Goal: Transaction & Acquisition: Book appointment/travel/reservation

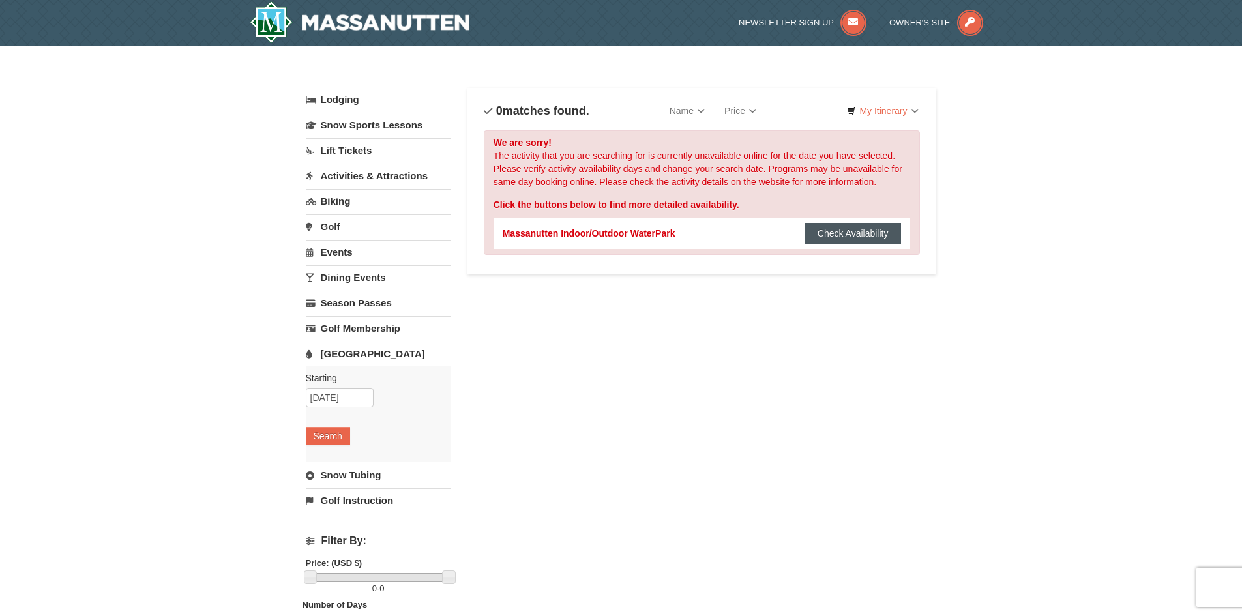
click at [861, 234] on button "Check Availability" at bounding box center [853, 233] width 97 height 21
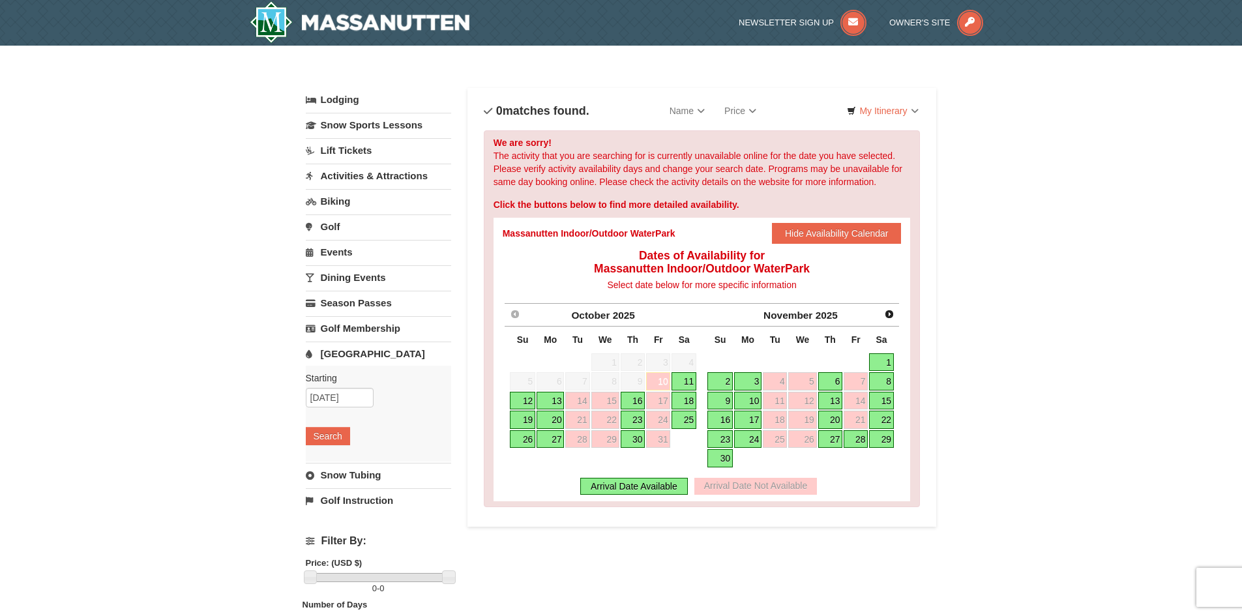
click at [881, 378] on link "8" at bounding box center [881, 381] width 25 height 18
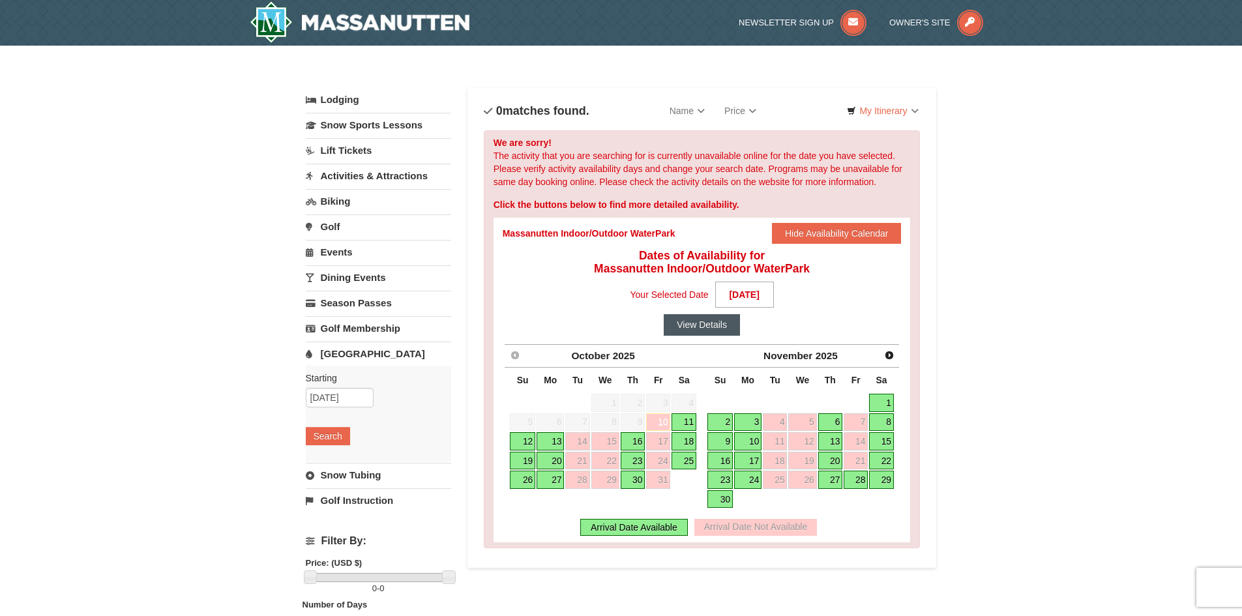
click at [704, 326] on button "View Details" at bounding box center [702, 324] width 76 height 21
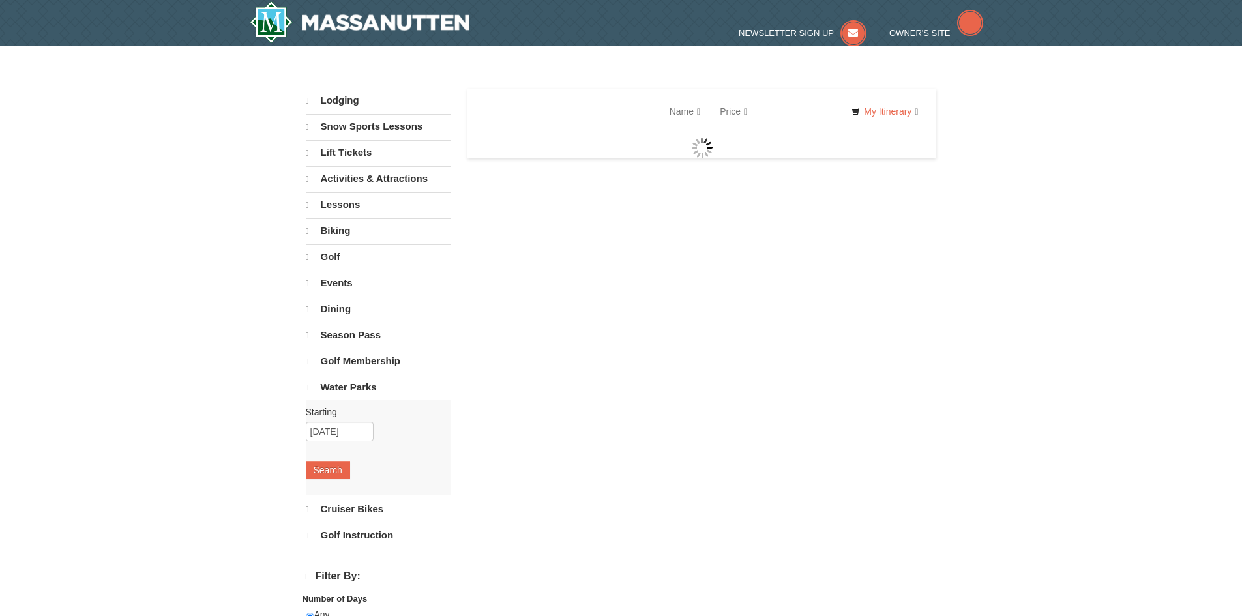
select select "10"
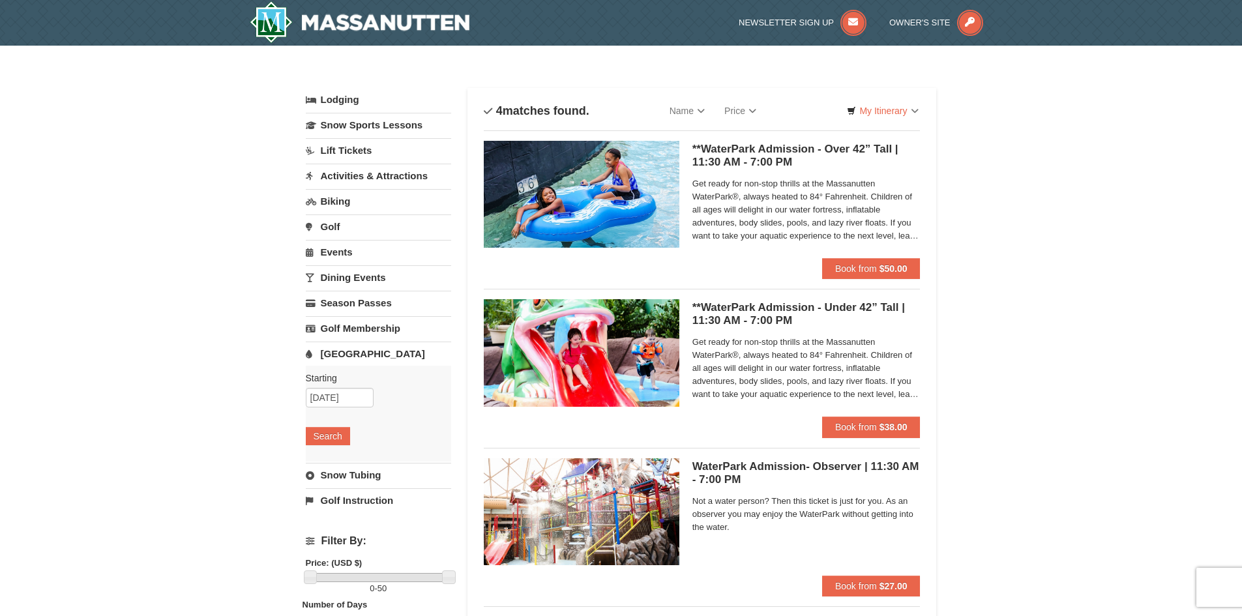
click at [1162, 394] on div "× Categories List Filter My Itinerary Questions? 1-540-289-9441 Lodging Arrival…" at bounding box center [621, 436] width 1242 height 780
click at [345, 151] on link "Lift Tickets" at bounding box center [378, 150] width 145 height 24
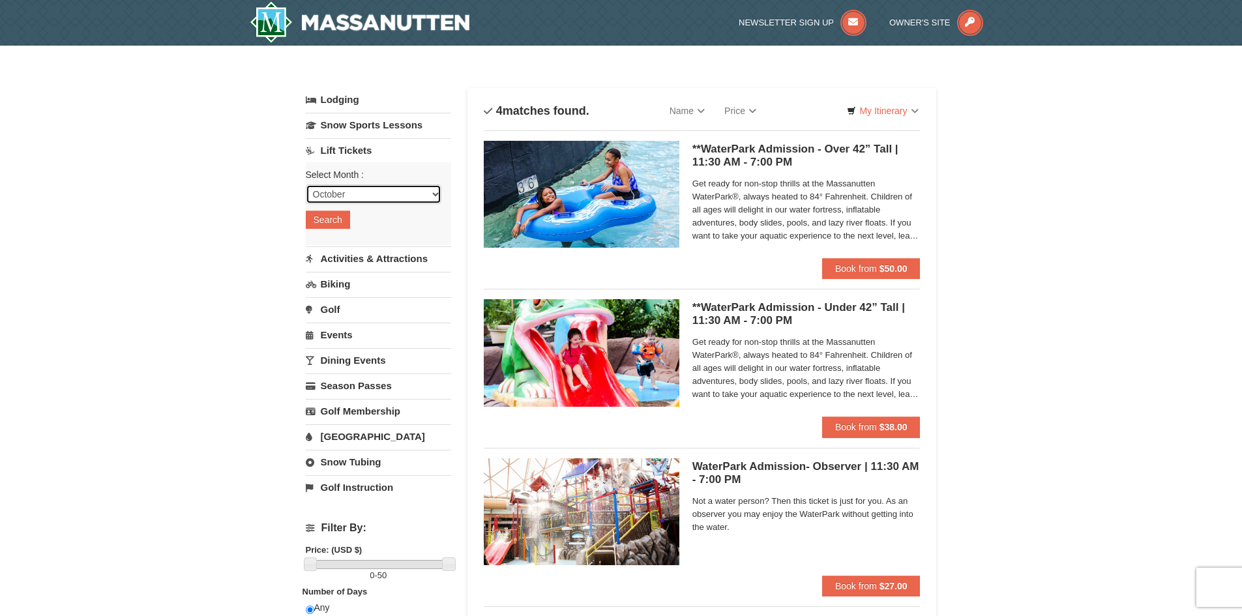
drag, startPoint x: 403, startPoint y: 198, endPoint x: 397, endPoint y: 203, distance: 7.9
click at [403, 198] on select "October November December January February March April May June July August Sep…" at bounding box center [374, 195] width 136 height 20
select select "11"
click at [306, 185] on select "October November December January February March April May June July August Sep…" at bounding box center [374, 195] width 136 height 20
click at [338, 222] on button "Search" at bounding box center [328, 220] width 44 height 18
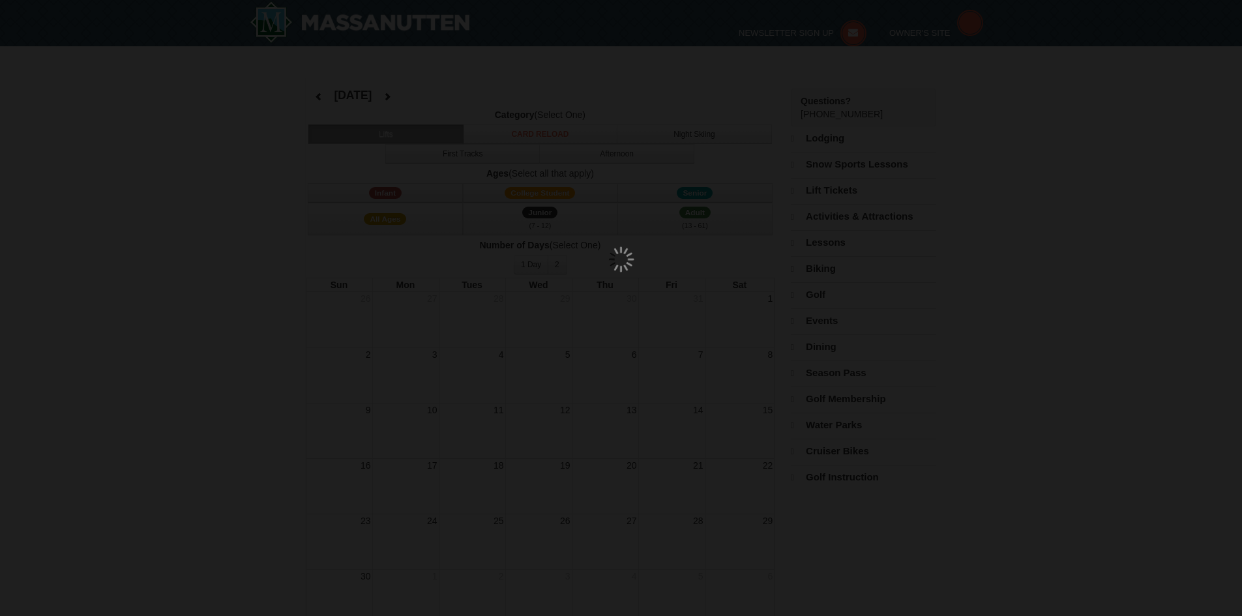
select select "11"
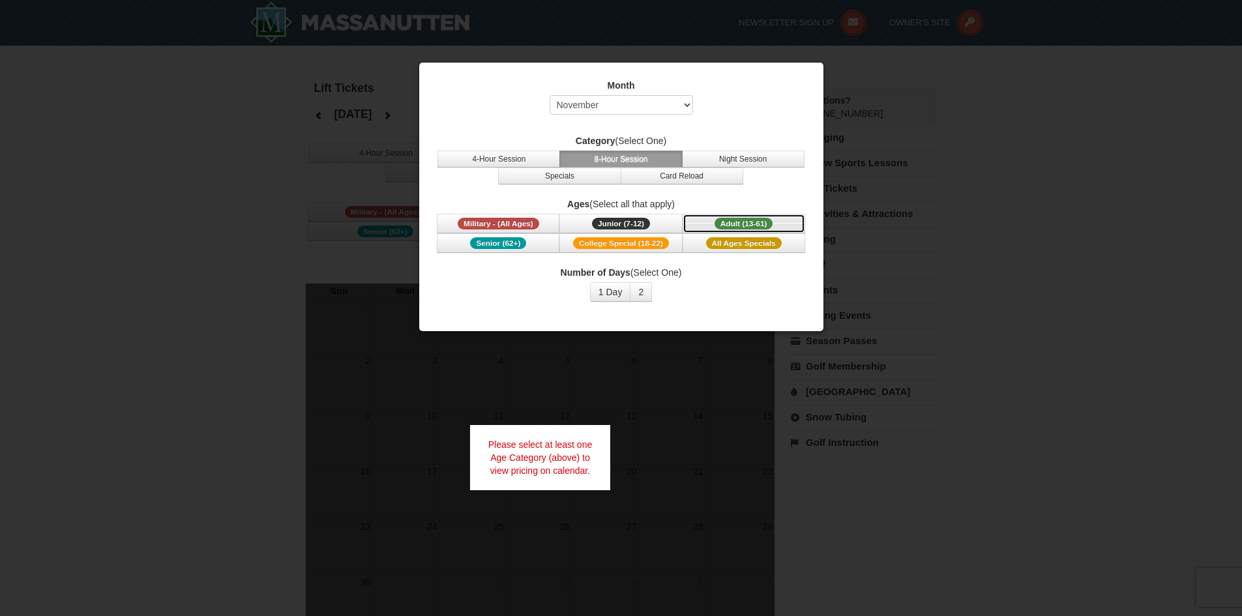
click at [749, 216] on button "Adult (13-61) (13 - 61)" at bounding box center [744, 224] width 123 height 20
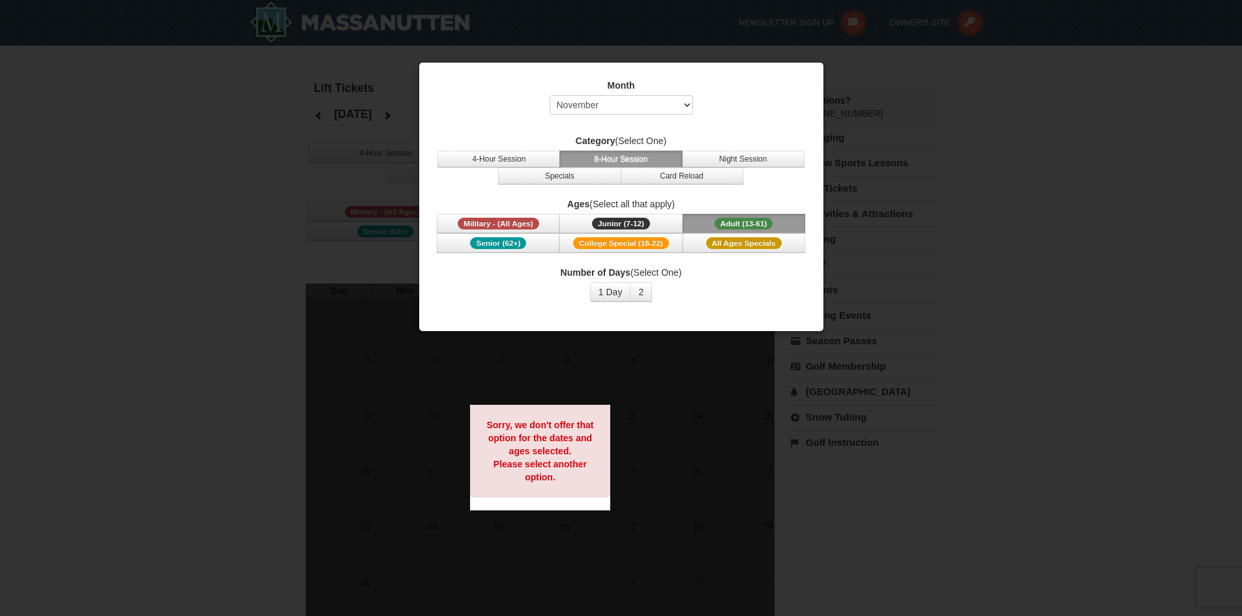
click at [747, 219] on span "Adult (13-61)" at bounding box center [744, 224] width 59 height 12
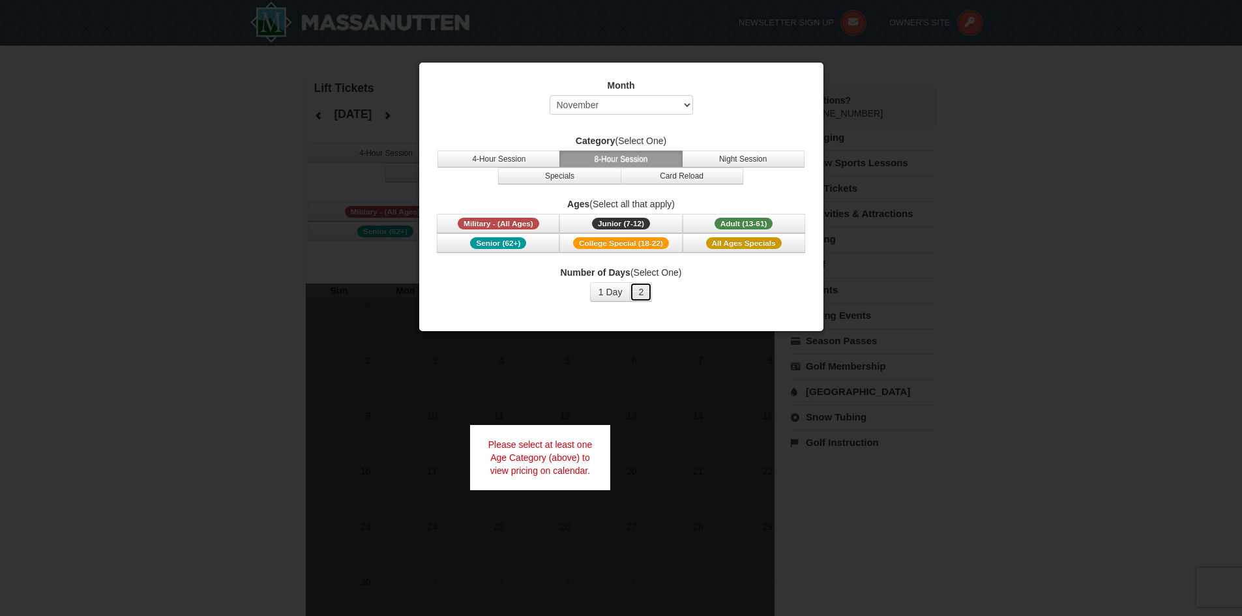
click at [641, 292] on button "2" at bounding box center [641, 292] width 22 height 20
click at [605, 296] on button "1 Day" at bounding box center [610, 292] width 41 height 20
click at [501, 159] on button "4-Hour Session" at bounding box center [498, 159] width 123 height 17
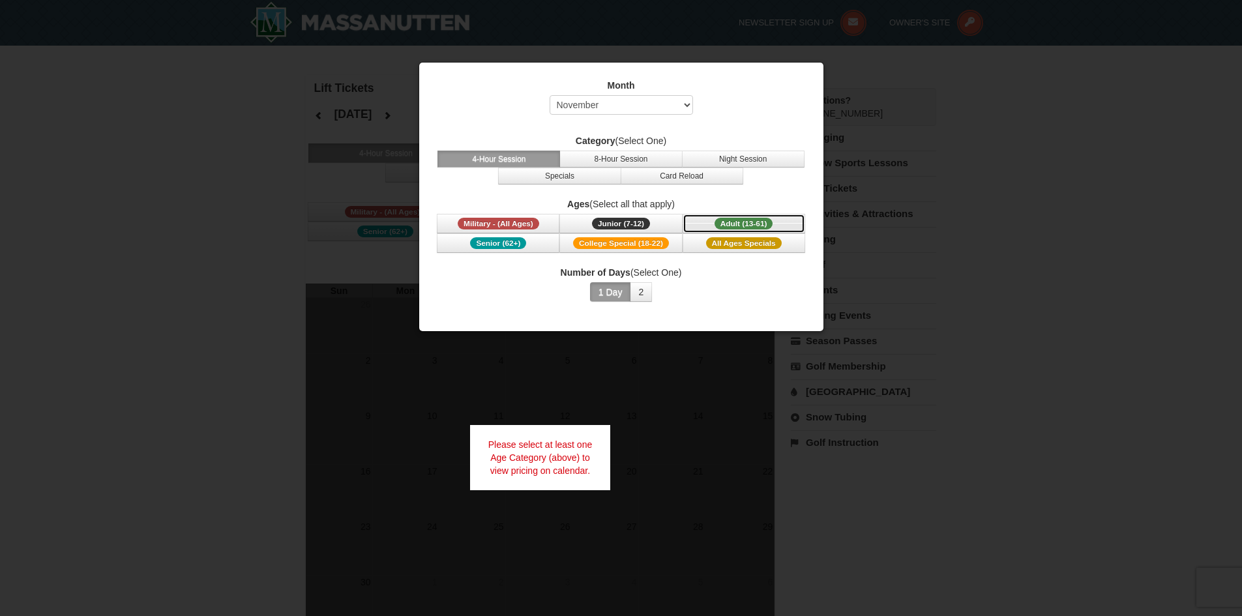
click at [750, 221] on span "Adult (13-61)" at bounding box center [744, 224] width 59 height 12
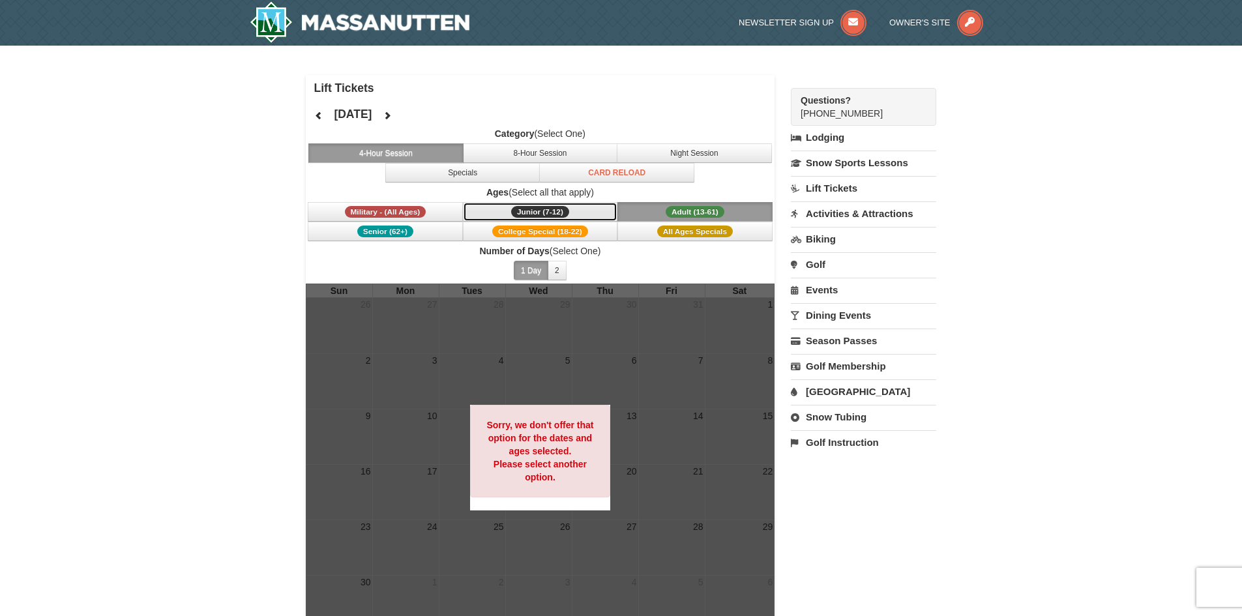
click at [563, 211] on span "Junior (7-12)" at bounding box center [540, 212] width 58 height 12
click at [692, 230] on span "All Ages Specials" at bounding box center [695, 232] width 76 height 12
click at [567, 203] on button "Junior (7-12) (7 - 12)" at bounding box center [540, 212] width 155 height 20
click at [677, 213] on span "Adult (13-61)" at bounding box center [695, 212] width 59 height 12
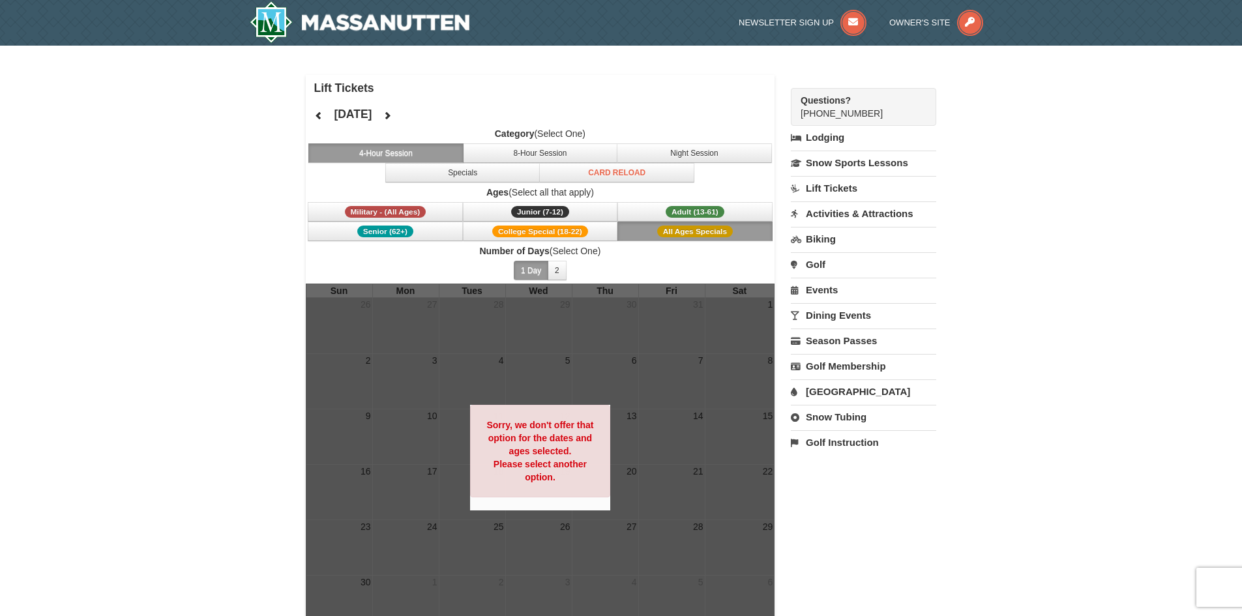
click at [677, 229] on span "All Ages Specials" at bounding box center [695, 232] width 76 height 12
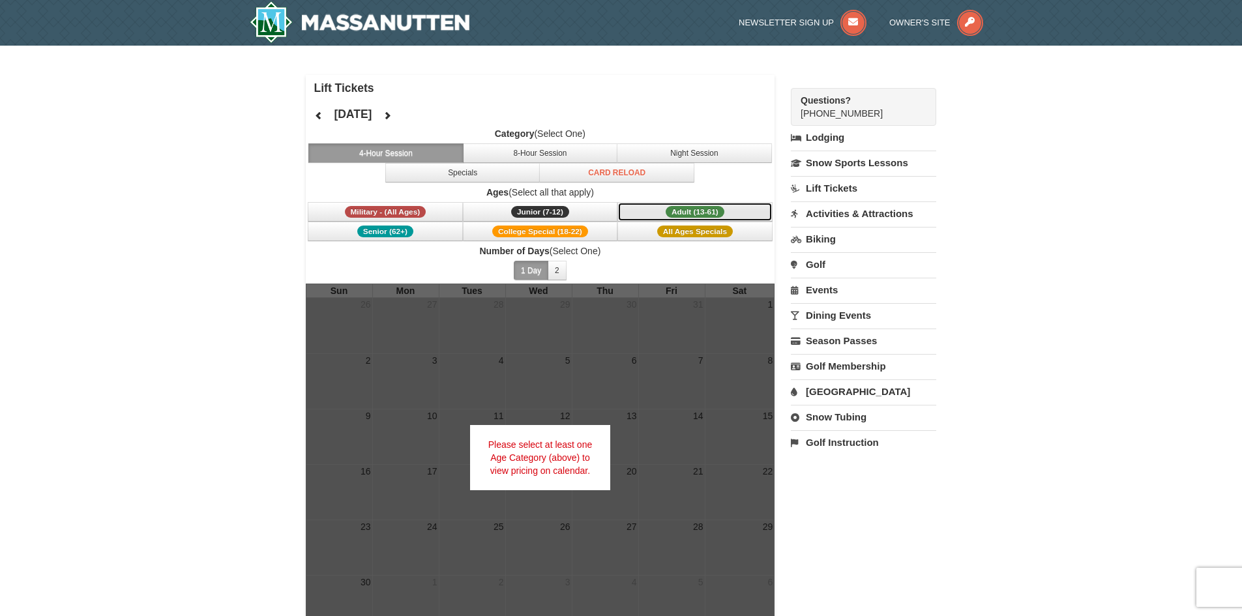
click at [694, 210] on span "Adult (13-61)" at bounding box center [695, 212] width 59 height 12
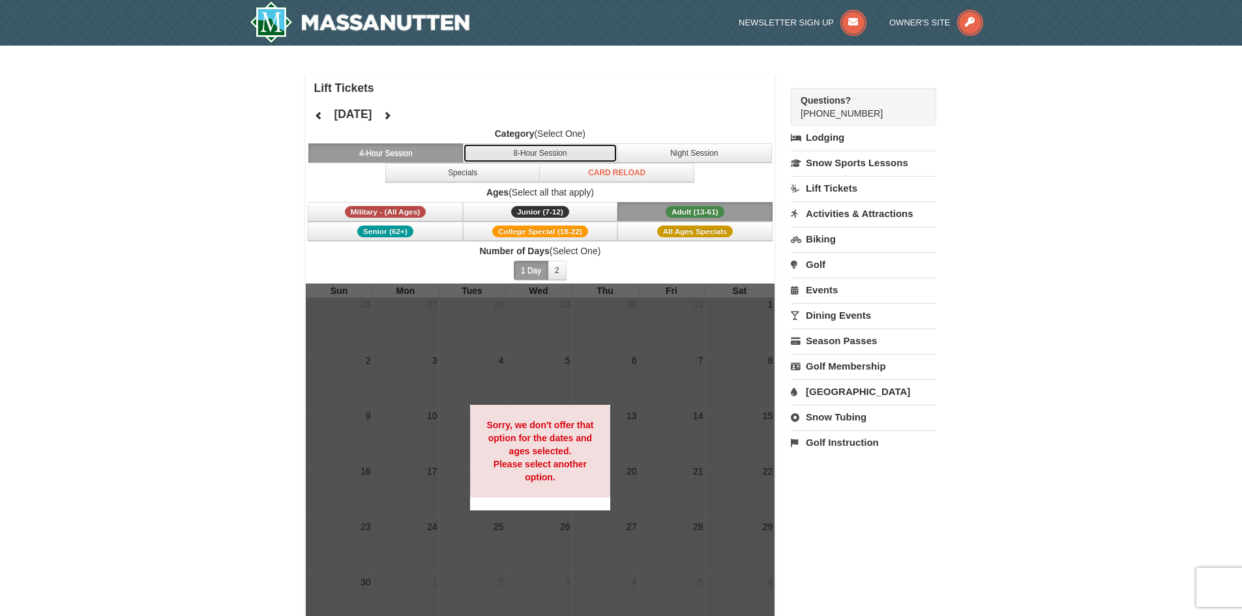
click at [528, 149] on button "8-Hour Session" at bounding box center [540, 153] width 155 height 20
click at [839, 387] on link "[GEOGRAPHIC_DATA]" at bounding box center [863, 391] width 145 height 24
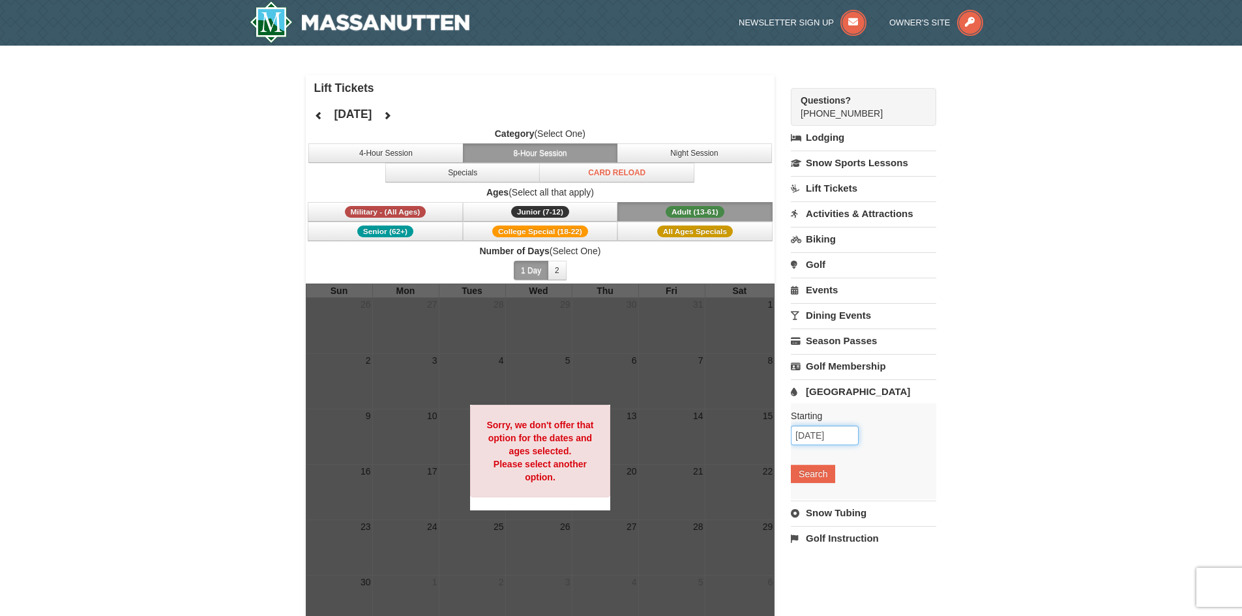
click at [829, 428] on input "10/10/2025" at bounding box center [825, 436] width 68 height 20
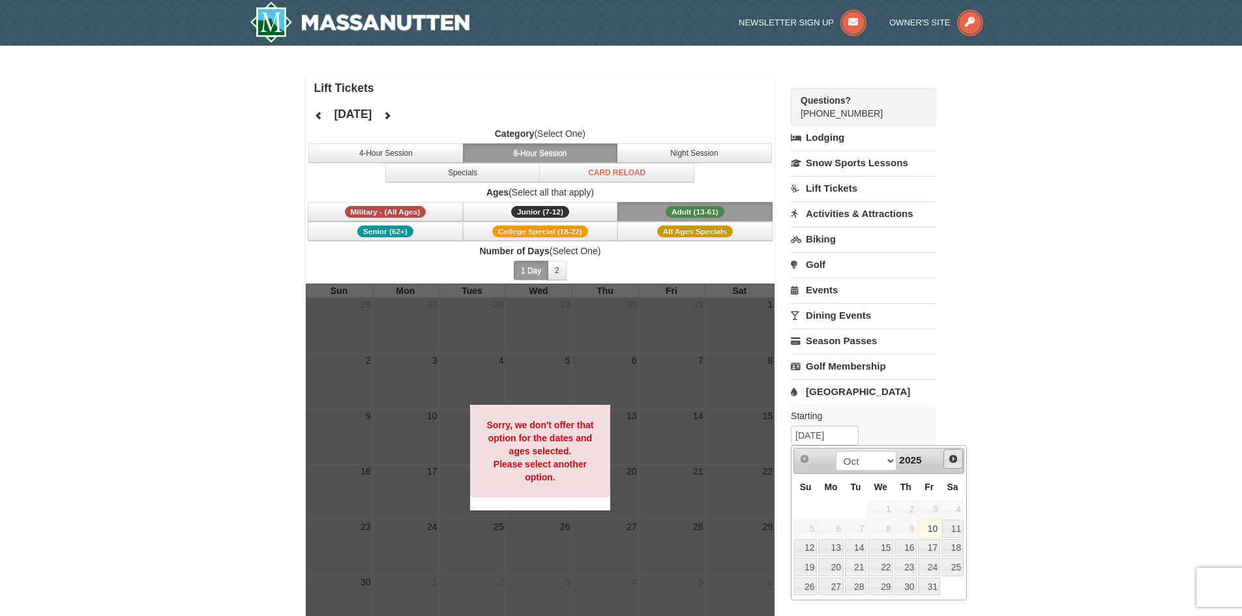
click at [956, 460] on span "Next" at bounding box center [953, 459] width 10 height 10
click at [930, 525] on link "7" at bounding box center [929, 529] width 22 height 18
type input "[DATE]"
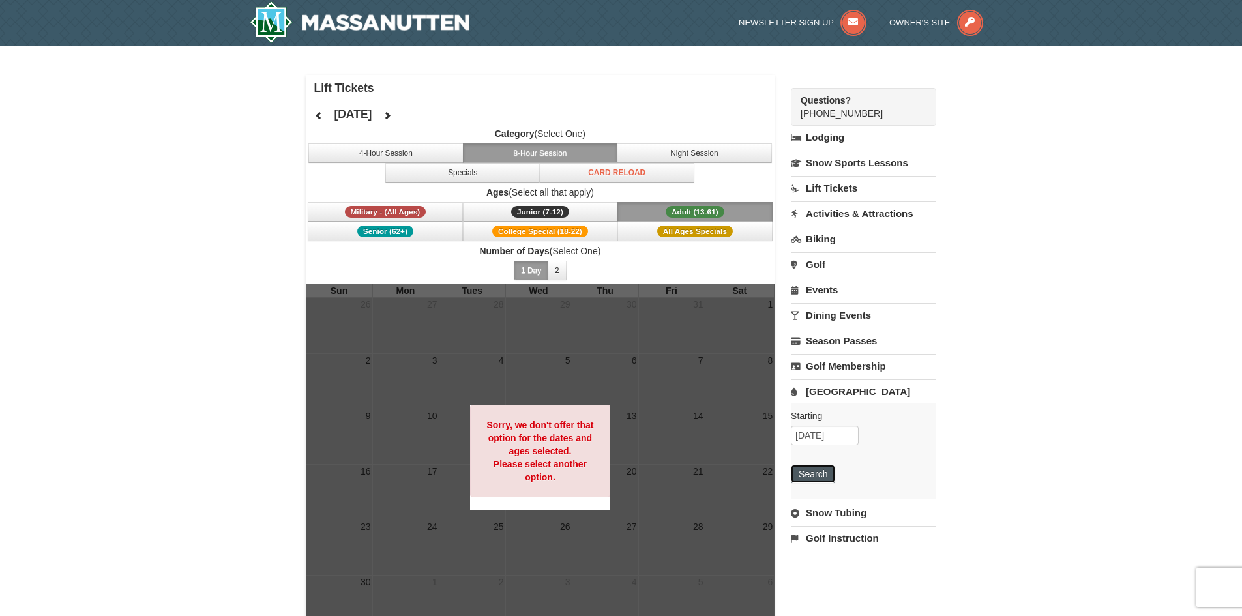
click at [819, 467] on button "Search" at bounding box center [813, 474] width 44 height 18
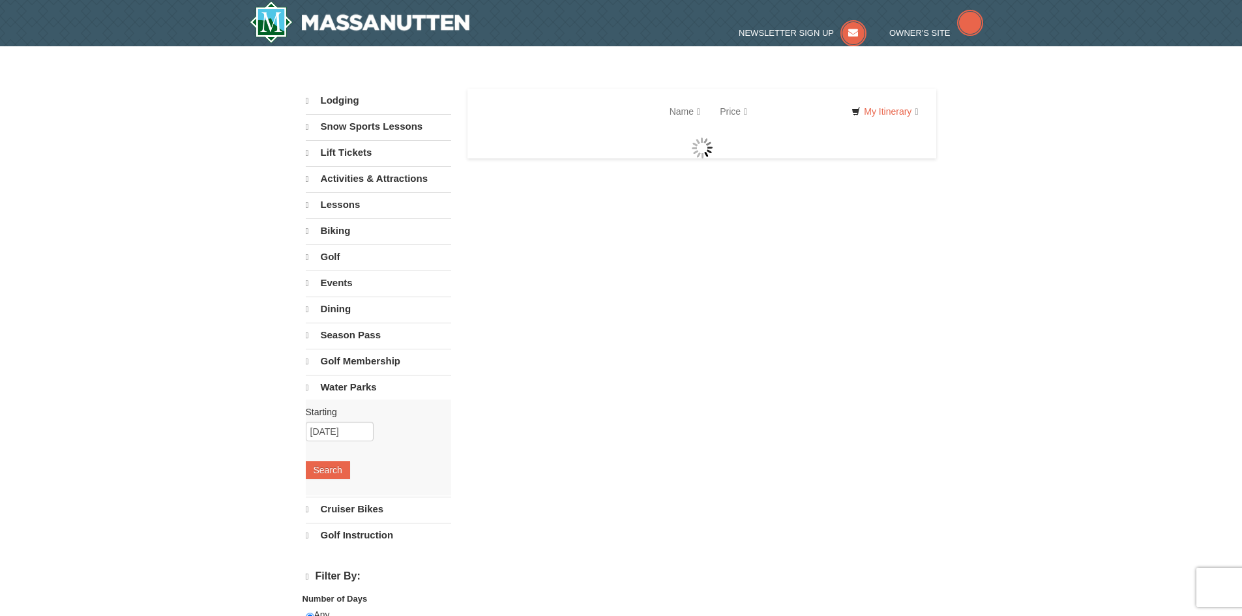
select select "10"
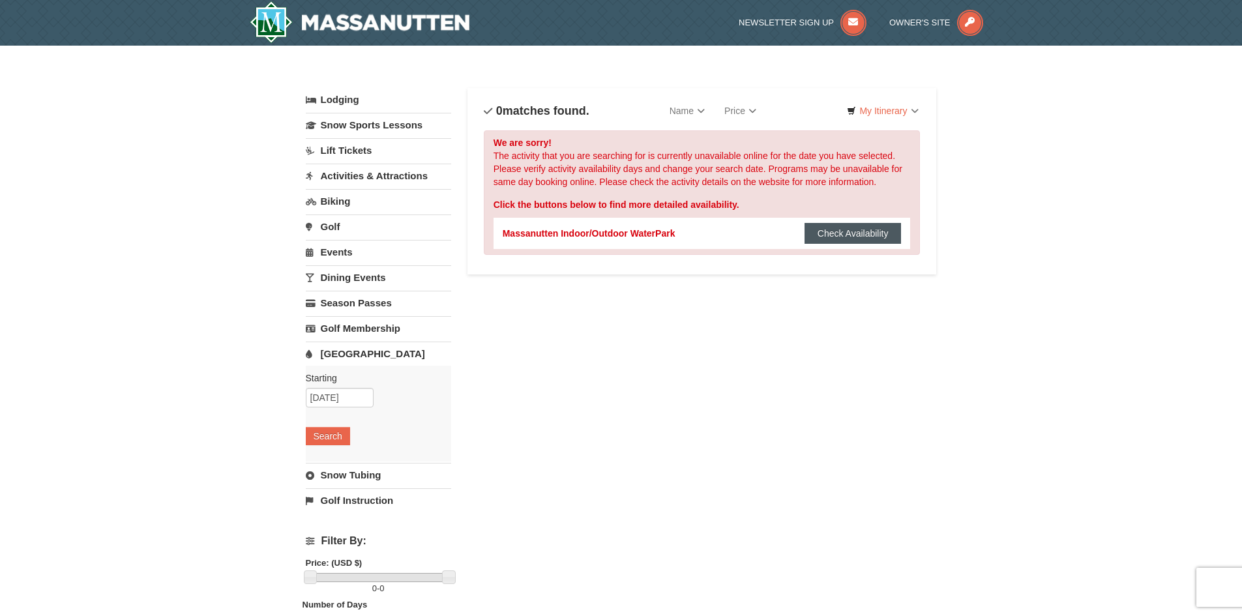
click at [847, 231] on button "Check Availability" at bounding box center [853, 233] width 97 height 21
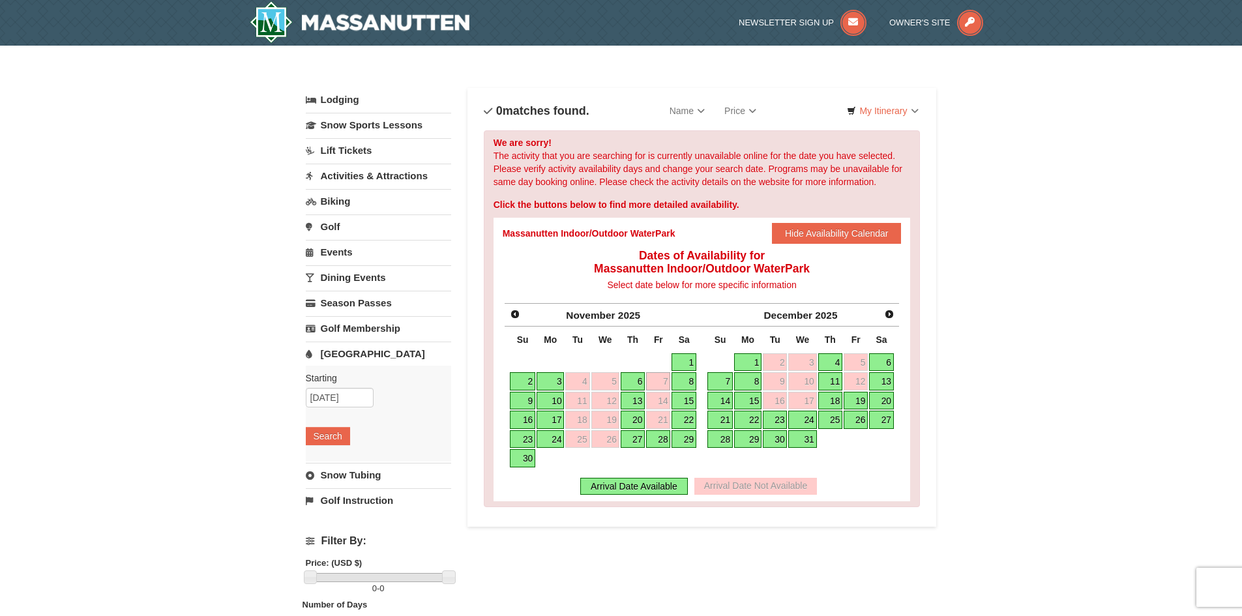
click at [686, 381] on link "8" at bounding box center [684, 381] width 25 height 18
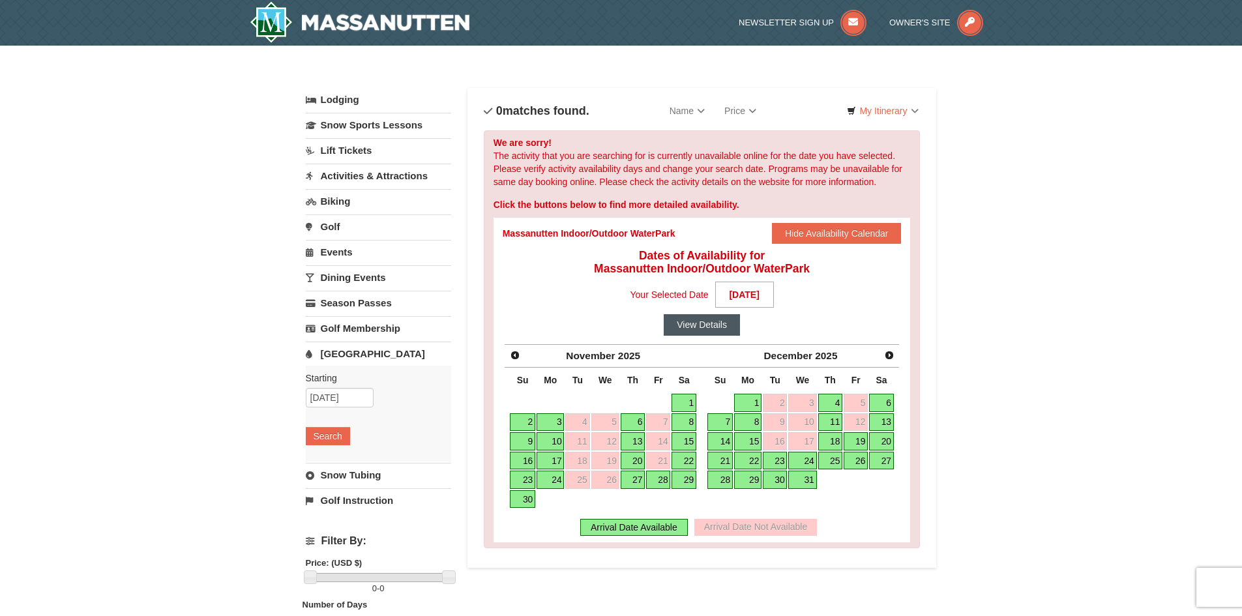
click at [720, 325] on button "View Details" at bounding box center [702, 324] width 76 height 21
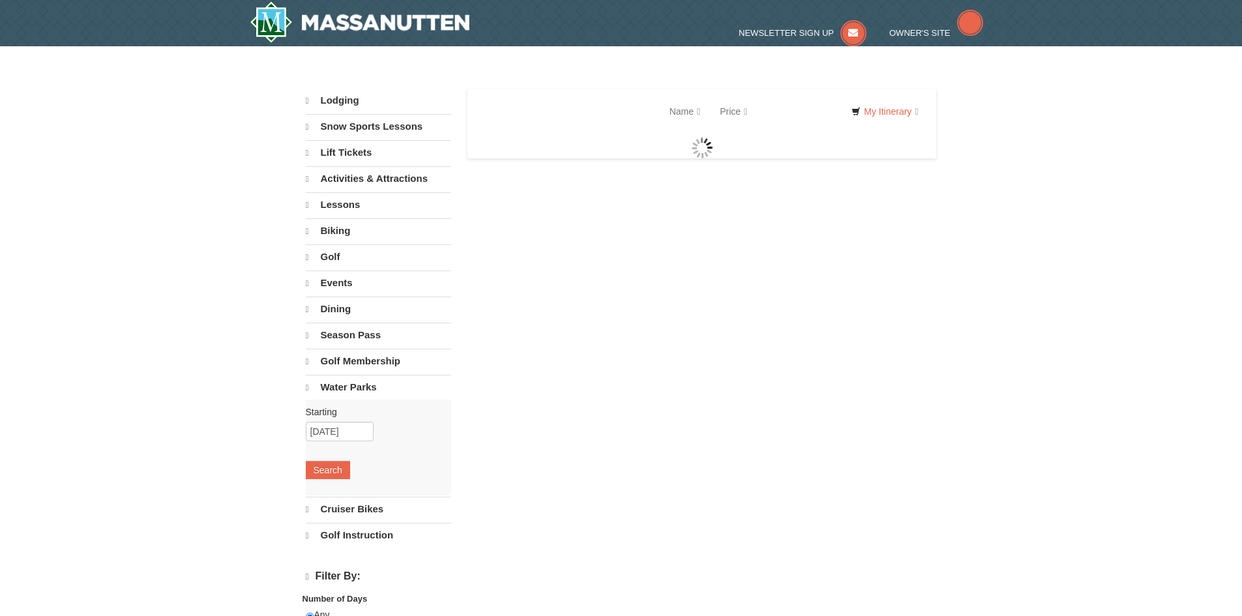
select select "10"
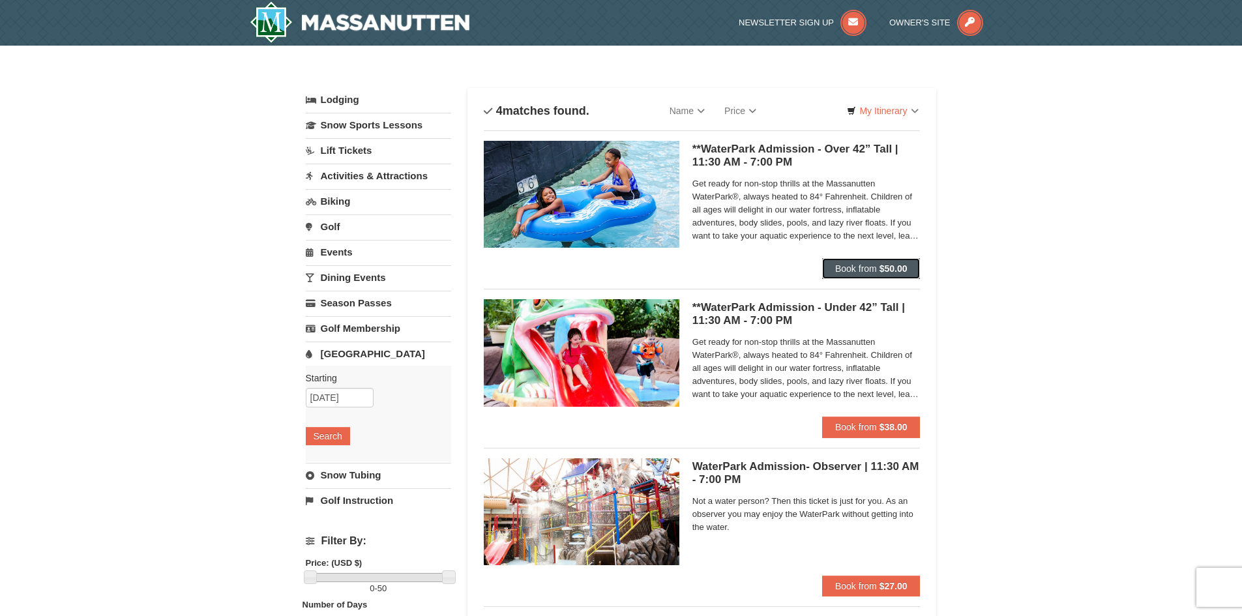
click at [886, 272] on strong "$50.00" at bounding box center [893, 268] width 28 height 10
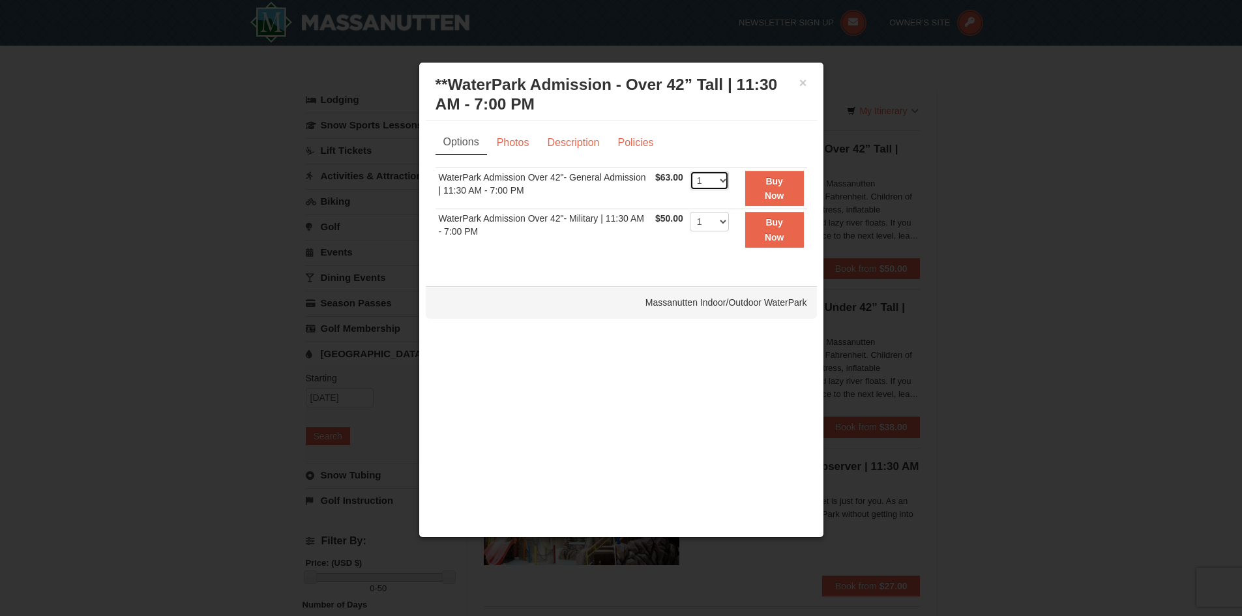
click at [715, 179] on select "1 2 3 4 5 6 7 8 9 10 11 12 13 14 15 16 17 18 19 20 21 22" at bounding box center [709, 181] width 39 height 20
click at [522, 137] on link "Photos" at bounding box center [513, 142] width 50 height 25
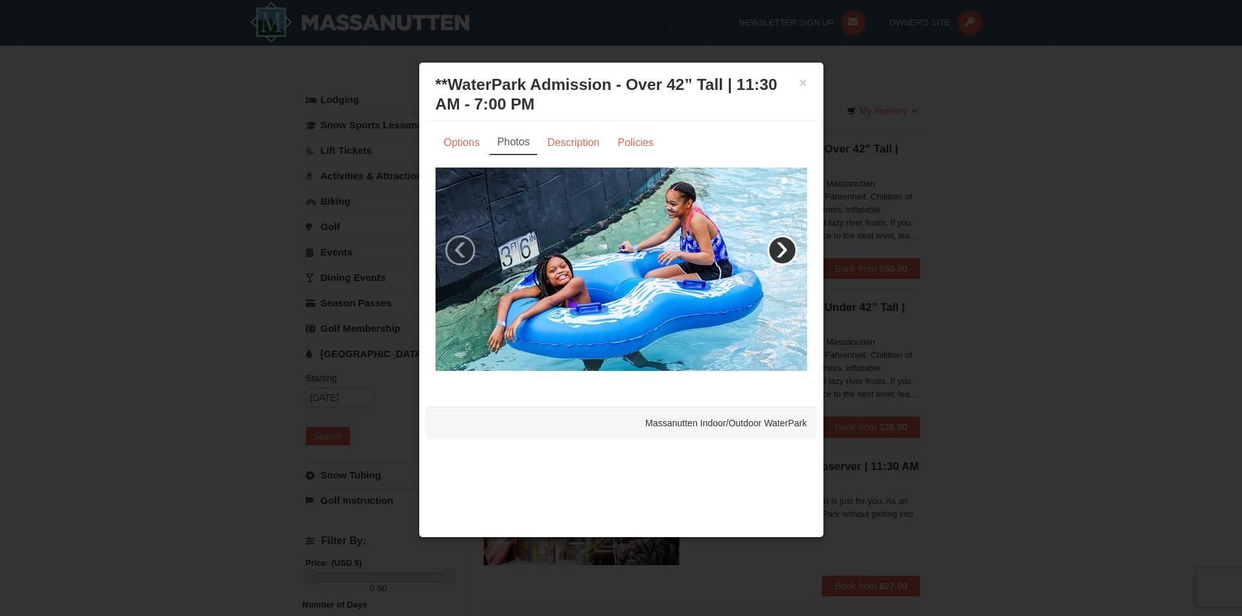
click at [781, 241] on link "›" at bounding box center [782, 250] width 30 height 30
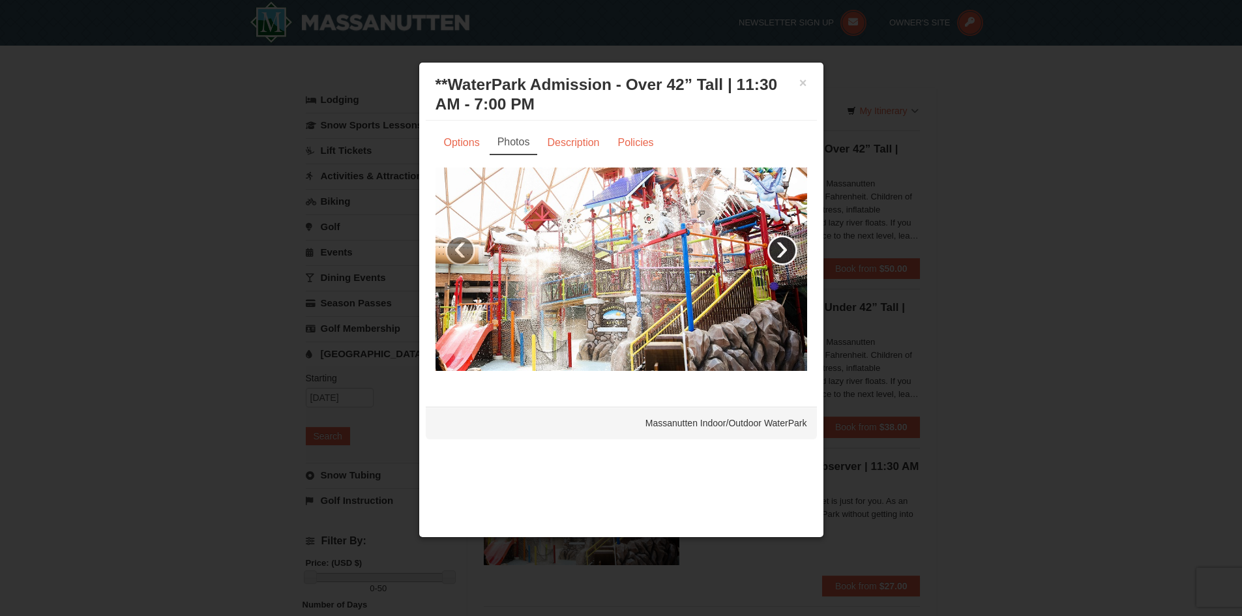
click at [781, 241] on link "›" at bounding box center [782, 250] width 30 height 30
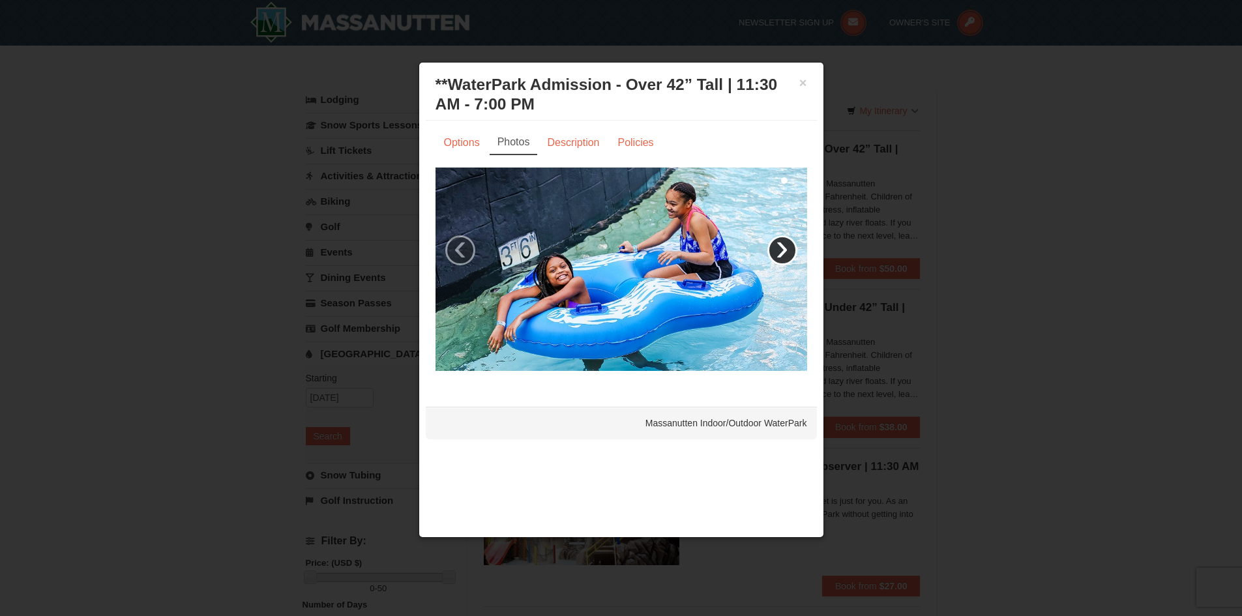
click at [781, 241] on link "›" at bounding box center [782, 250] width 30 height 30
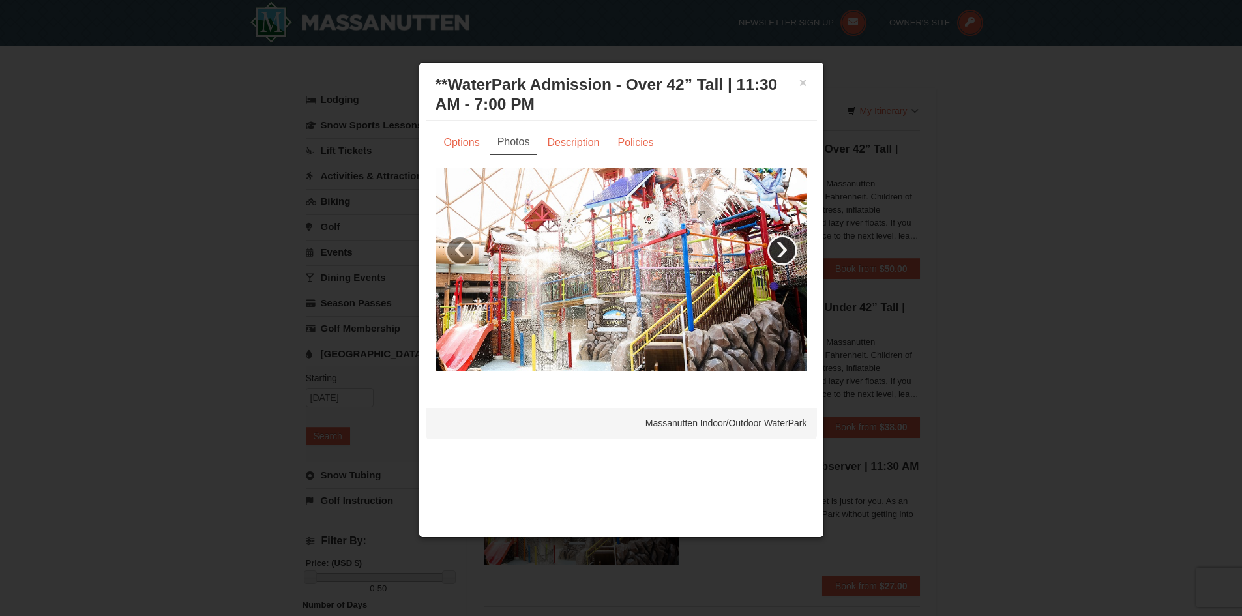
click at [781, 241] on link "›" at bounding box center [782, 250] width 30 height 30
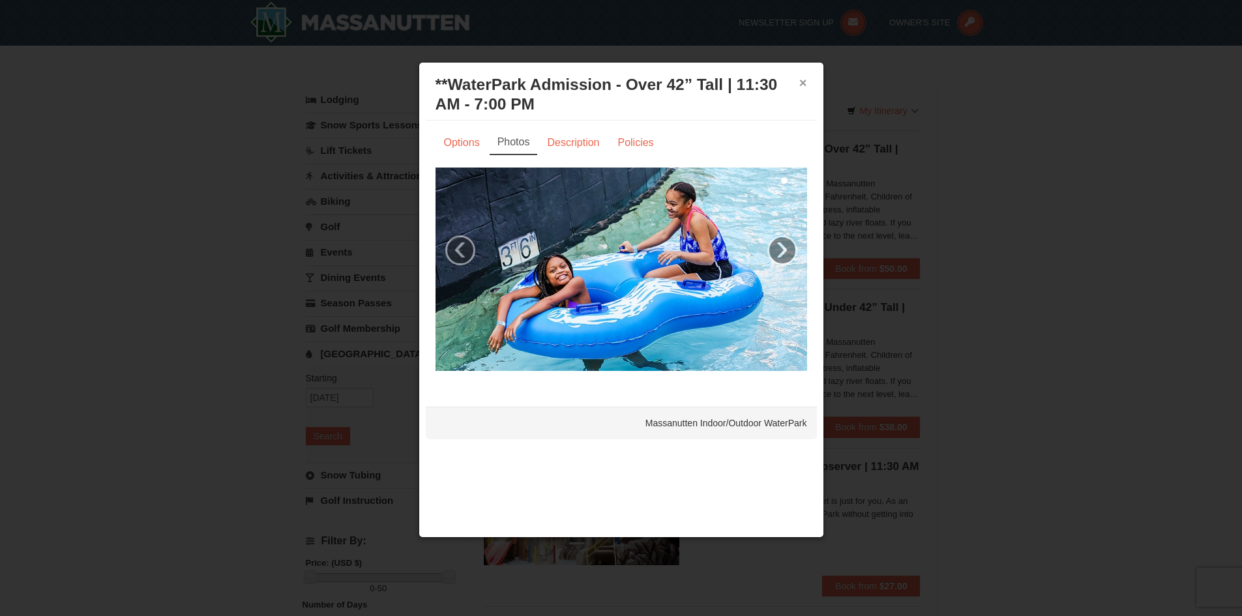
click at [804, 84] on button "×" at bounding box center [803, 82] width 8 height 13
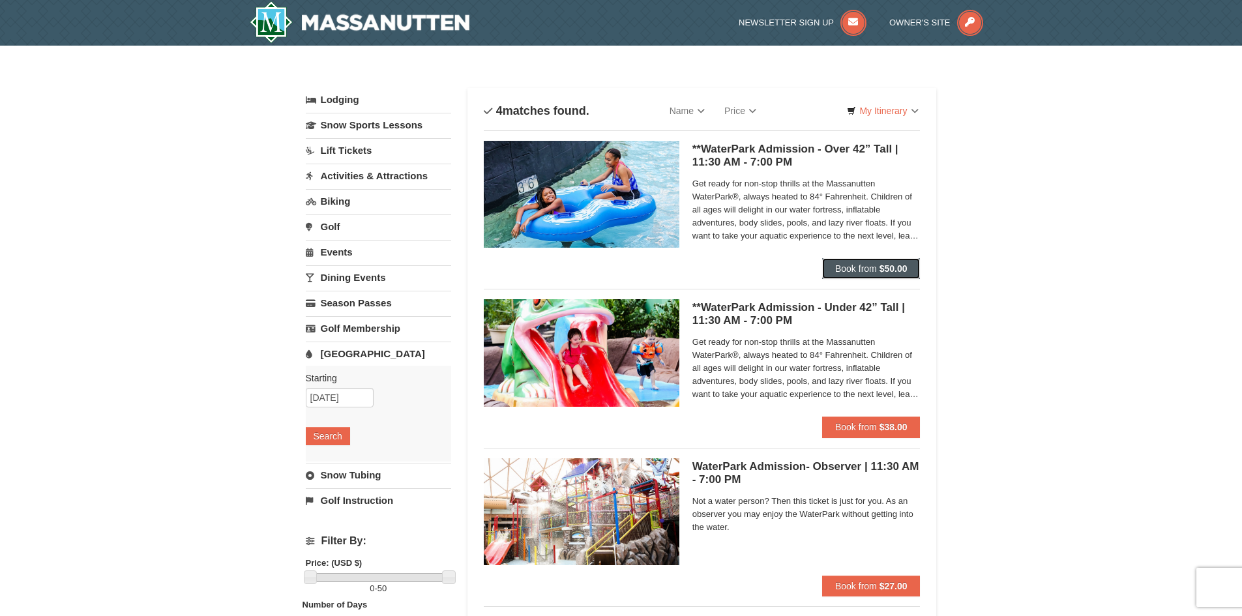
click at [864, 267] on span "Book from" at bounding box center [856, 268] width 42 height 10
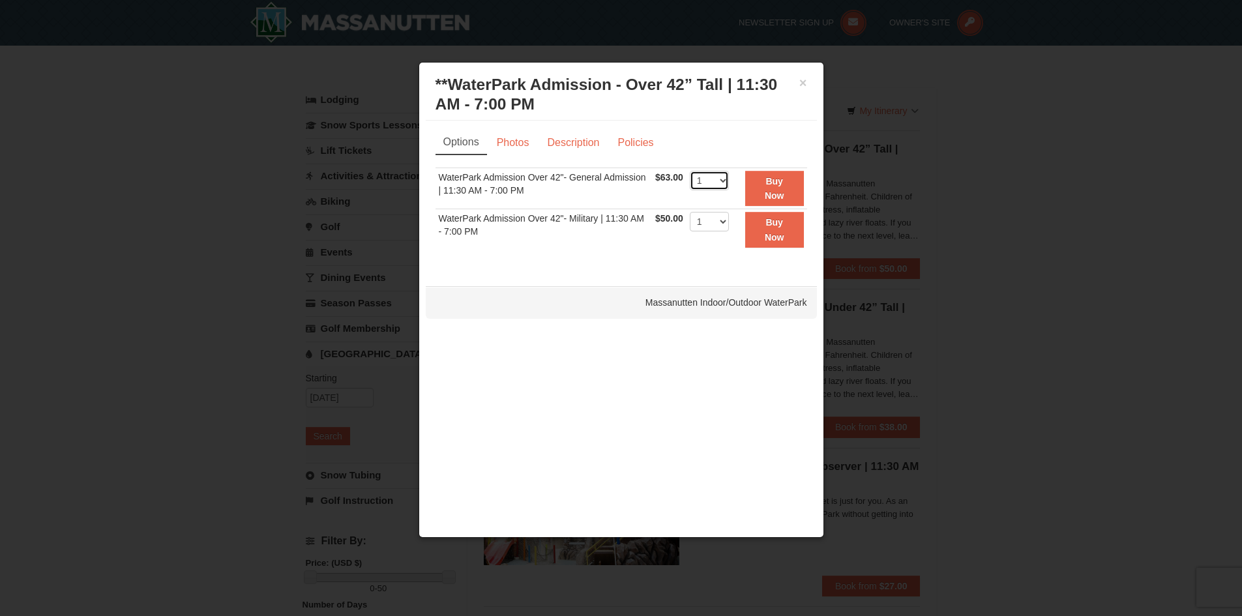
drag, startPoint x: 708, startPoint y: 181, endPoint x: 708, endPoint y: 188, distance: 7.2
click at [708, 181] on select "1 2 3 4 5 6 7 8 9 10 11 12 13 14 15 16 17 18 19 20 21 22" at bounding box center [709, 181] width 39 height 20
click at [690, 171] on select "1 2 3 4 5 6 7 8 9 10 11 12 13 14 15 16 17 18 19 20 21 22" at bounding box center [709, 181] width 39 height 20
click at [717, 184] on select "1 2 3 4 5 6 7 8 9 10 11 12 13 14 15 16 17 18 19 20 21 22" at bounding box center [709, 181] width 39 height 20
select select "3"
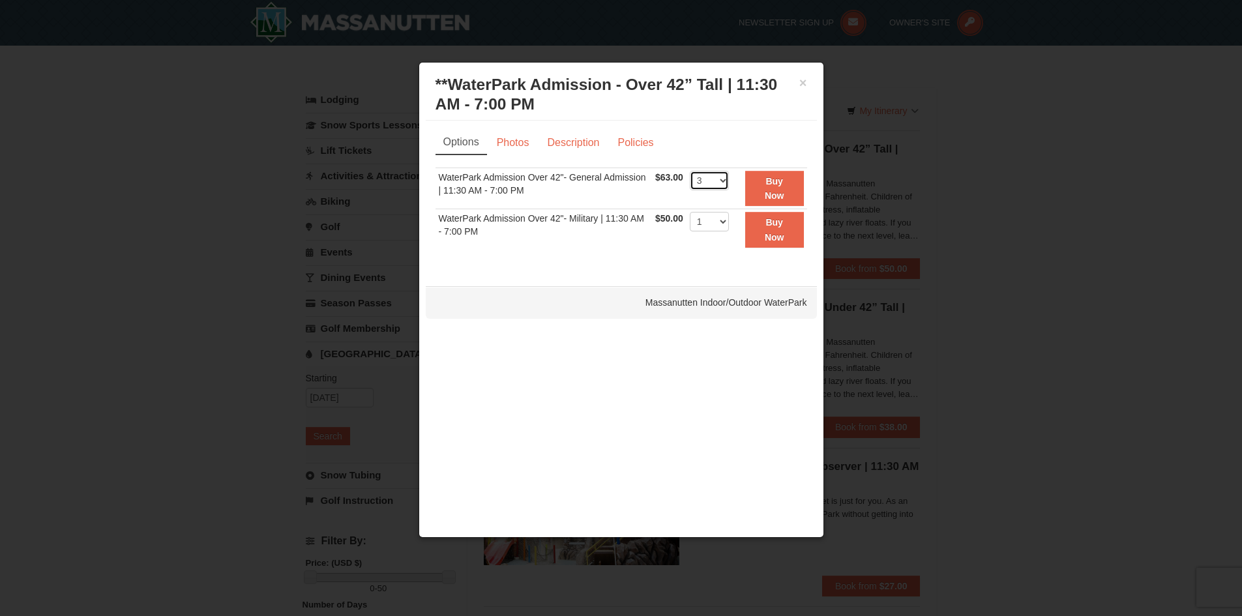
click at [690, 171] on select "1 2 3 4 5 6 7 8 9 10 11 12 13 14 15 16 17 18 19 20 21 22" at bounding box center [709, 181] width 39 height 20
click at [781, 185] on strong "Buy Now" at bounding box center [775, 188] width 20 height 25
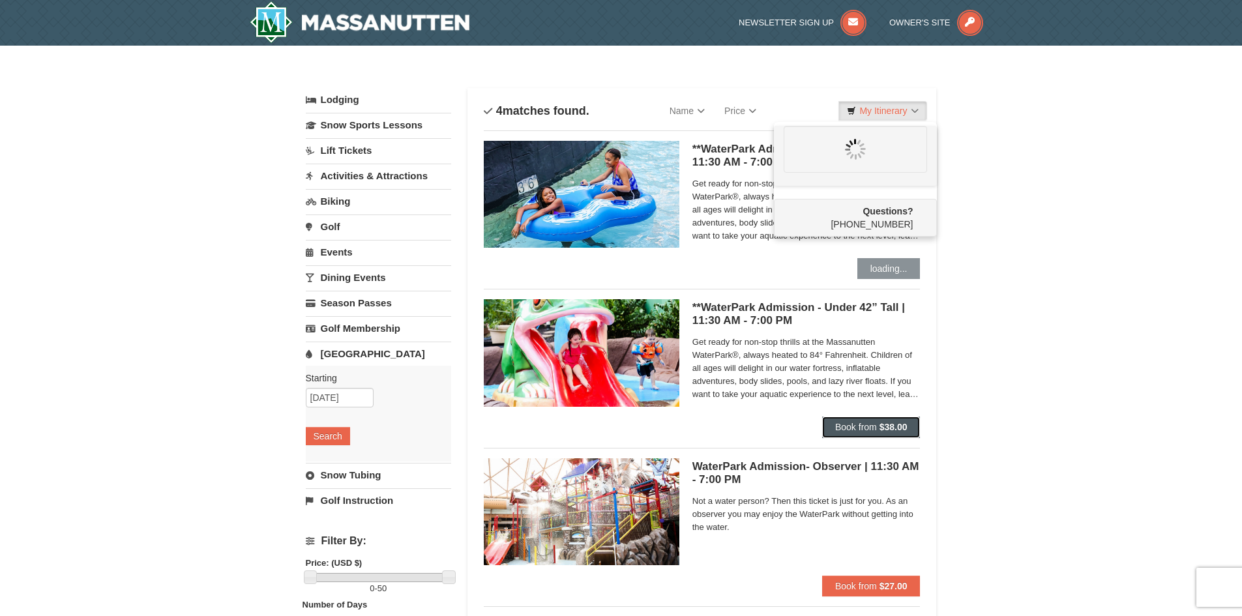
click at [851, 428] on span "Book from" at bounding box center [856, 427] width 42 height 10
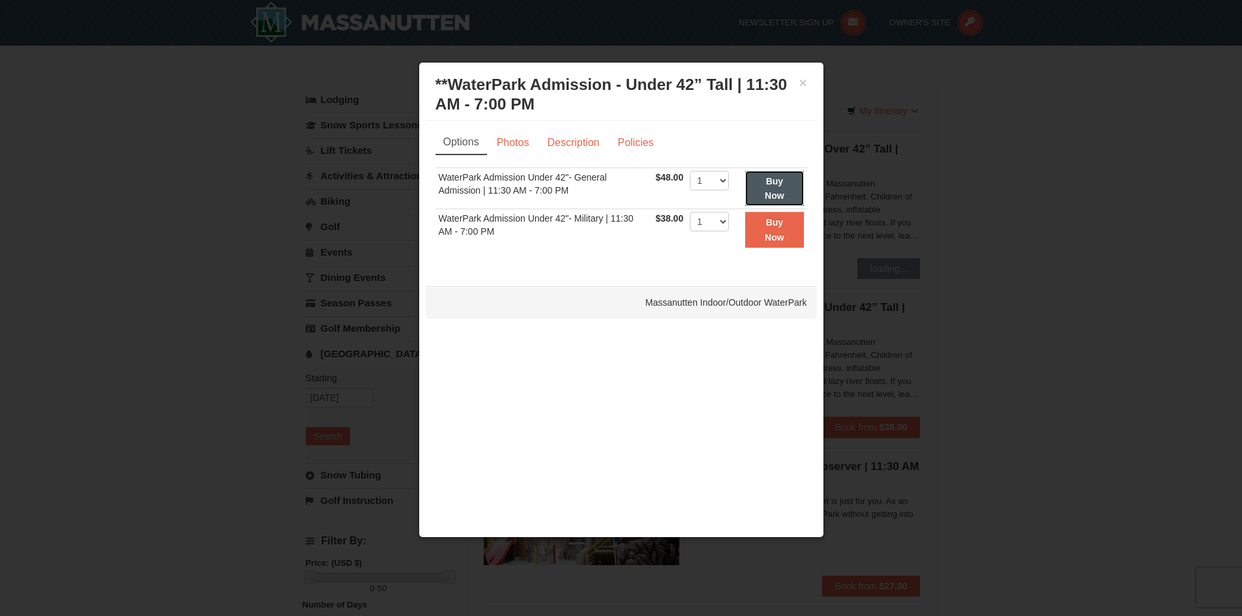
click at [792, 184] on button "Buy Now" at bounding box center [774, 189] width 58 height 36
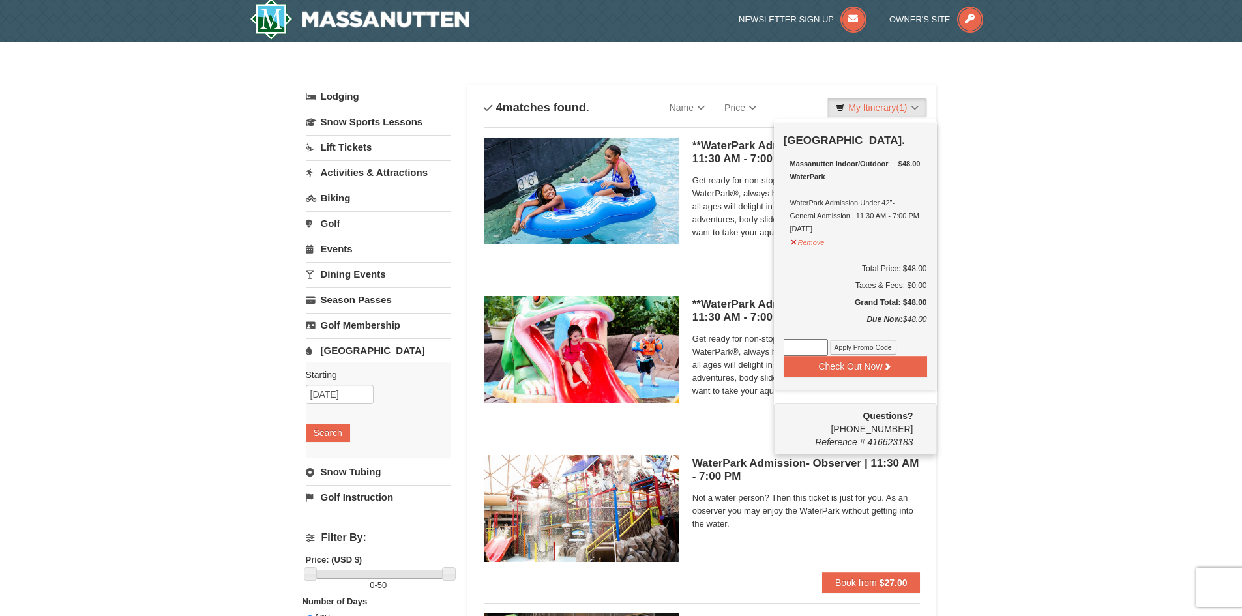
scroll to position [4, 0]
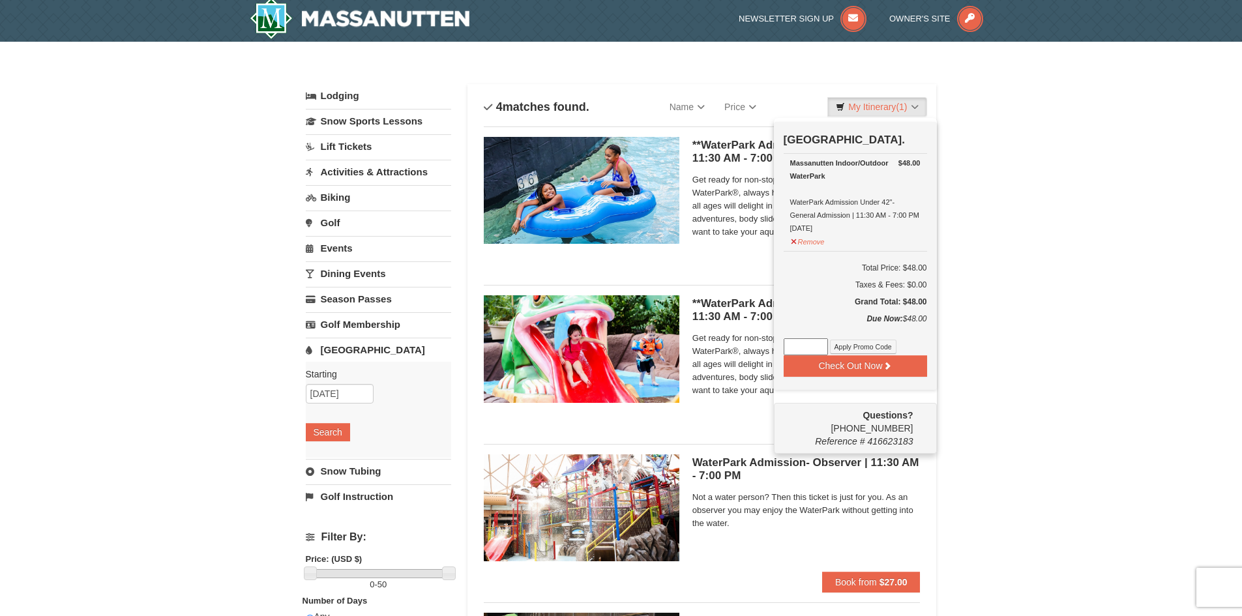
click at [995, 400] on div "× Categories List Filter My Itinerary (1) Check Out Now Water Park Pass. $48.00…" at bounding box center [621, 432] width 1242 height 780
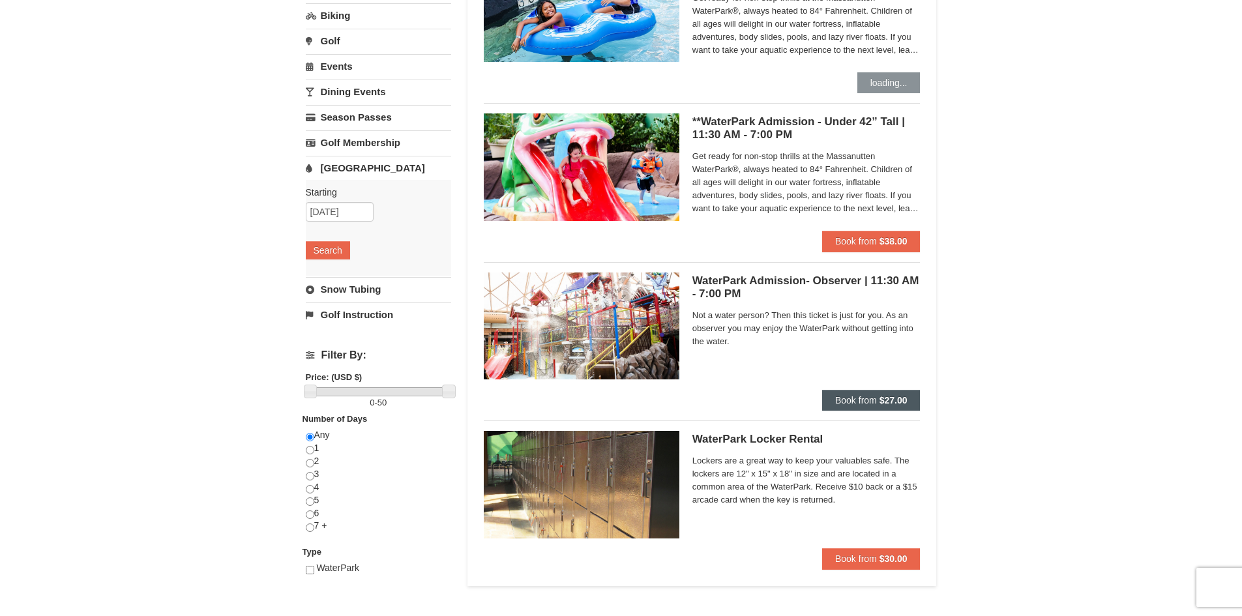
scroll to position [200, 0]
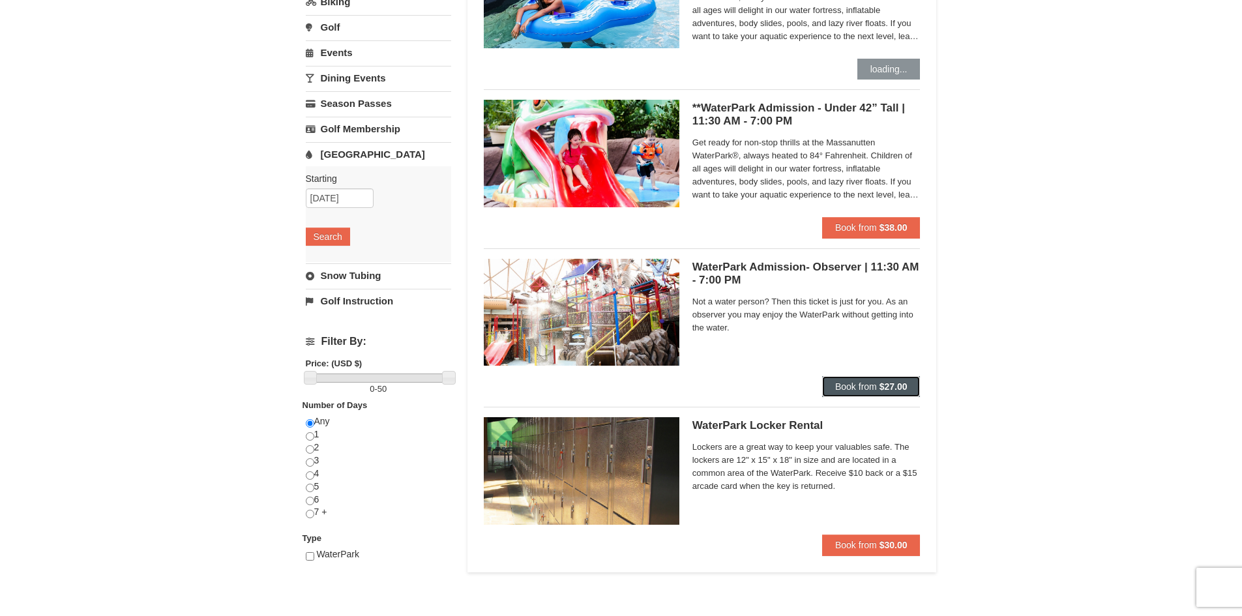
click at [862, 392] on button "Book from $27.00" at bounding box center [871, 386] width 98 height 21
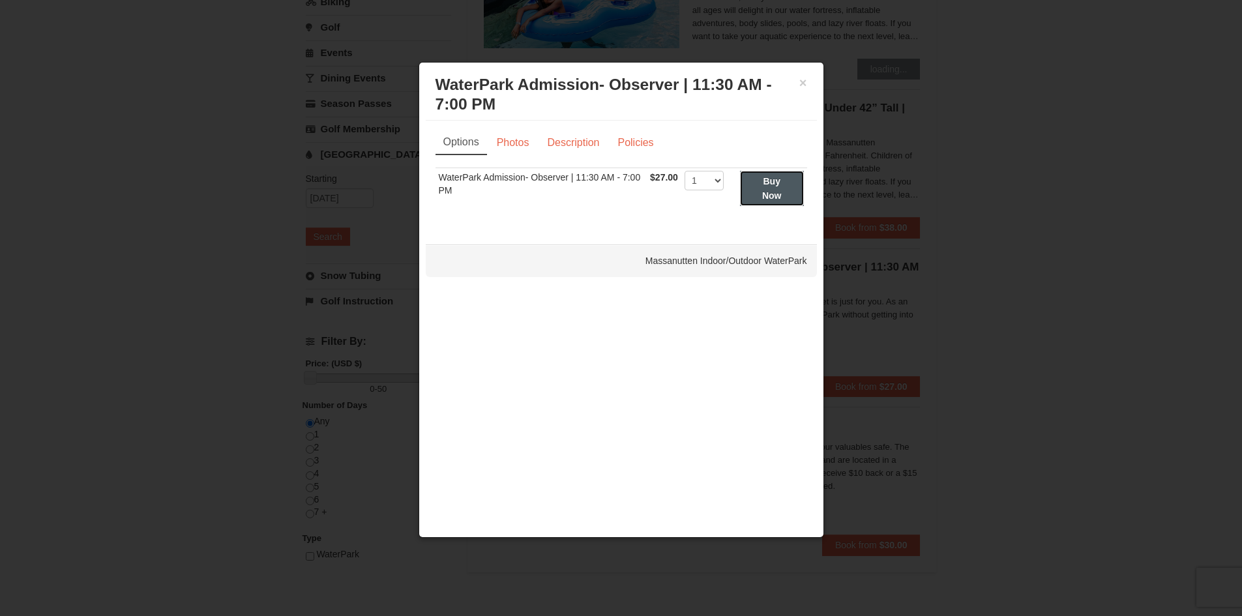
click at [782, 186] on button "Buy Now" at bounding box center [772, 189] width 64 height 36
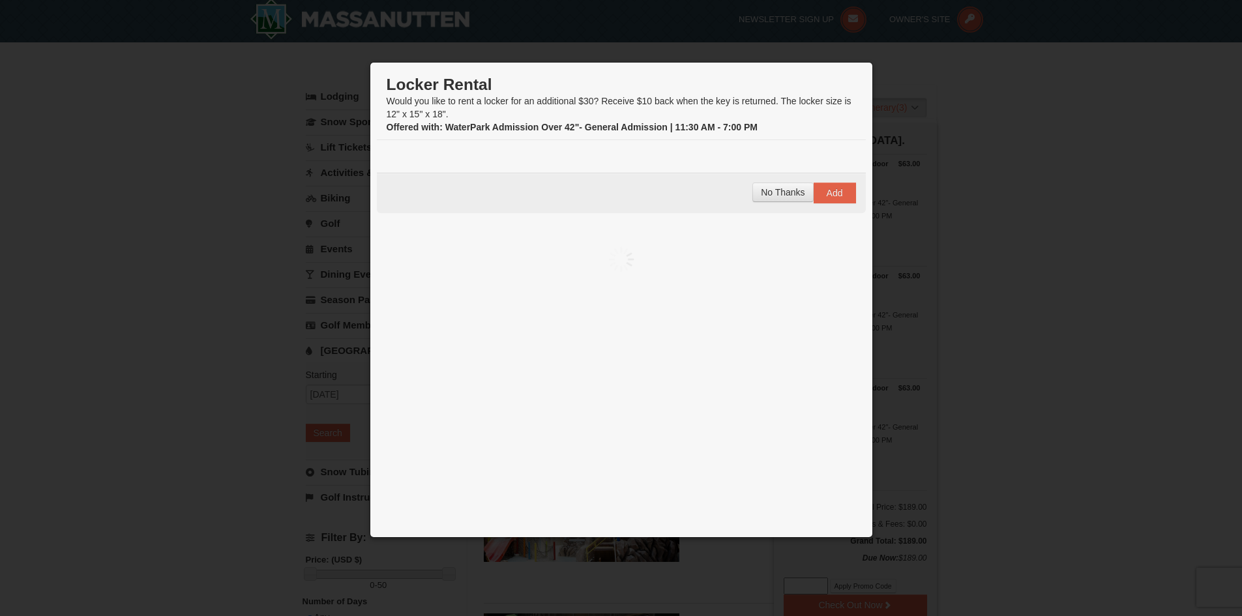
scroll to position [4, 0]
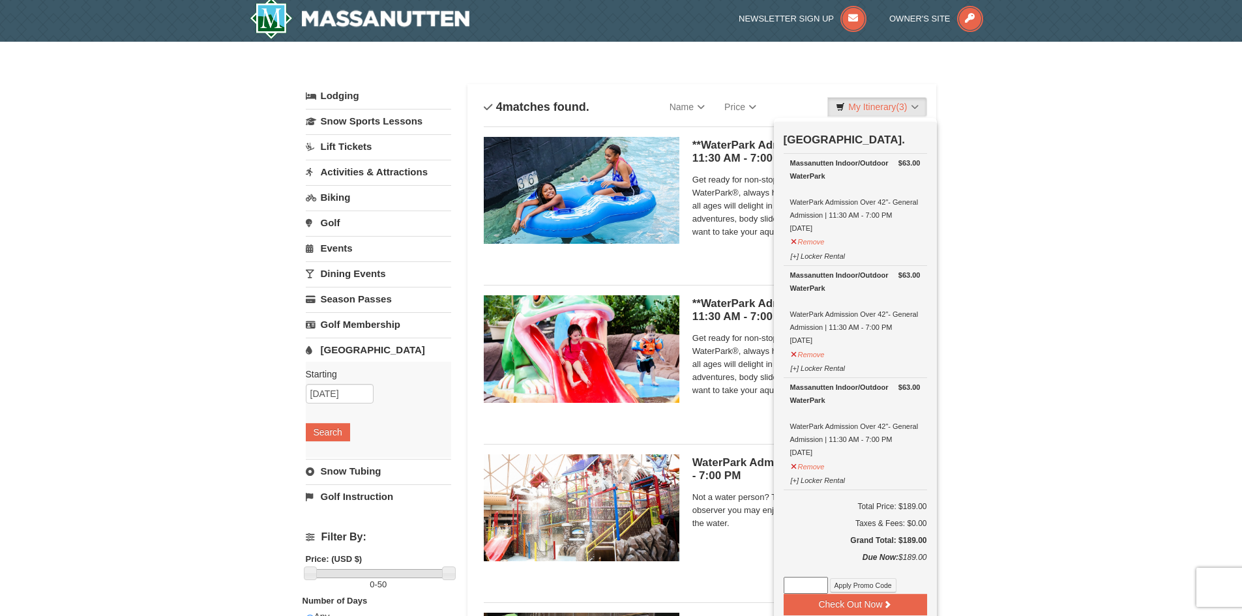
click at [1033, 291] on div "× Categories List Filter My Itinerary (3) Check Out Now Water Park Pass. $63.00…" at bounding box center [621, 432] width 1242 height 780
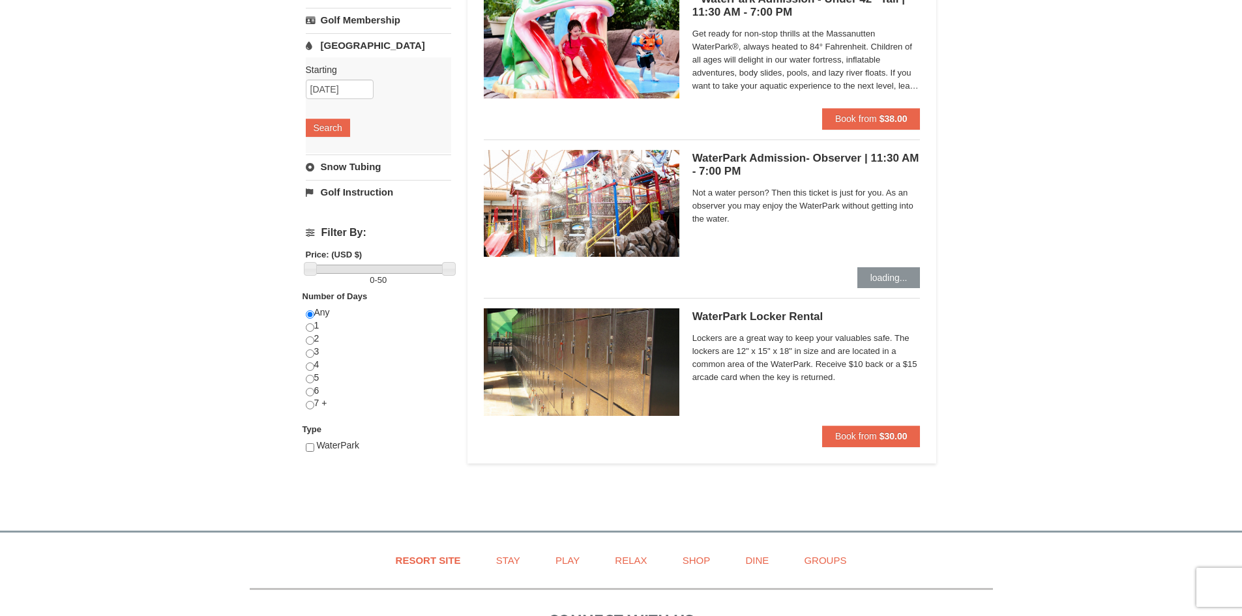
scroll to position [330, 0]
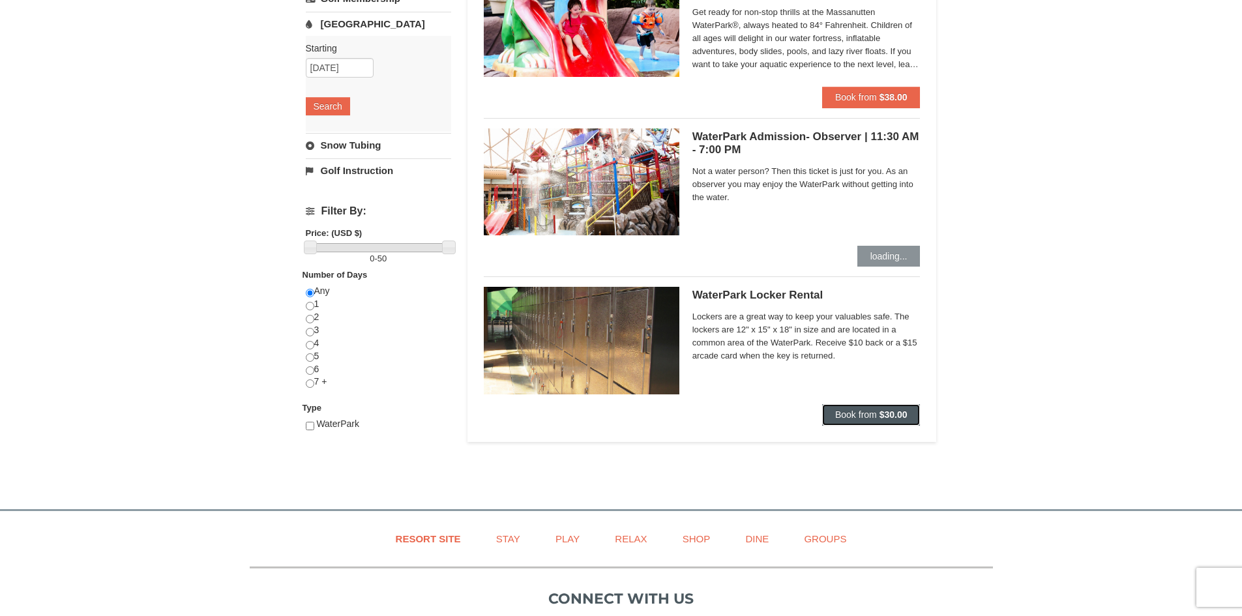
click at [863, 414] on span "Book from" at bounding box center [856, 414] width 42 height 10
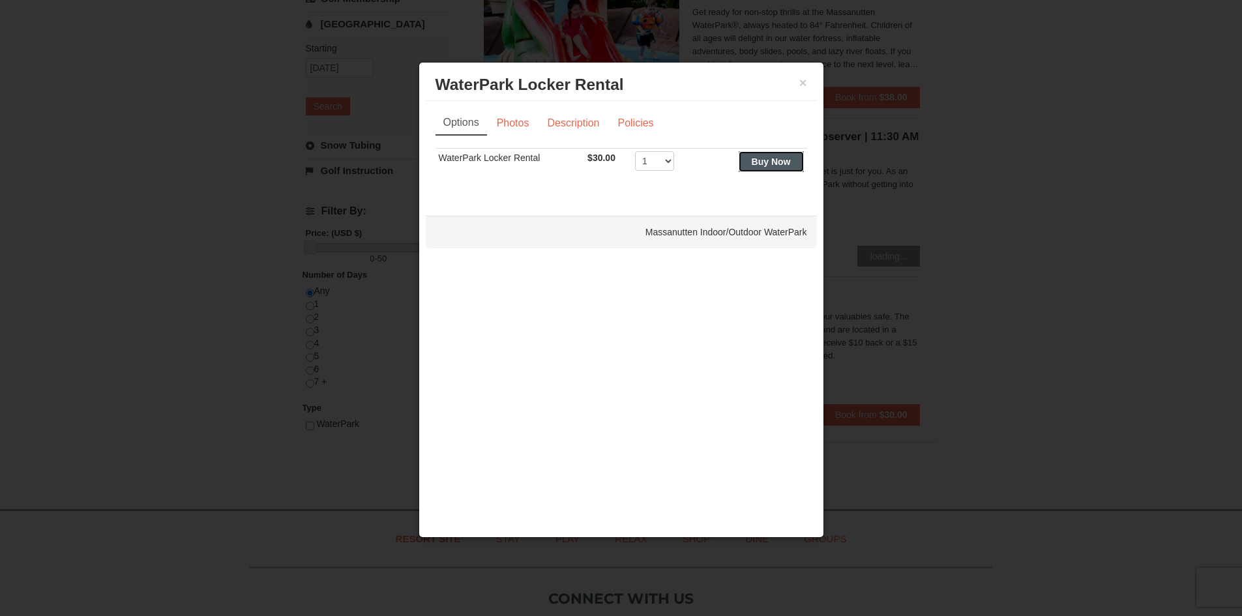
click at [768, 164] on strong "Buy Now" at bounding box center [771, 161] width 39 height 10
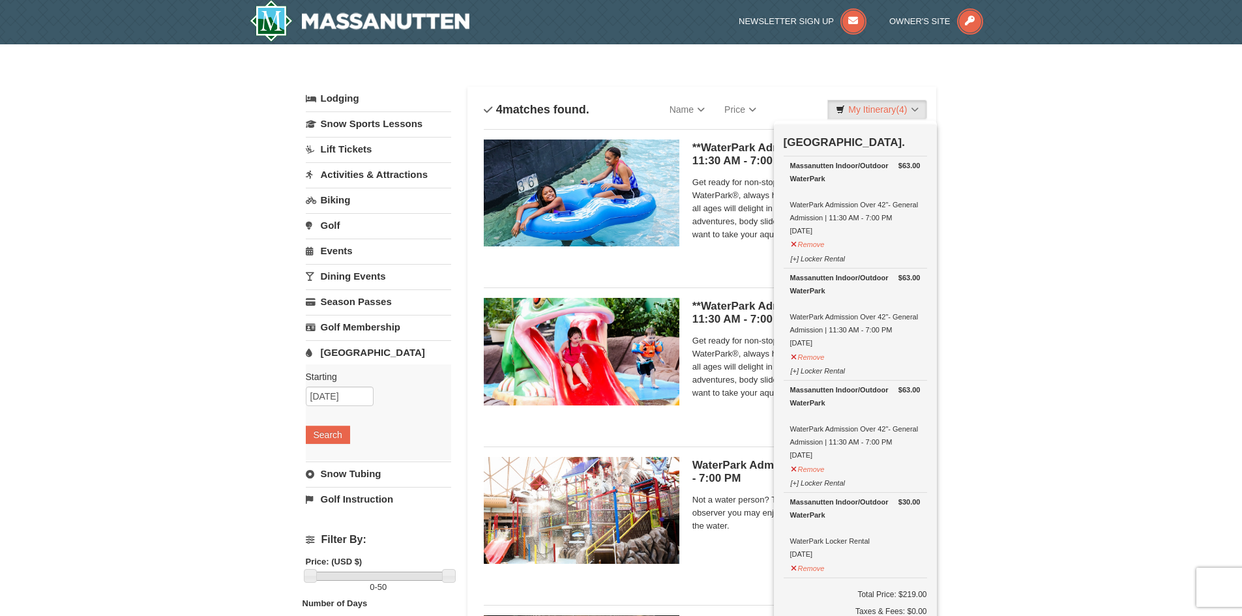
scroll to position [4, 0]
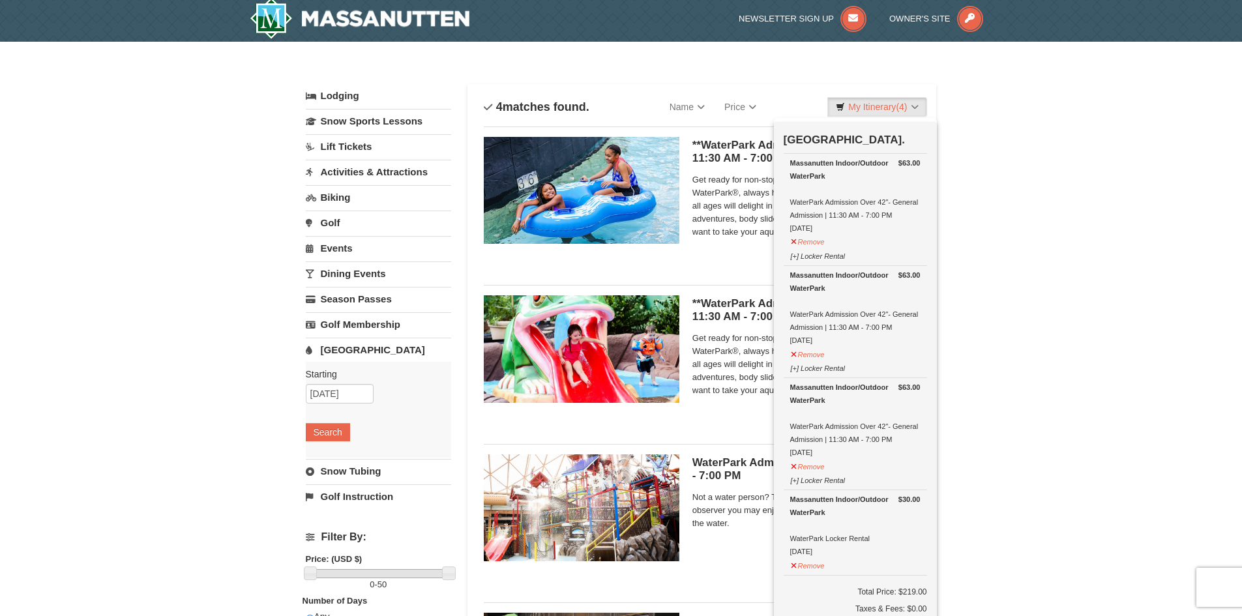
click at [374, 173] on link "Activities & Attractions" at bounding box center [378, 172] width 145 height 24
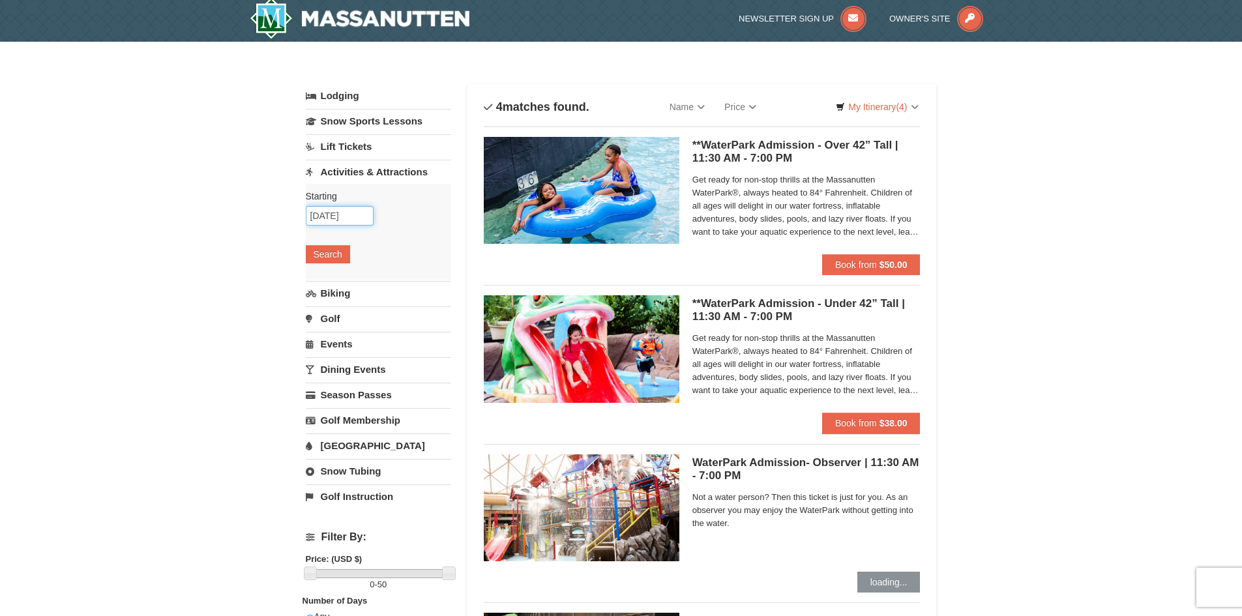
click at [332, 220] on input "[DATE]" at bounding box center [340, 216] width 68 height 20
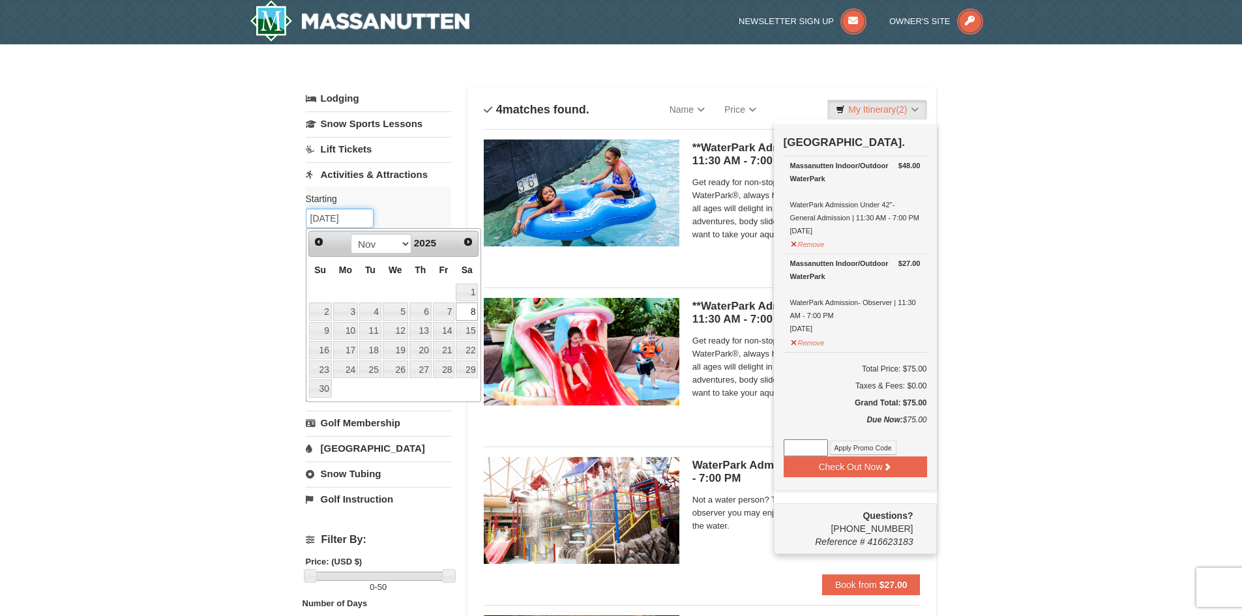
scroll to position [0, 0]
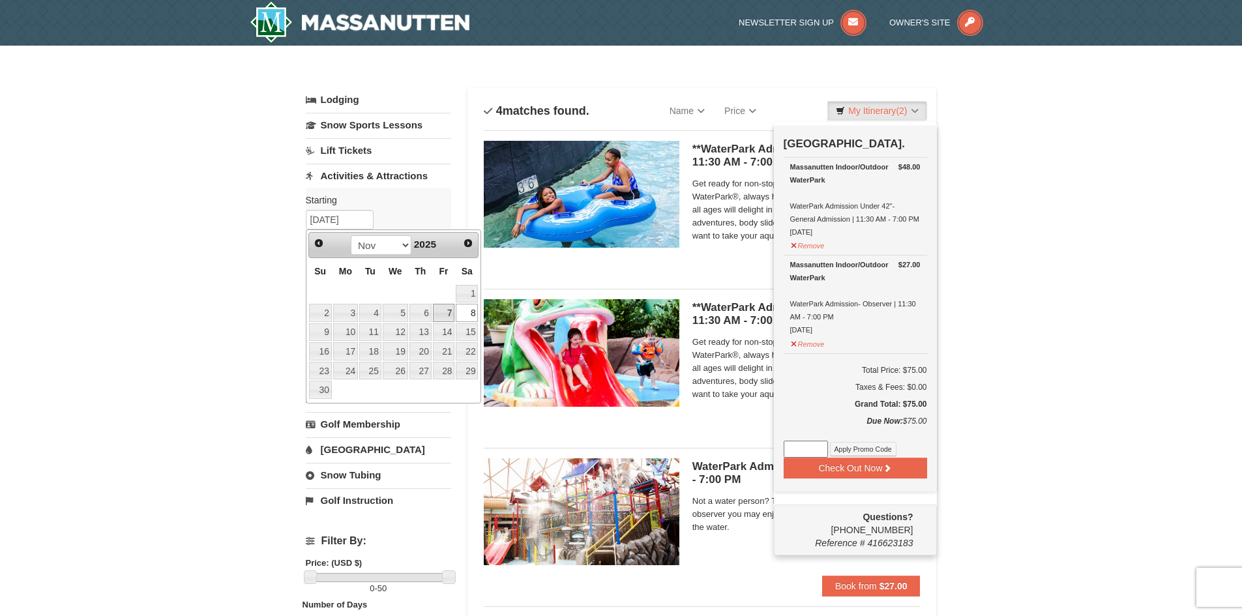
click at [442, 312] on link "7" at bounding box center [444, 313] width 22 height 18
type input "[DATE]"
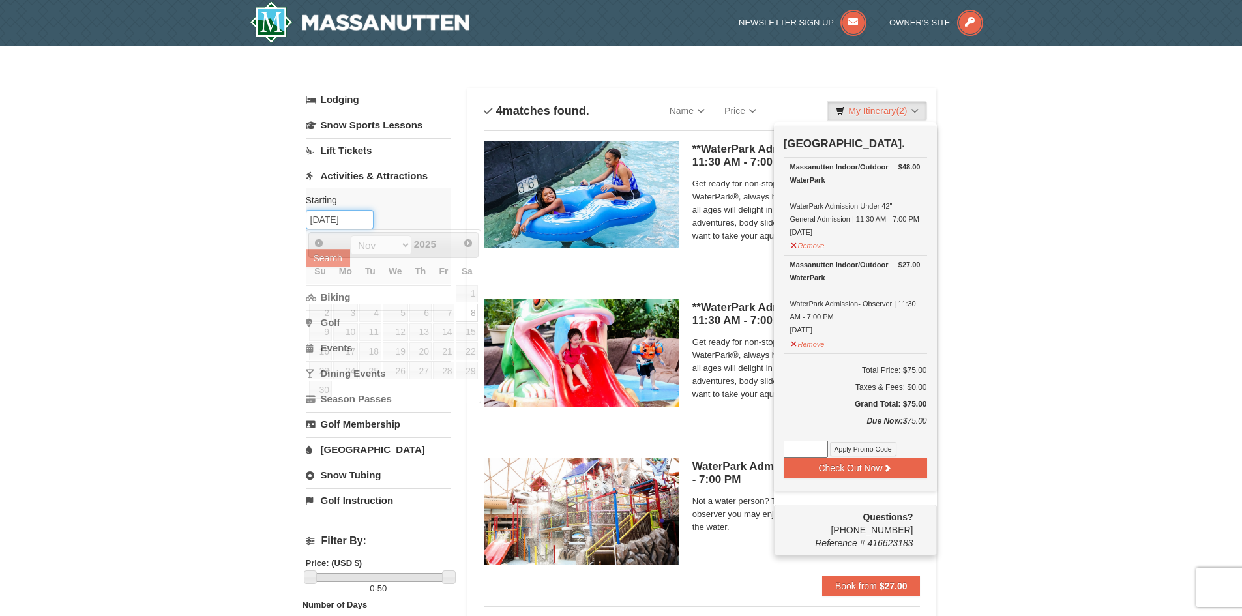
click at [325, 220] on input "[DATE]" at bounding box center [340, 220] width 68 height 20
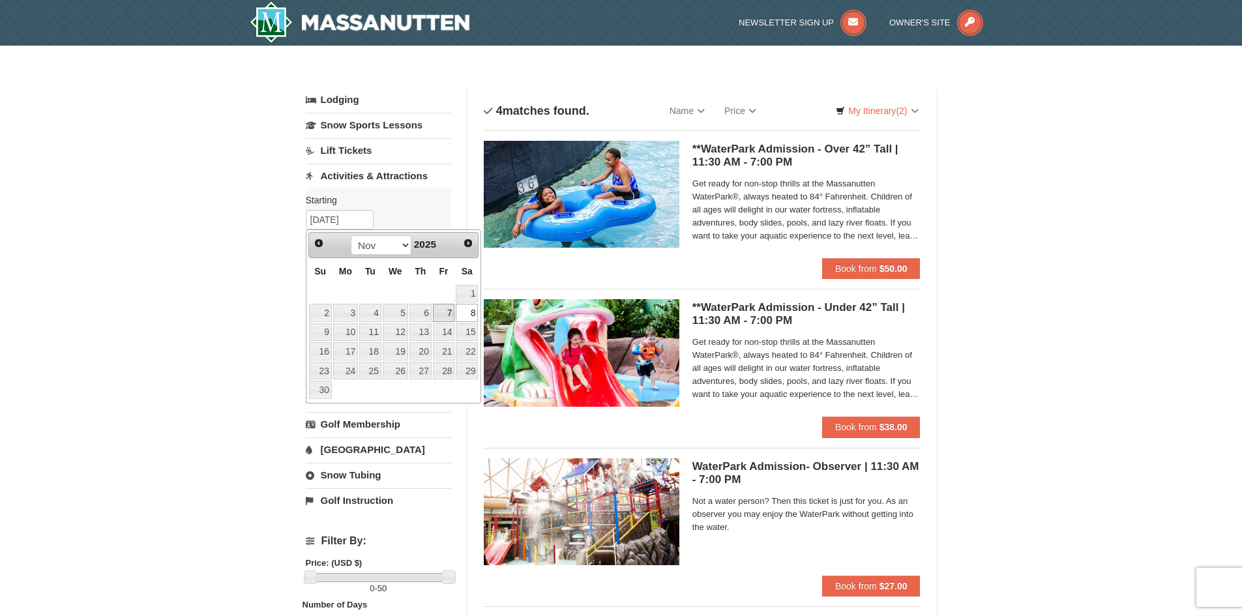
click at [448, 313] on link "7" at bounding box center [444, 313] width 22 height 18
type input "[DATE]"
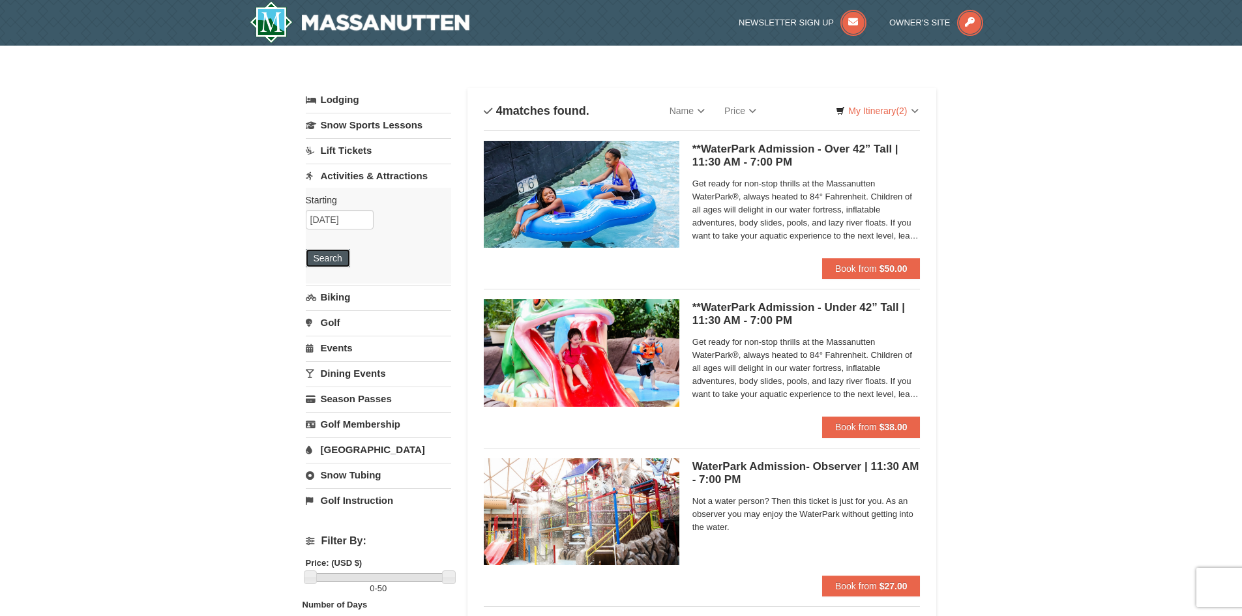
click at [321, 252] on button "Search" at bounding box center [328, 258] width 44 height 18
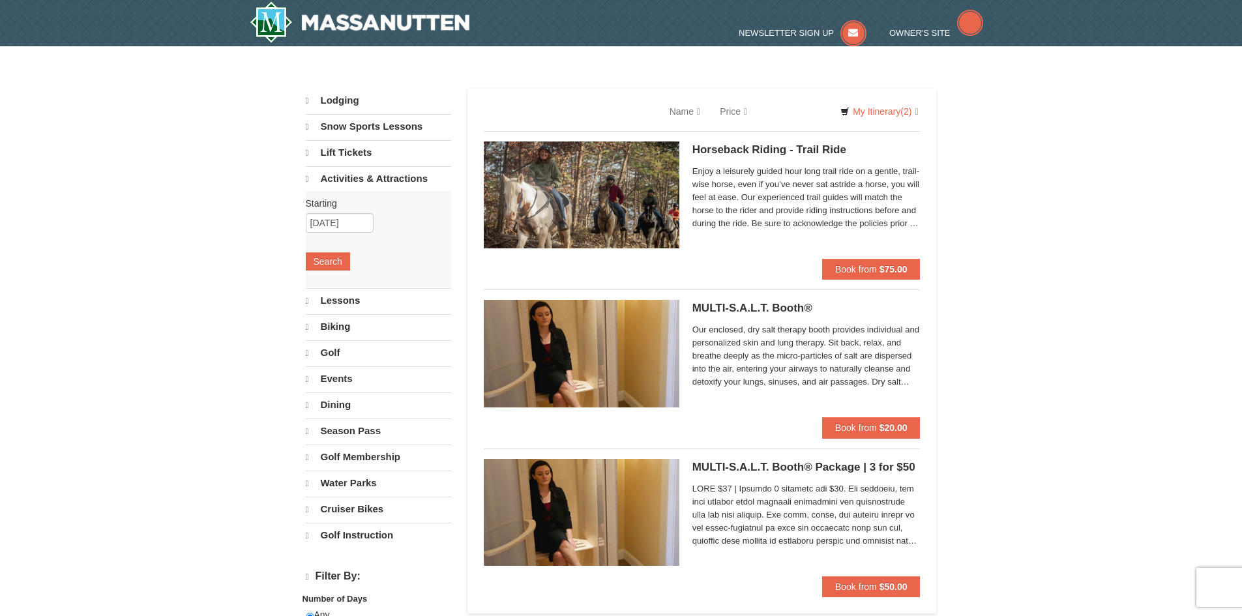
select select "10"
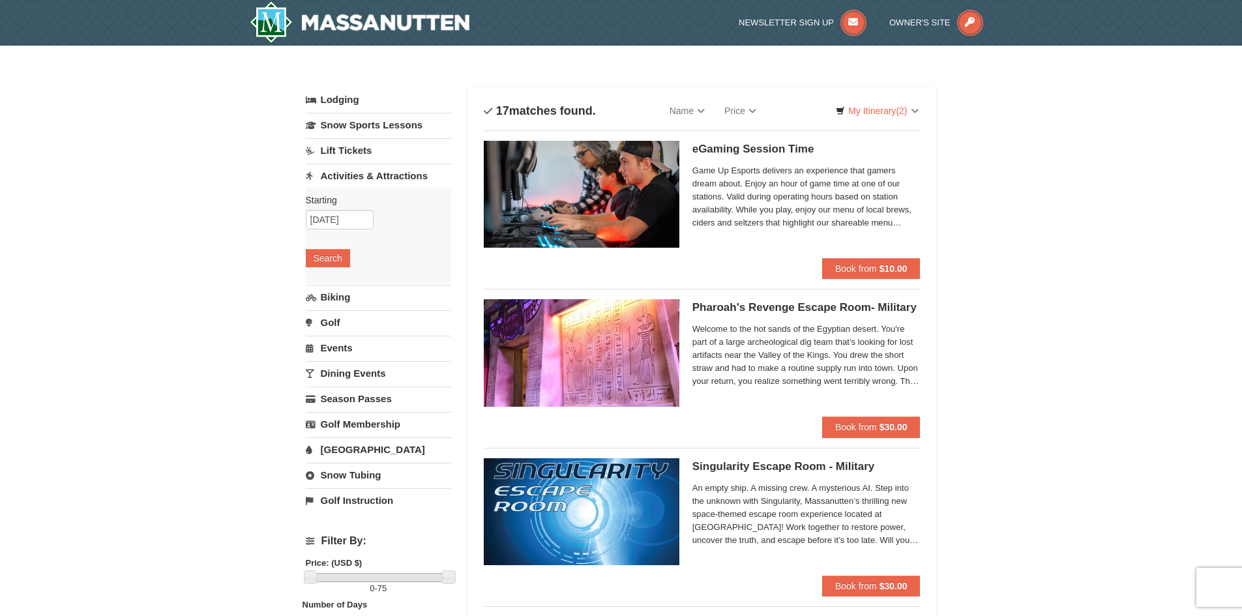
click at [323, 343] on link "Events" at bounding box center [378, 348] width 145 height 24
click at [337, 333] on button "Search" at bounding box center [328, 334] width 44 height 18
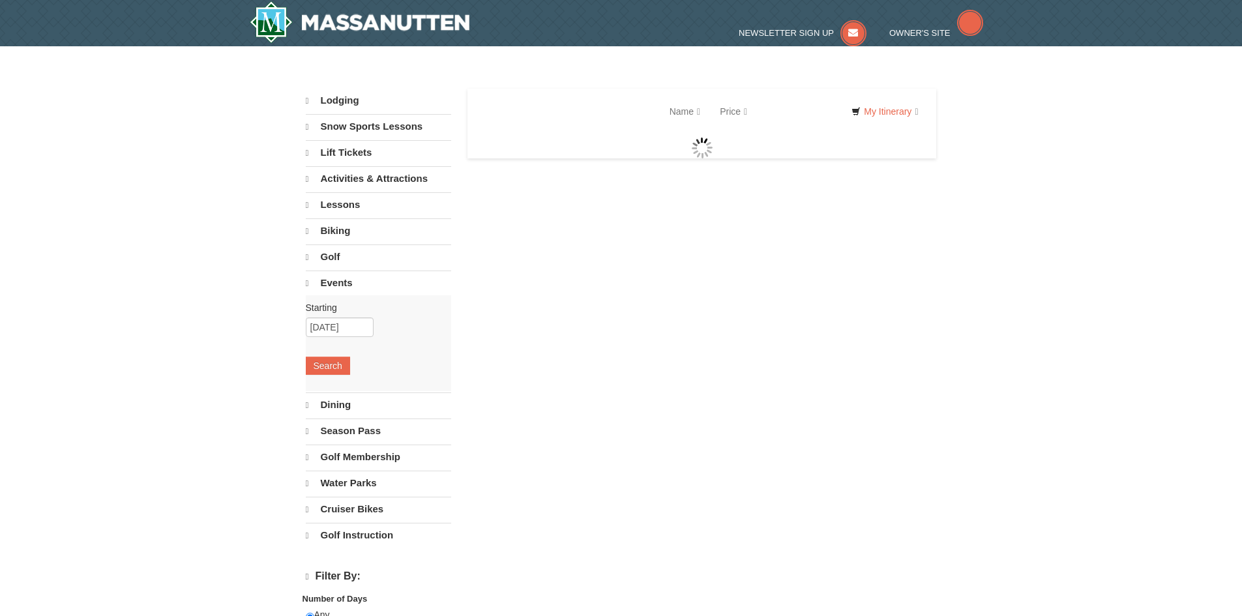
select select "10"
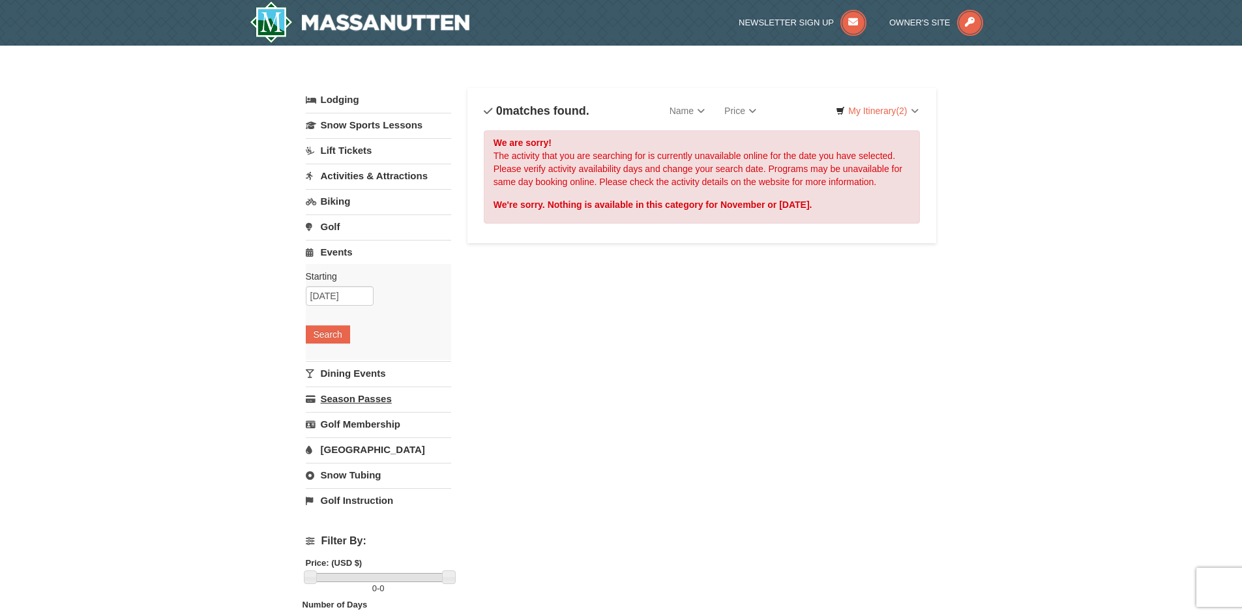
click at [352, 399] on link "Season Passes" at bounding box center [378, 399] width 145 height 24
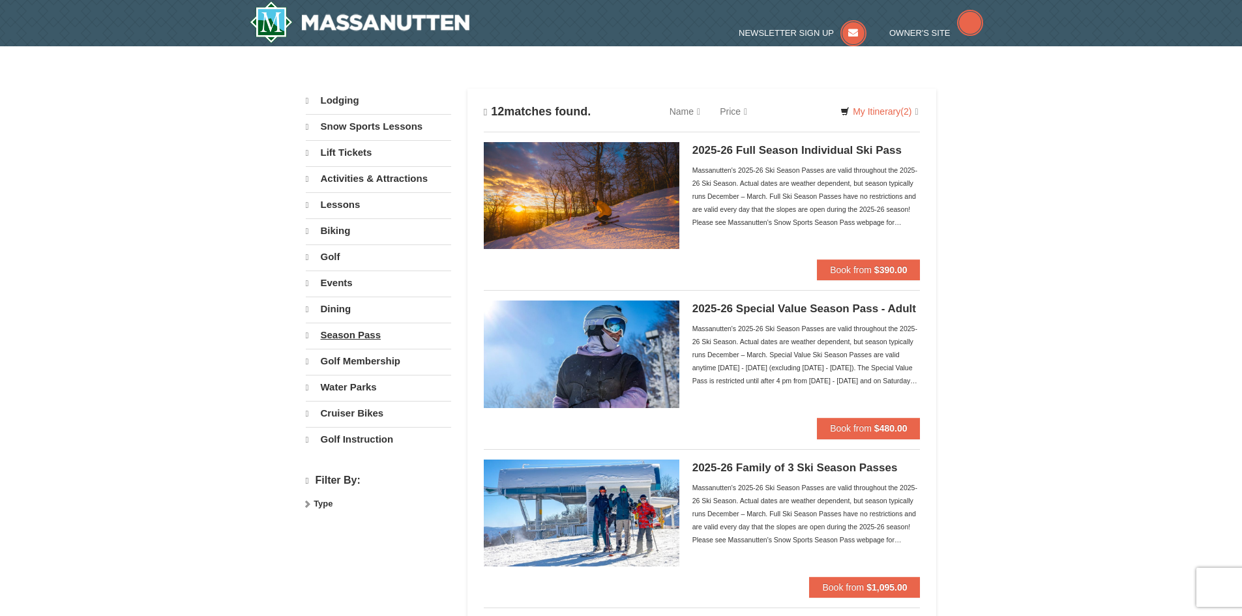
select select "10"
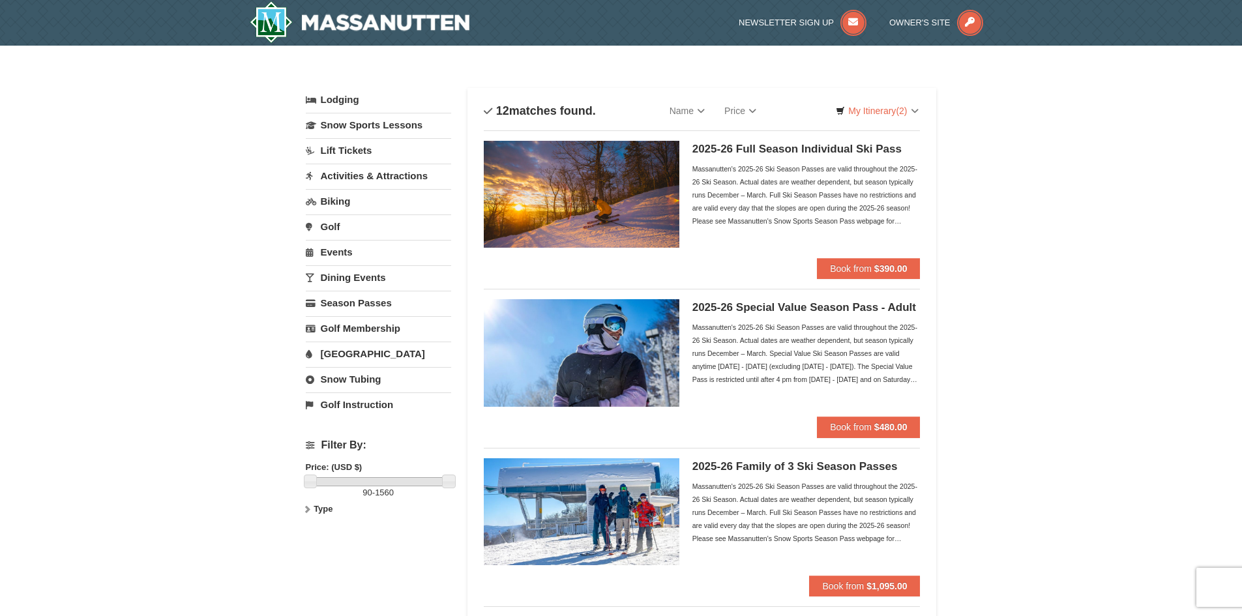
click at [351, 175] on link "Activities & Attractions" at bounding box center [378, 176] width 145 height 24
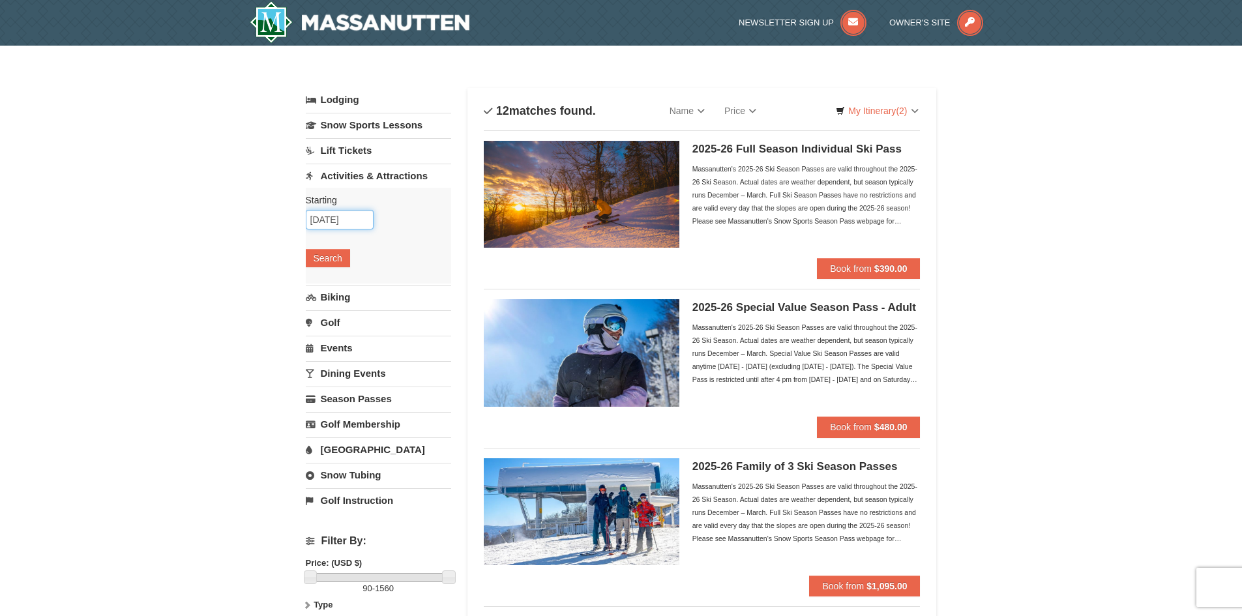
click at [333, 218] on input "10/10/2025" at bounding box center [340, 220] width 68 height 20
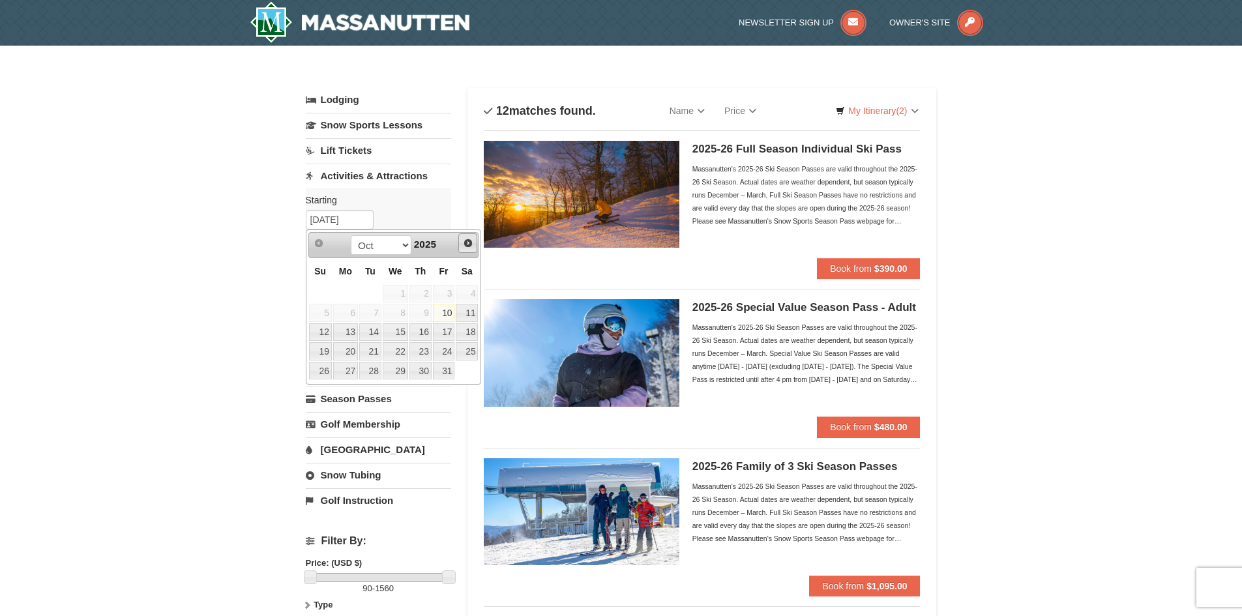
click at [467, 243] on span "Next" at bounding box center [468, 243] width 10 height 10
click at [447, 308] on link "7" at bounding box center [444, 313] width 22 height 18
type input "[DATE]"
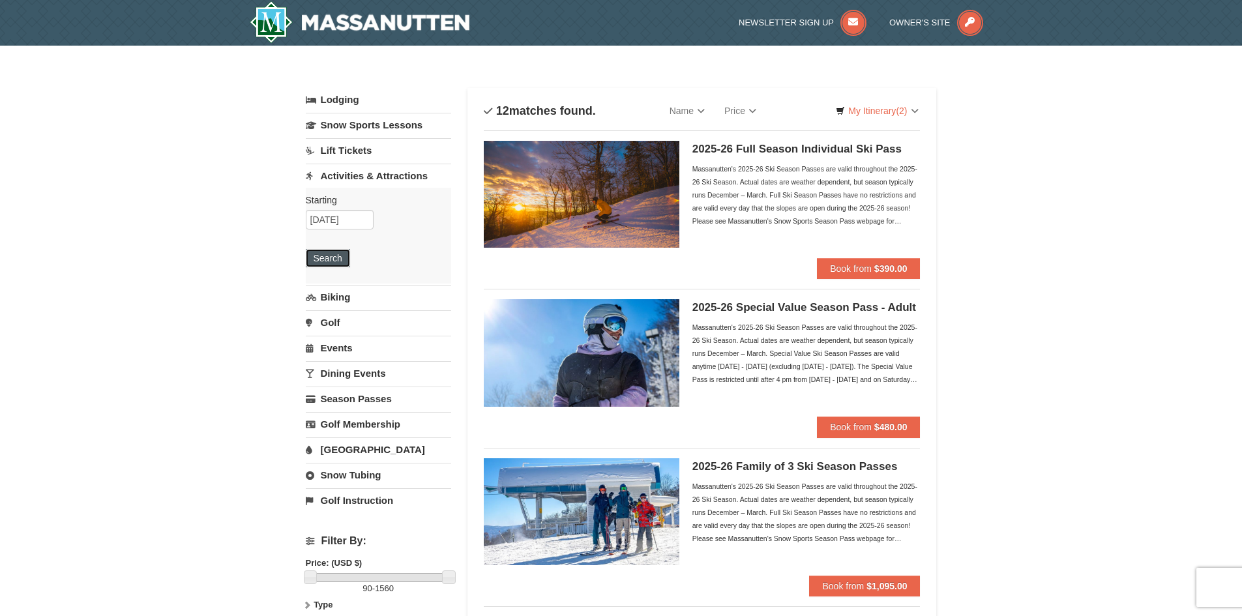
click at [327, 256] on button "Search" at bounding box center [328, 258] width 44 height 18
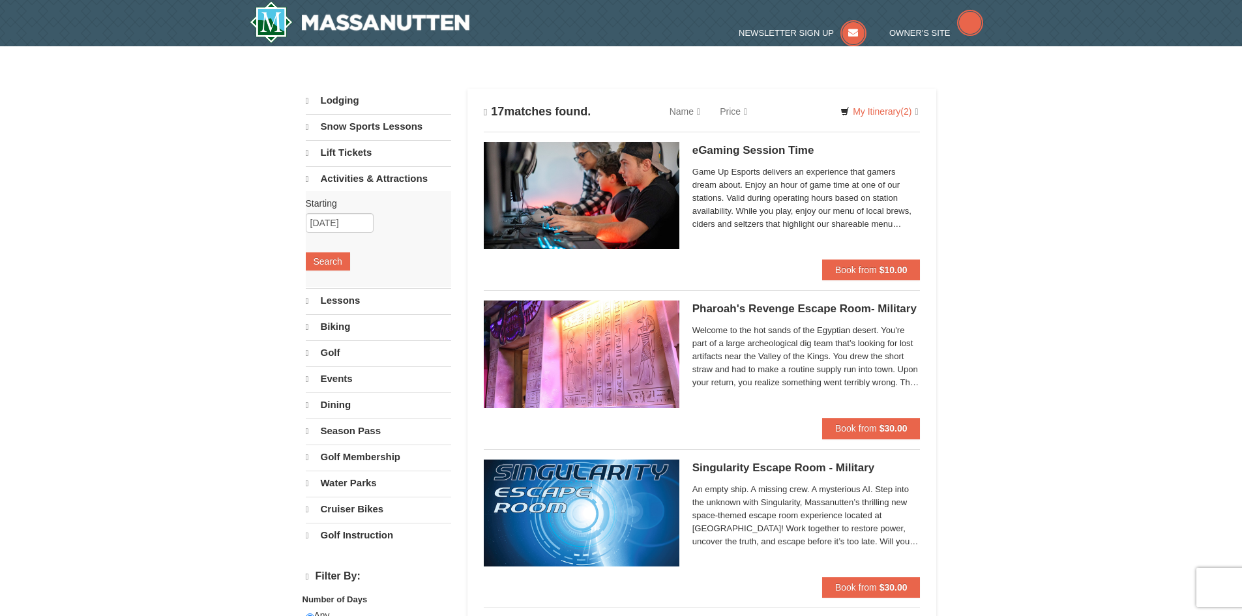
select select "10"
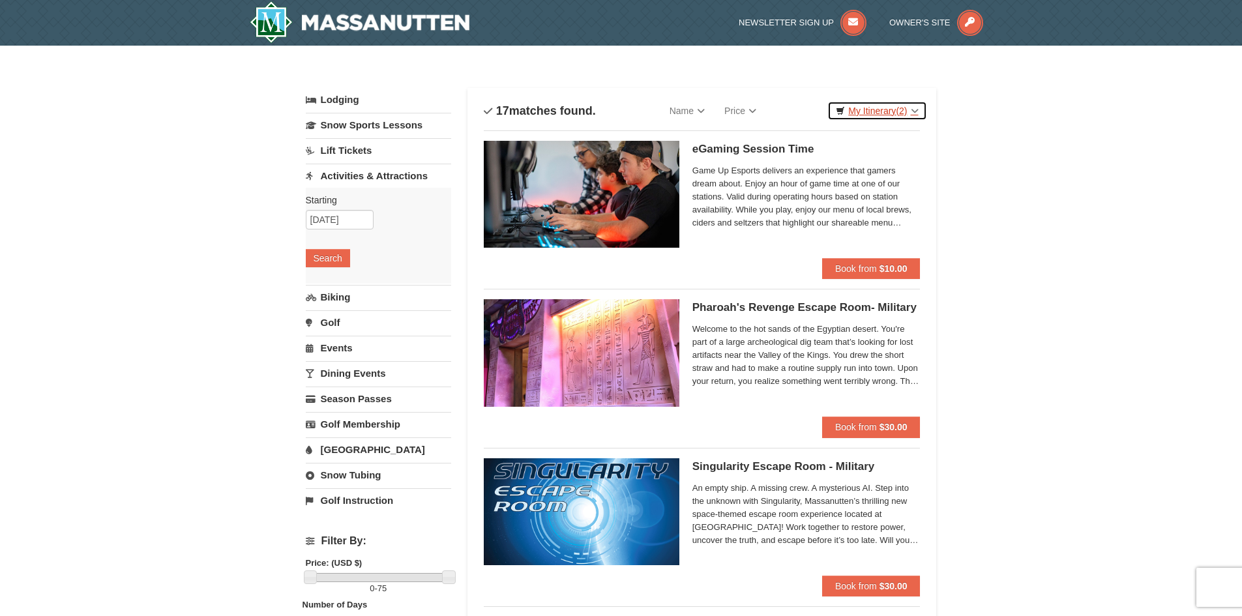
click at [889, 110] on link "My Itinerary (2)" at bounding box center [876, 111] width 99 height 20
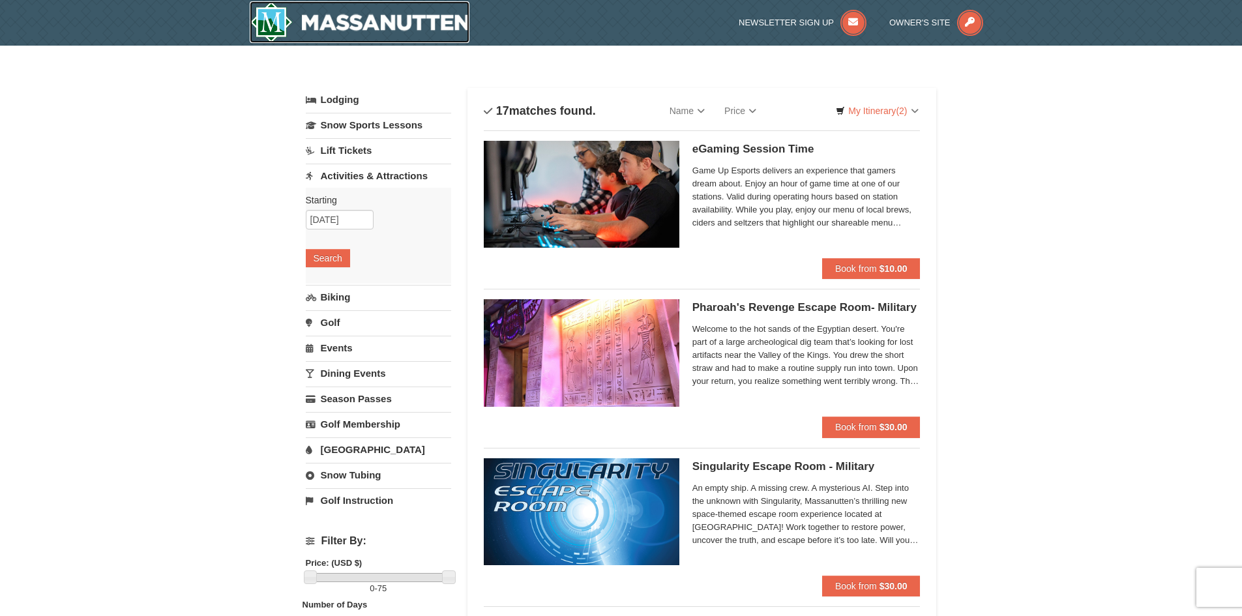
click at [331, 16] on img at bounding box center [360, 22] width 220 height 42
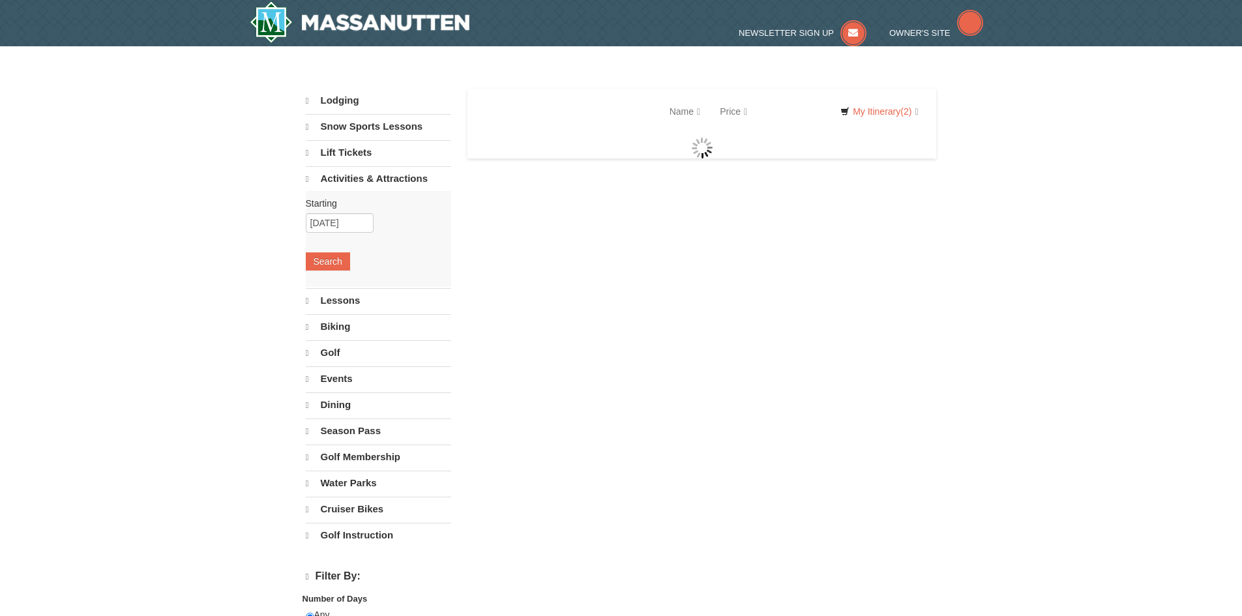
select select "10"
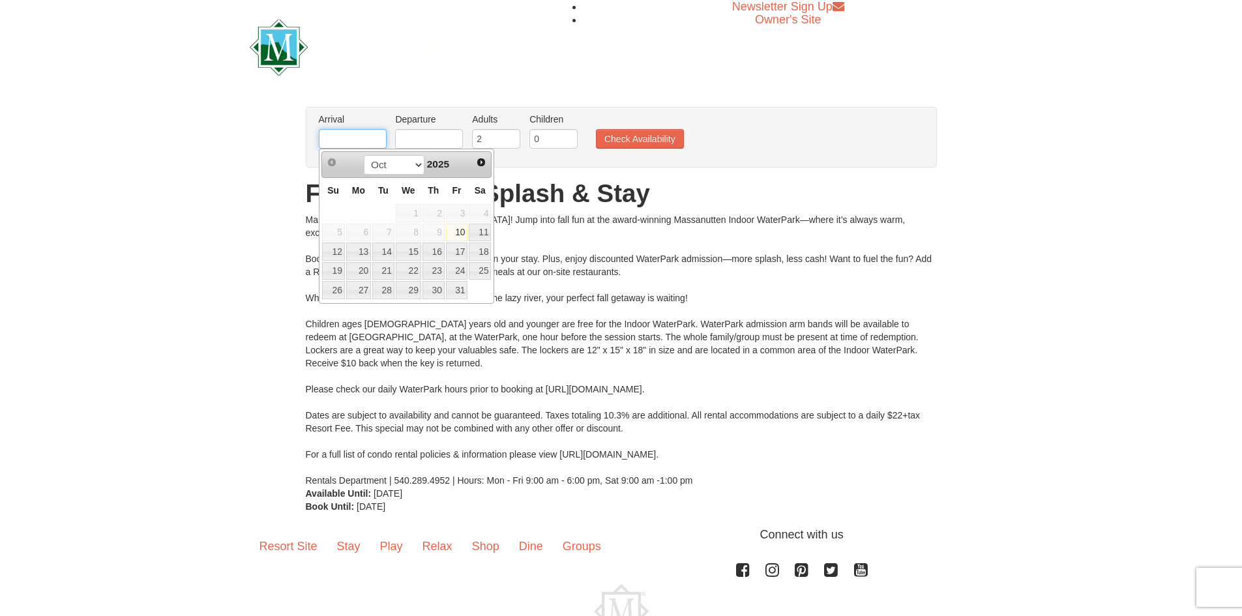
click at [344, 132] on input "text" at bounding box center [353, 139] width 68 height 20
click at [480, 164] on span "Next" at bounding box center [481, 162] width 10 height 10
click at [456, 231] on link "7" at bounding box center [457, 233] width 22 height 18
type input "[DATE]"
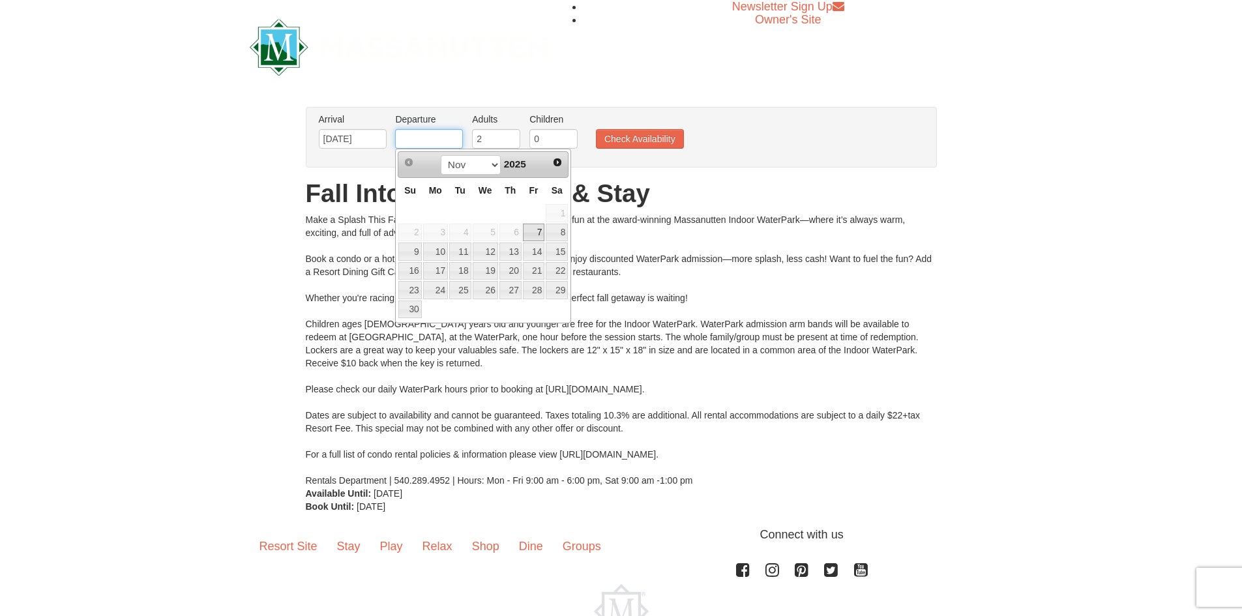
drag, startPoint x: 417, startPoint y: 144, endPoint x: 476, endPoint y: 243, distance: 115.5
click at [417, 144] on input "text" at bounding box center [429, 139] width 68 height 20
click at [563, 235] on link "8" at bounding box center [557, 233] width 22 height 18
type input "[DATE]"
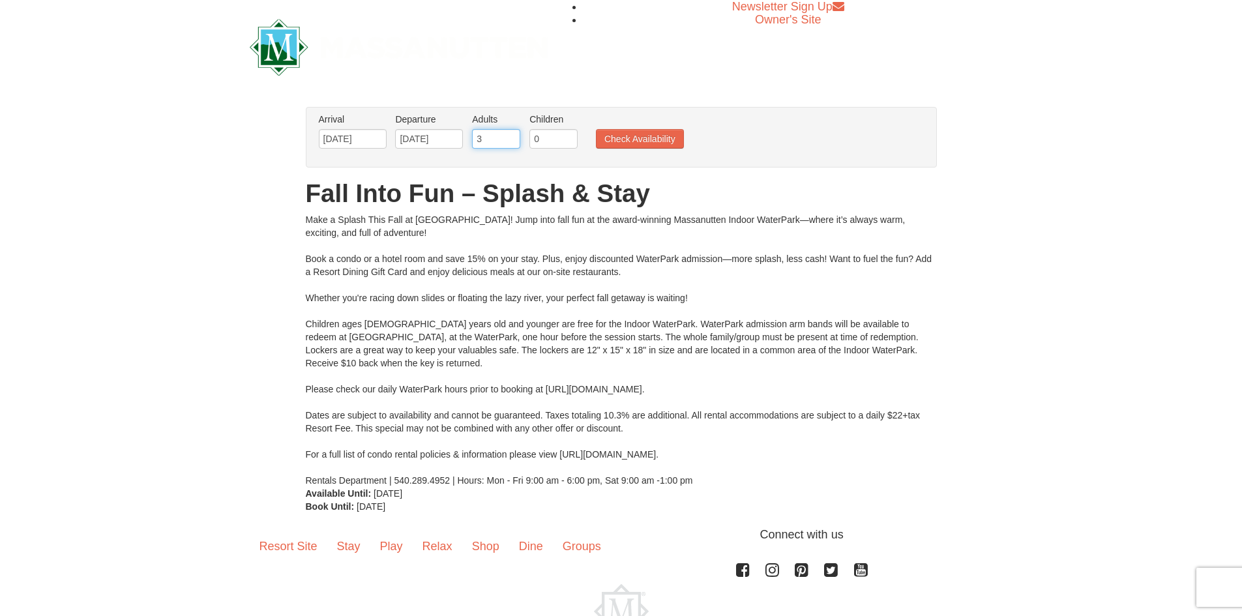
type input "3"
click at [512, 136] on input "3" at bounding box center [496, 139] width 48 height 20
click at [547, 134] on input "0" at bounding box center [553, 139] width 48 height 20
click at [565, 134] on input "1" at bounding box center [553, 139] width 48 height 20
type input "2"
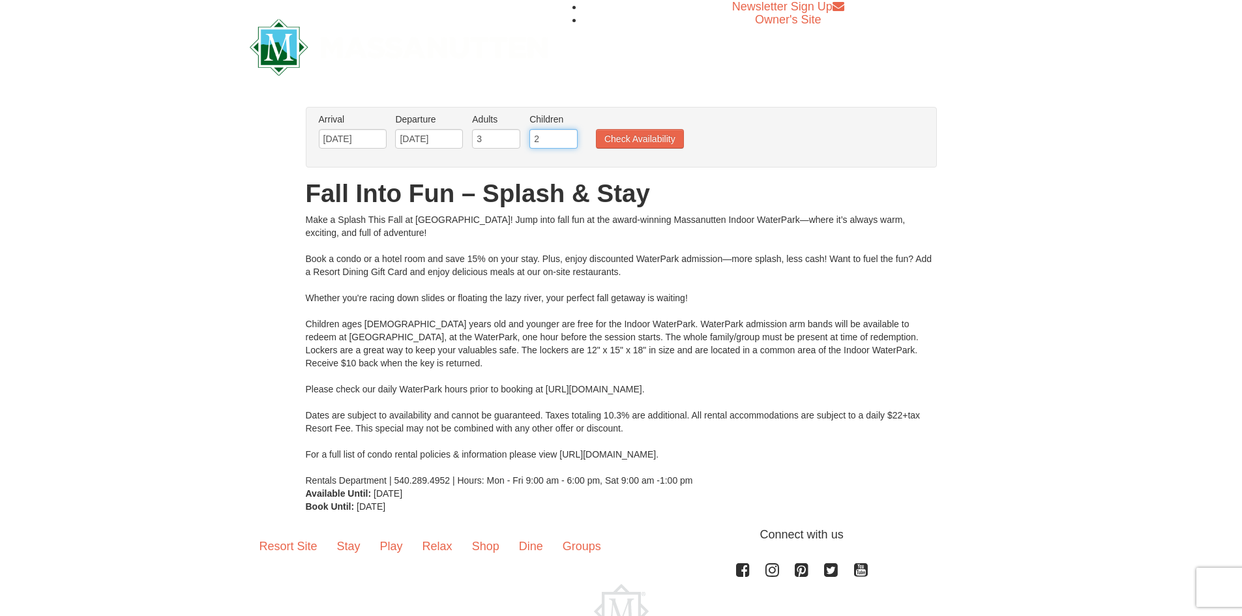
click at [565, 134] on input "2" at bounding box center [553, 139] width 48 height 20
click at [624, 136] on button "Check Availability" at bounding box center [640, 139] width 88 height 20
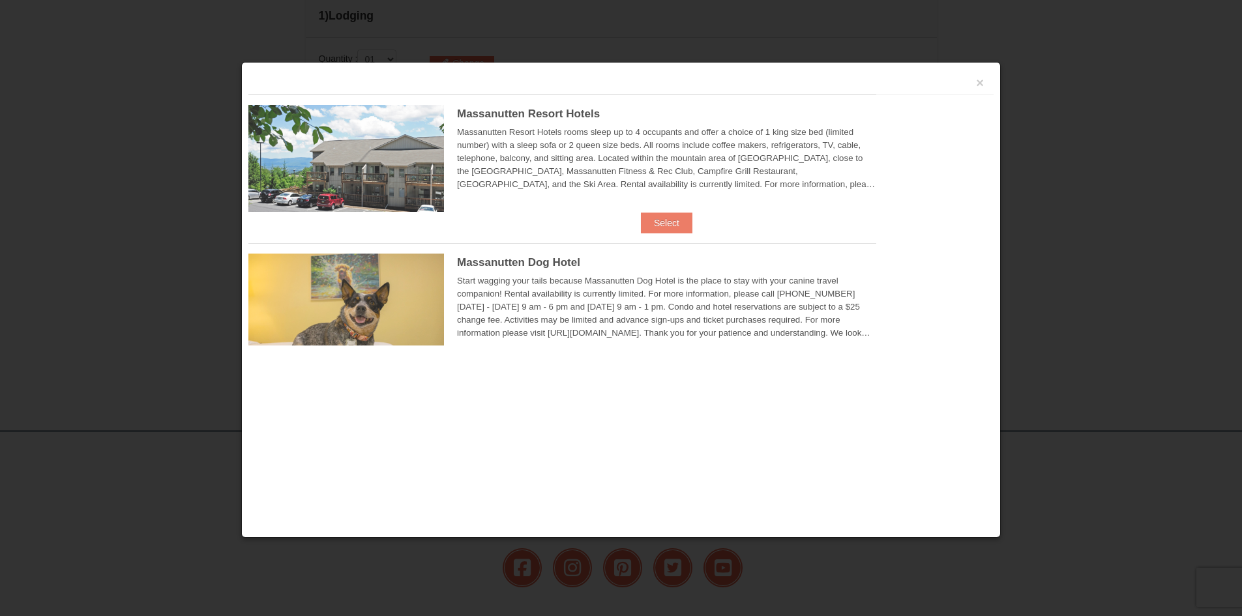
scroll to position [509, 0]
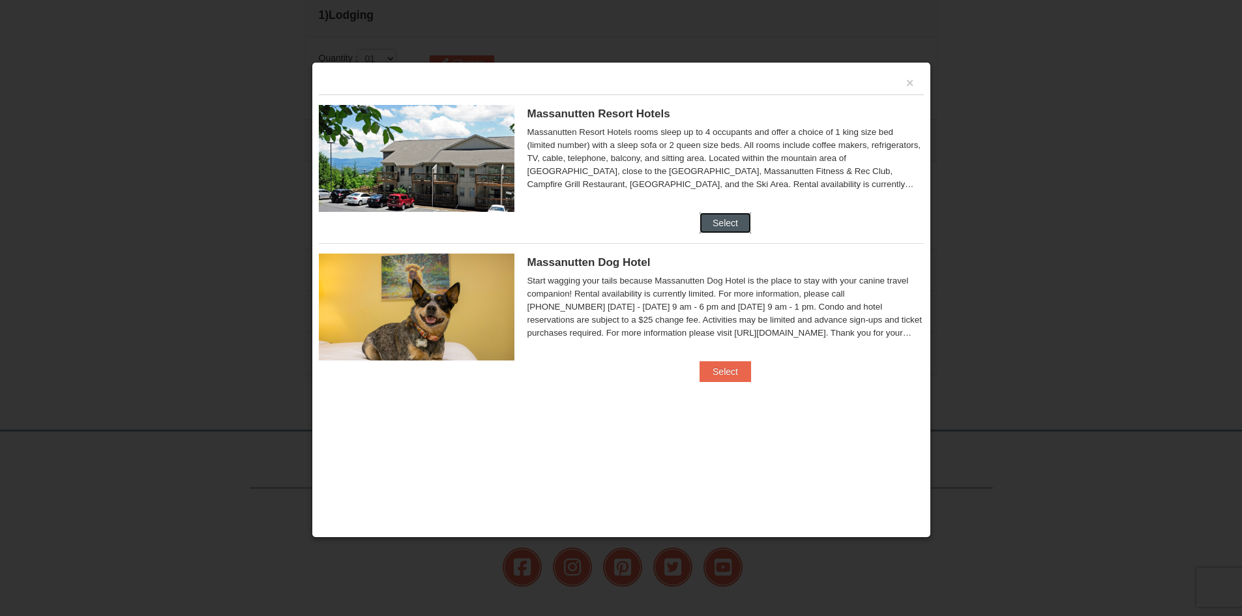
click at [709, 217] on button "Select" at bounding box center [726, 223] width 52 height 21
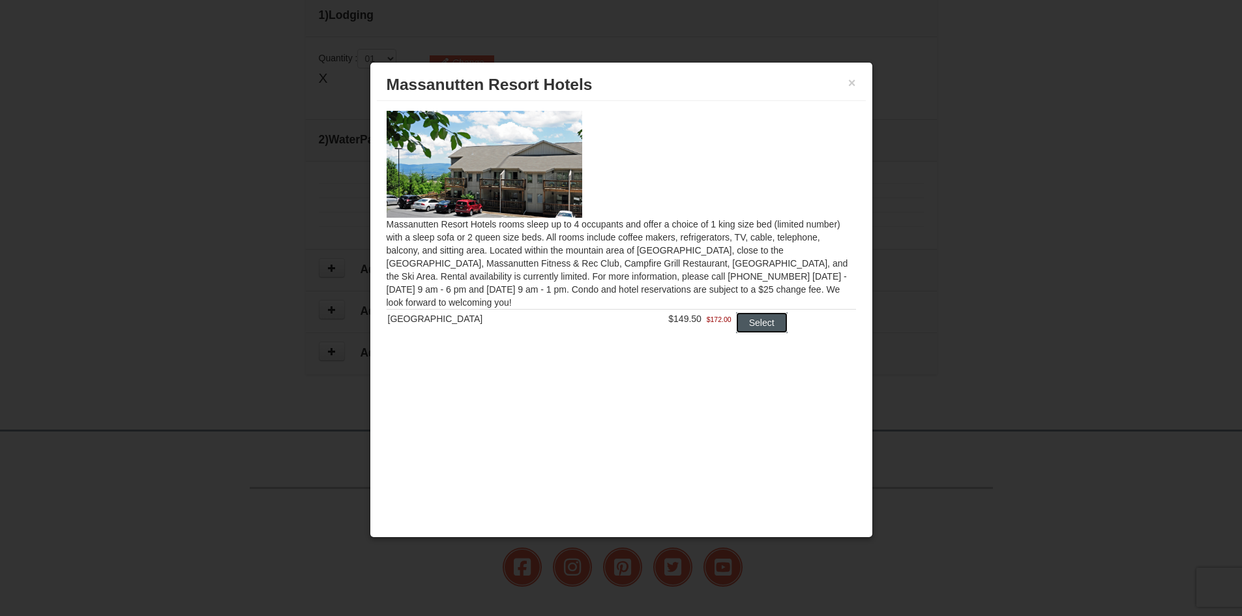
click at [761, 322] on button "Select" at bounding box center [762, 322] width 52 height 21
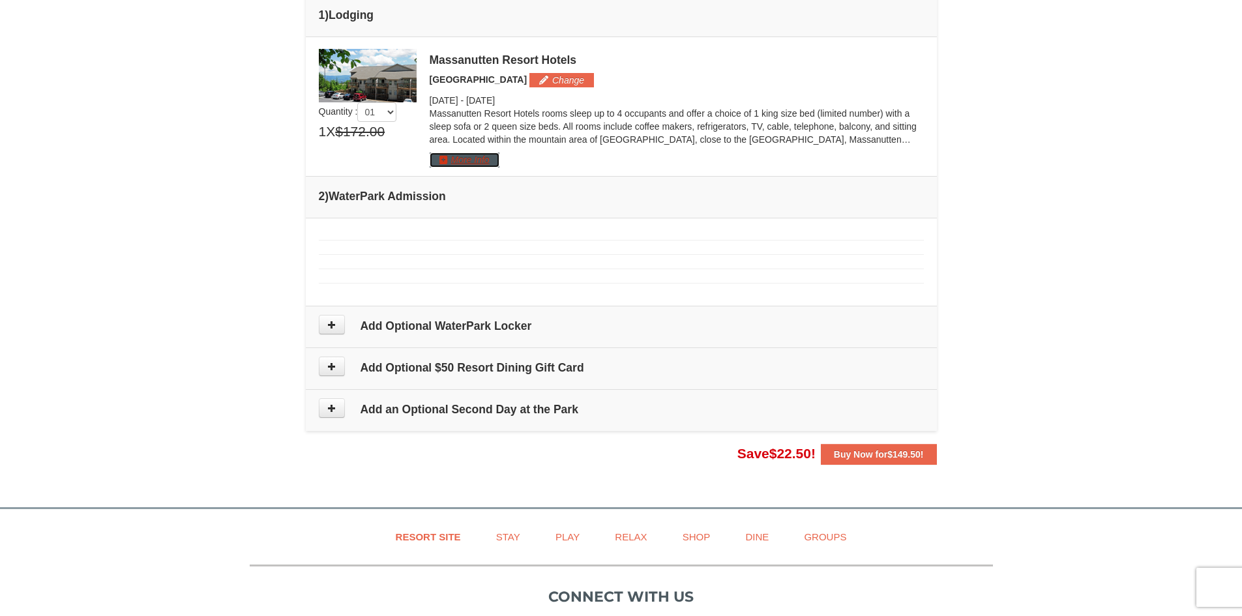
click at [469, 157] on button "More Info" at bounding box center [465, 160] width 70 height 14
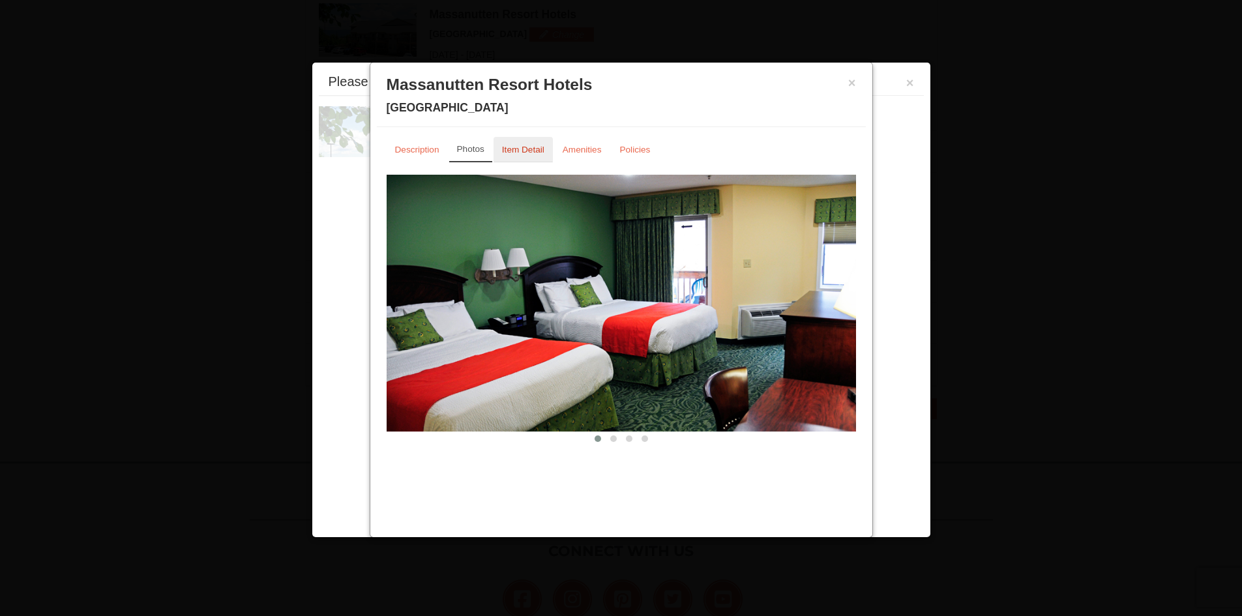
scroll to position [558, 0]
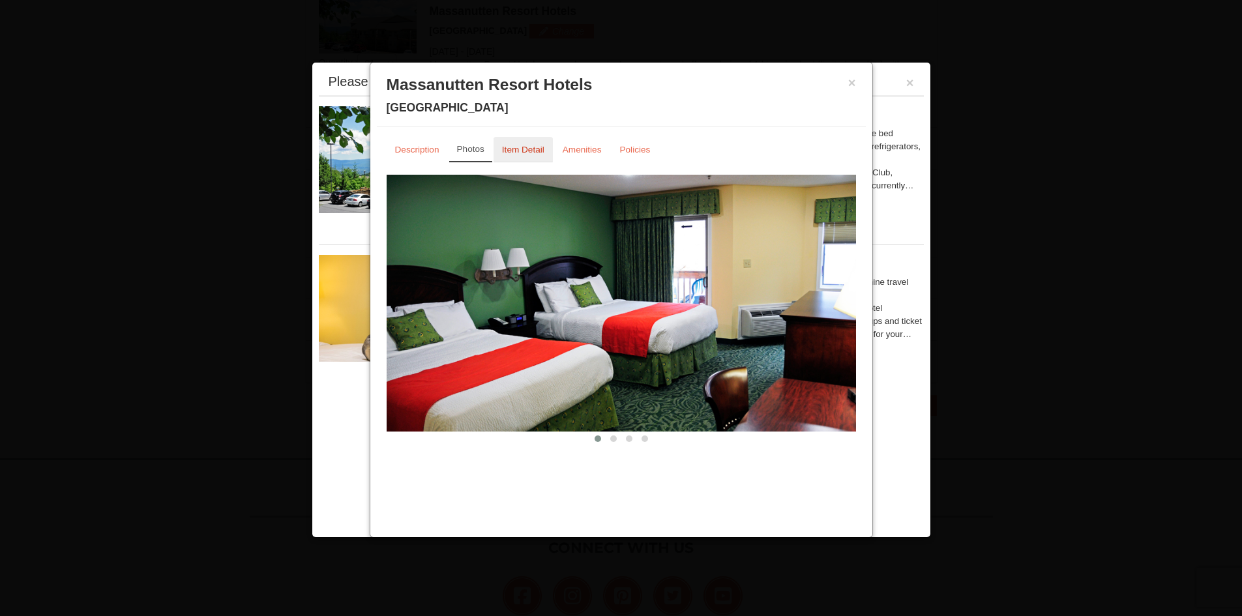
click at [525, 145] on small "Item Detail" at bounding box center [523, 150] width 42 height 10
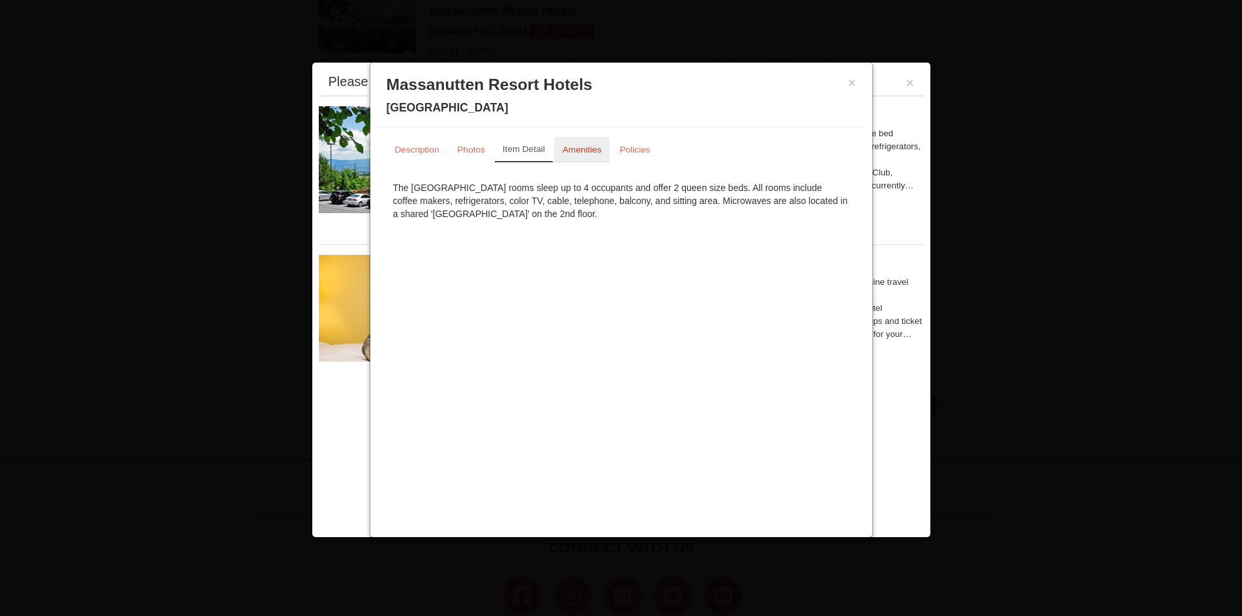
click at [591, 146] on small "Amenities" at bounding box center [582, 150] width 39 height 10
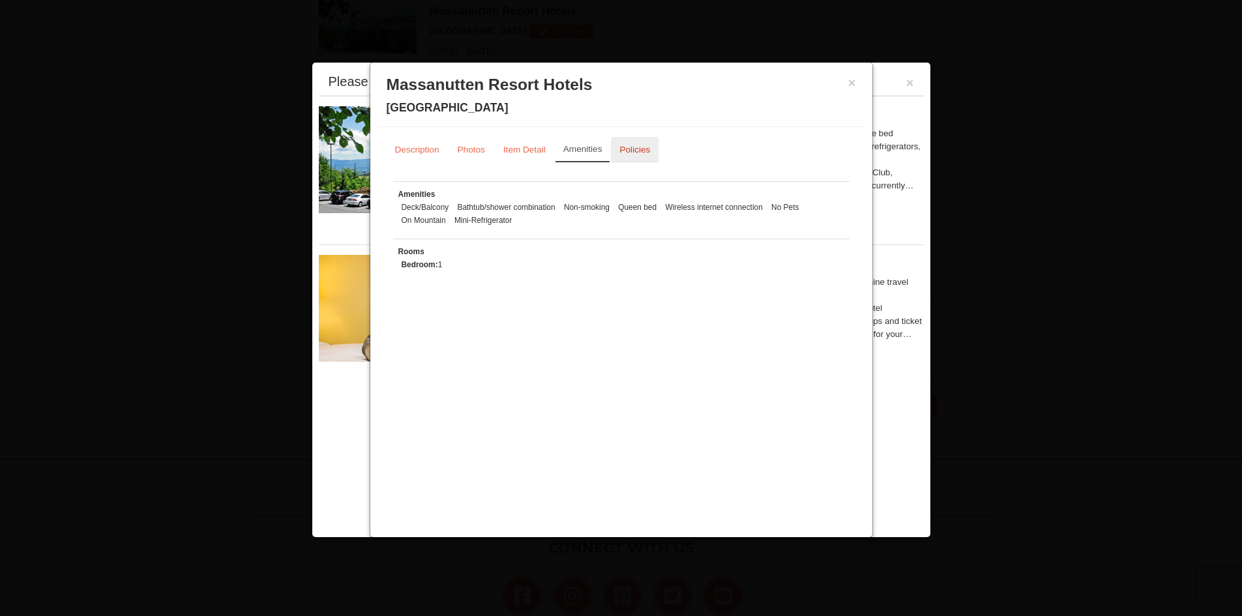
click at [637, 147] on small "Policies" at bounding box center [634, 150] width 31 height 10
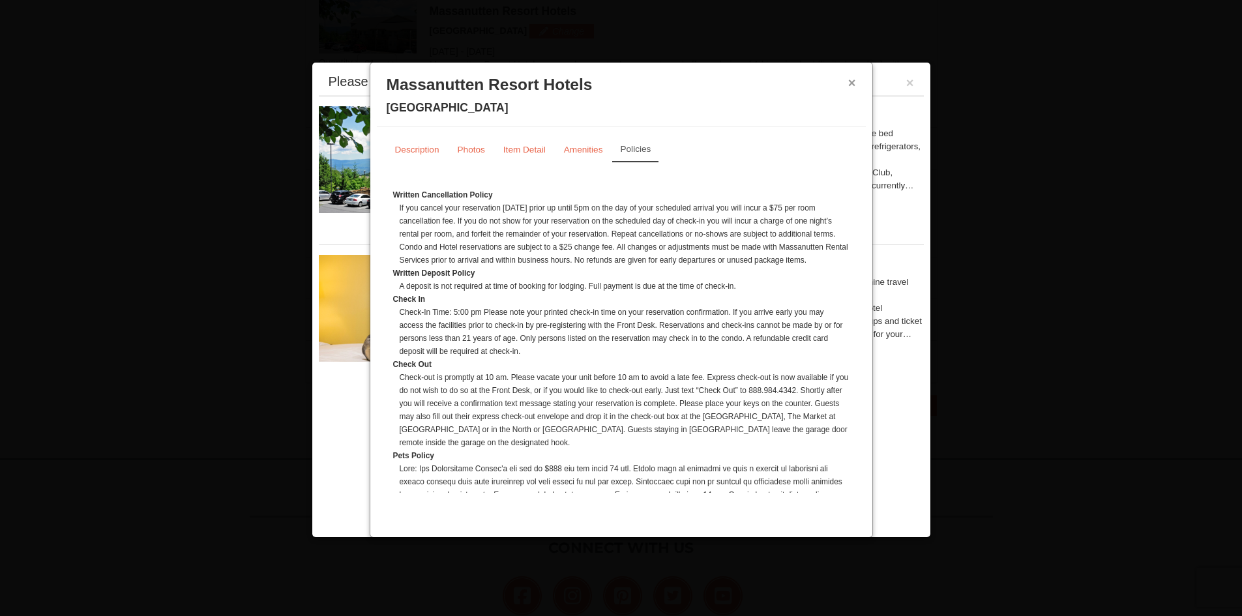
click at [853, 80] on button "×" at bounding box center [852, 82] width 8 height 13
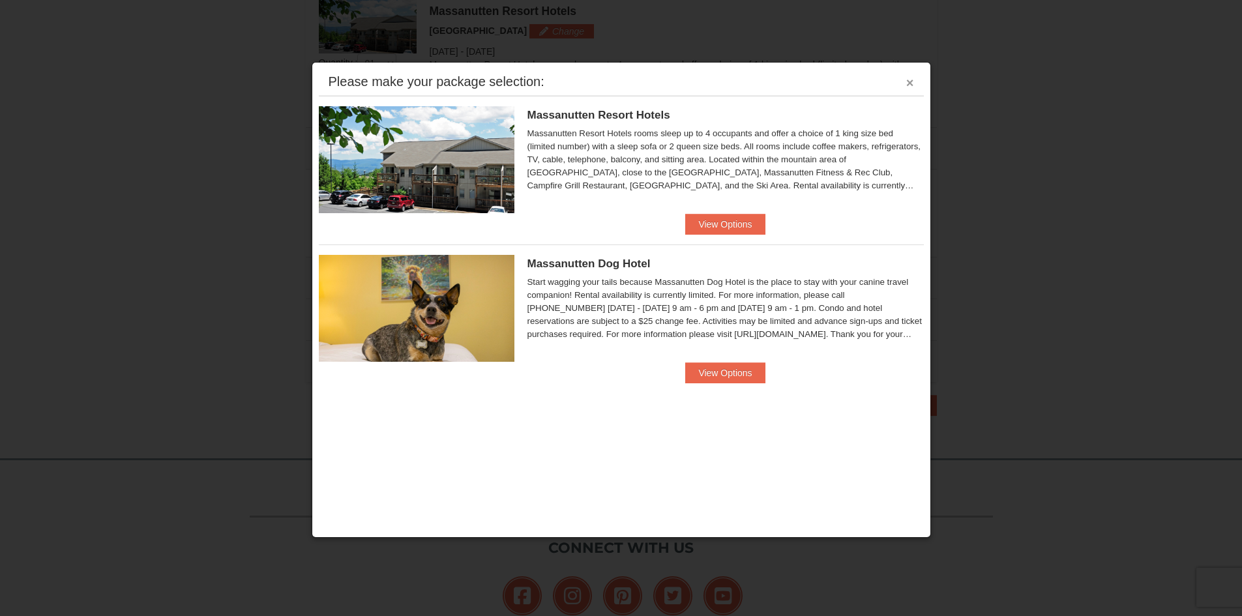
click at [913, 80] on button "×" at bounding box center [910, 82] width 8 height 13
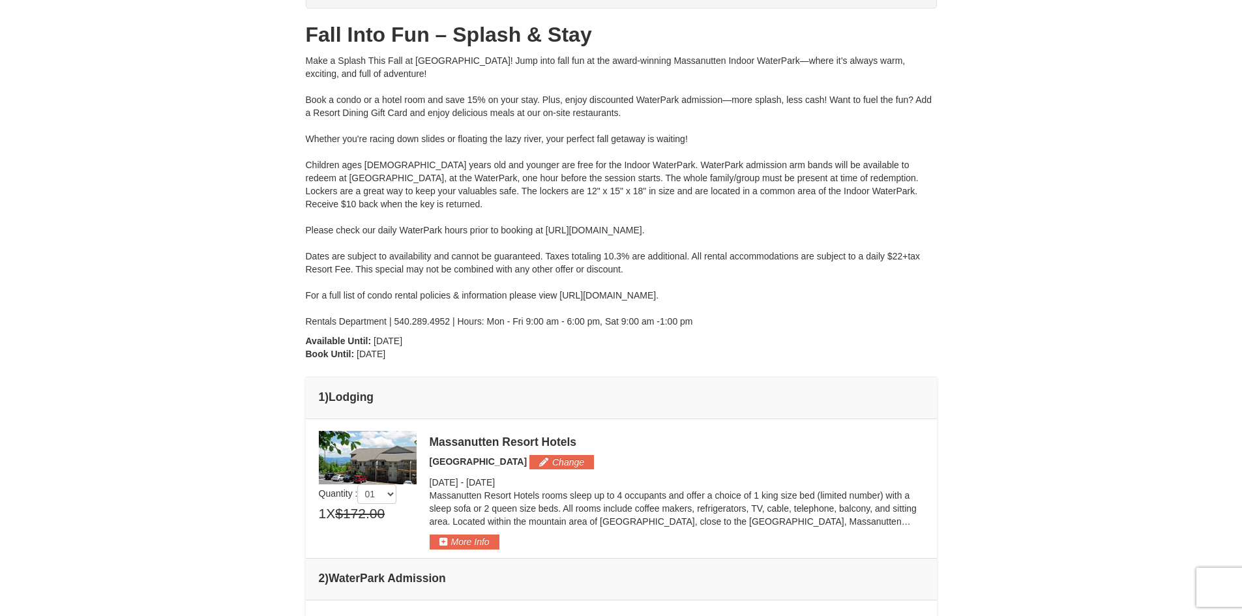
scroll to position [0, 0]
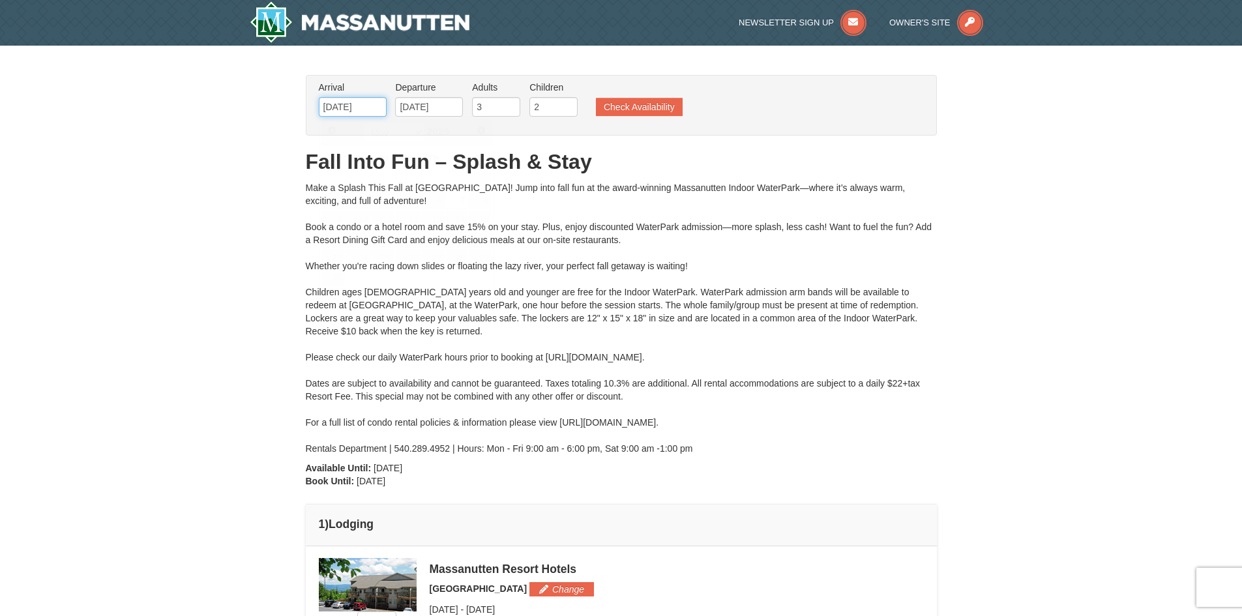
drag, startPoint x: 359, startPoint y: 106, endPoint x: 362, endPoint y: 113, distance: 7.3
click at [359, 106] on input "[DATE]" at bounding box center [353, 107] width 68 height 20
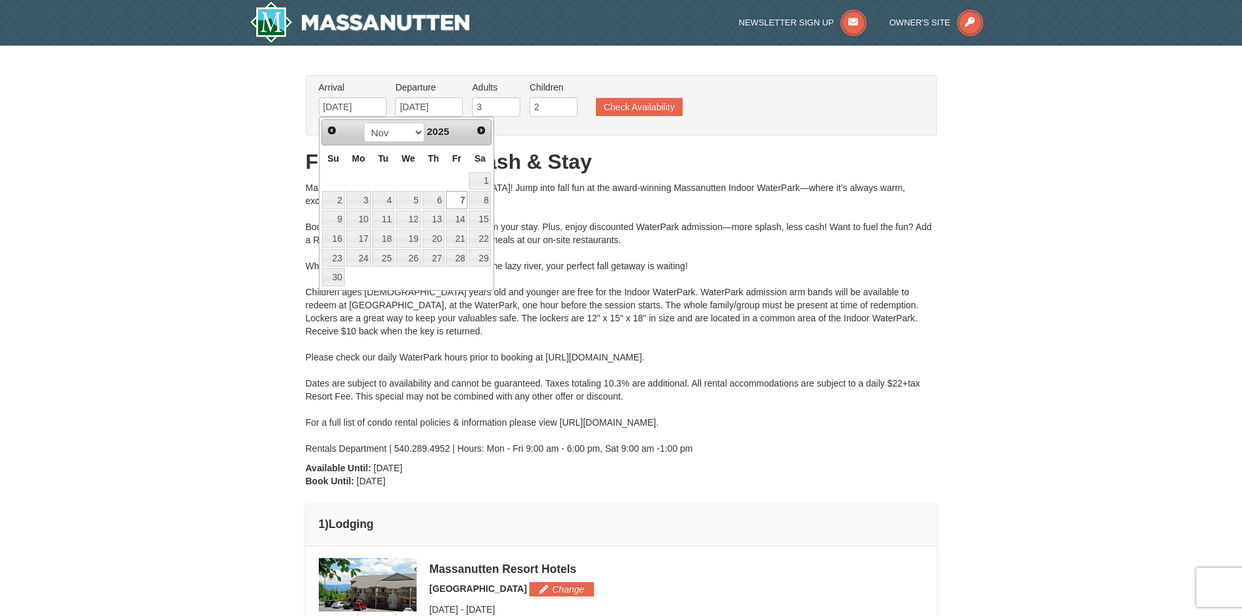
click at [460, 201] on link "7" at bounding box center [457, 200] width 22 height 18
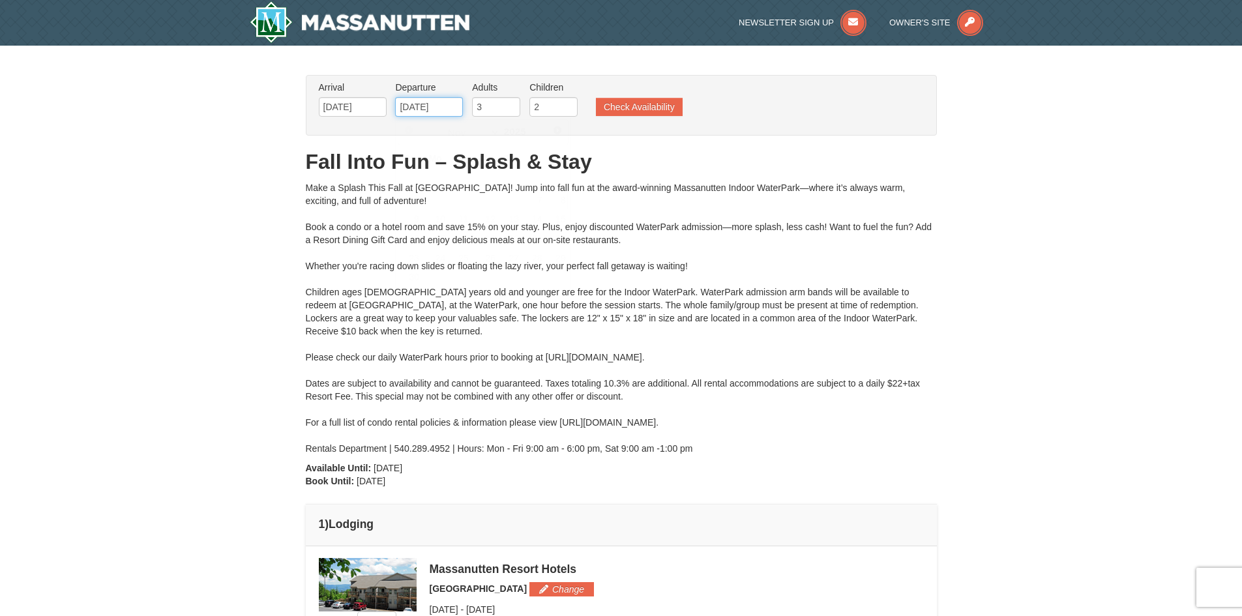
drag, startPoint x: 410, startPoint y: 109, endPoint x: 415, endPoint y: 118, distance: 10.2
click at [410, 109] on input "[DATE]" at bounding box center [429, 107] width 68 height 20
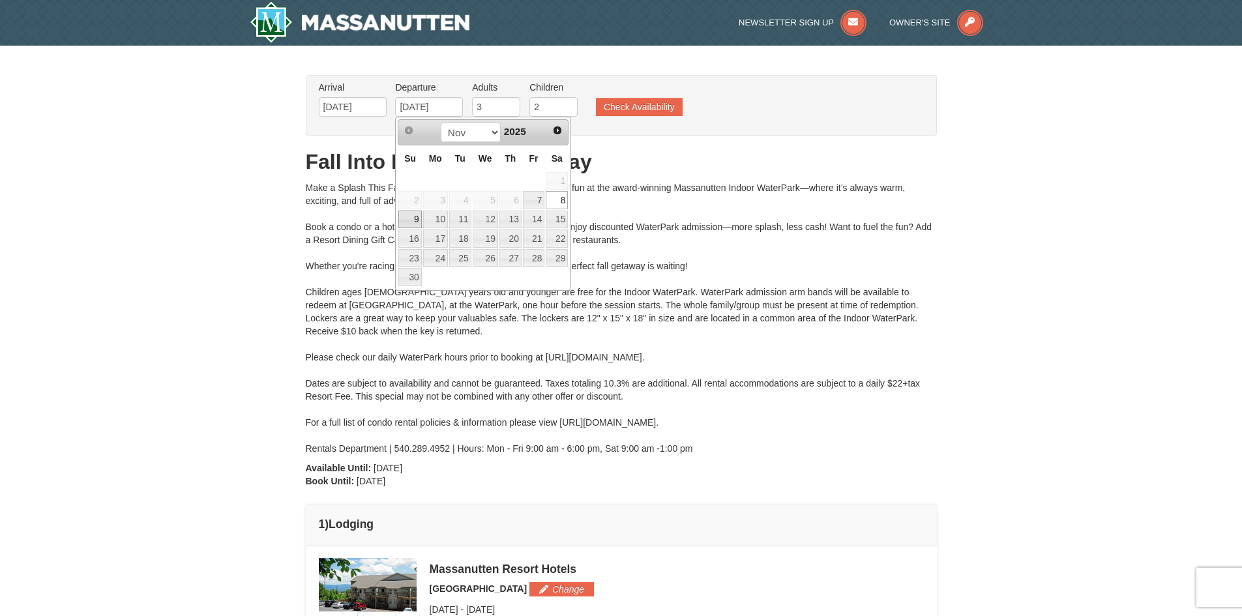
click at [417, 212] on link "9" at bounding box center [409, 220] width 23 height 18
type input "[DATE]"
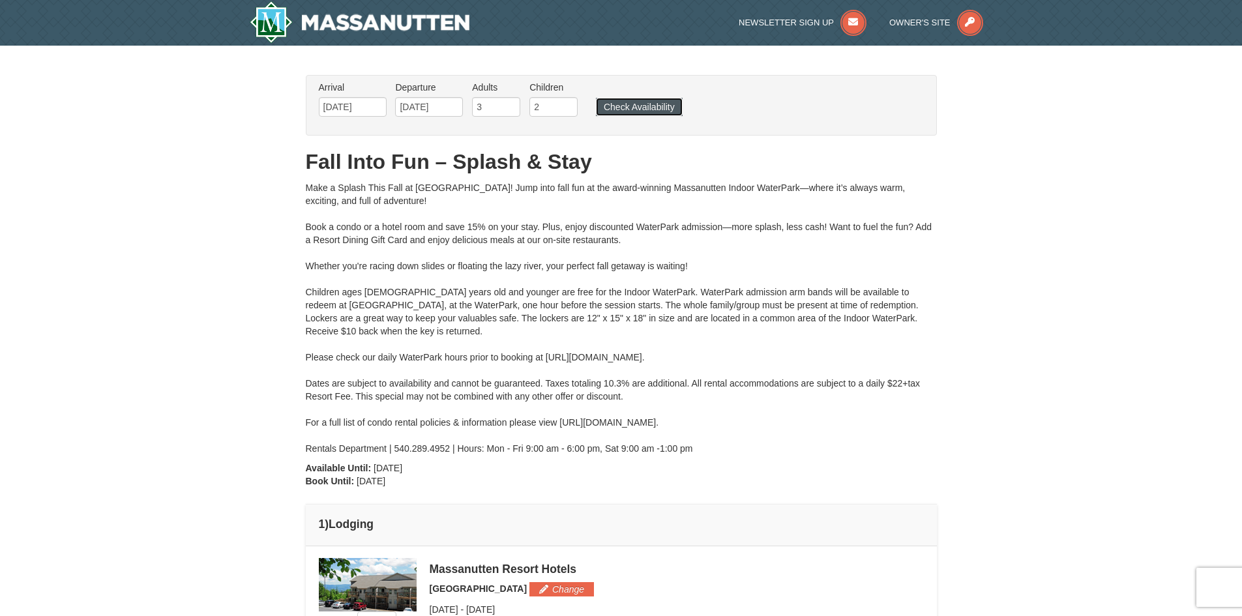
click at [642, 111] on button "Check Availability" at bounding box center [639, 107] width 87 height 18
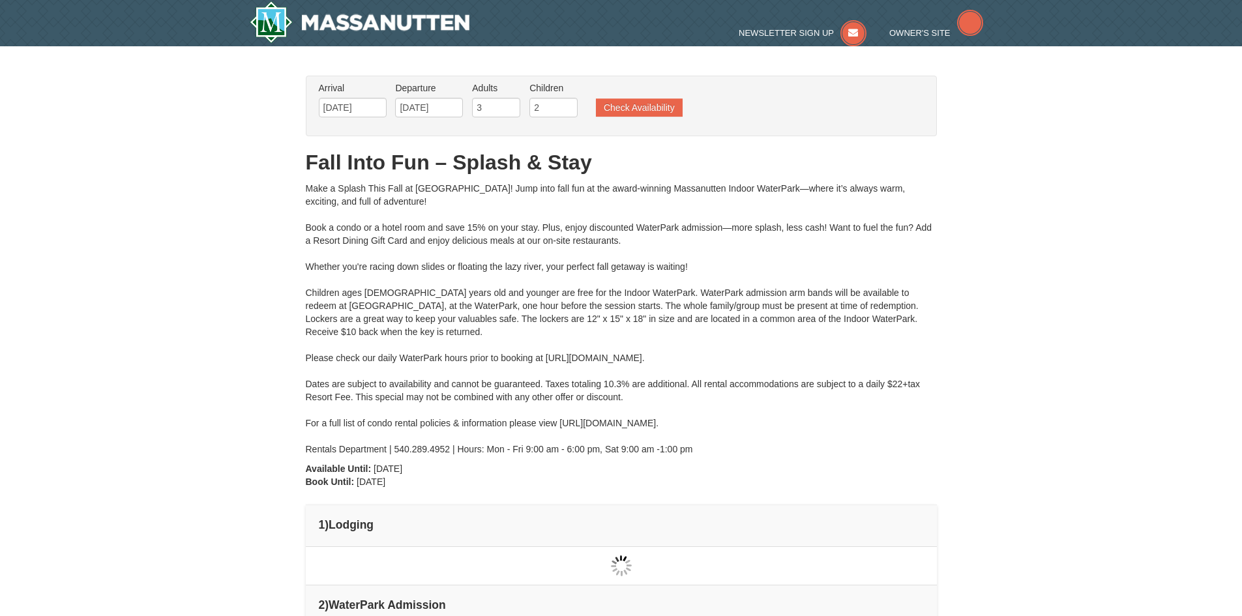
type input "[DATE]"
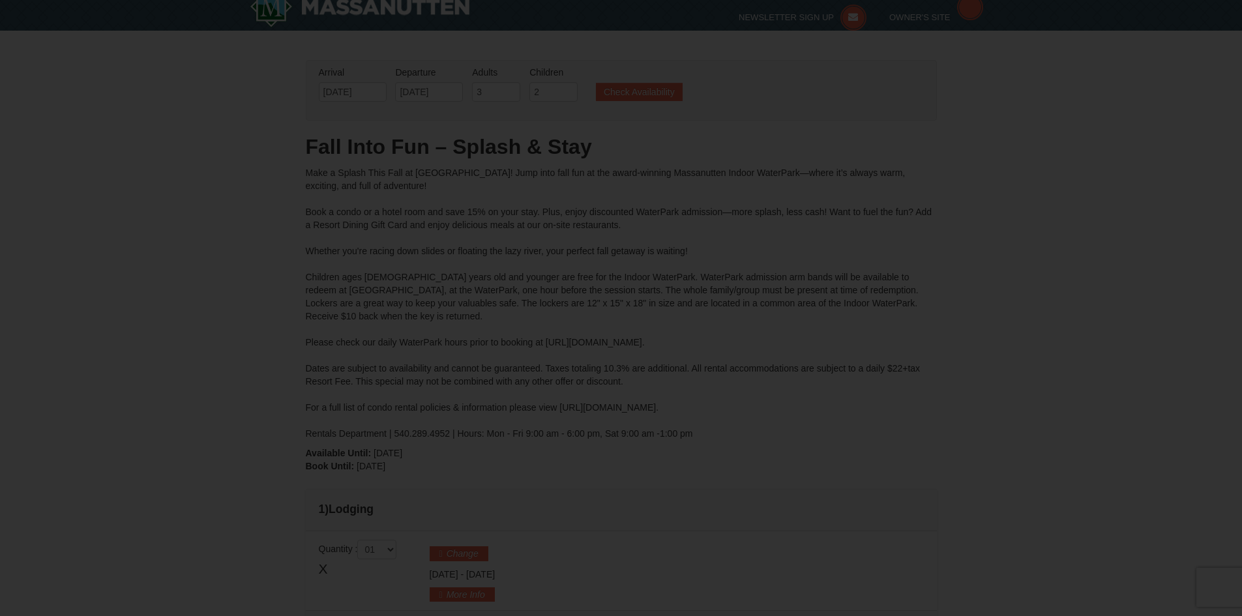
type input "[DATE]"
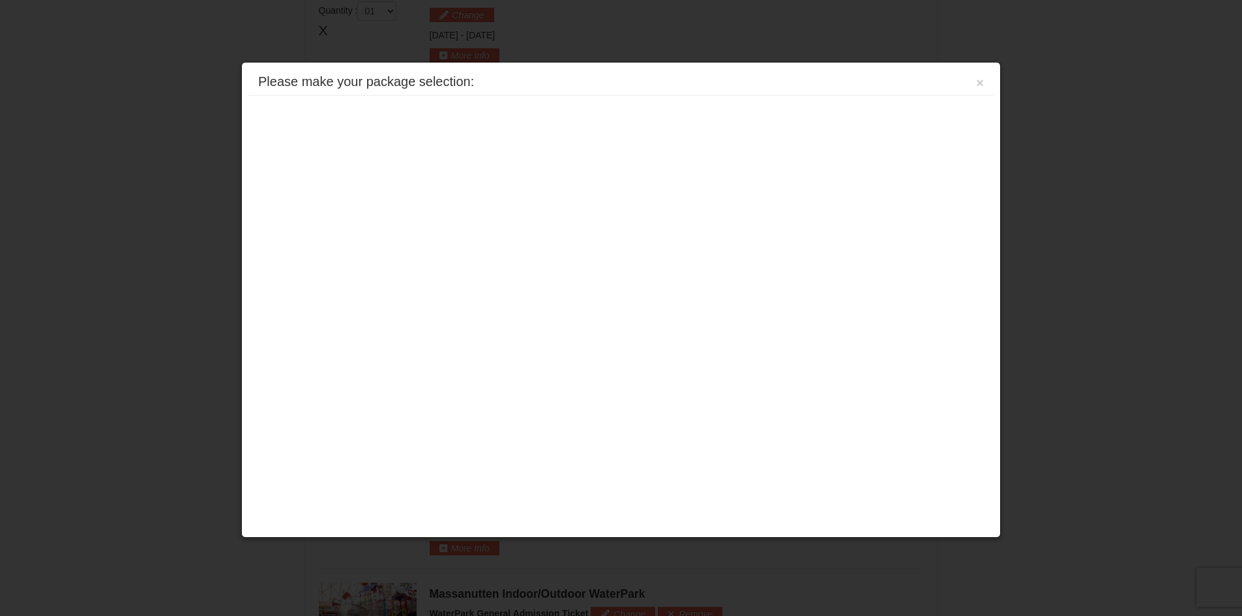
scroll to position [557, 0]
drag, startPoint x: 983, startPoint y: 83, endPoint x: 965, endPoint y: 121, distance: 41.4
click at [983, 83] on button "×" at bounding box center [980, 82] width 8 height 13
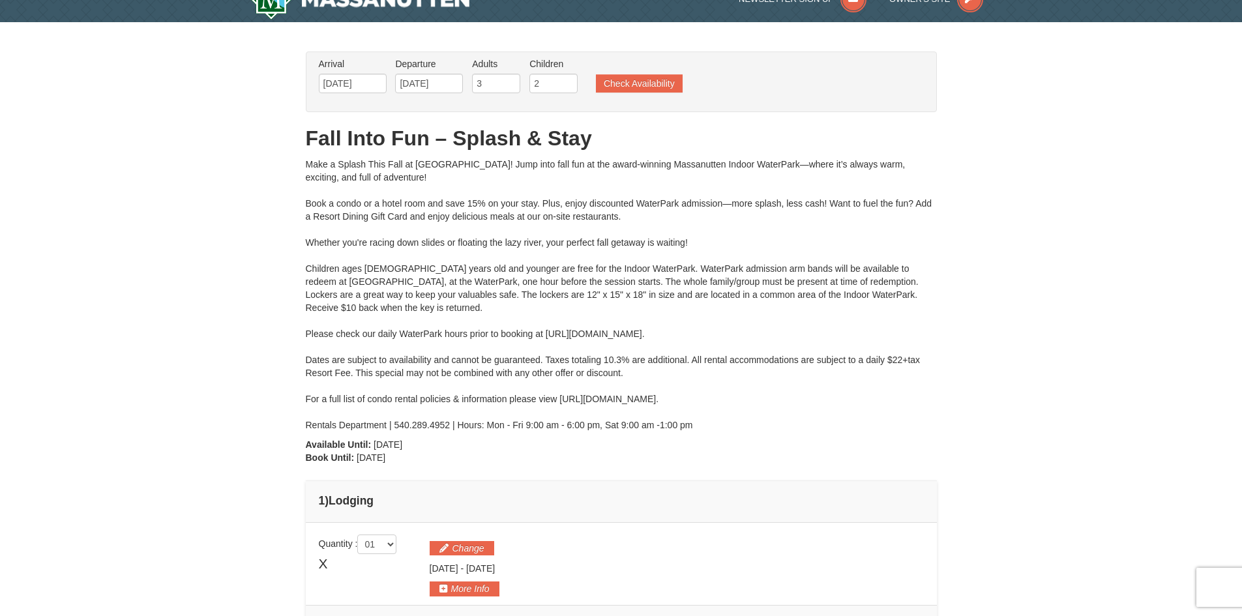
scroll to position [0, 0]
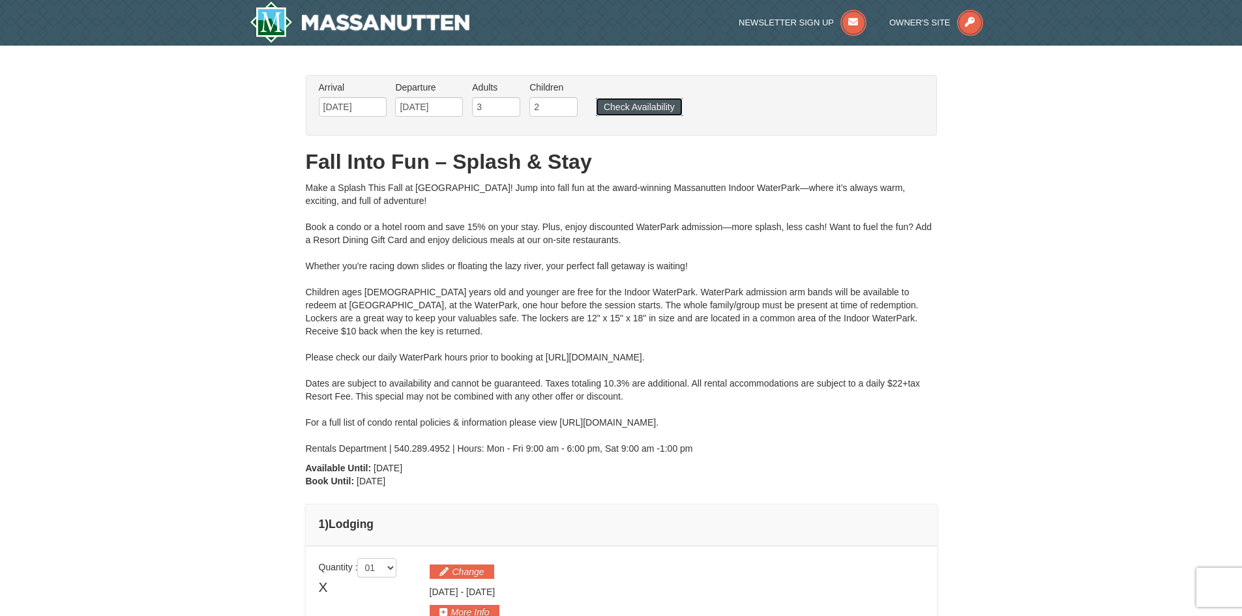
drag, startPoint x: 643, startPoint y: 107, endPoint x: 638, endPoint y: 111, distance: 7.1
click at [643, 107] on button "Check Availability" at bounding box center [639, 107] width 87 height 18
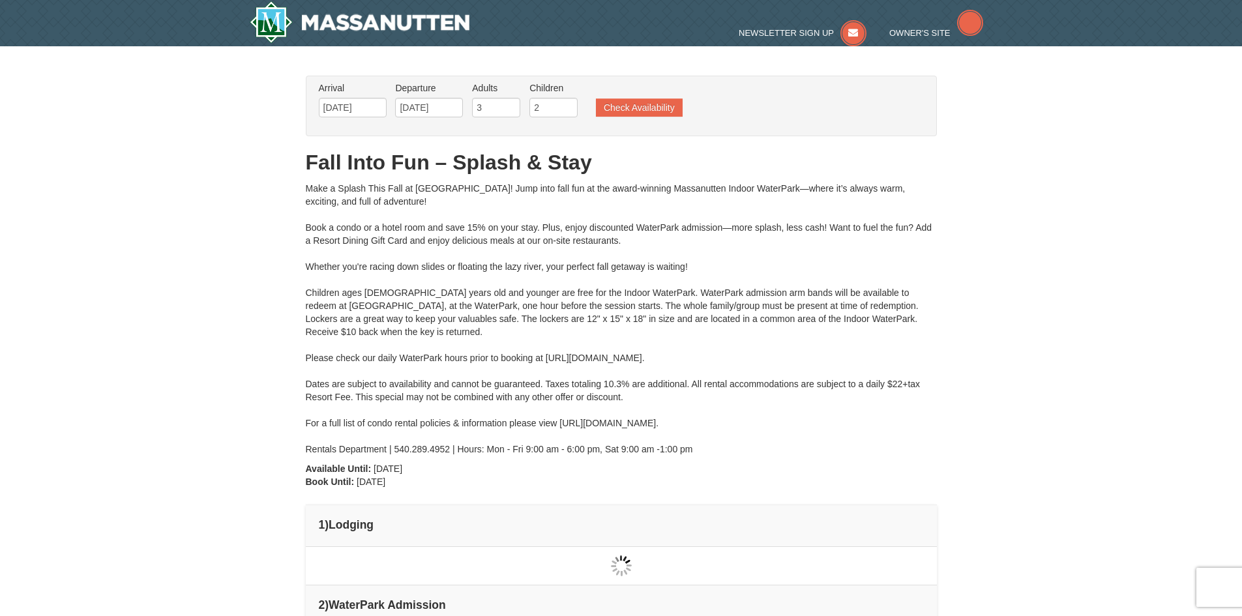
type input "[DATE]"
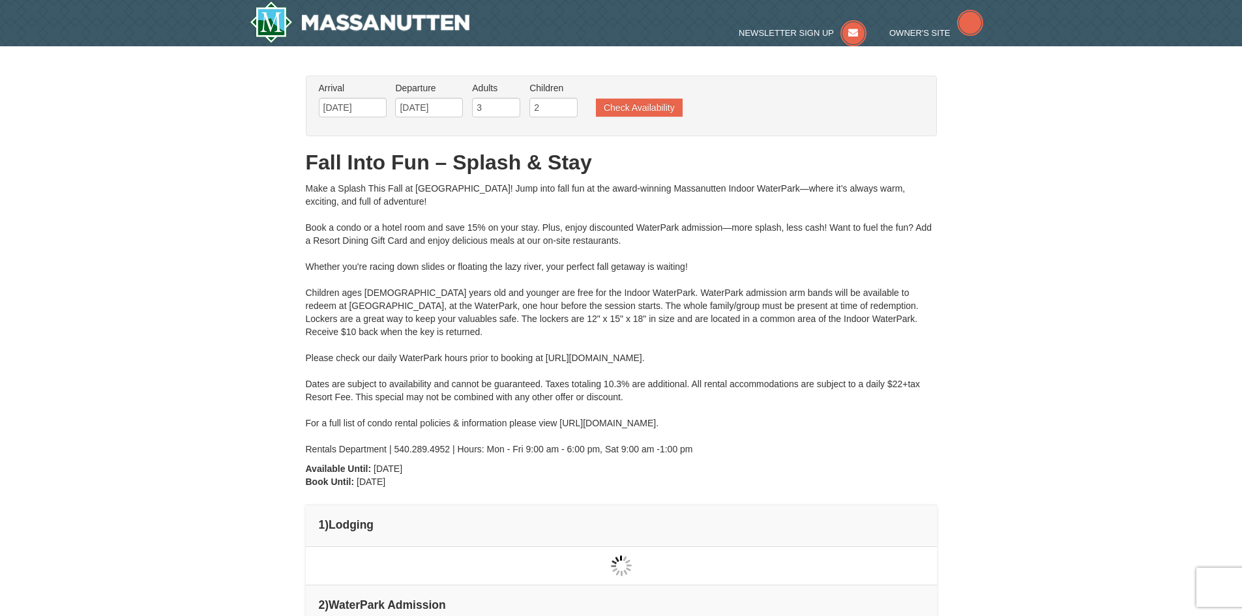
type input "[DATE]"
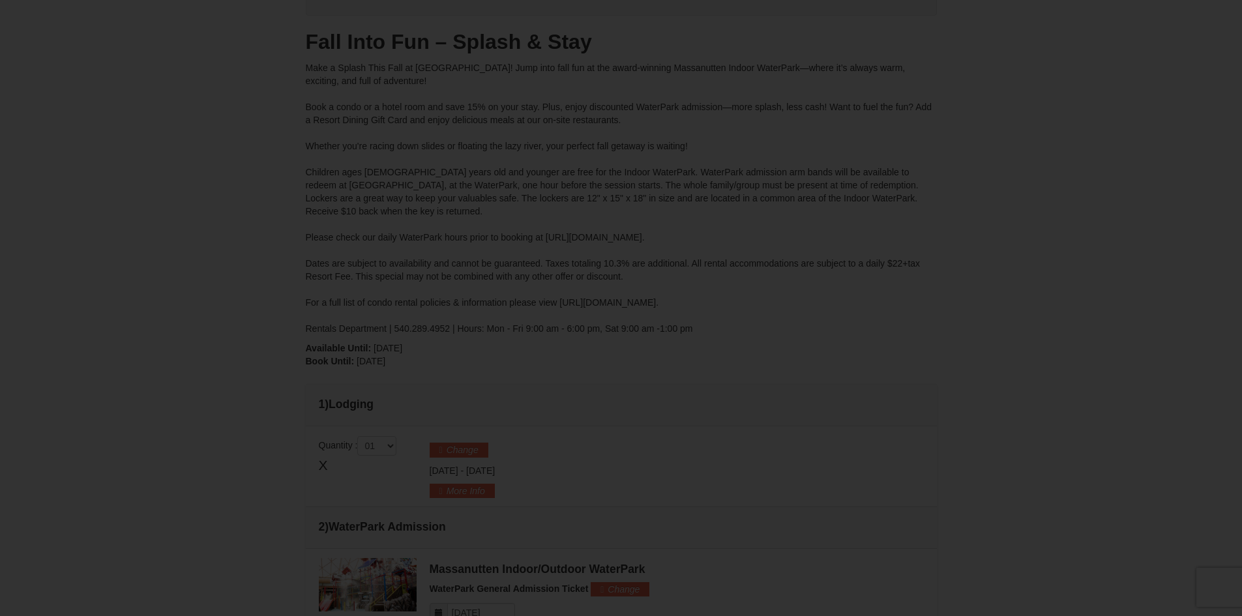
type input "[DATE]"
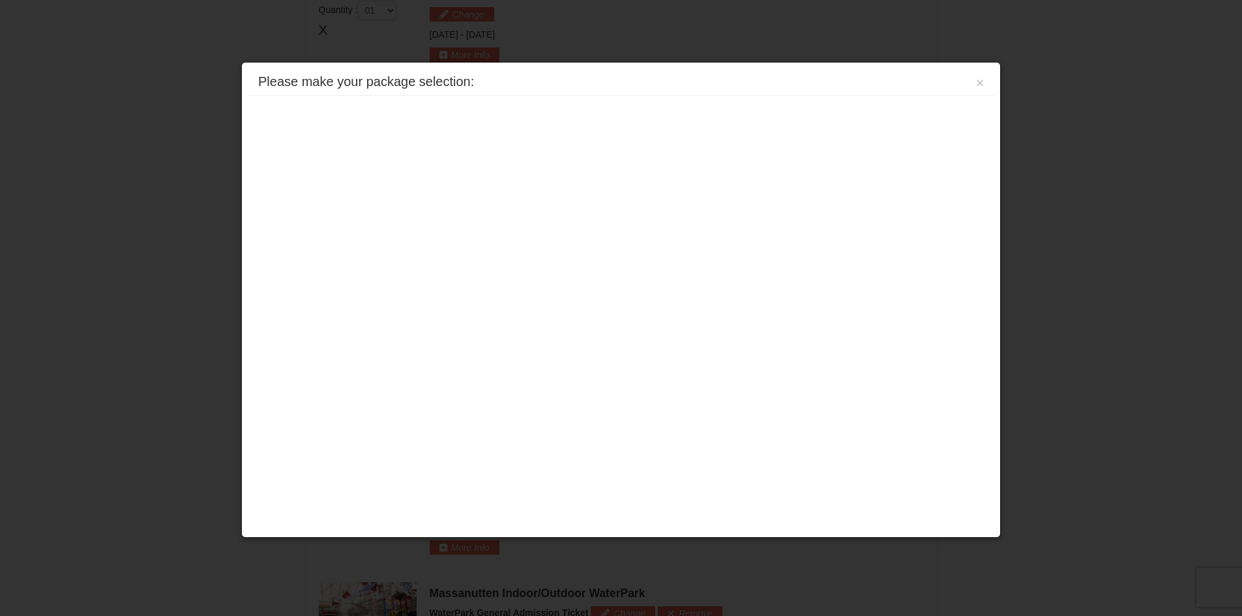
scroll to position [558, 0]
drag, startPoint x: 979, startPoint y: 80, endPoint x: 969, endPoint y: 89, distance: 13.4
click at [979, 80] on button "×" at bounding box center [980, 82] width 8 height 13
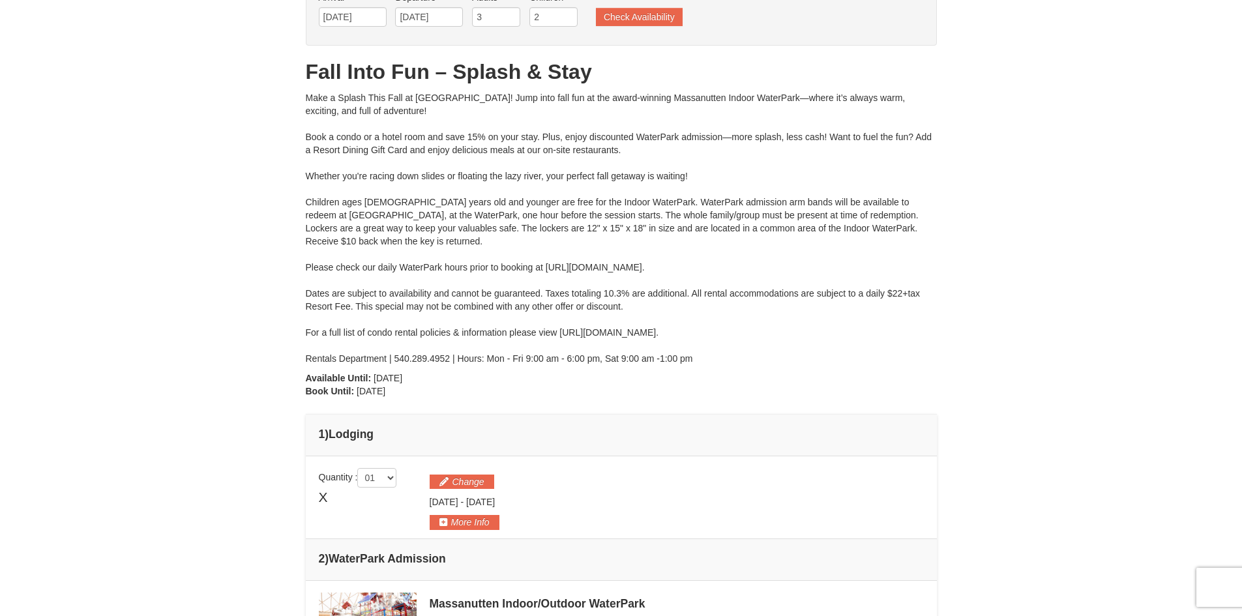
scroll to position [0, 0]
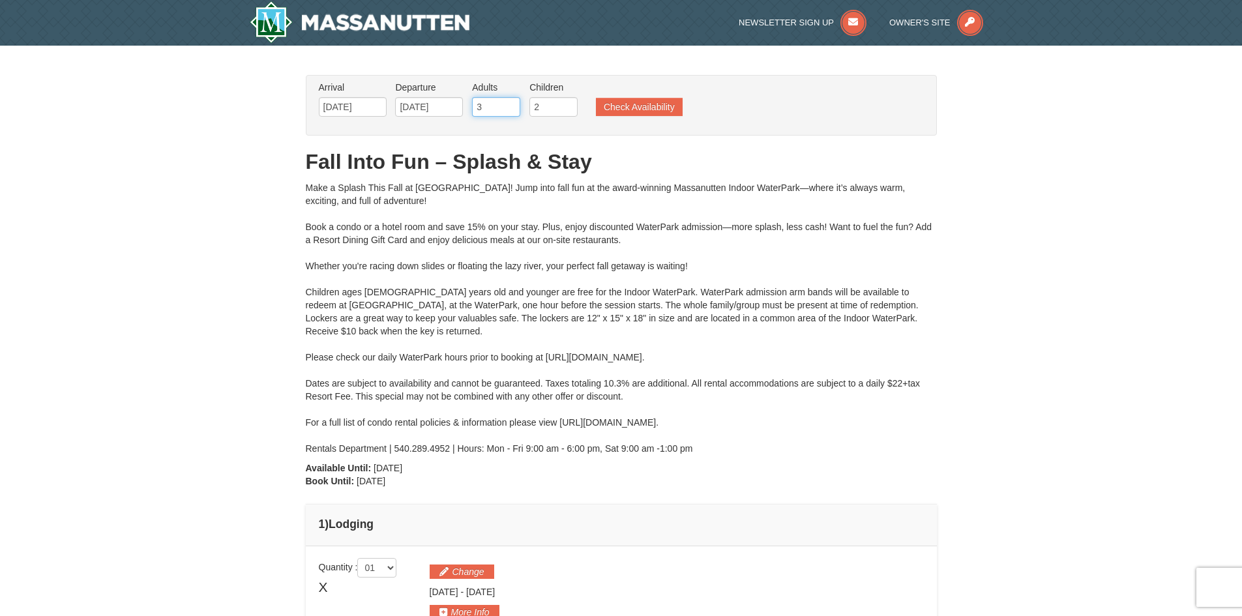
click at [498, 110] on input "3" at bounding box center [496, 107] width 48 height 20
type input "4"
click at [512, 102] on input "4" at bounding box center [496, 107] width 48 height 20
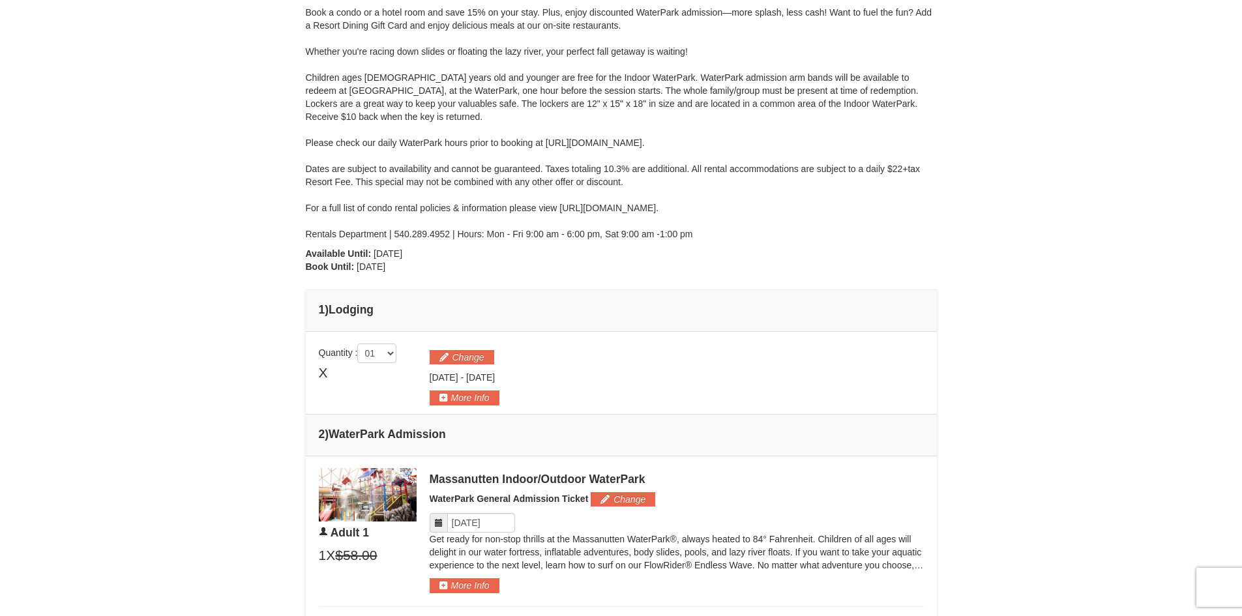
scroll to position [65, 0]
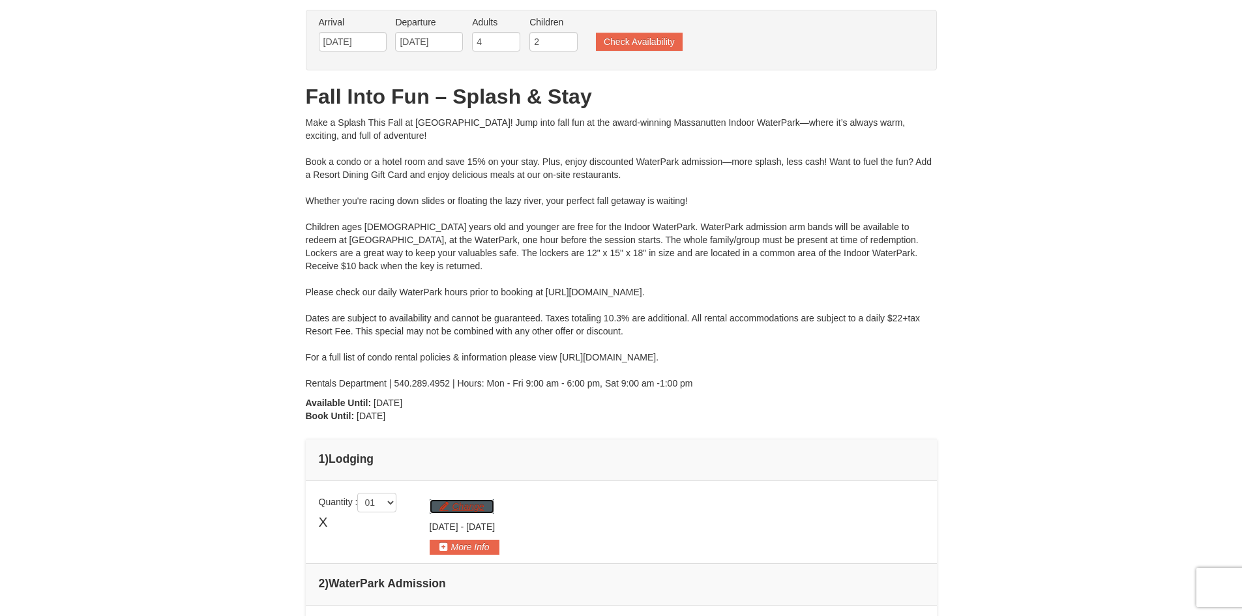
click at [473, 509] on button "Change" at bounding box center [462, 506] width 65 height 14
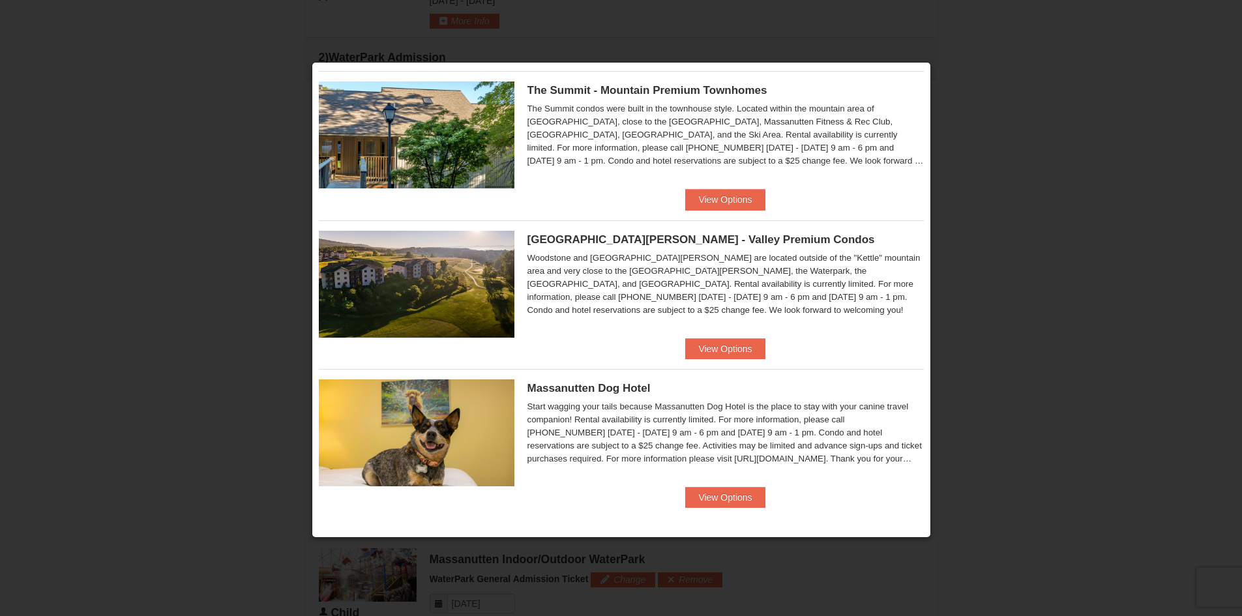
scroll to position [623, 0]
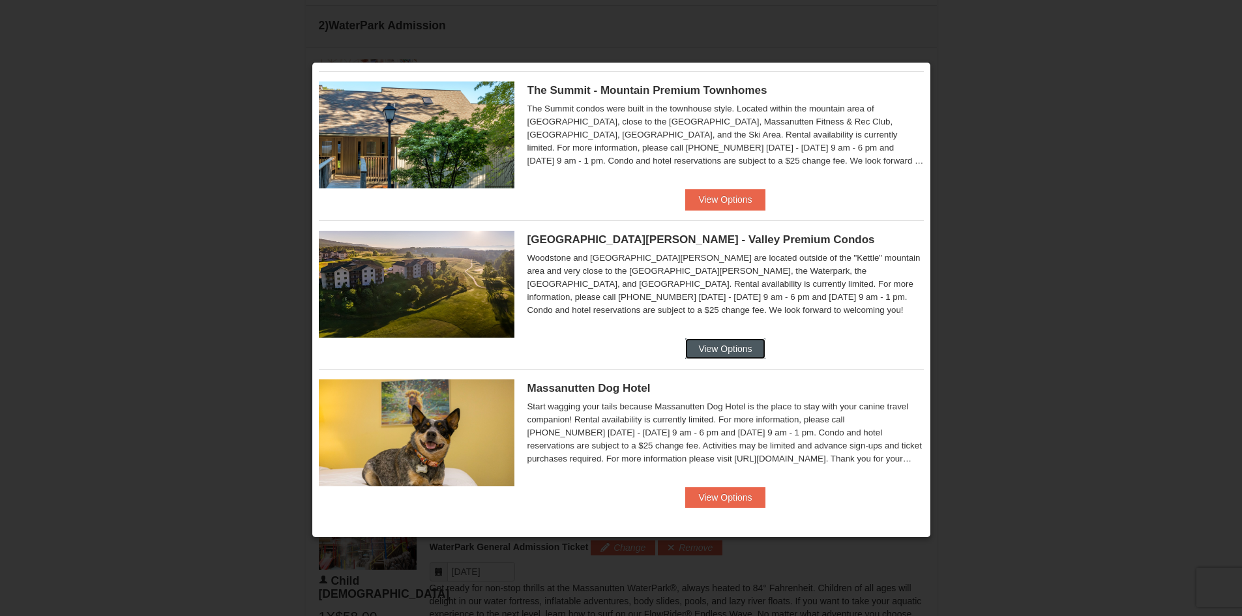
click at [720, 353] on button "View Options" at bounding box center [725, 348] width 80 height 21
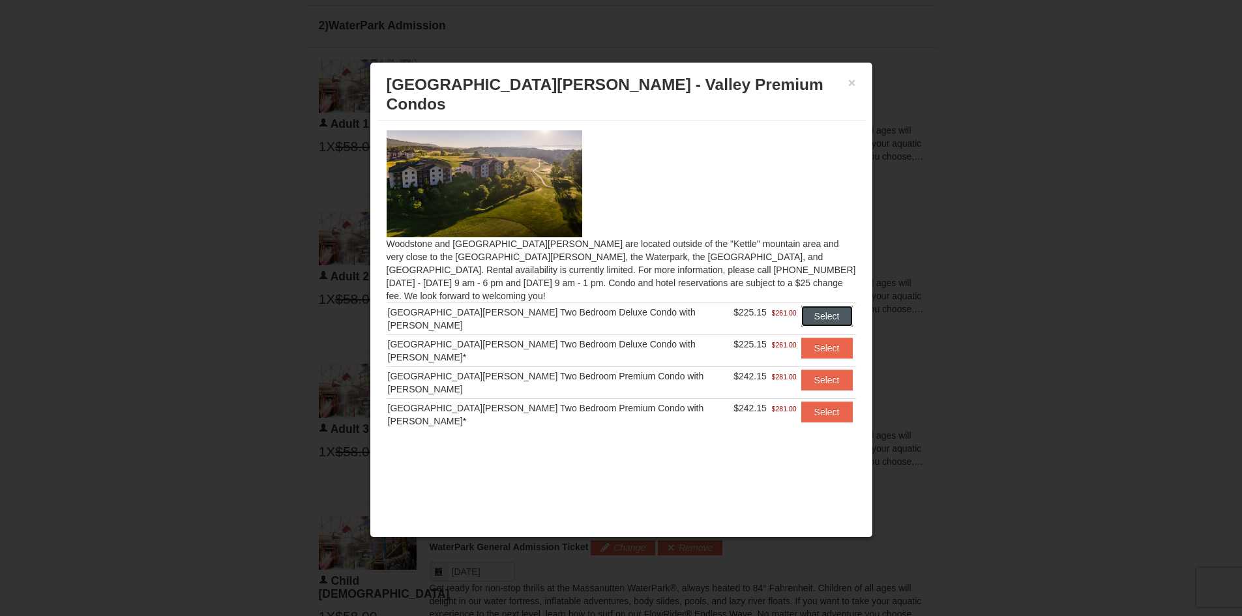
click at [813, 306] on button "Select" at bounding box center [827, 316] width 52 height 21
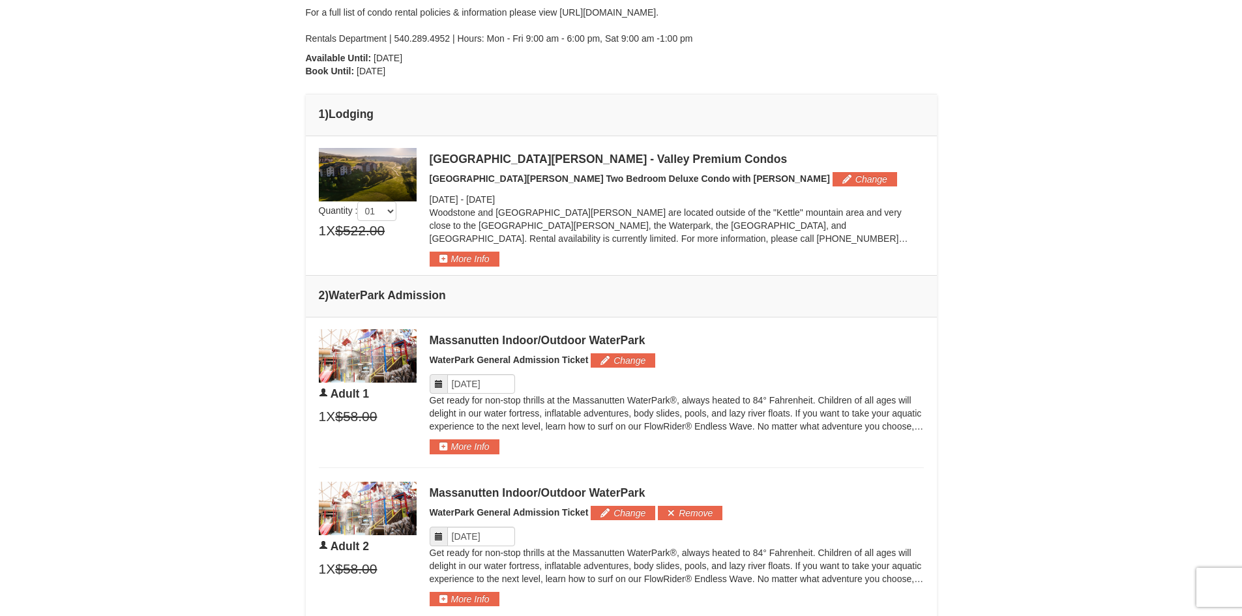
scroll to position [428, 0]
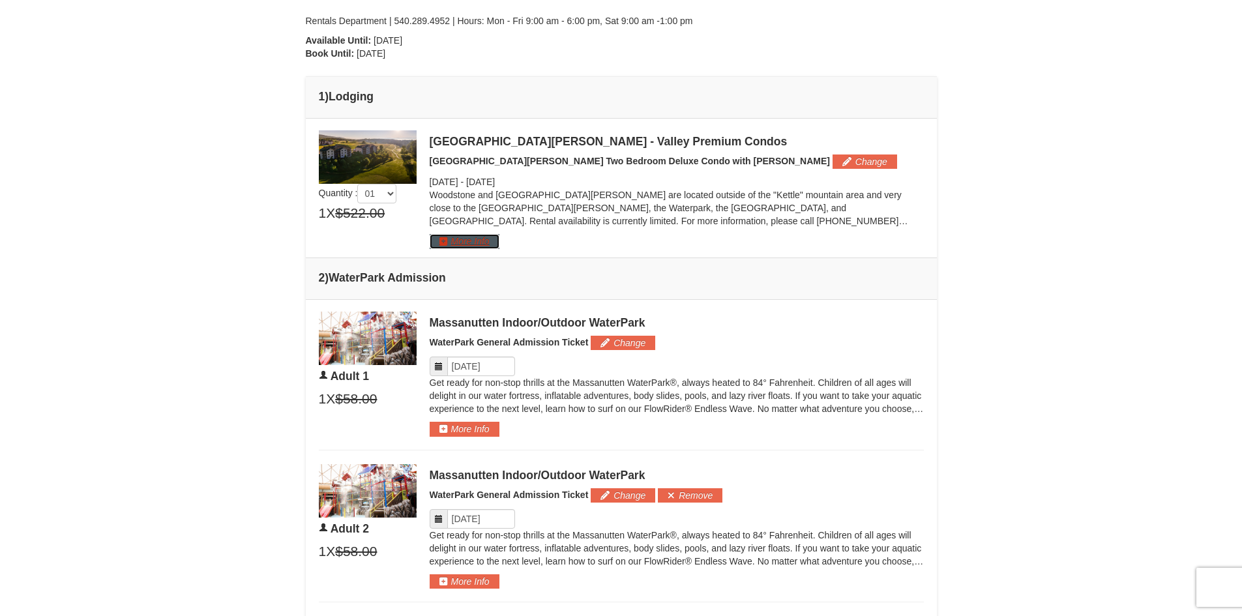
click at [472, 247] on button "More Info" at bounding box center [465, 241] width 70 height 14
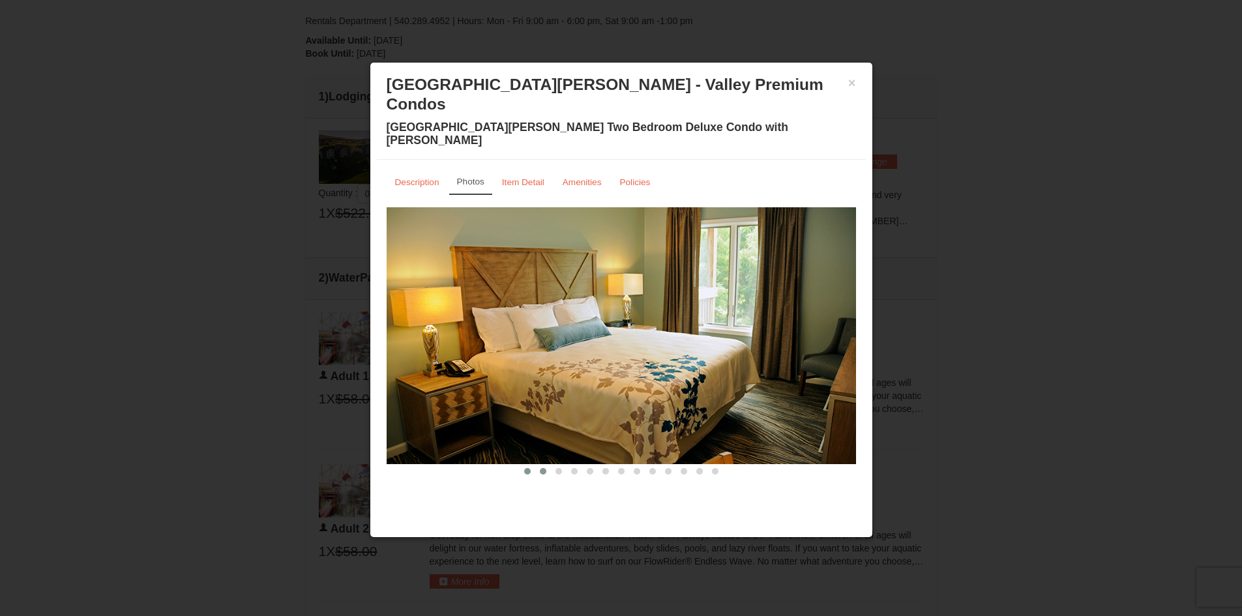
click at [540, 468] on span at bounding box center [543, 471] width 7 height 7
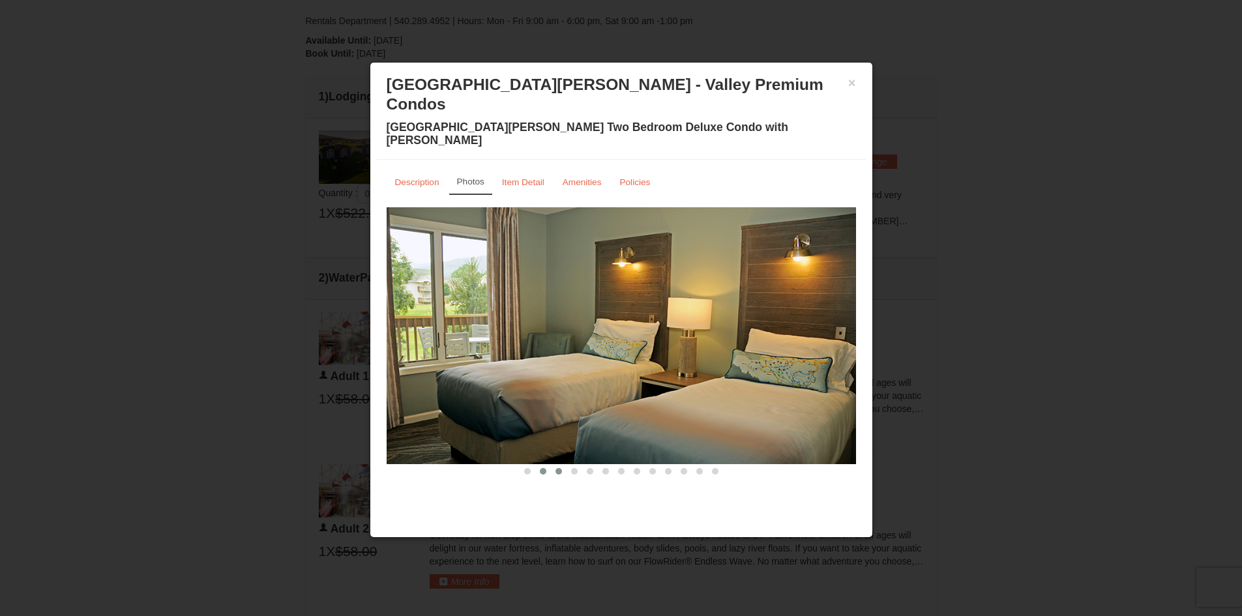
click at [559, 468] on span at bounding box center [558, 471] width 7 height 7
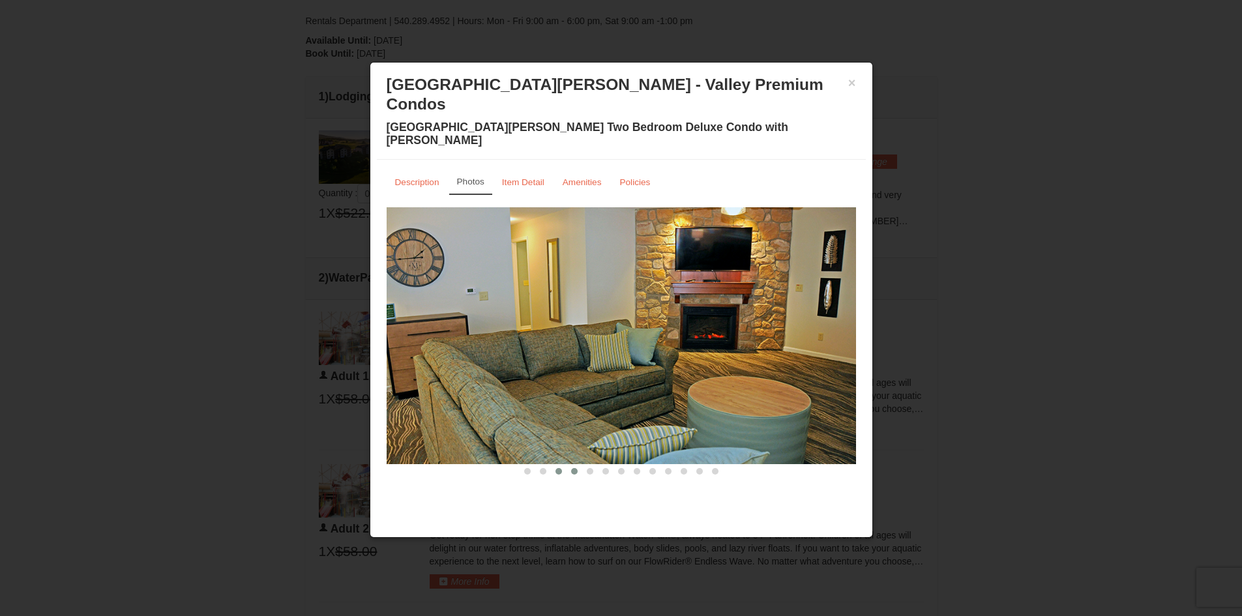
click at [576, 468] on span at bounding box center [574, 471] width 7 height 7
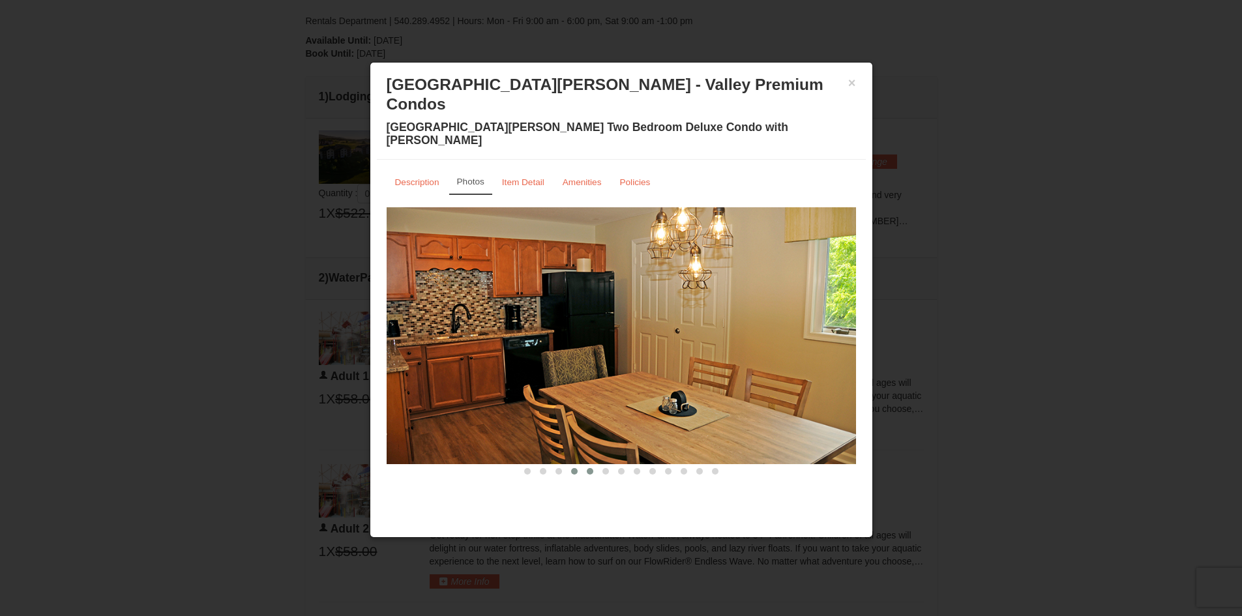
click at [589, 468] on span at bounding box center [590, 471] width 7 height 7
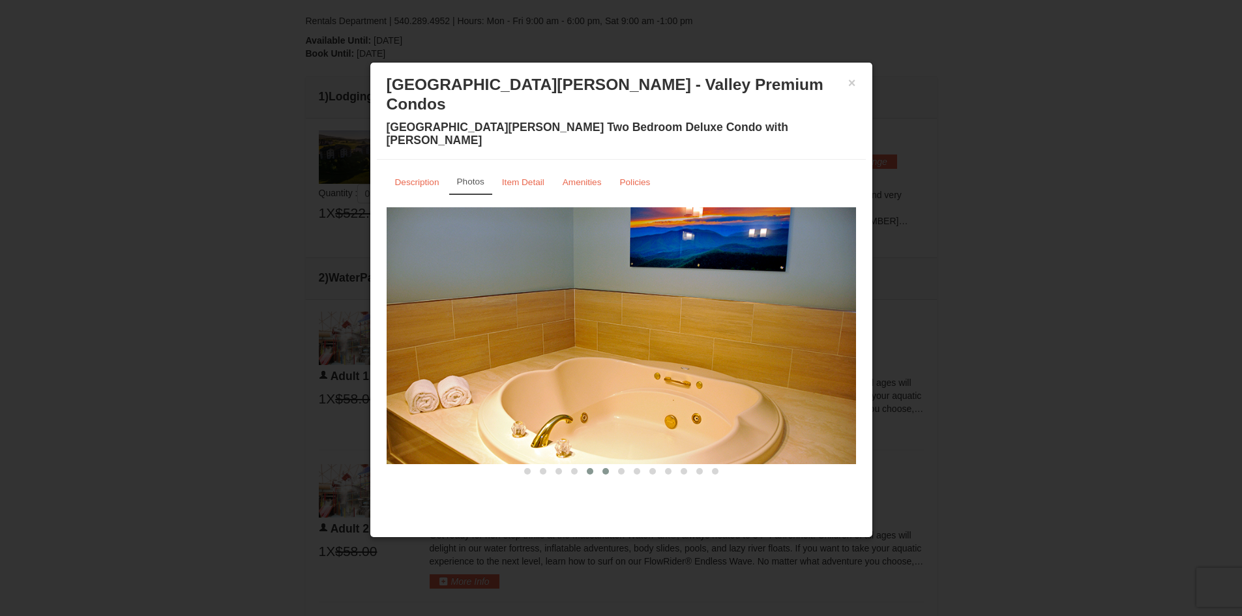
click at [601, 465] on button at bounding box center [606, 471] width 16 height 13
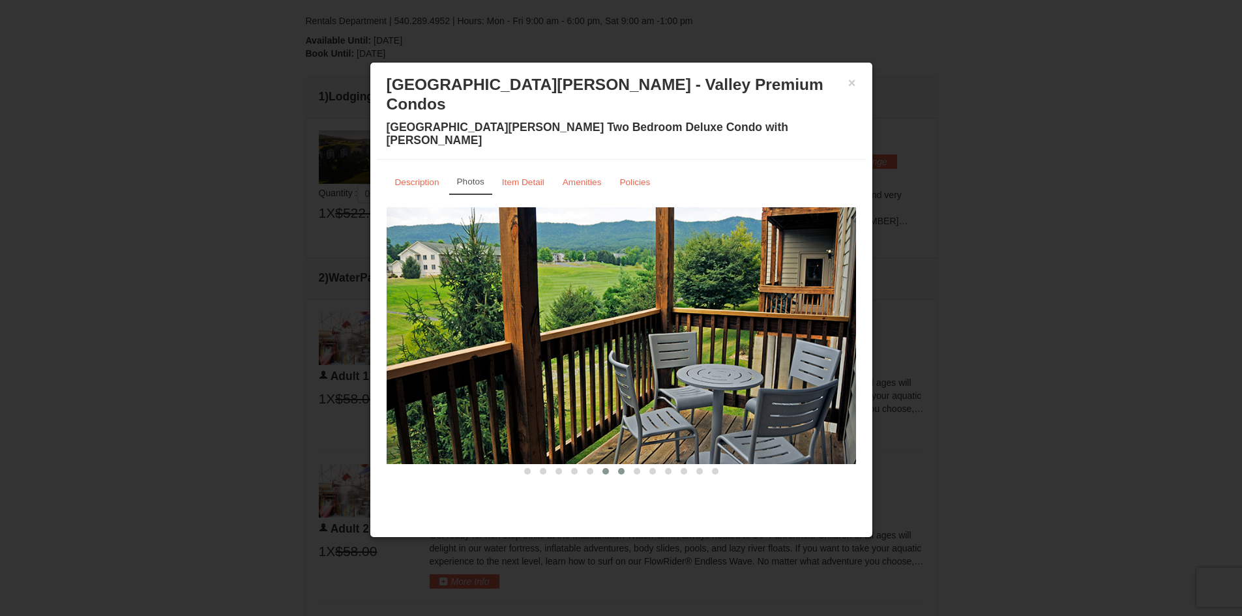
click at [623, 468] on span at bounding box center [621, 471] width 7 height 7
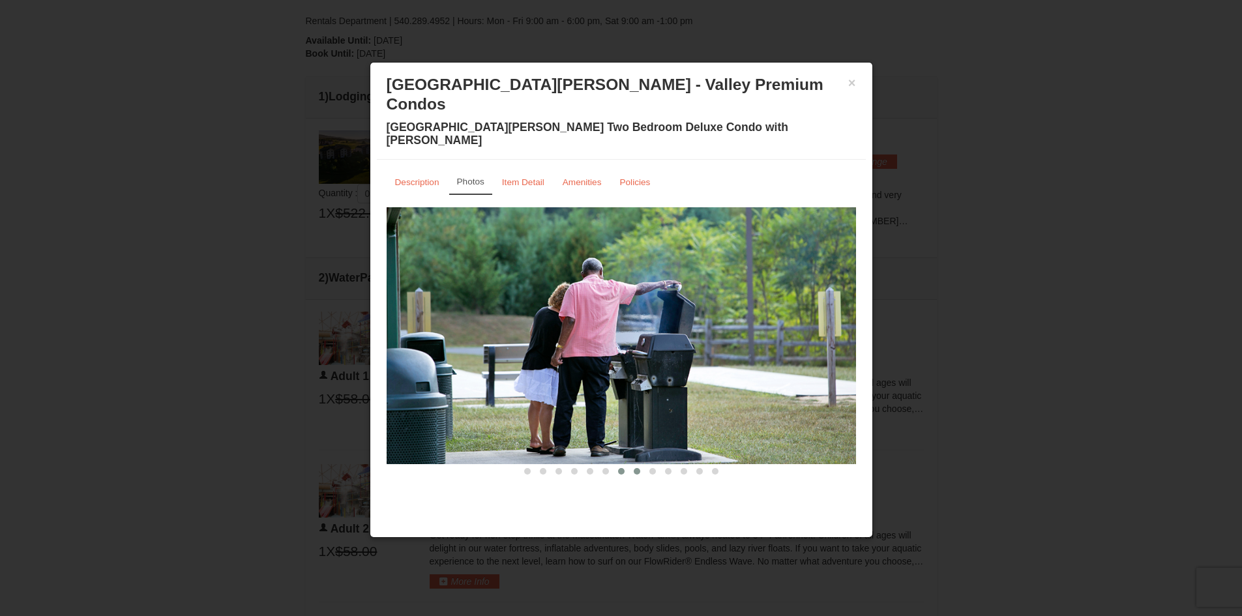
click at [638, 468] on span at bounding box center [637, 471] width 7 height 7
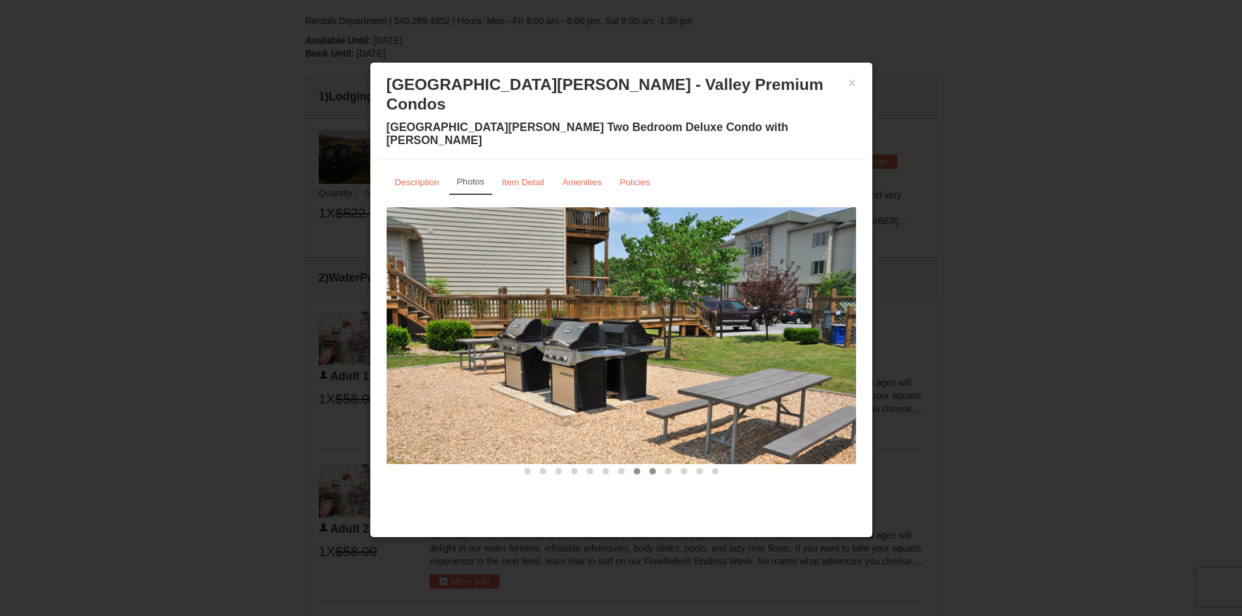
click at [649, 468] on span at bounding box center [652, 471] width 7 height 7
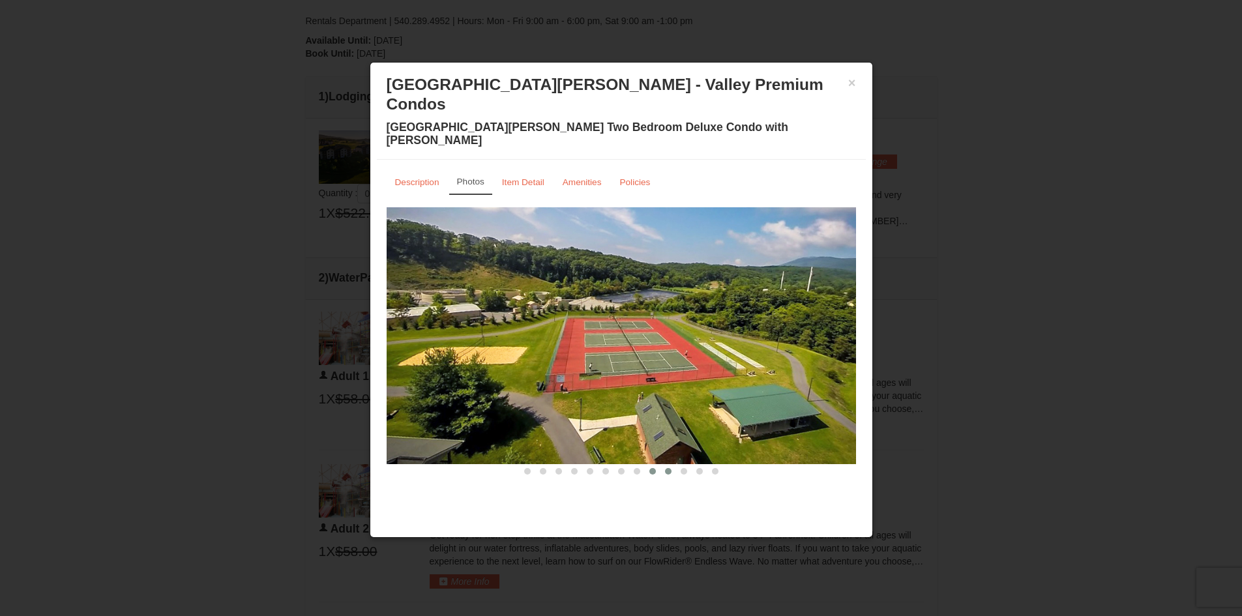
click at [670, 468] on span at bounding box center [668, 471] width 7 height 7
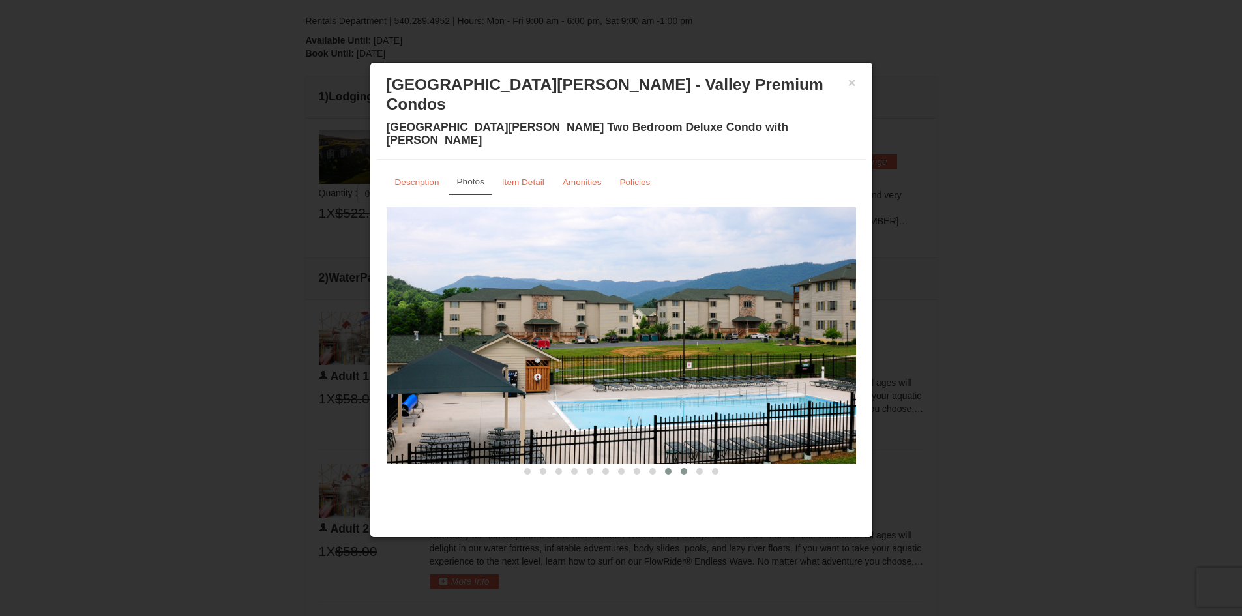
click at [680, 465] on button at bounding box center [684, 471] width 16 height 13
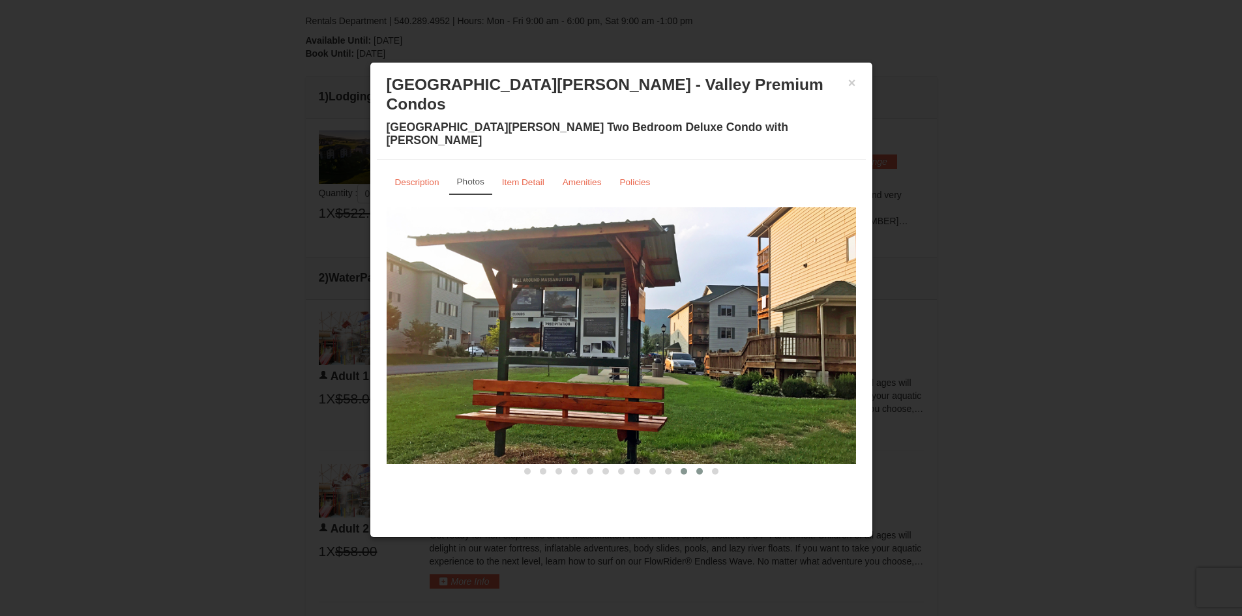
click at [695, 465] on button at bounding box center [700, 471] width 16 height 13
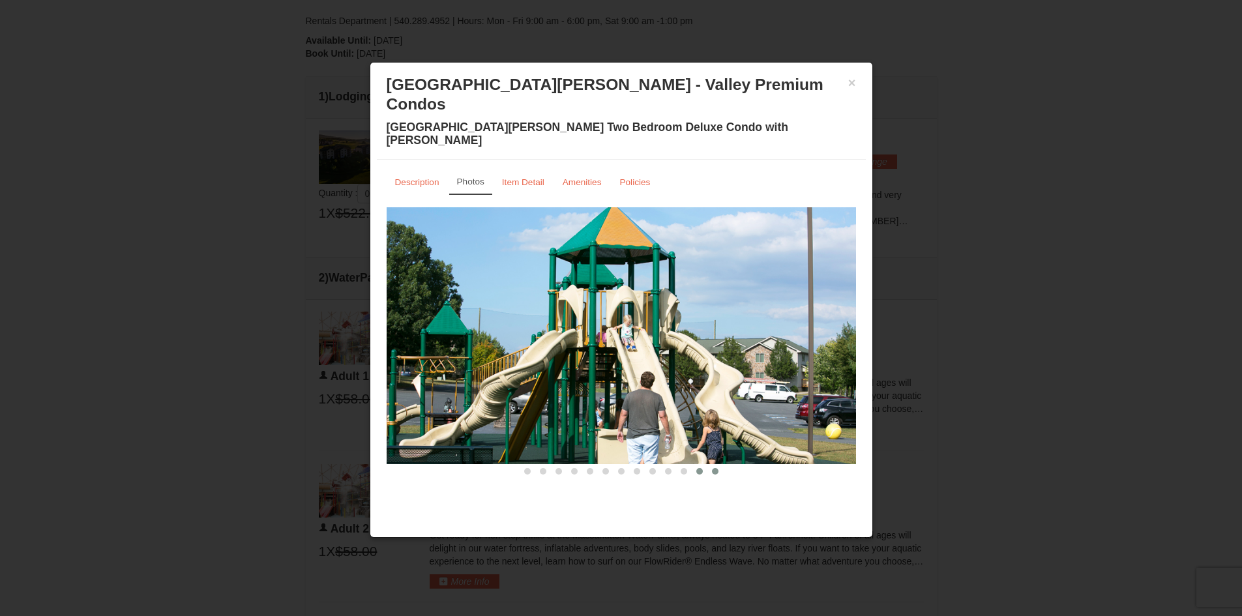
click at [713, 468] on span at bounding box center [715, 471] width 7 height 7
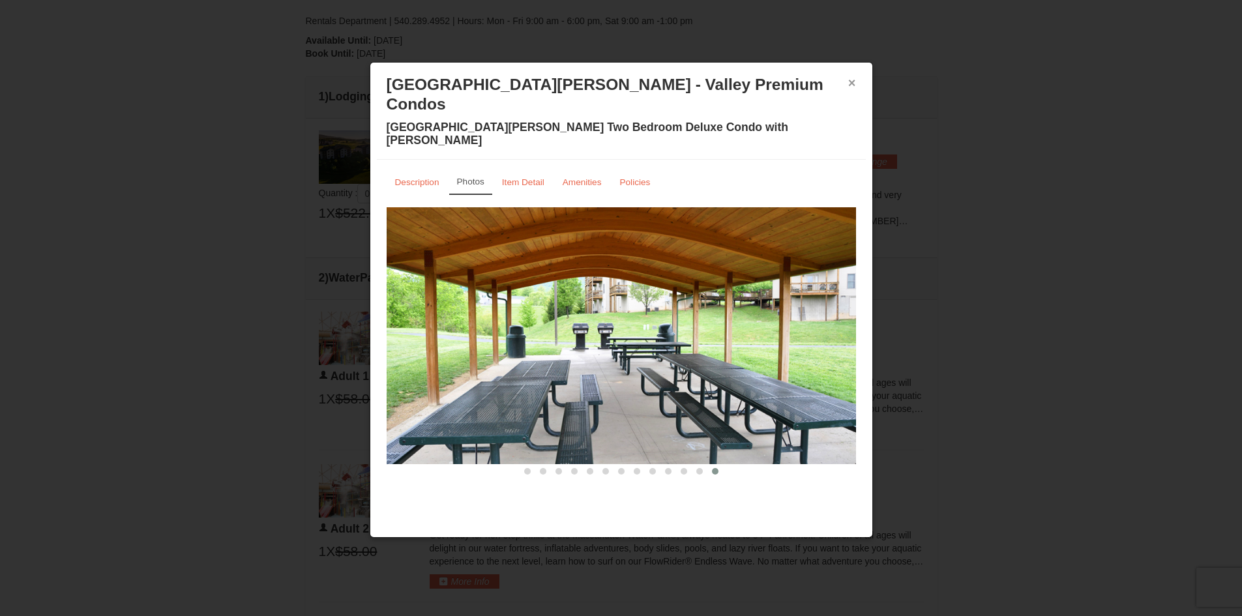
click at [855, 83] on button "×" at bounding box center [852, 82] width 8 height 13
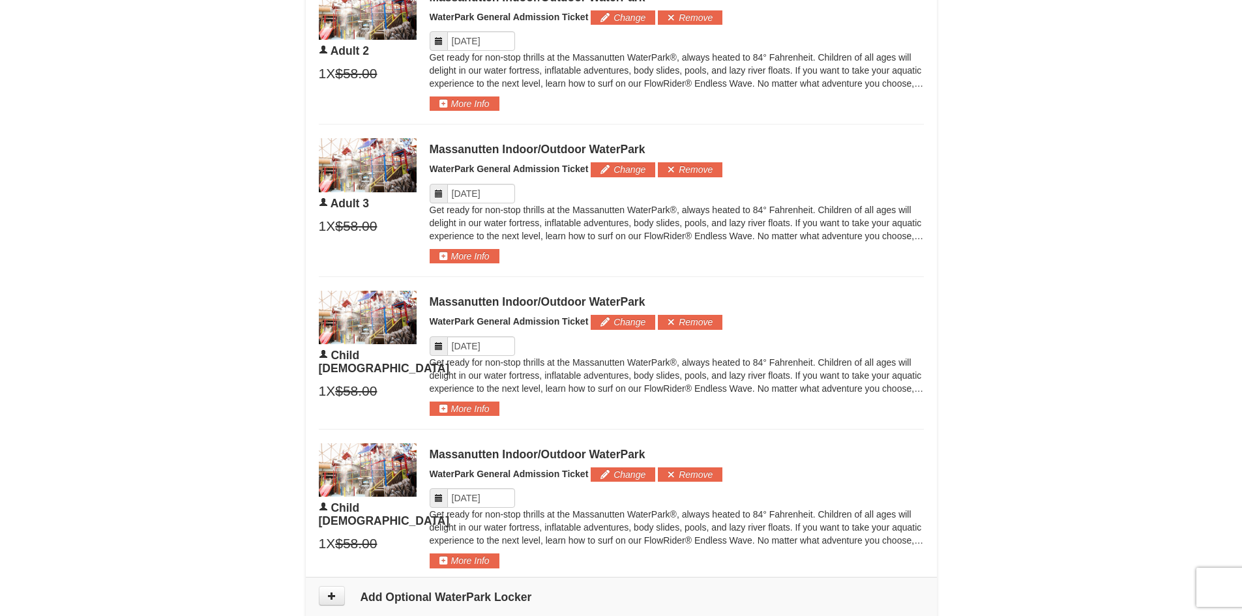
scroll to position [754, 0]
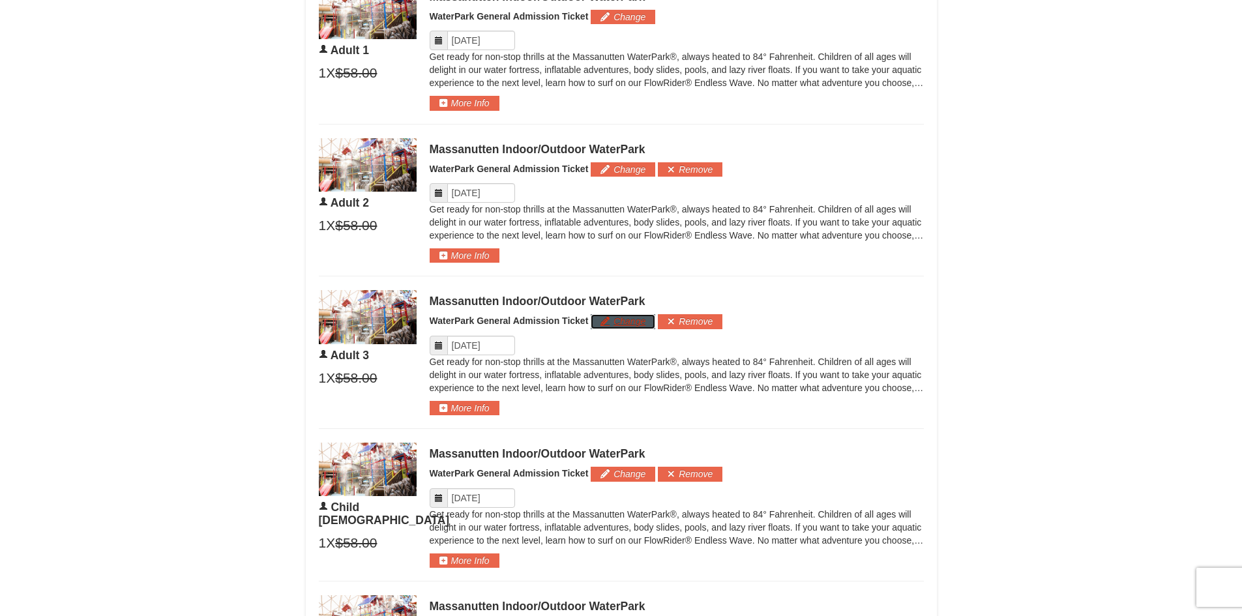
click at [627, 322] on button "Change" at bounding box center [623, 321] width 65 height 14
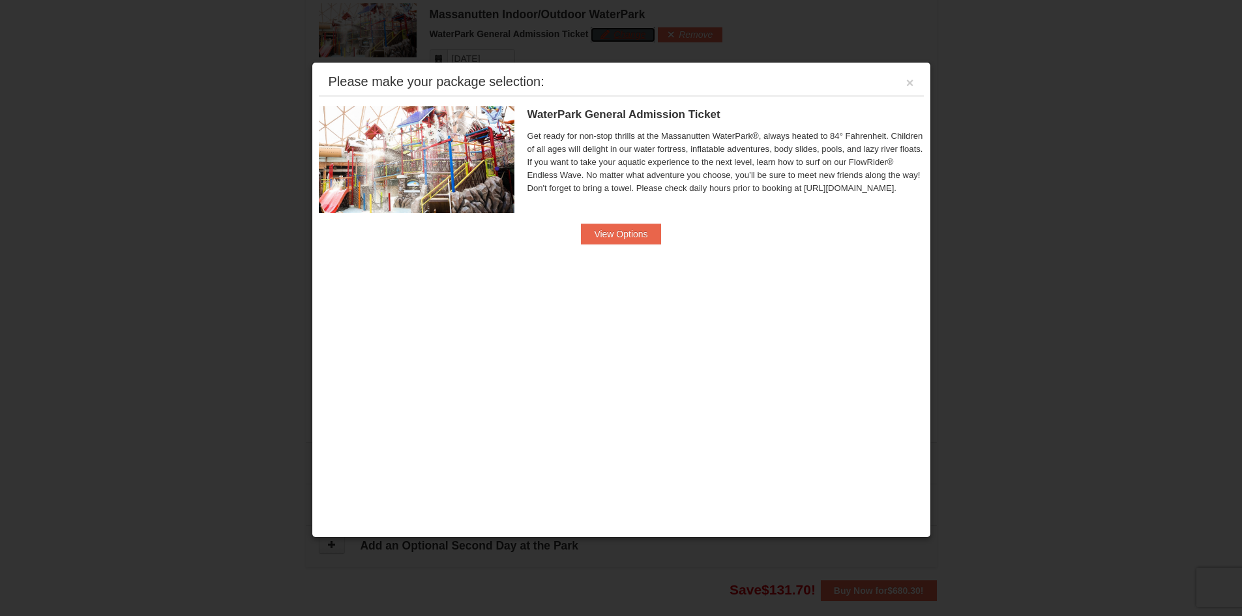
scroll to position [1044, 0]
click at [636, 234] on button "View Options" at bounding box center [621, 234] width 80 height 21
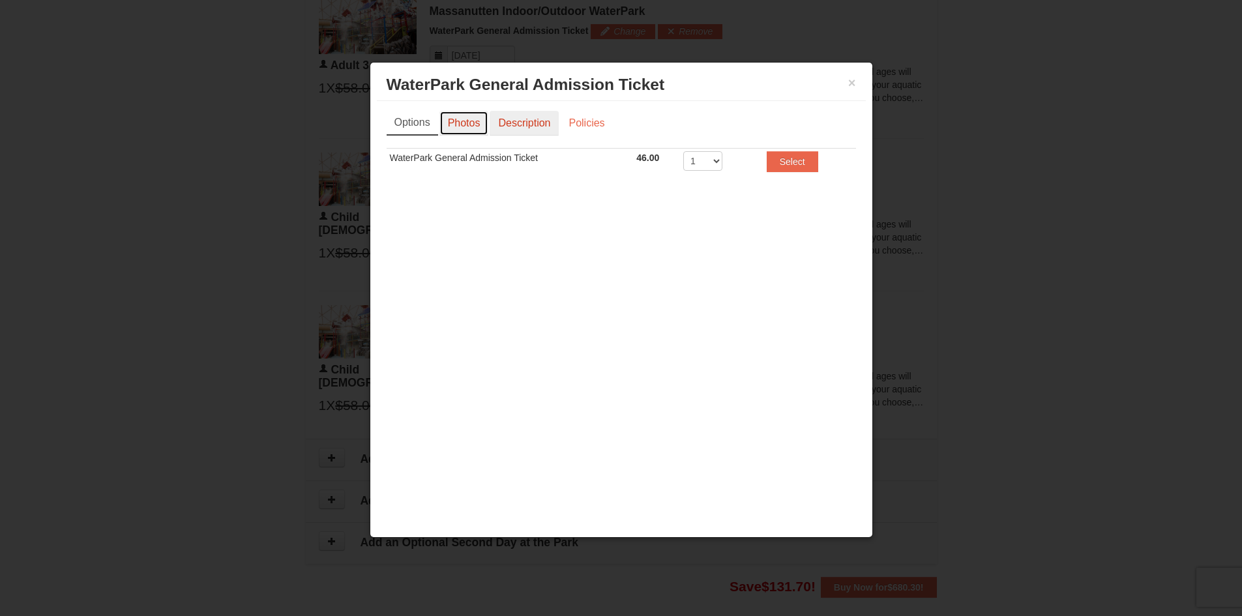
drag, startPoint x: 473, startPoint y: 128, endPoint x: 493, endPoint y: 128, distance: 20.2
click at [473, 128] on link "Photos" at bounding box center [464, 123] width 50 height 25
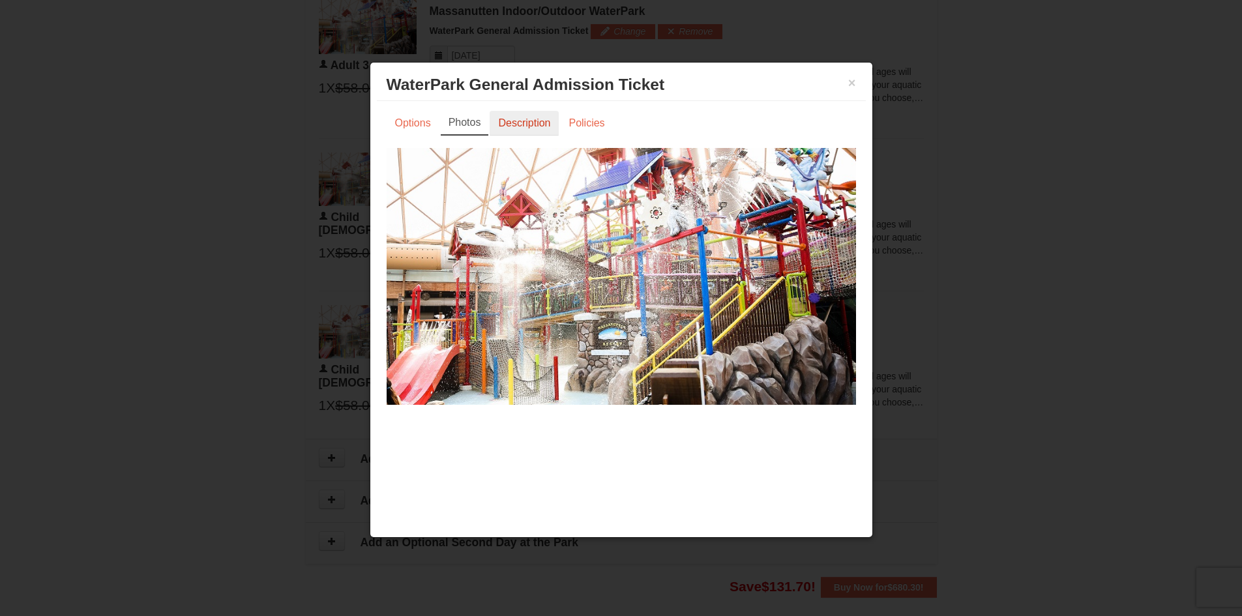
click at [540, 125] on link "Description" at bounding box center [524, 123] width 69 height 25
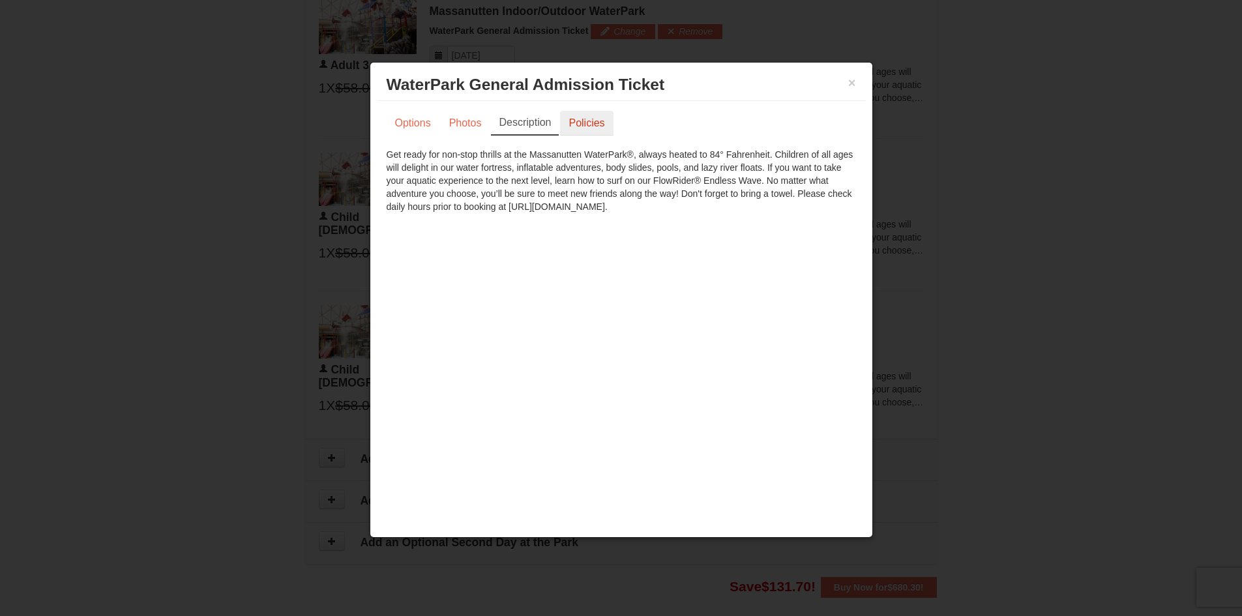
click at [581, 124] on link "Policies" at bounding box center [586, 123] width 53 height 25
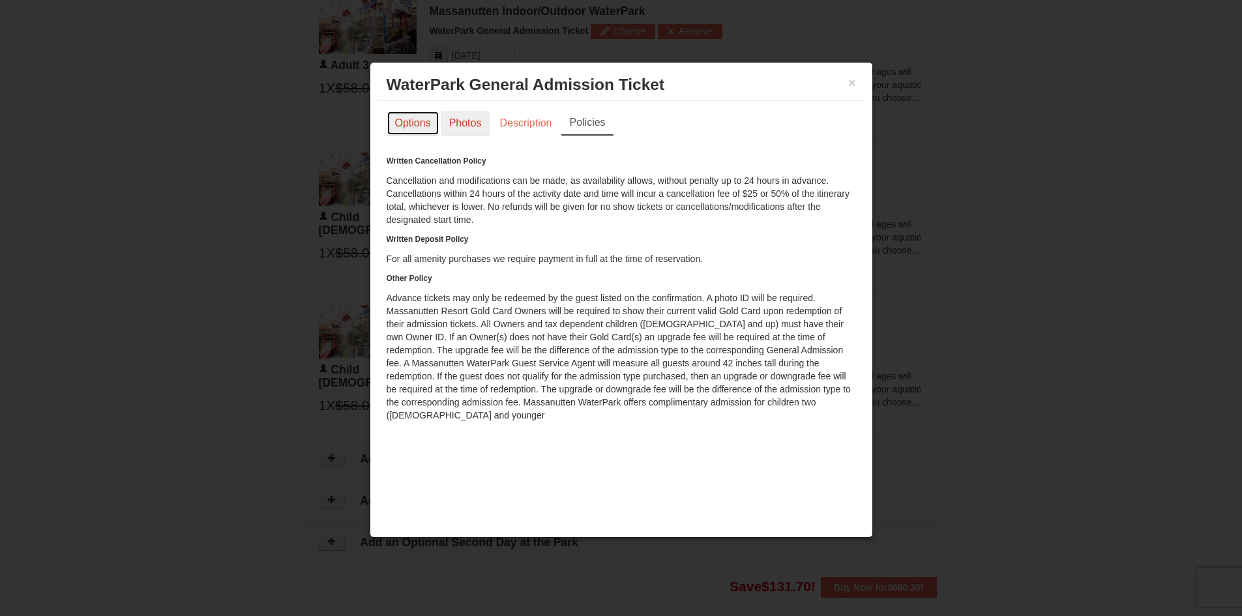
drag, startPoint x: 424, startPoint y: 130, endPoint x: 465, endPoint y: 128, distance: 40.5
click at [424, 130] on link "Options" at bounding box center [413, 123] width 53 height 25
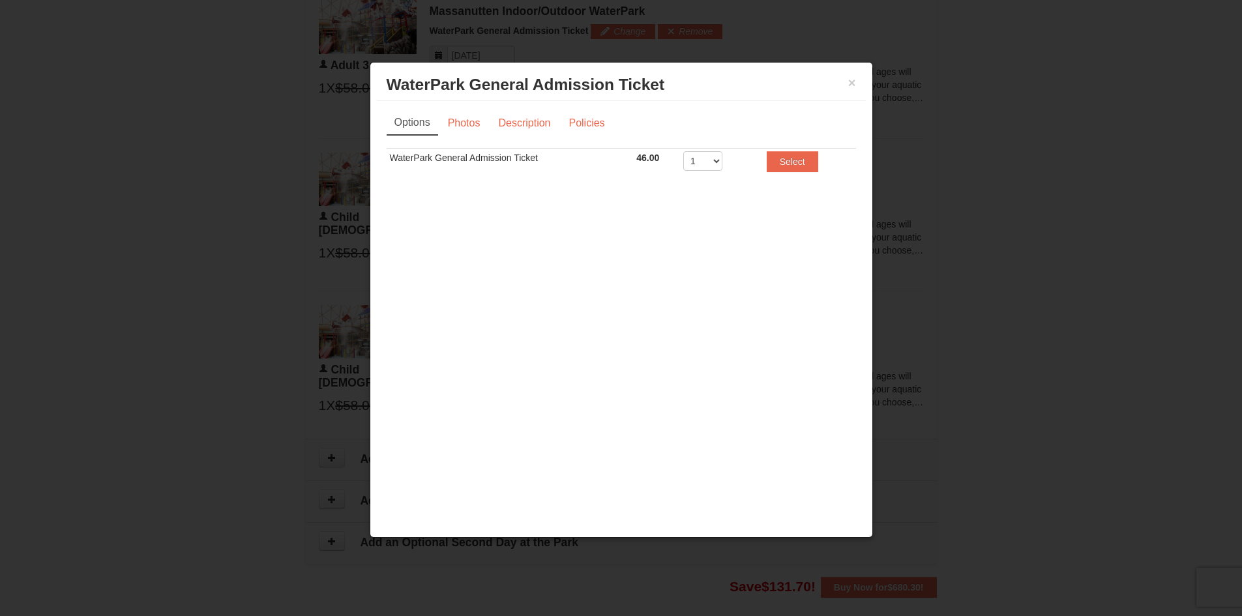
click at [846, 85] on h3 "WaterPark General Admission Ticket Massanutten Indoor/Outdoor WaterPark" at bounding box center [621, 85] width 469 height 20
click at [848, 82] on button "×" at bounding box center [852, 82] width 8 height 13
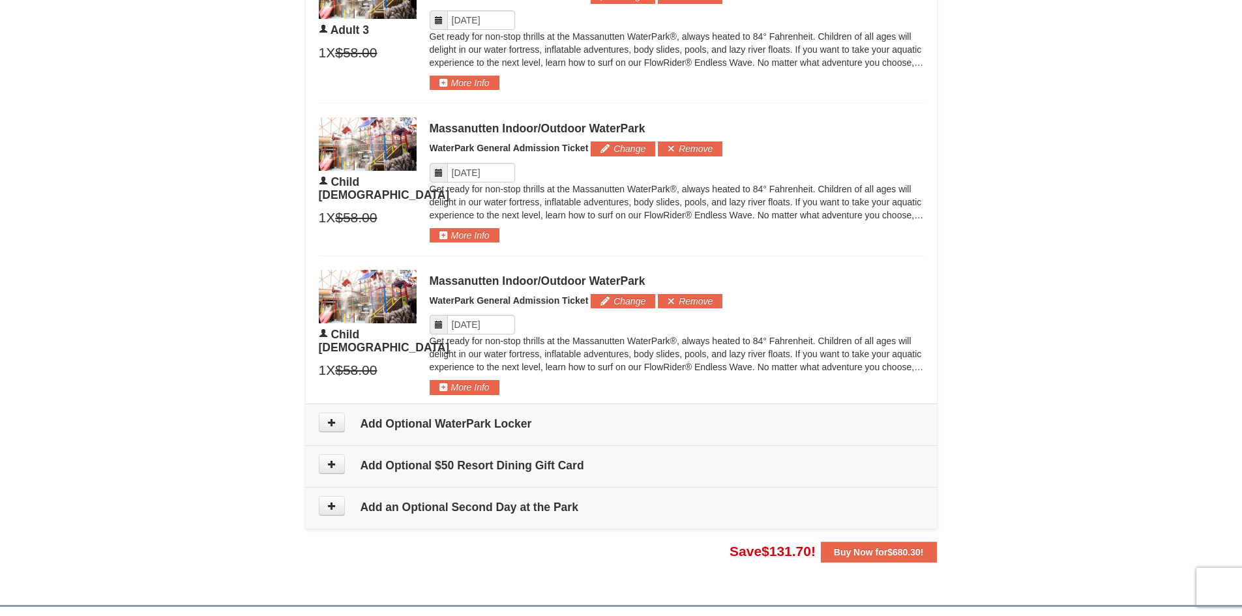
scroll to position [1174, 0]
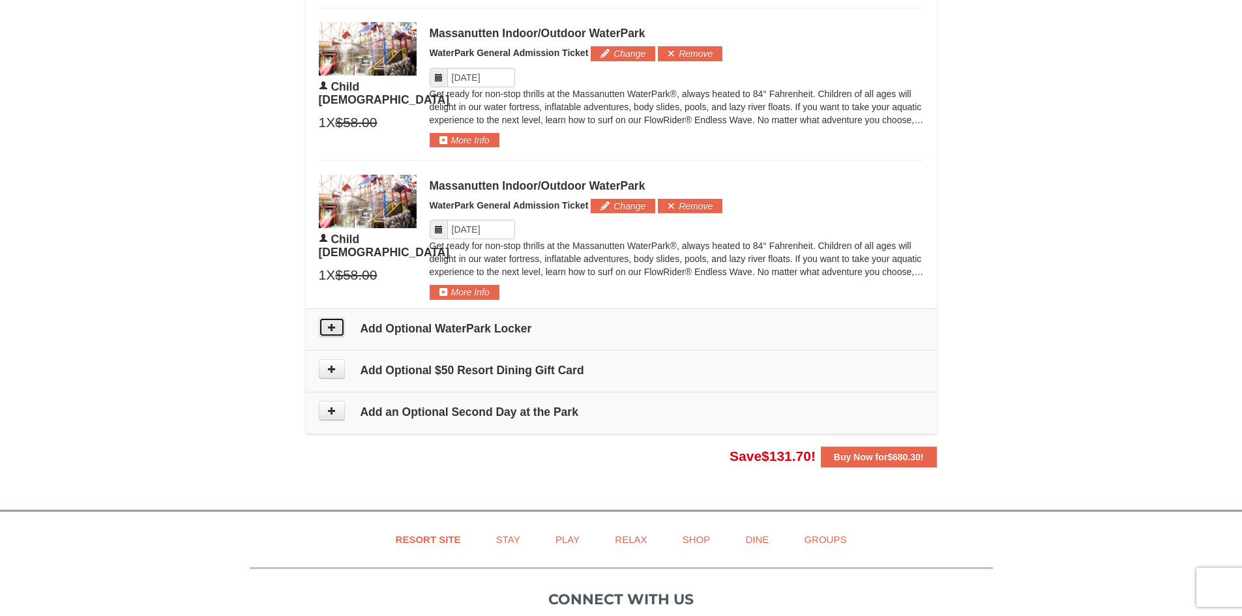
click at [331, 333] on button at bounding box center [332, 328] width 26 height 20
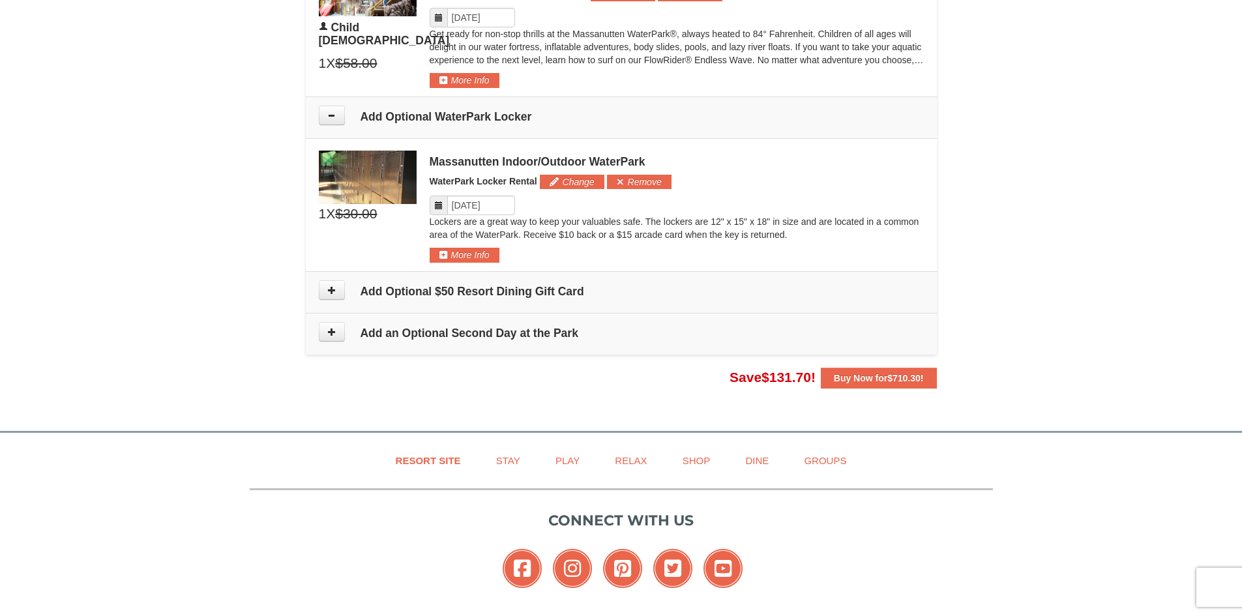
scroll to position [1352, 0]
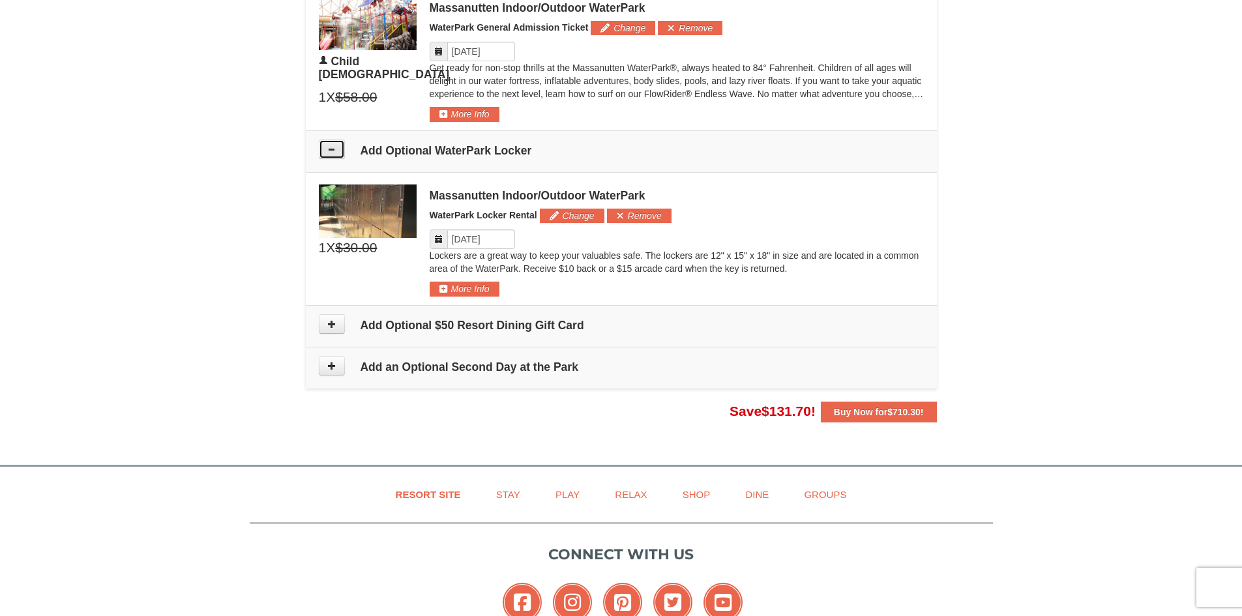
click at [333, 152] on icon at bounding box center [331, 149] width 9 height 9
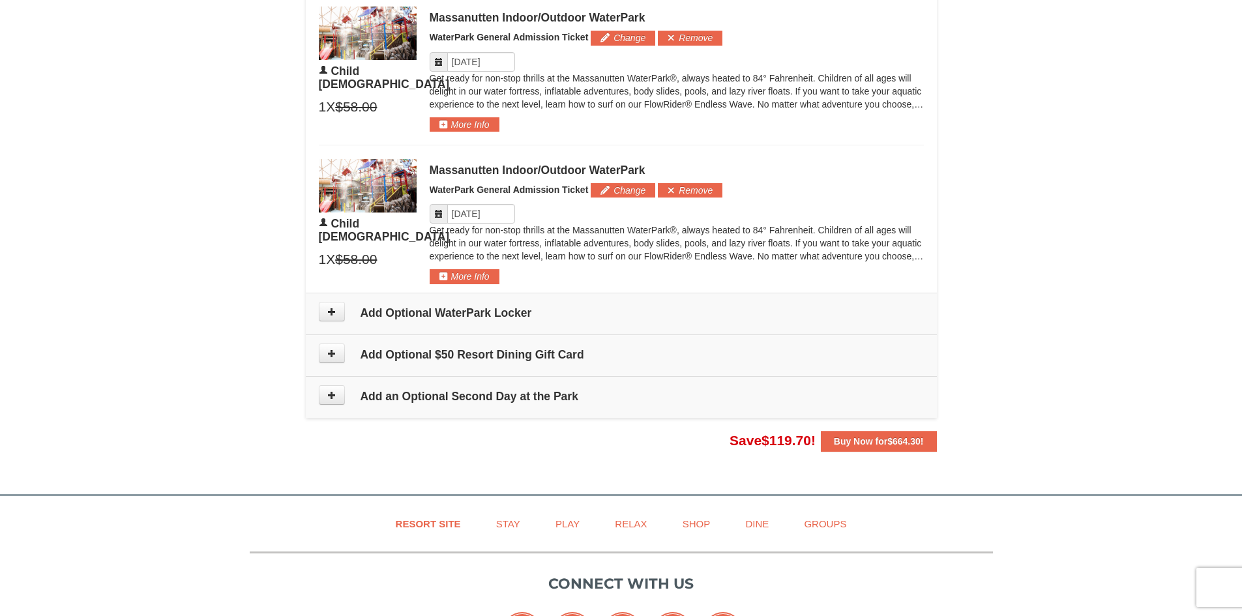
scroll to position [1091, 0]
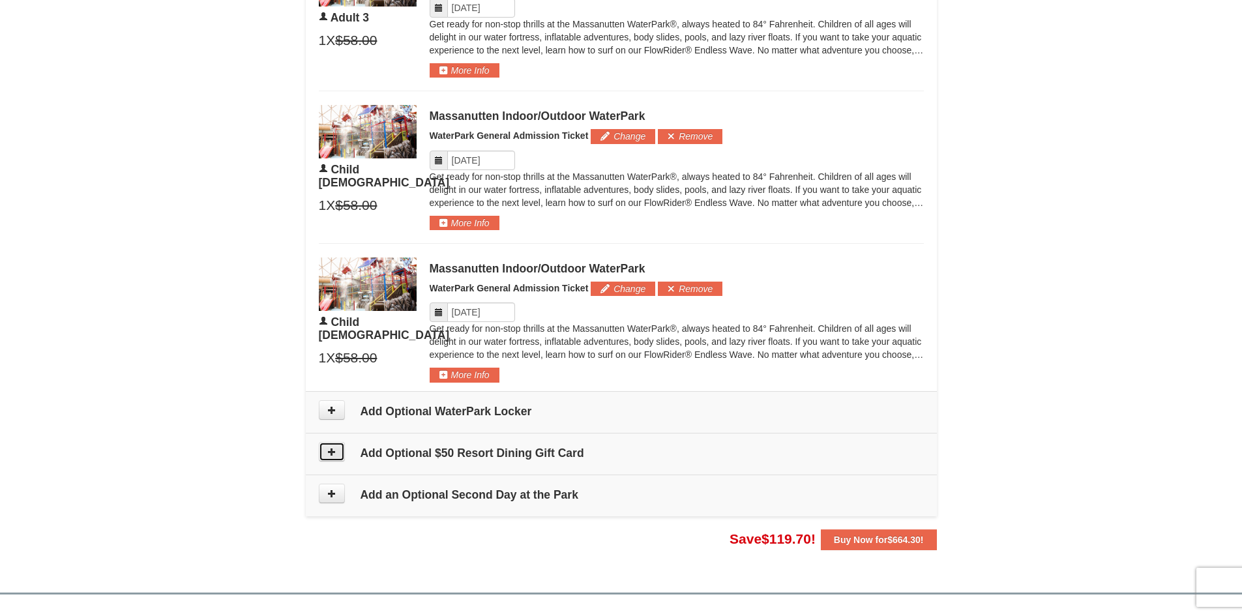
click at [342, 450] on button at bounding box center [332, 452] width 26 height 20
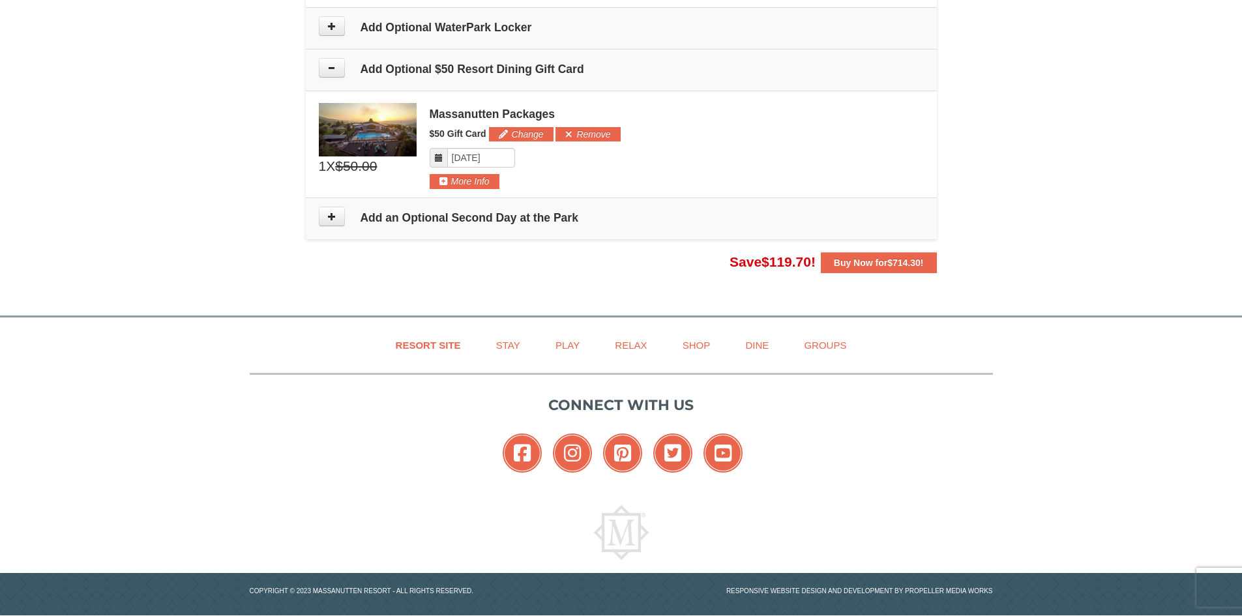
scroll to position [1488, 0]
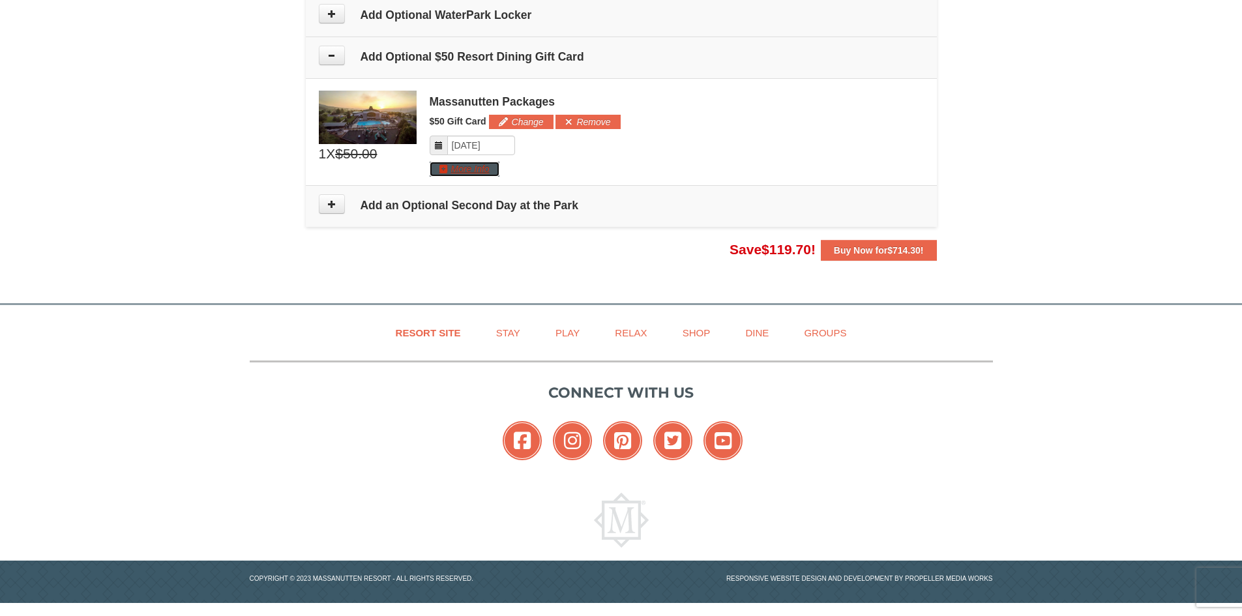
click at [460, 170] on button "More Info" at bounding box center [465, 169] width 70 height 14
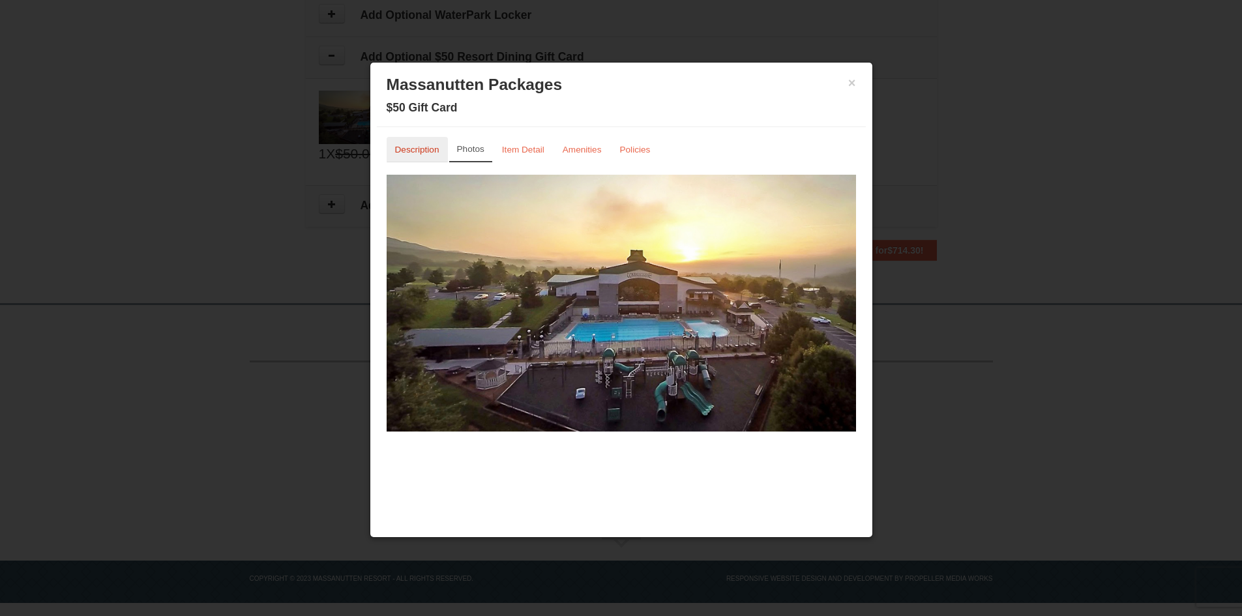
click at [416, 143] on link "Description" at bounding box center [417, 149] width 61 height 25
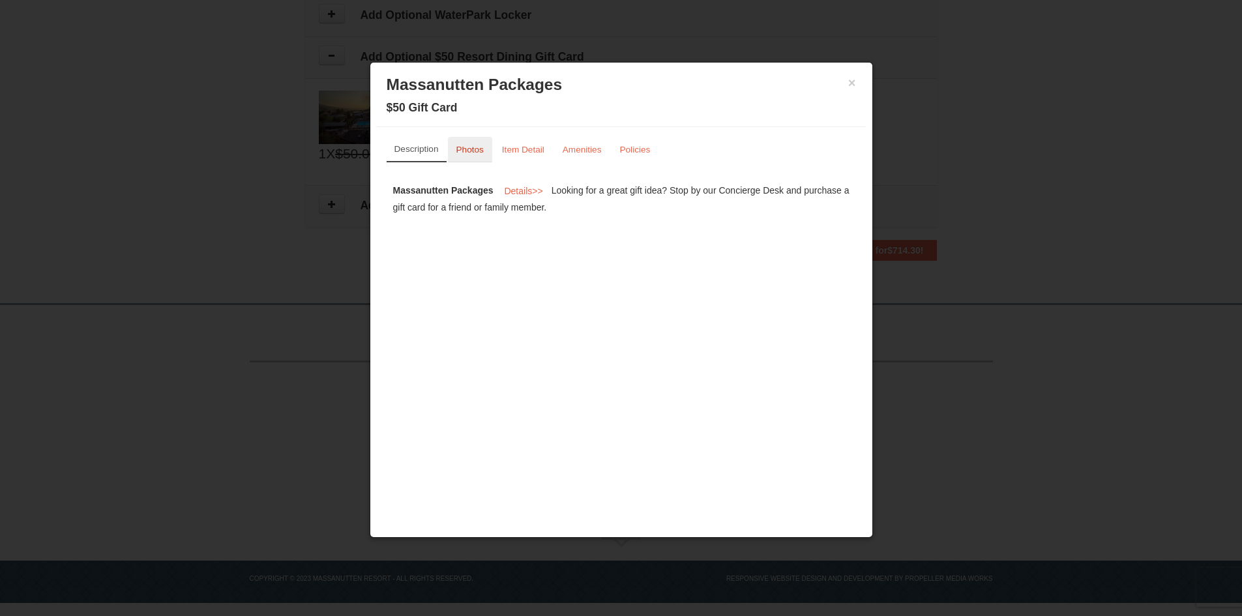
click at [481, 148] on small "Photos" at bounding box center [469, 150] width 27 height 10
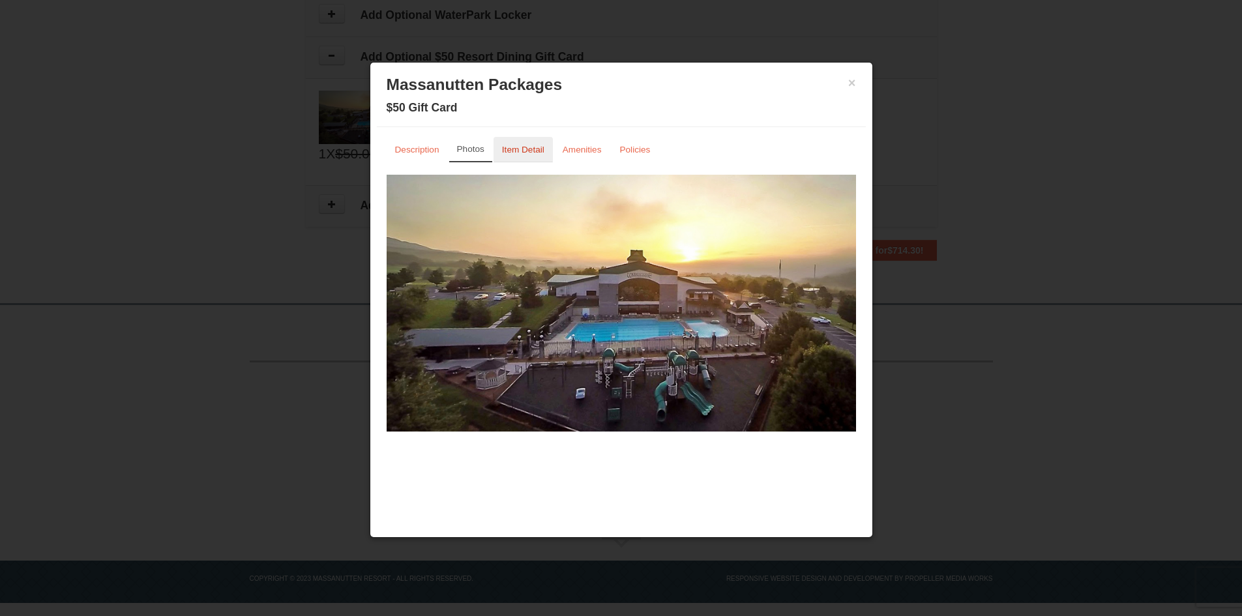
click at [522, 149] on small "Item Detail" at bounding box center [523, 150] width 42 height 10
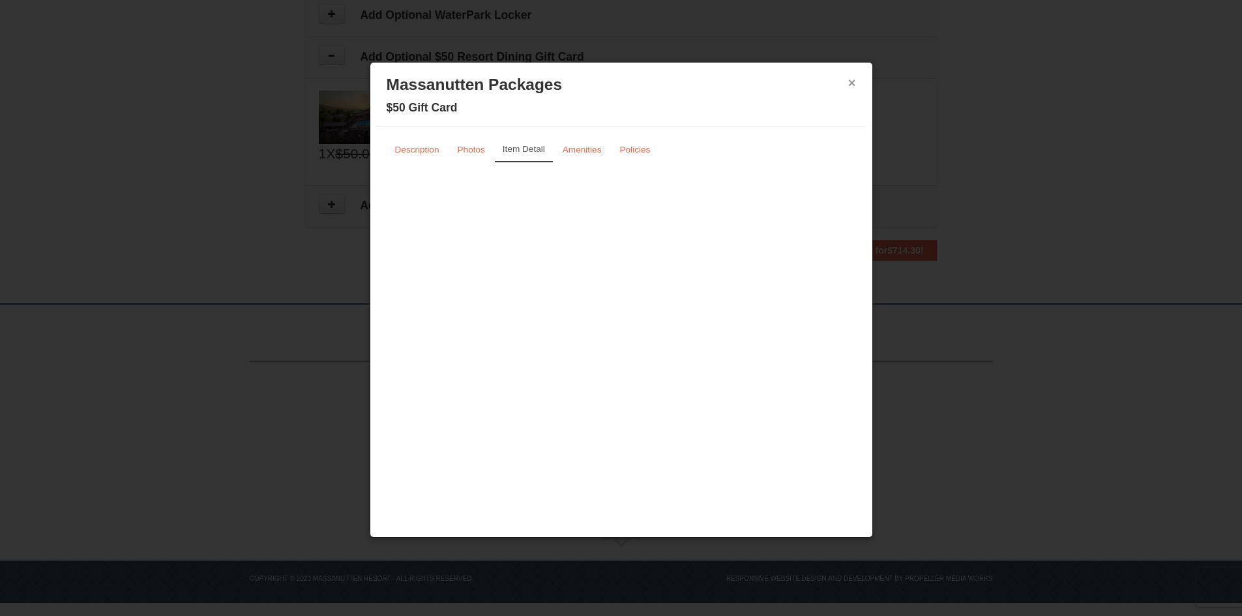
click at [852, 81] on button "×" at bounding box center [852, 82] width 8 height 13
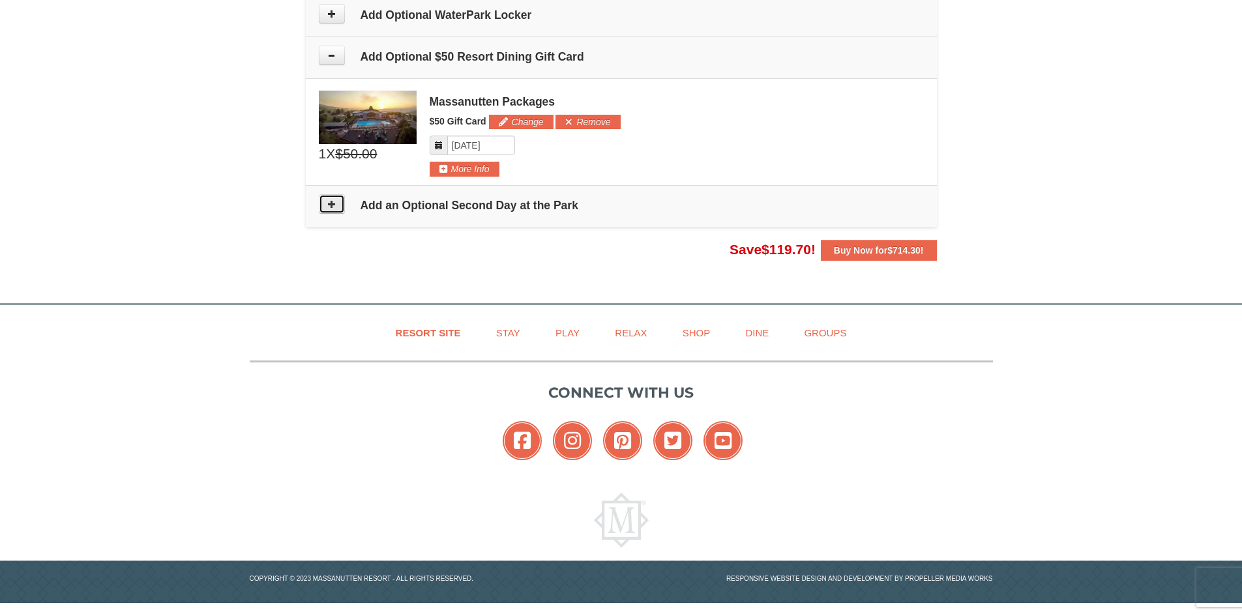
click at [324, 211] on button at bounding box center [332, 204] width 26 height 20
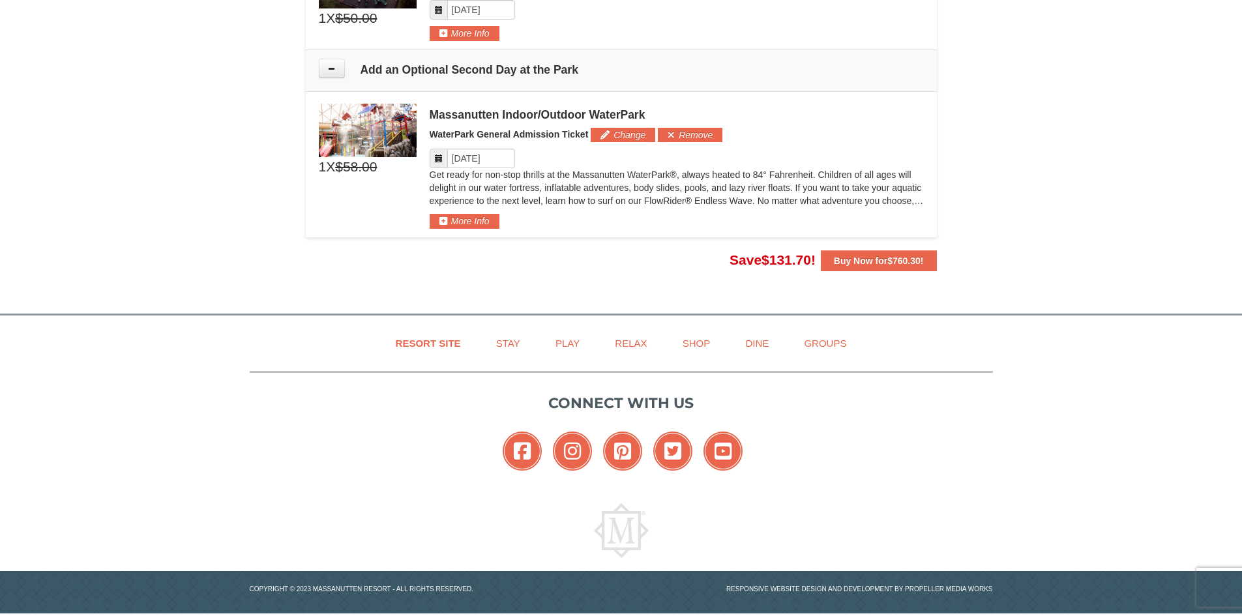
scroll to position [1634, 0]
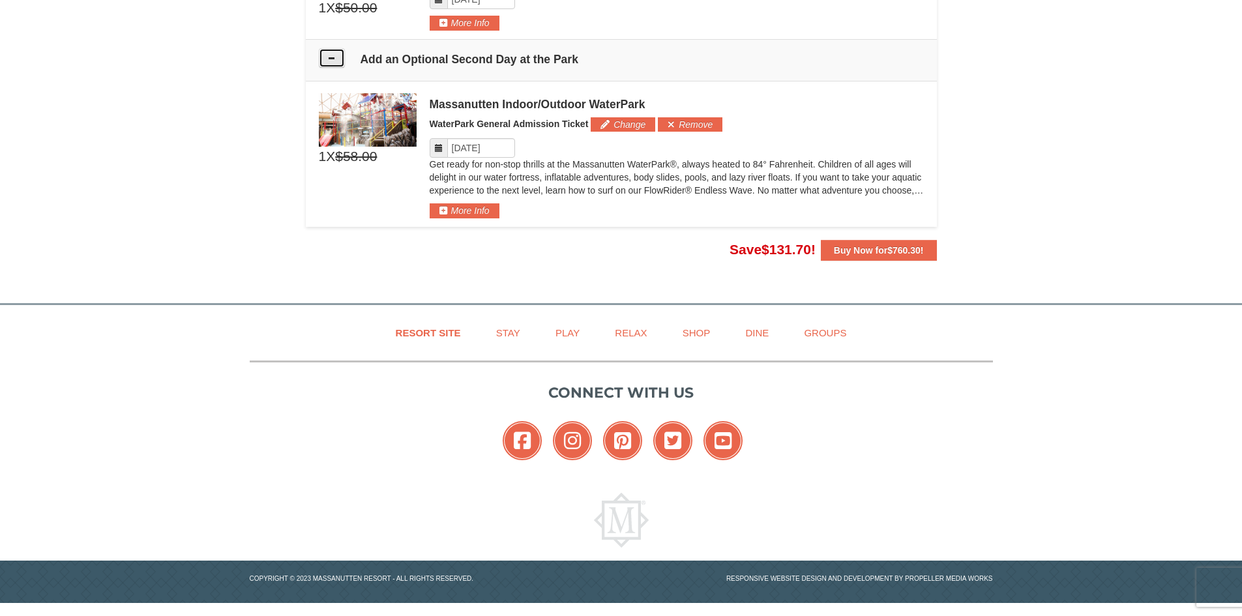
click at [336, 59] on icon at bounding box center [331, 57] width 9 height 9
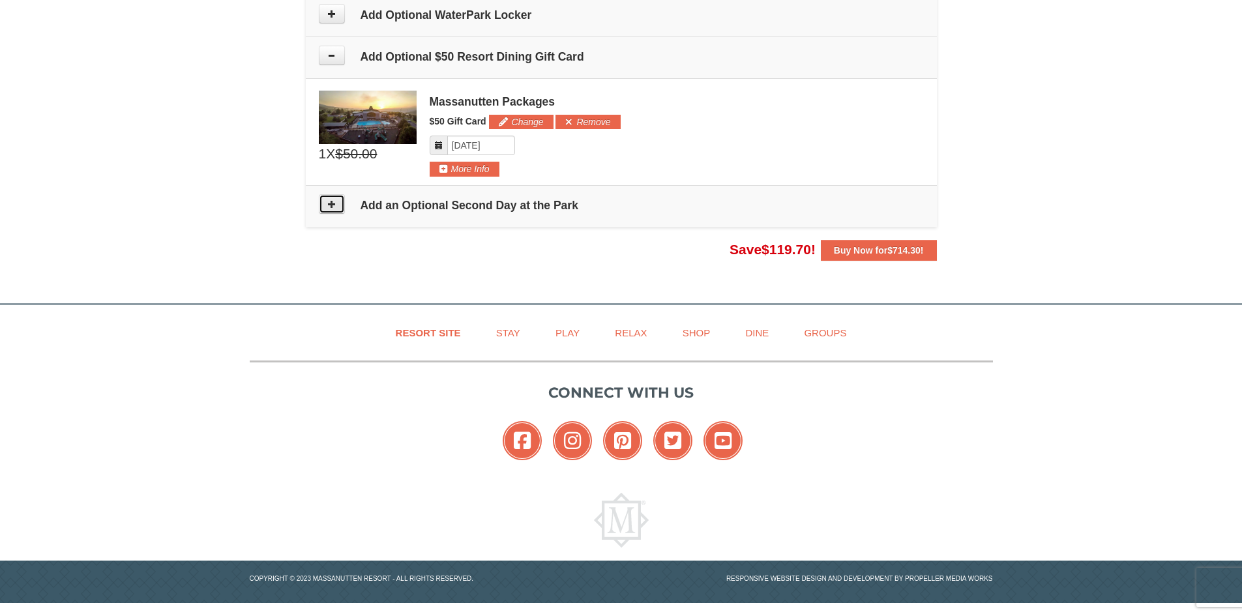
click at [338, 196] on button at bounding box center [332, 204] width 26 height 20
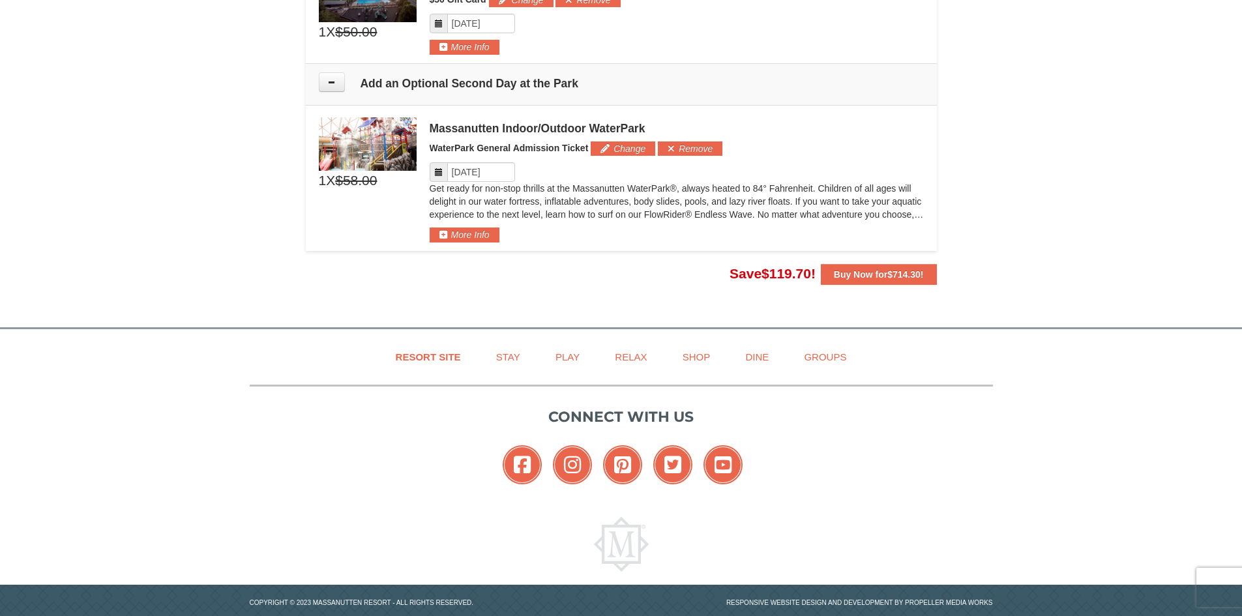
scroll to position [1634, 0]
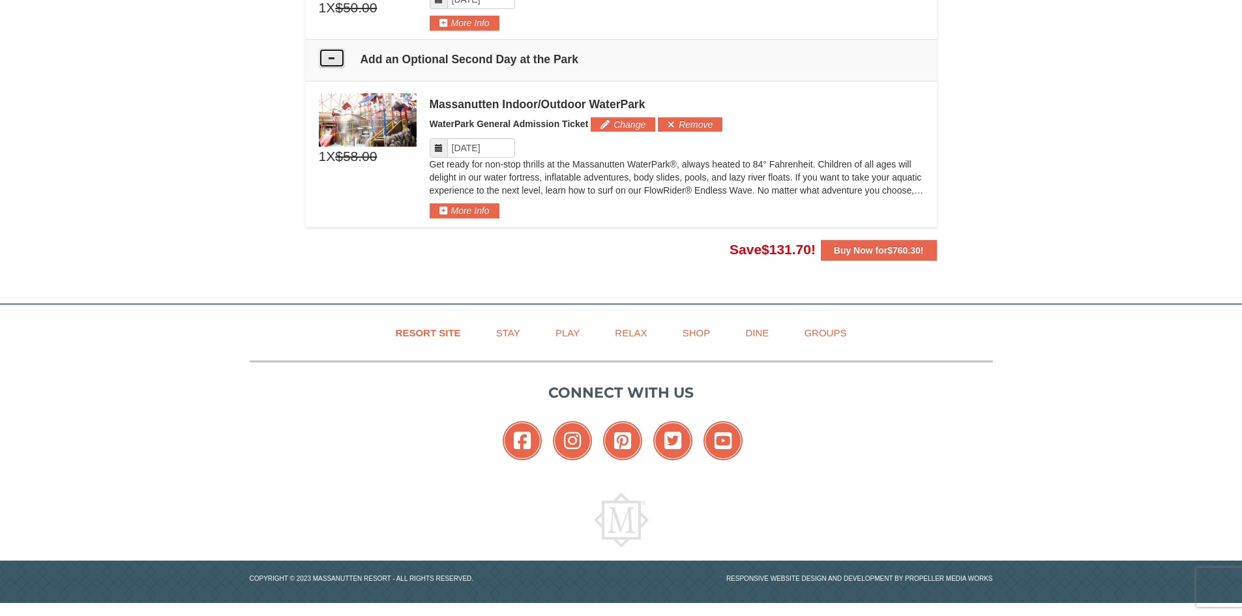
click at [336, 62] on icon at bounding box center [331, 57] width 9 height 9
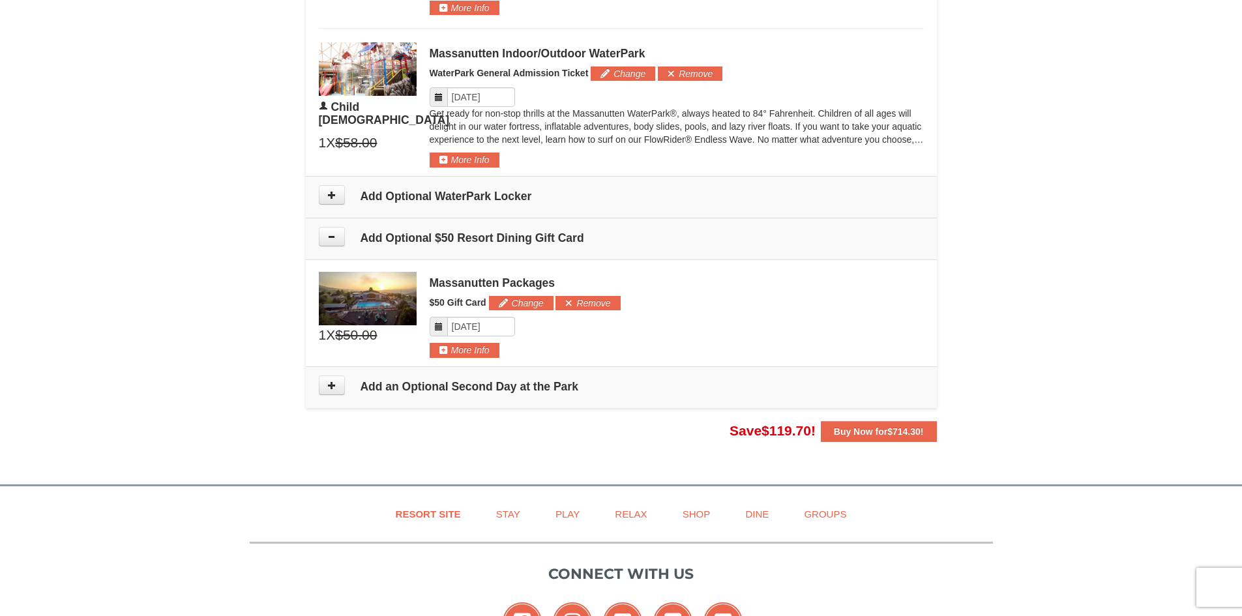
scroll to position [1292, 0]
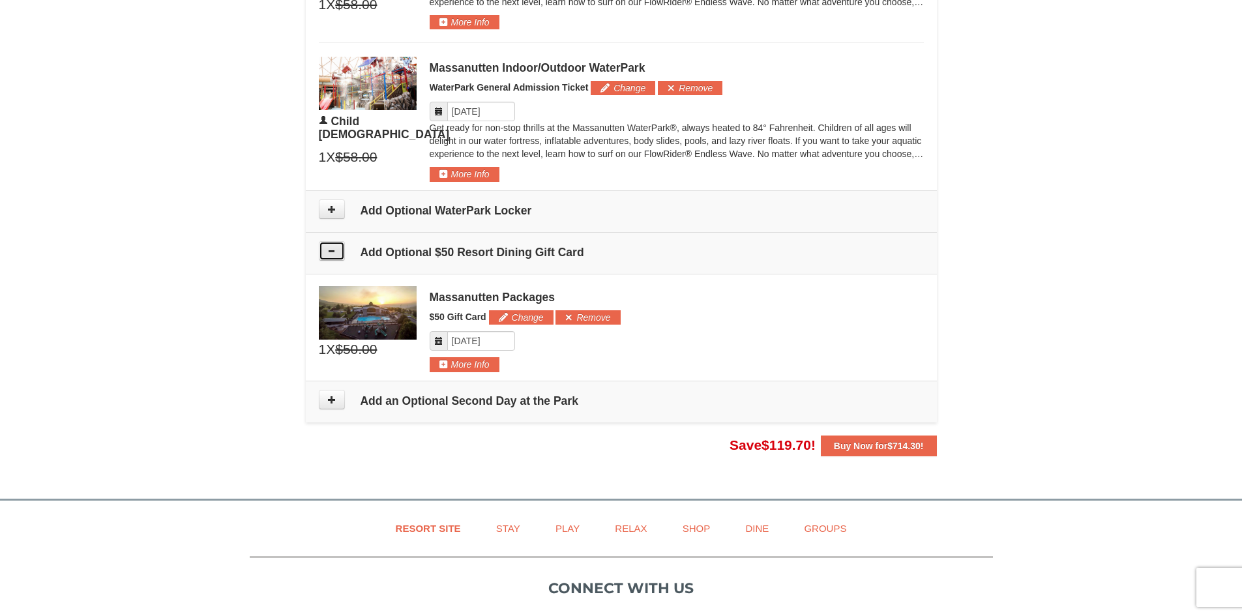
click at [336, 255] on icon at bounding box center [331, 250] width 9 height 9
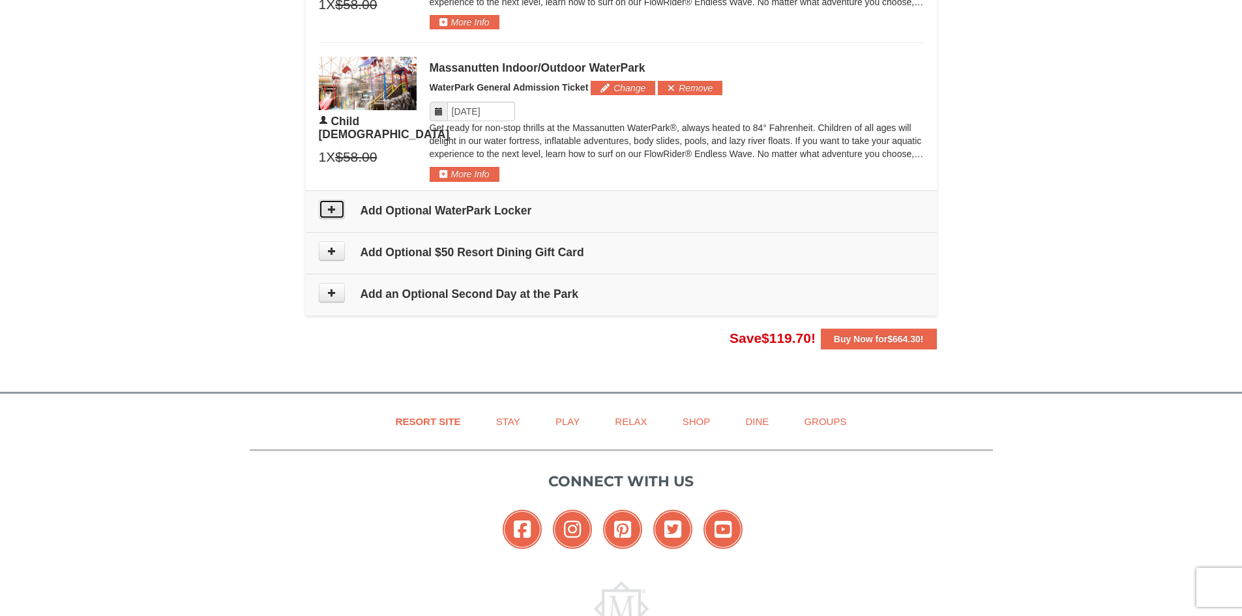
click at [335, 207] on icon at bounding box center [331, 209] width 9 height 9
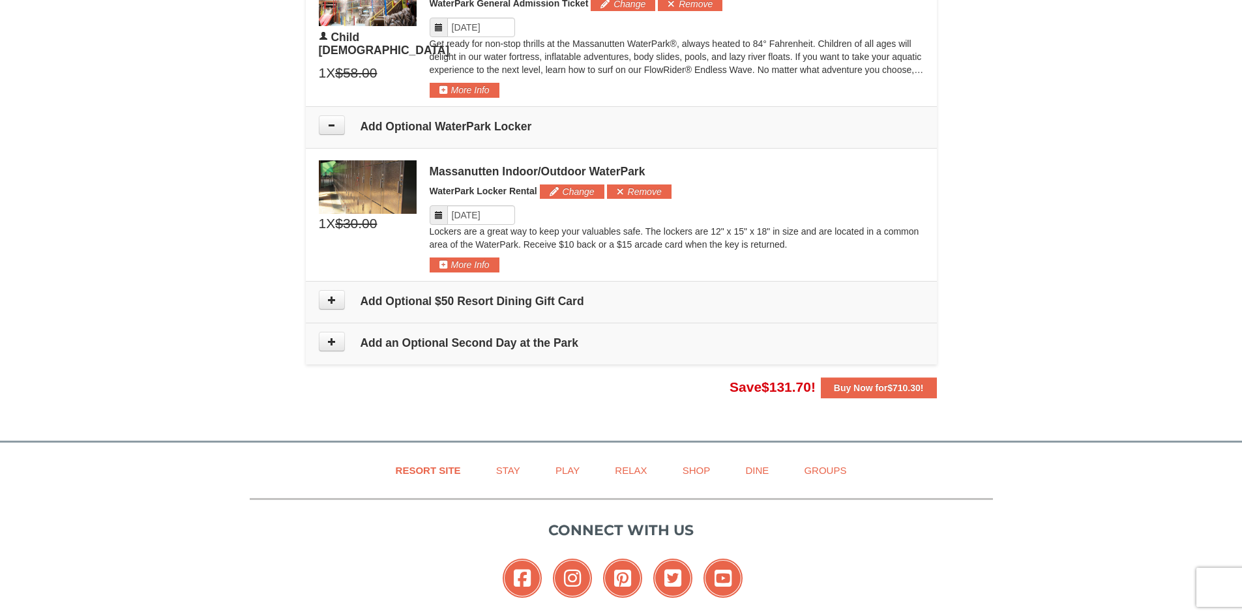
scroll to position [1222, 0]
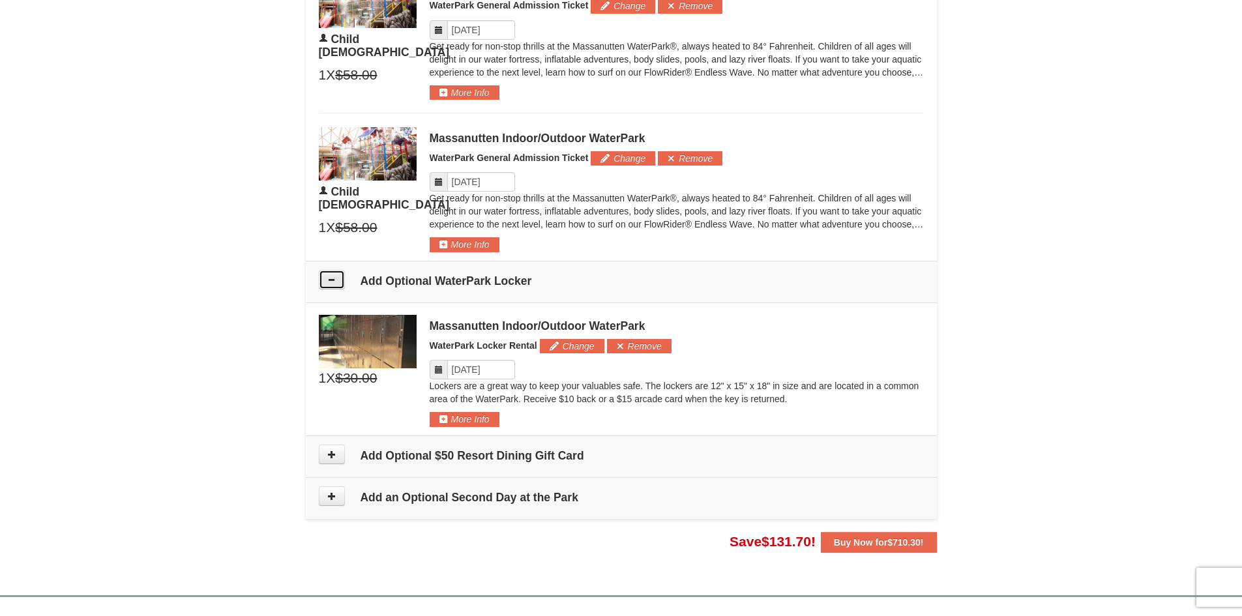
click at [332, 283] on icon at bounding box center [331, 279] width 9 height 9
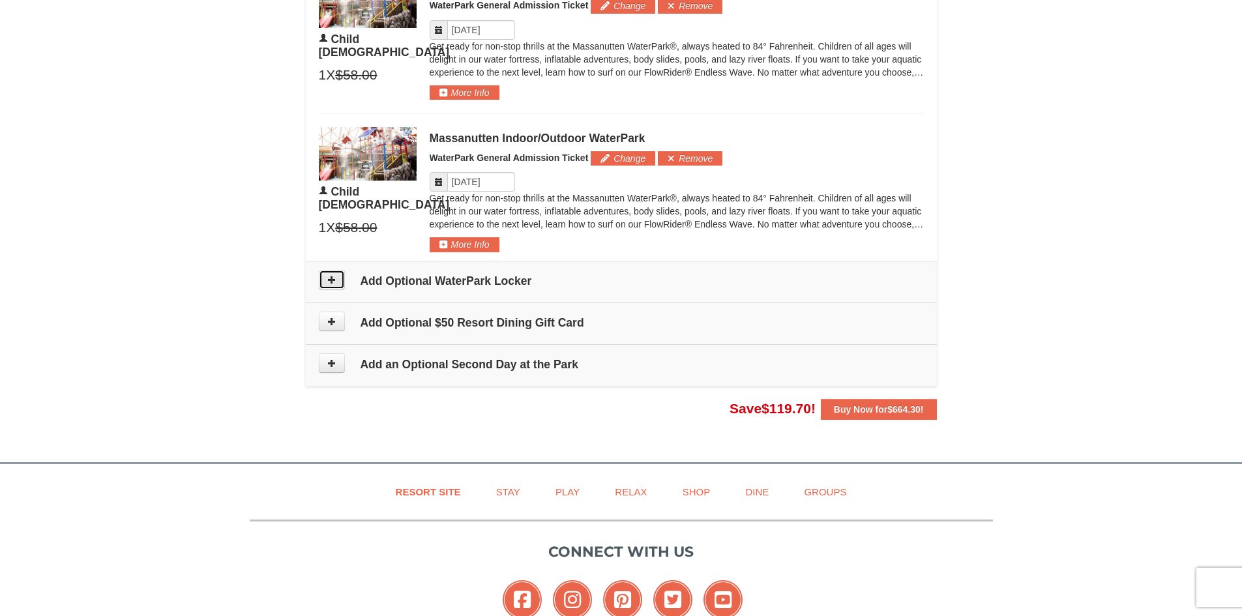
click at [327, 278] on icon at bounding box center [331, 279] width 9 height 9
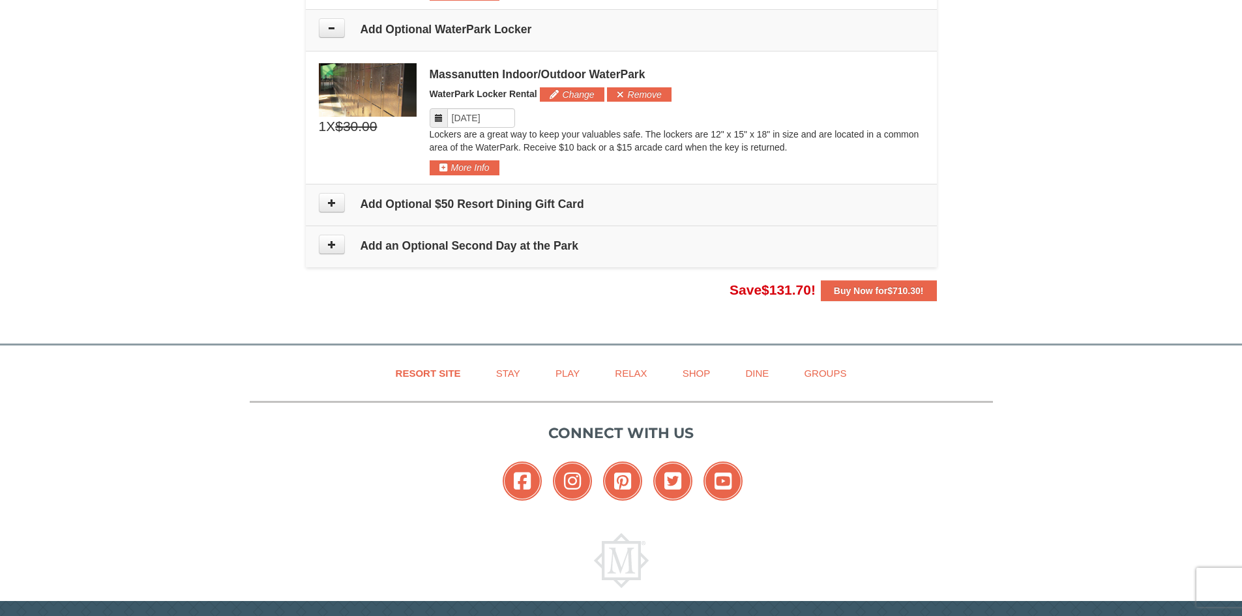
scroll to position [1483, 0]
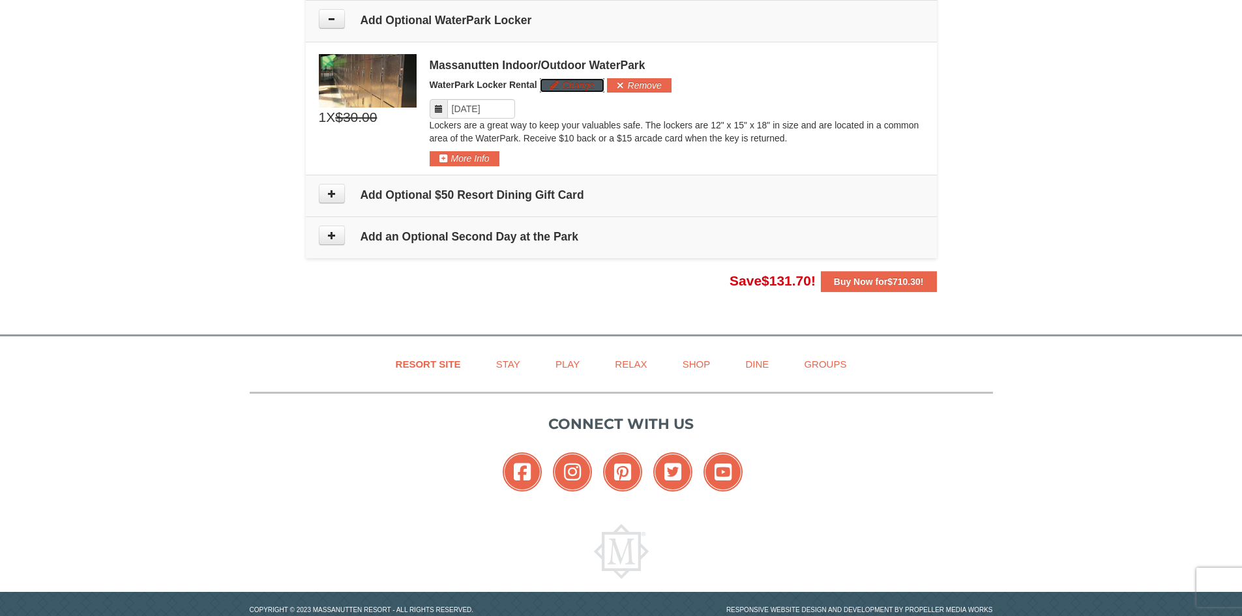
click at [572, 82] on button "Change" at bounding box center [572, 85] width 65 height 14
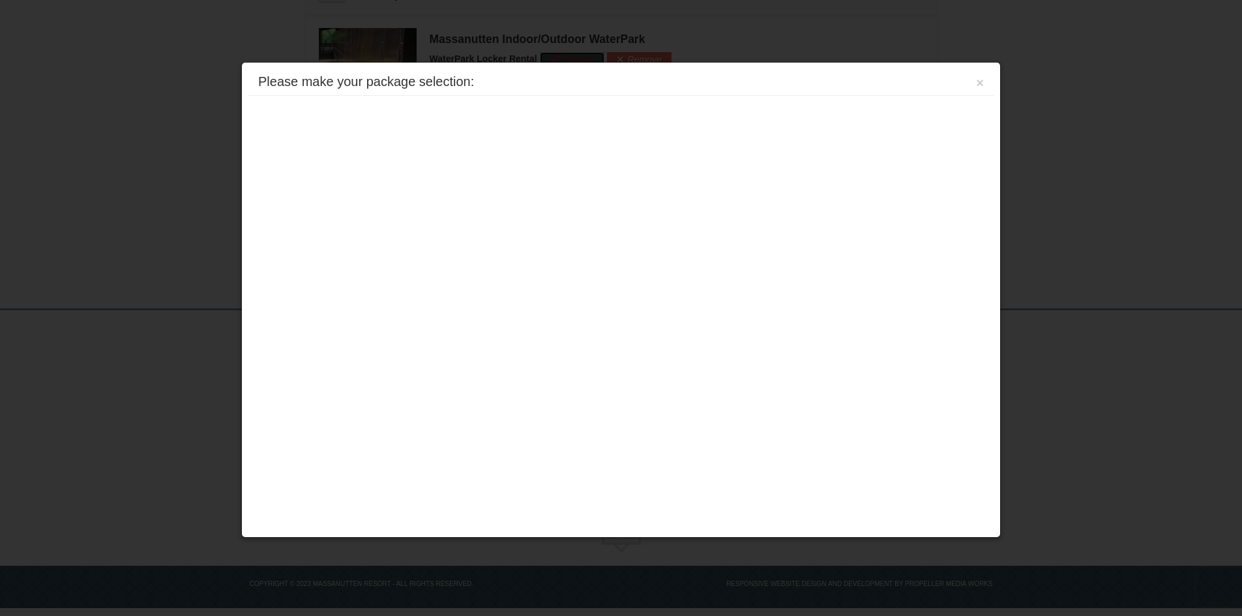
scroll to position [1514, 0]
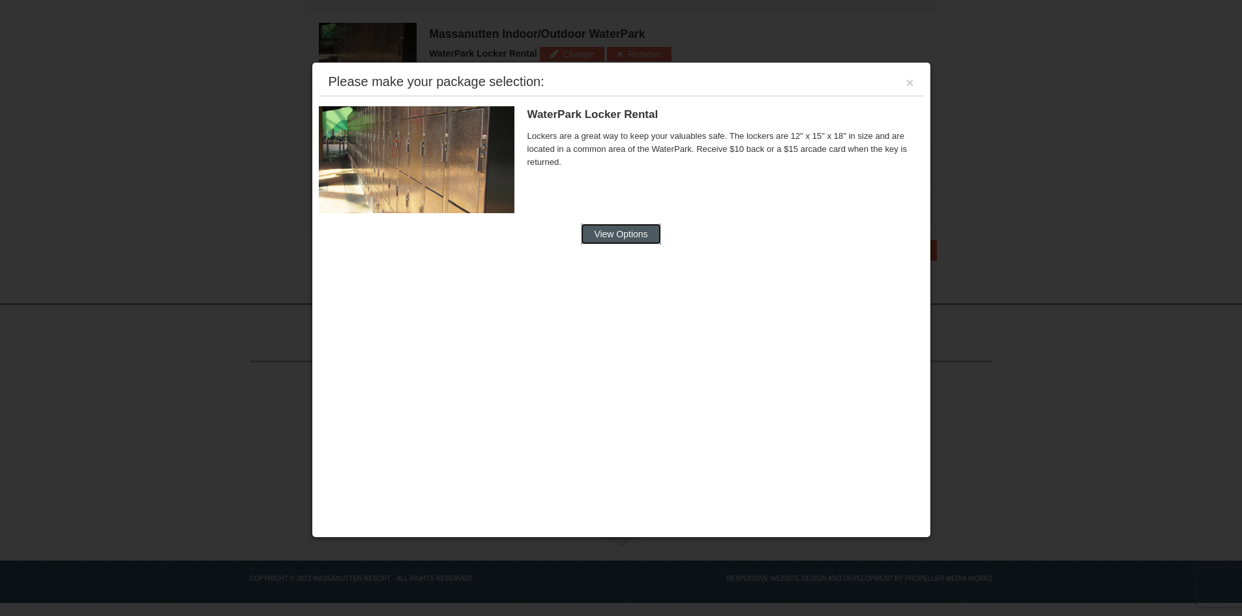
click at [630, 232] on button "View Options" at bounding box center [621, 234] width 80 height 21
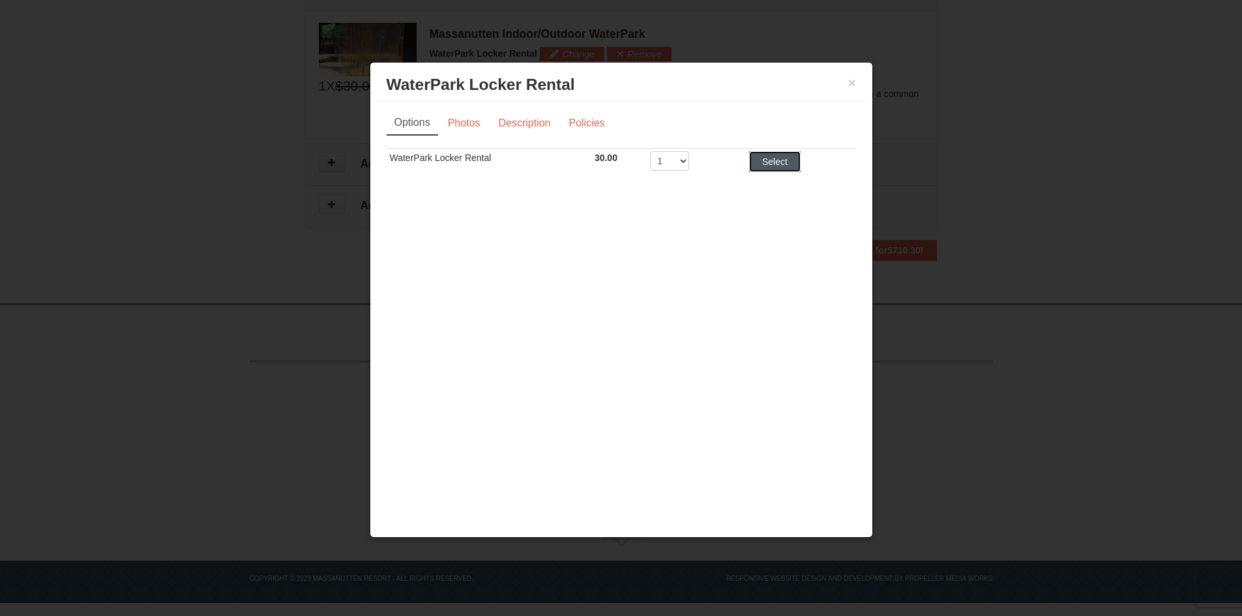
click at [773, 164] on button "Select" at bounding box center [775, 161] width 52 height 21
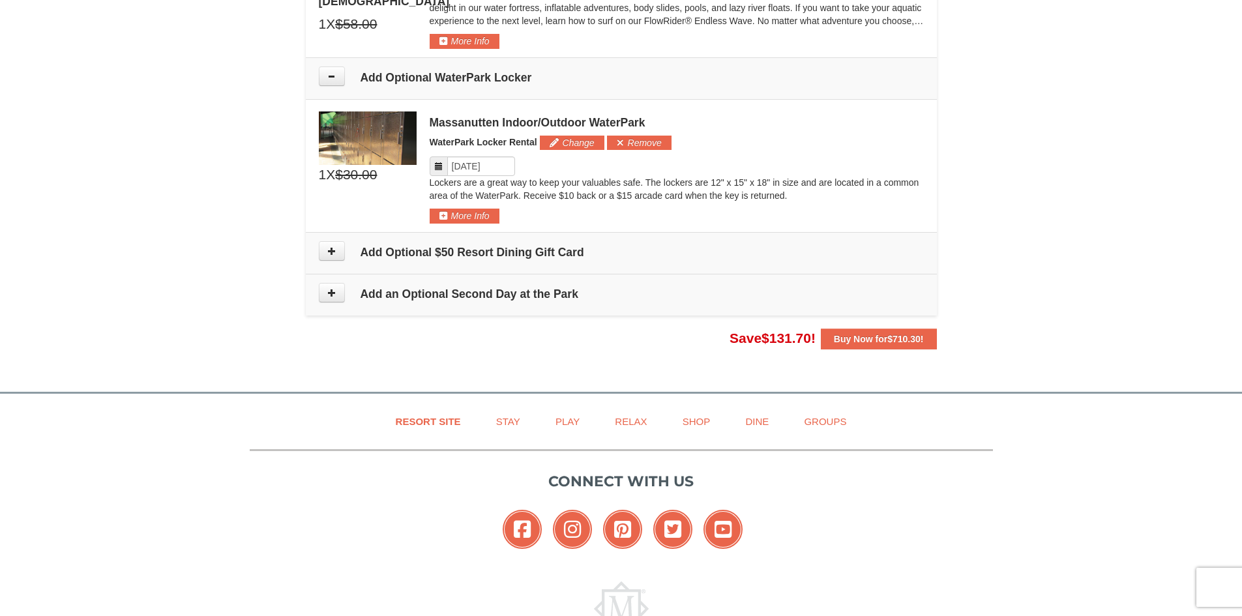
scroll to position [1318, 0]
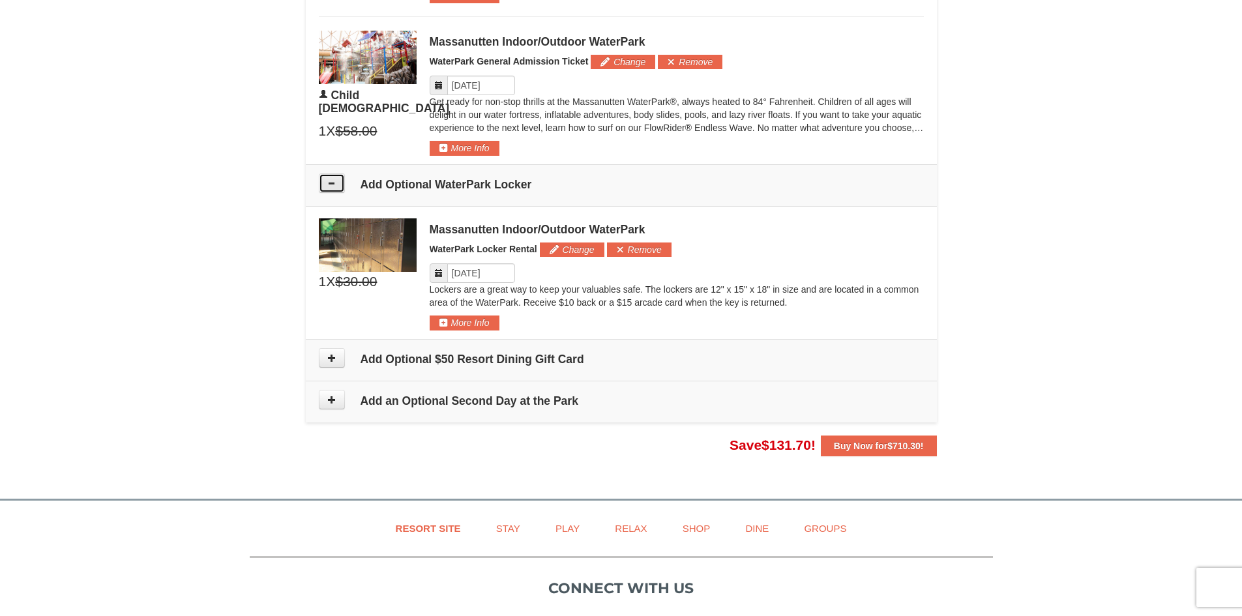
click at [333, 185] on icon at bounding box center [331, 183] width 9 height 9
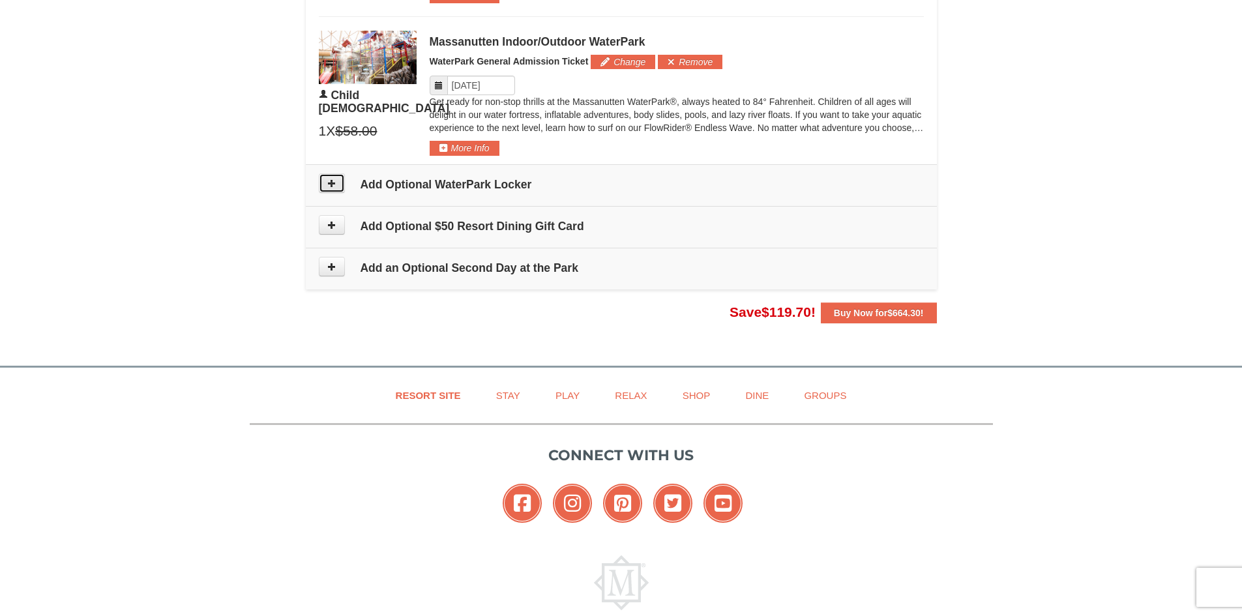
click at [334, 181] on icon at bounding box center [331, 183] width 9 height 9
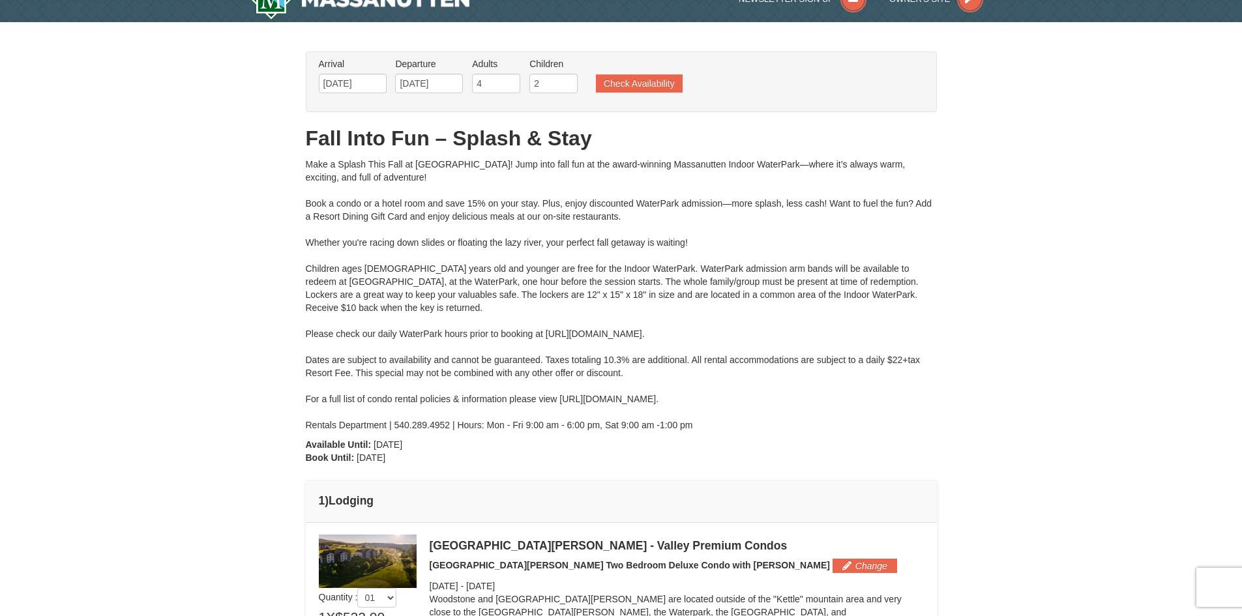
scroll to position [0, 0]
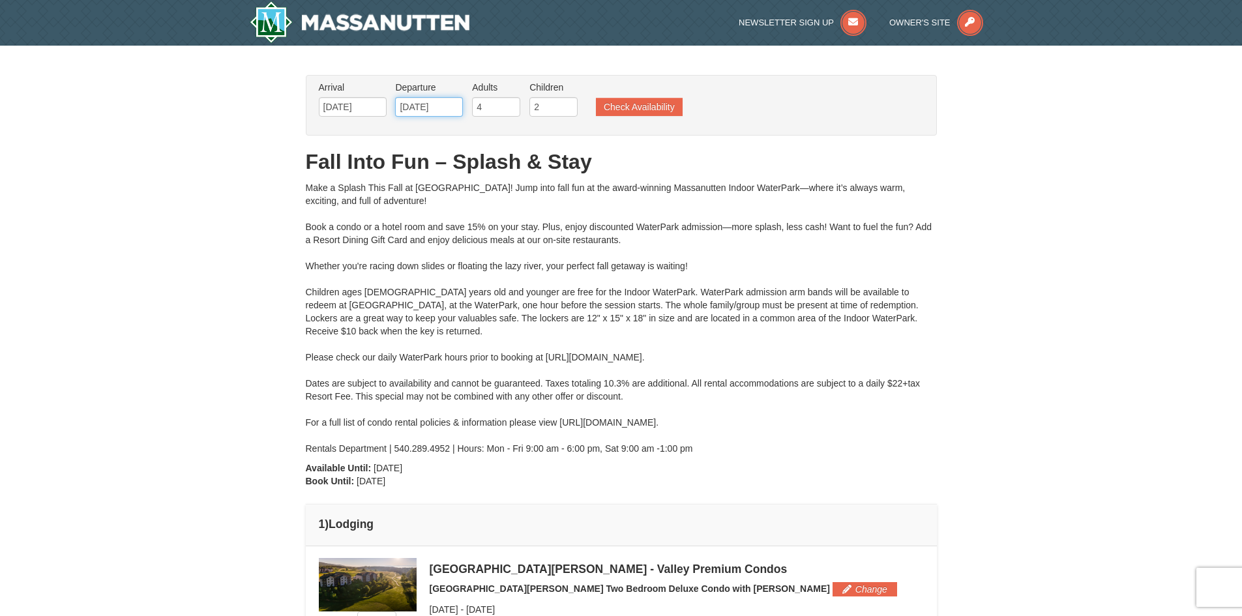
click at [414, 100] on input "11/09/2025" at bounding box center [429, 107] width 68 height 20
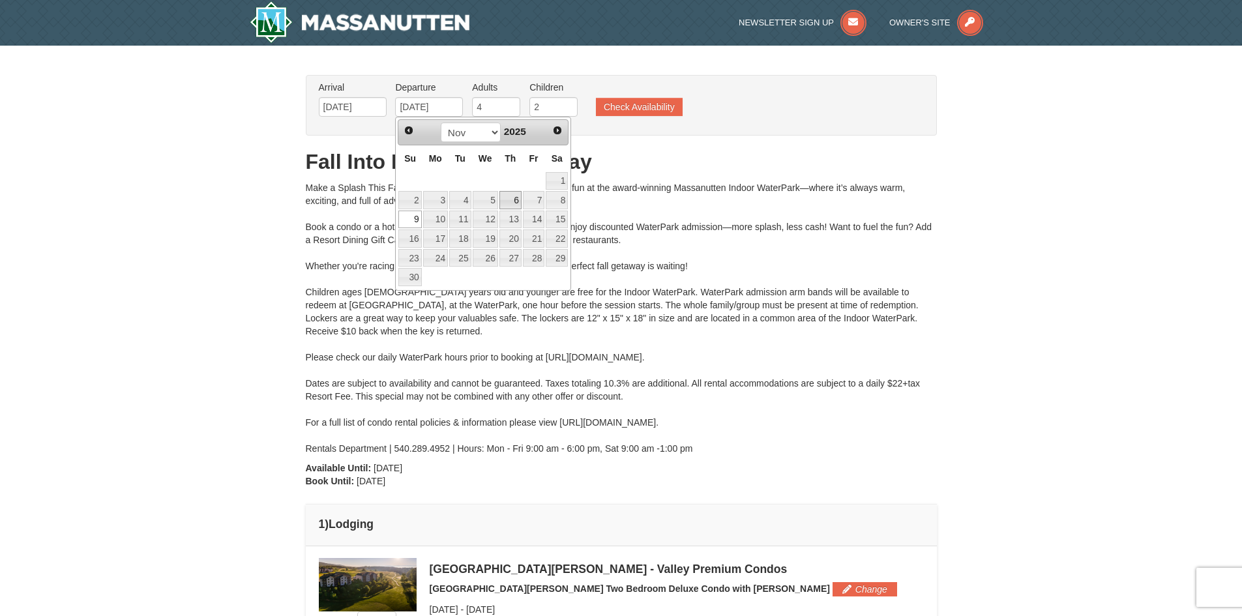
click at [514, 205] on link "6" at bounding box center [510, 200] width 22 height 18
type input "11/06/2025"
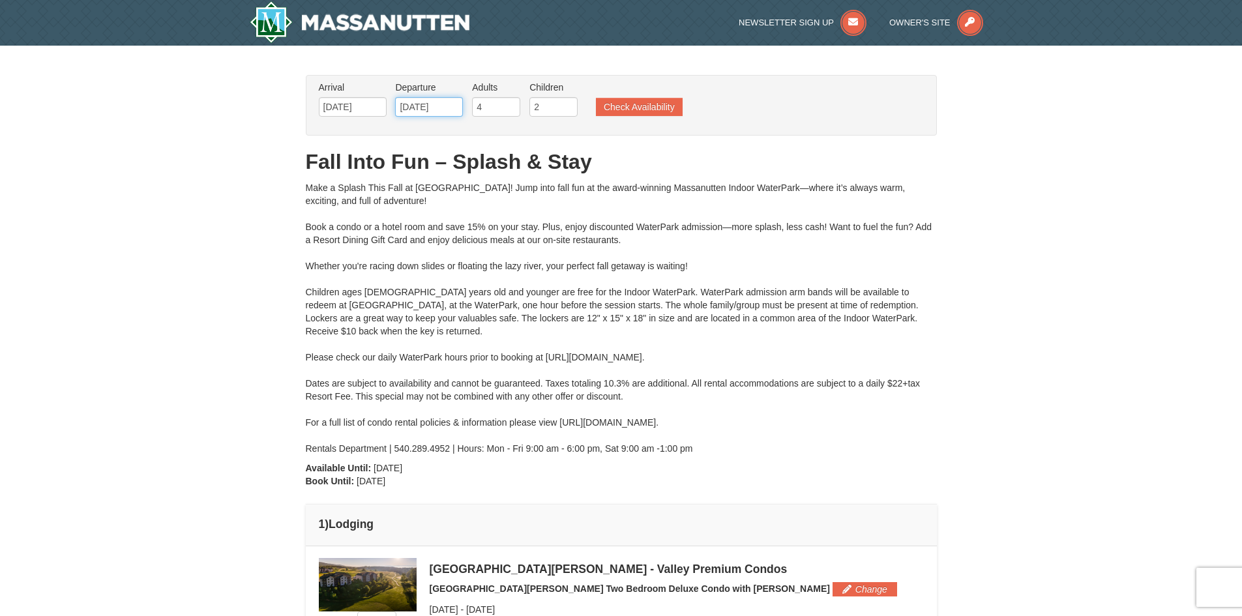
click at [415, 110] on input "11/06/2025" at bounding box center [429, 107] width 68 height 20
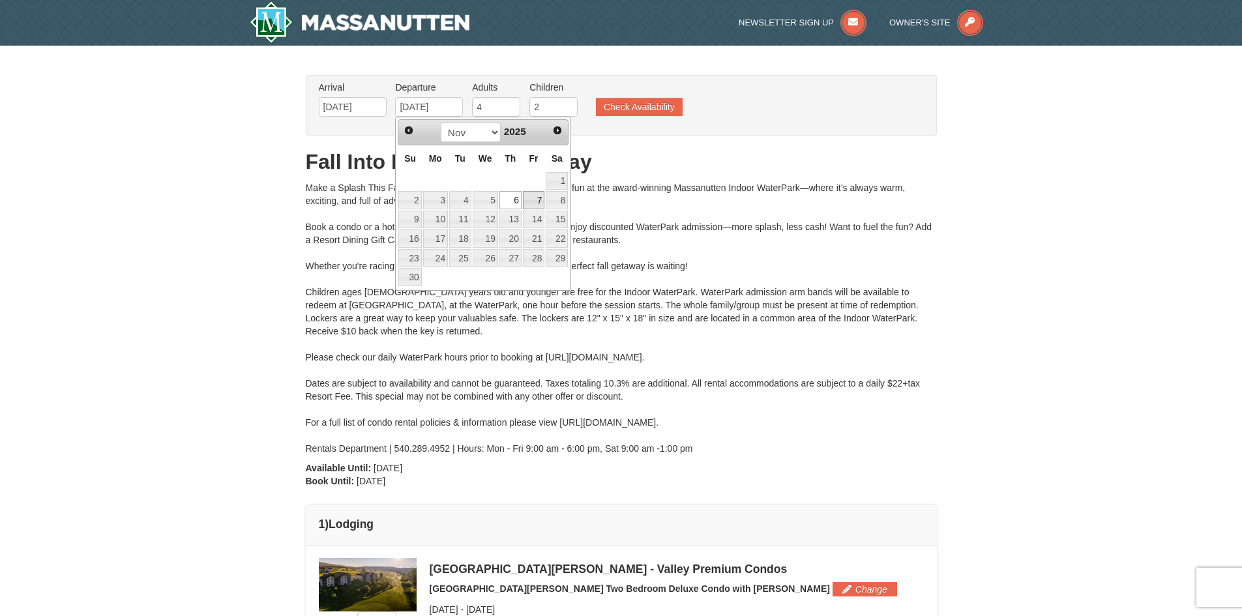
click at [536, 202] on link "7" at bounding box center [534, 200] width 22 height 18
type input "[DATE]"
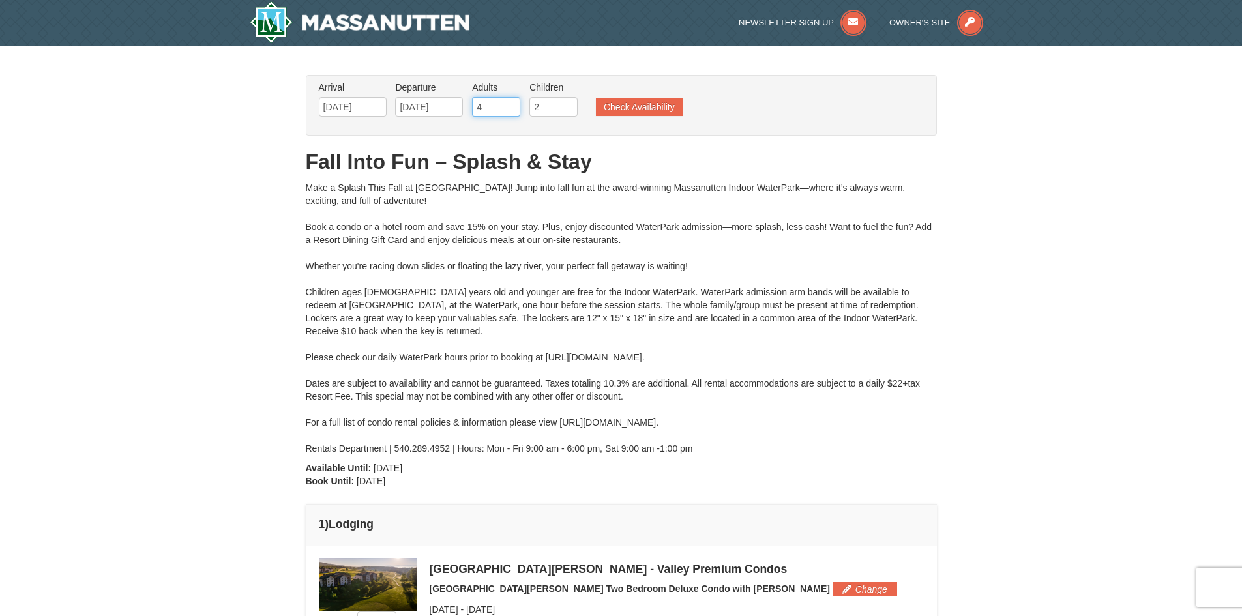
click at [485, 112] on input "4" at bounding box center [496, 107] width 48 height 20
type input "3"
click at [510, 109] on input "3" at bounding box center [496, 107] width 48 height 20
click at [650, 103] on button "Check Availability" at bounding box center [639, 107] width 87 height 18
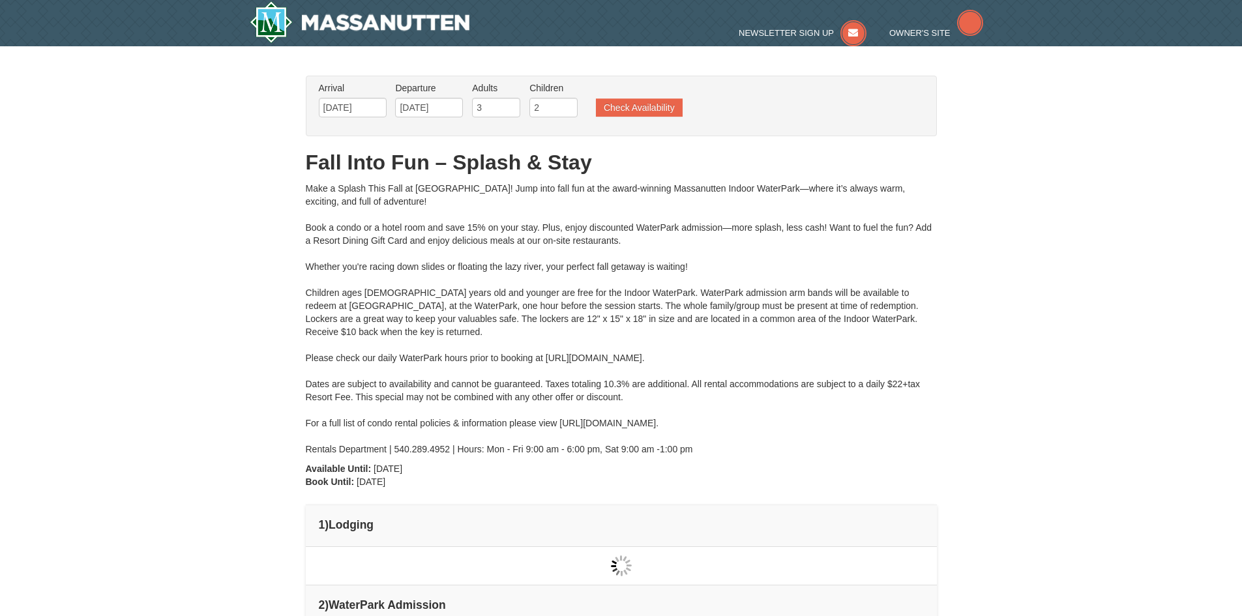
type input "[DATE]"
type input "11/06/2025"
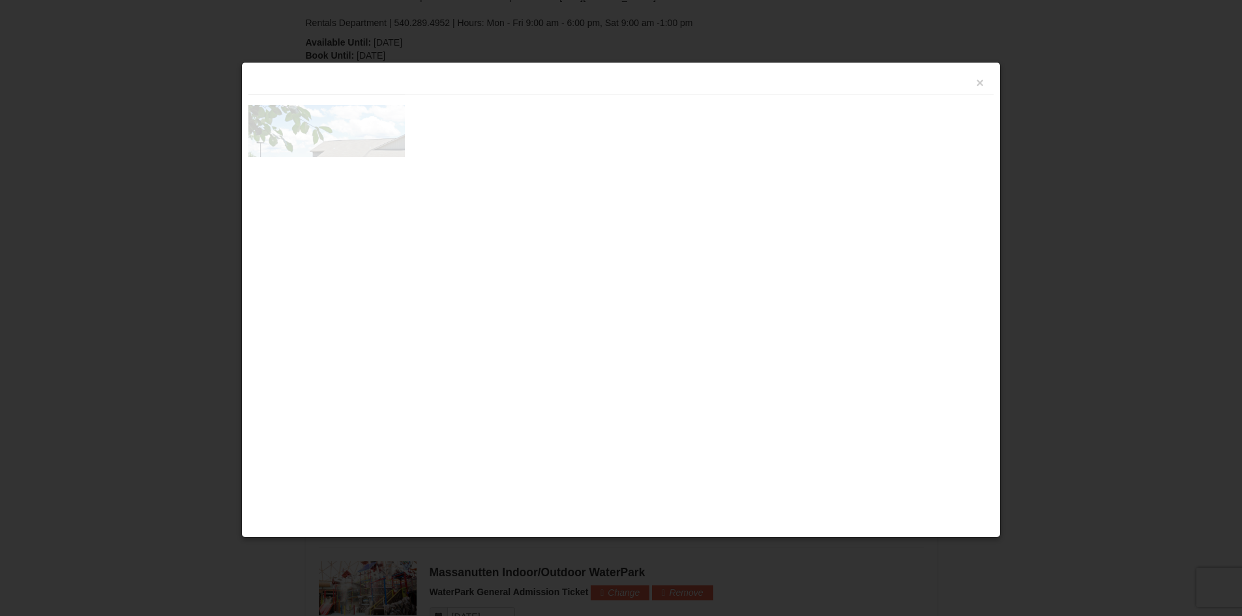
scroll to position [555, 0]
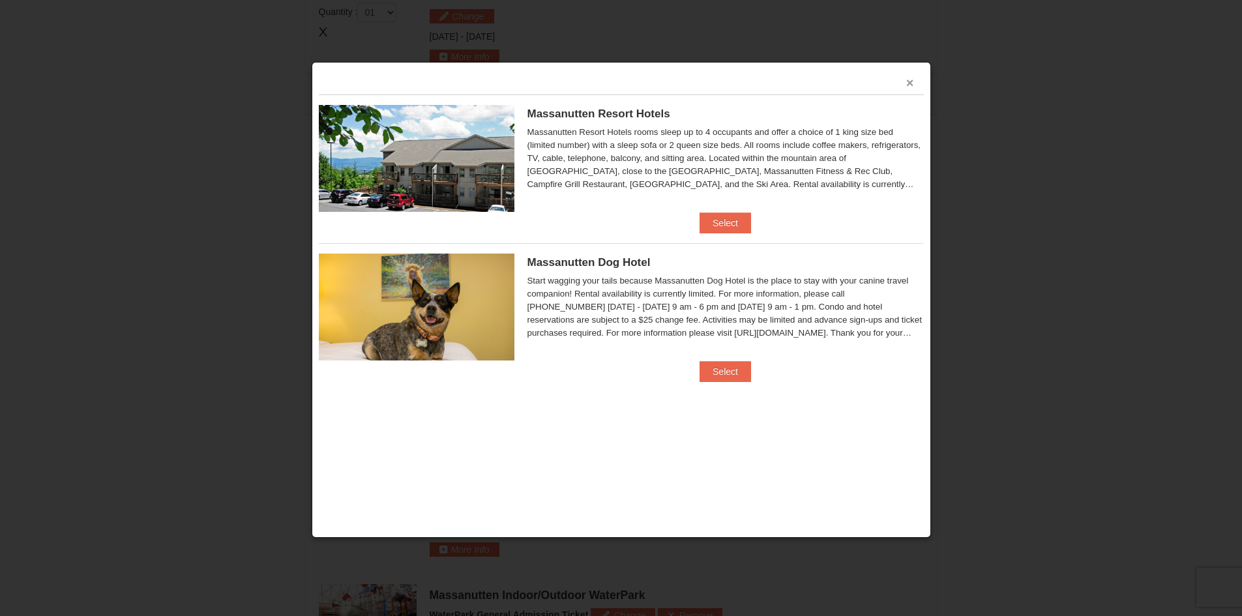
click at [907, 81] on button "×" at bounding box center [910, 82] width 8 height 13
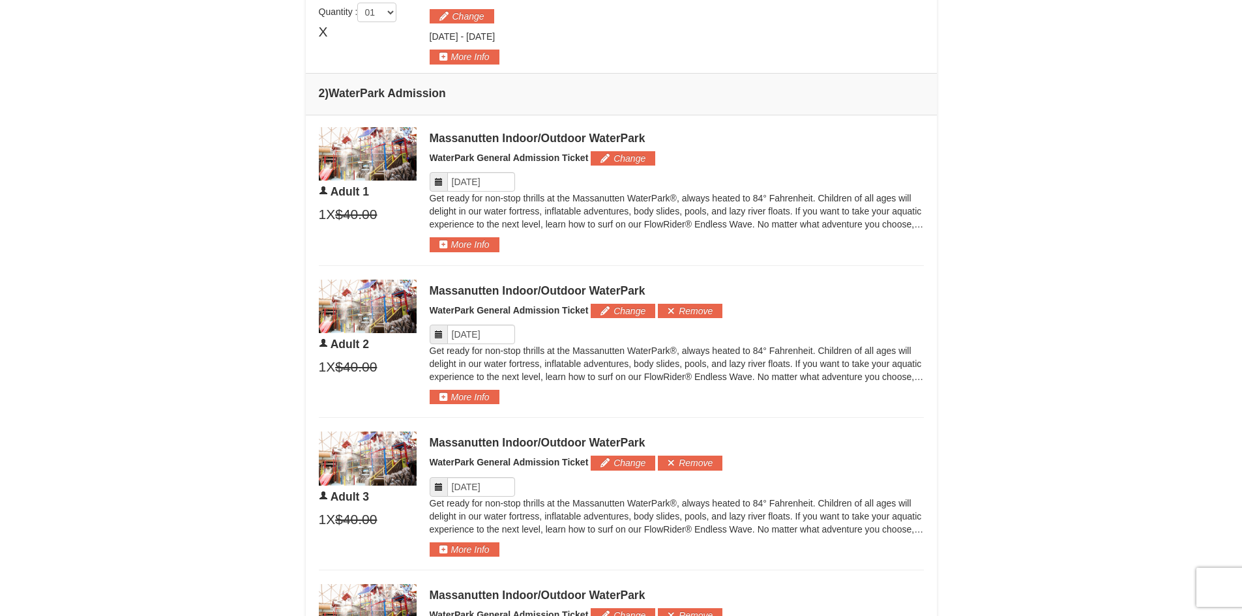
scroll to position [295, 0]
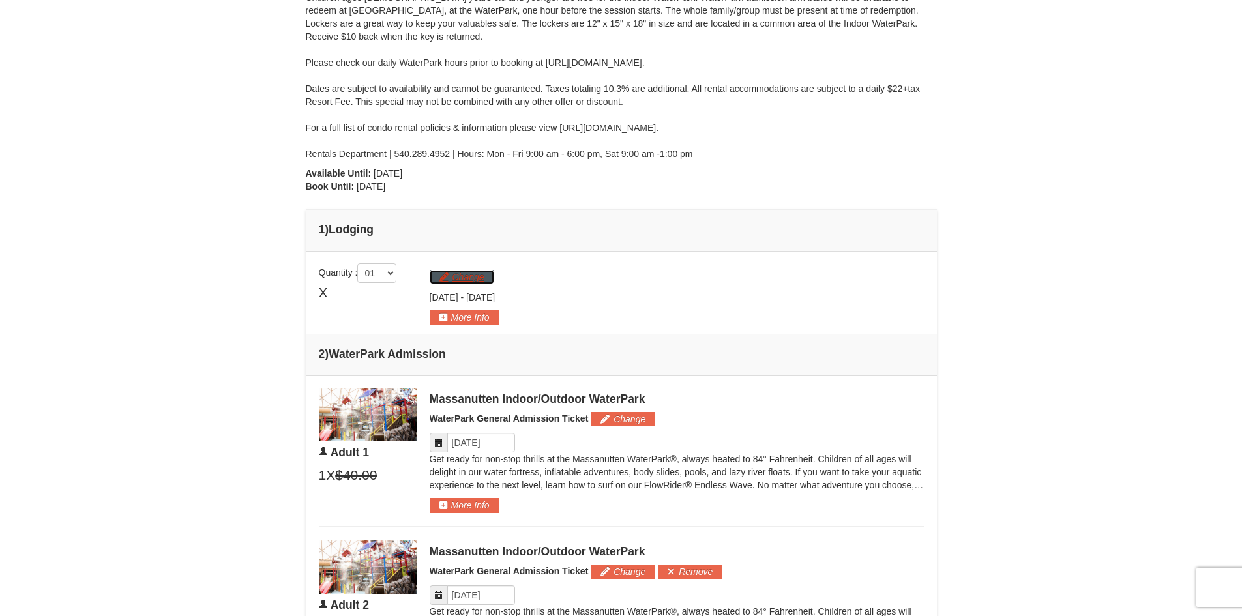
click at [475, 277] on button "Change" at bounding box center [462, 277] width 65 height 14
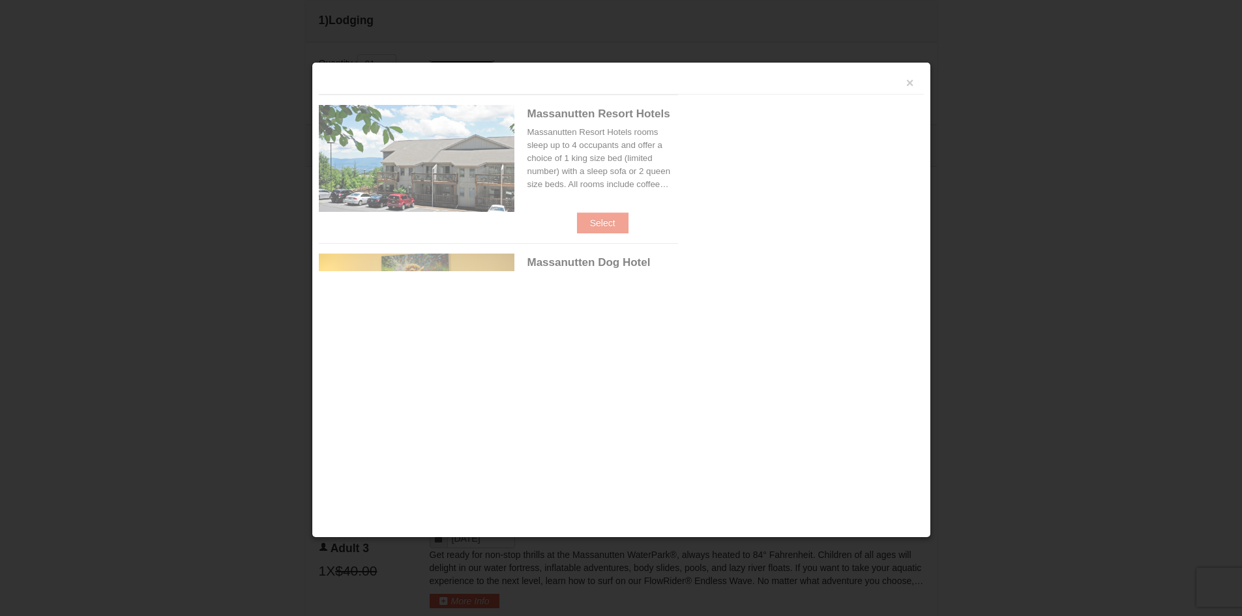
scroll to position [558, 0]
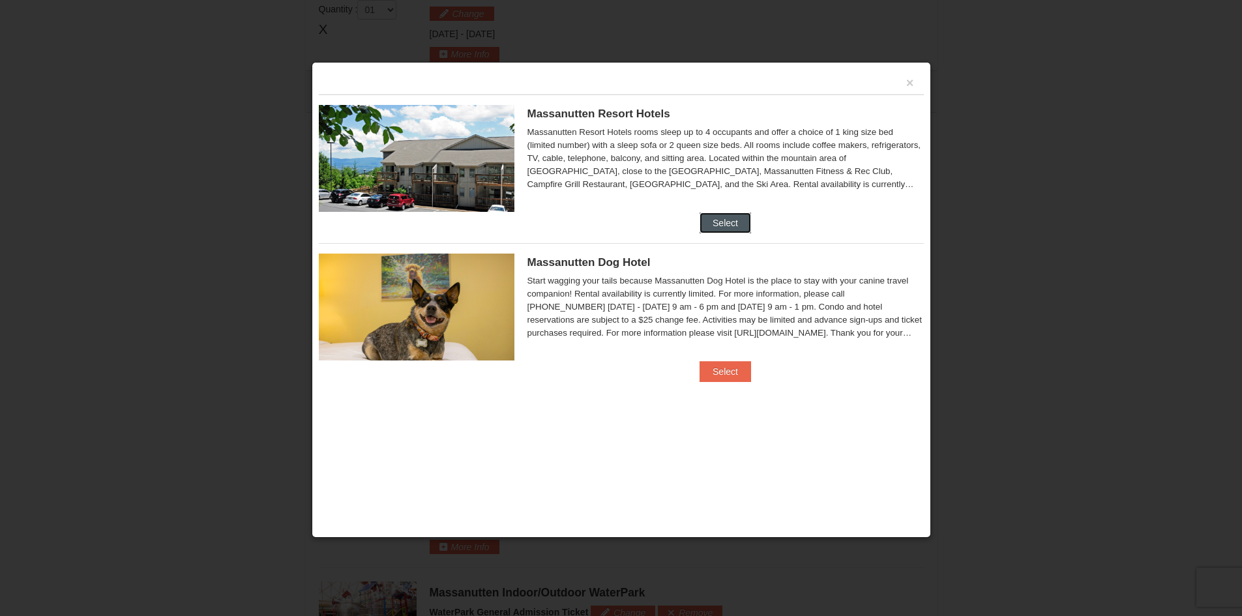
click at [724, 219] on button "Select" at bounding box center [726, 223] width 52 height 21
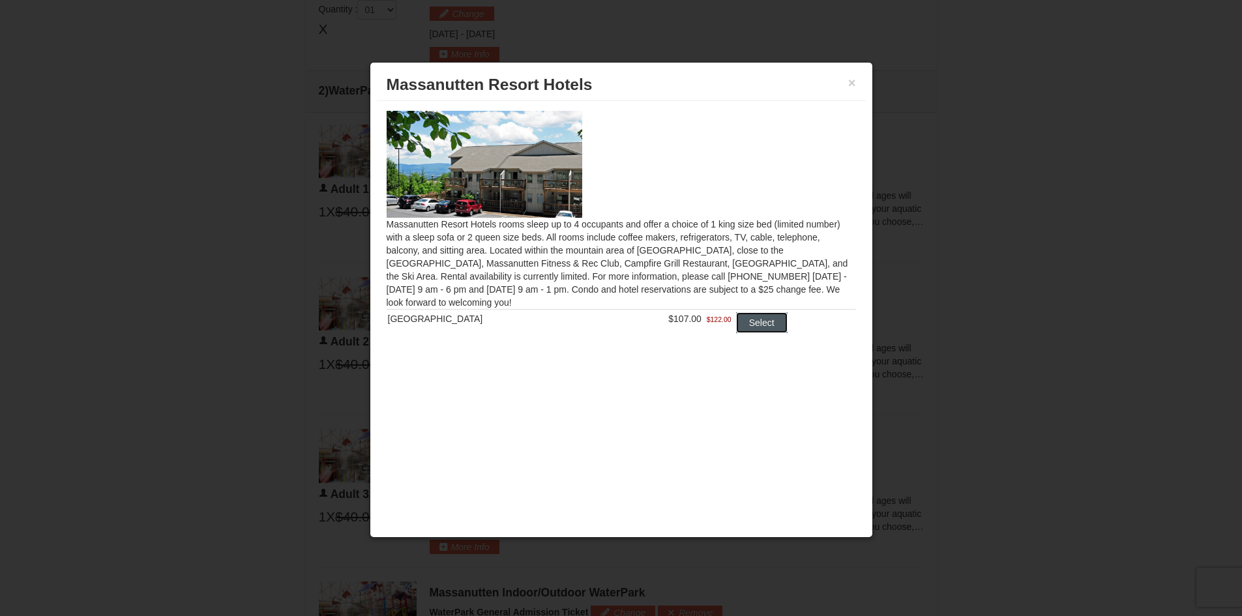
click at [755, 325] on button "Select" at bounding box center [762, 322] width 52 height 21
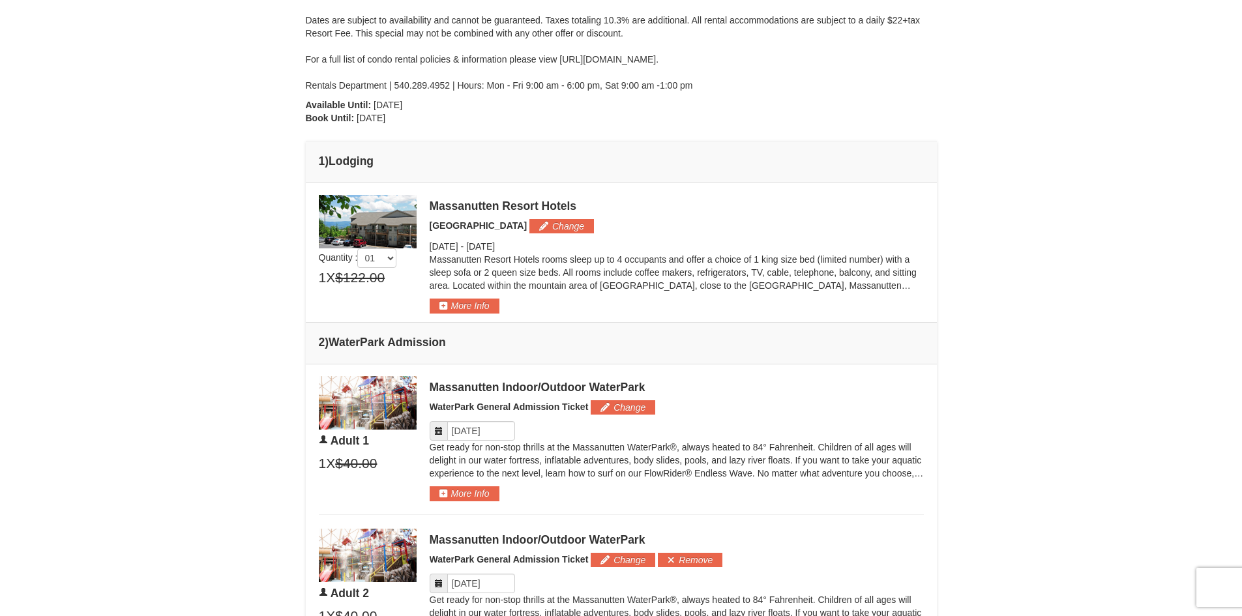
scroll to position [362, 0]
click at [454, 312] on button "More Info" at bounding box center [465, 306] width 70 height 14
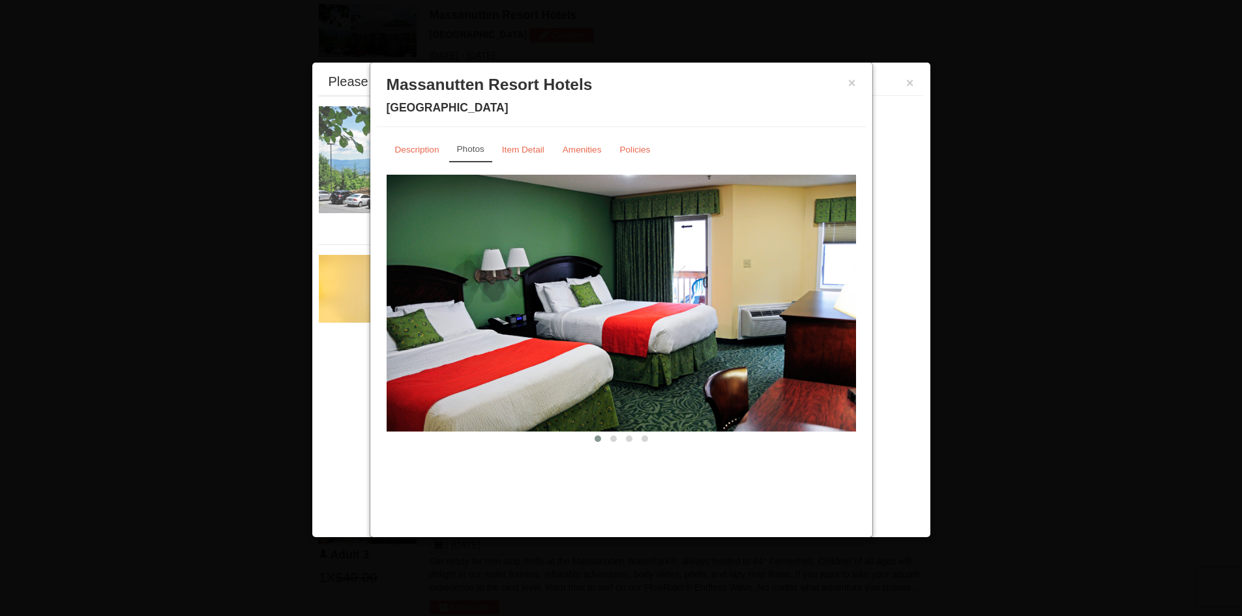
scroll to position [558, 0]
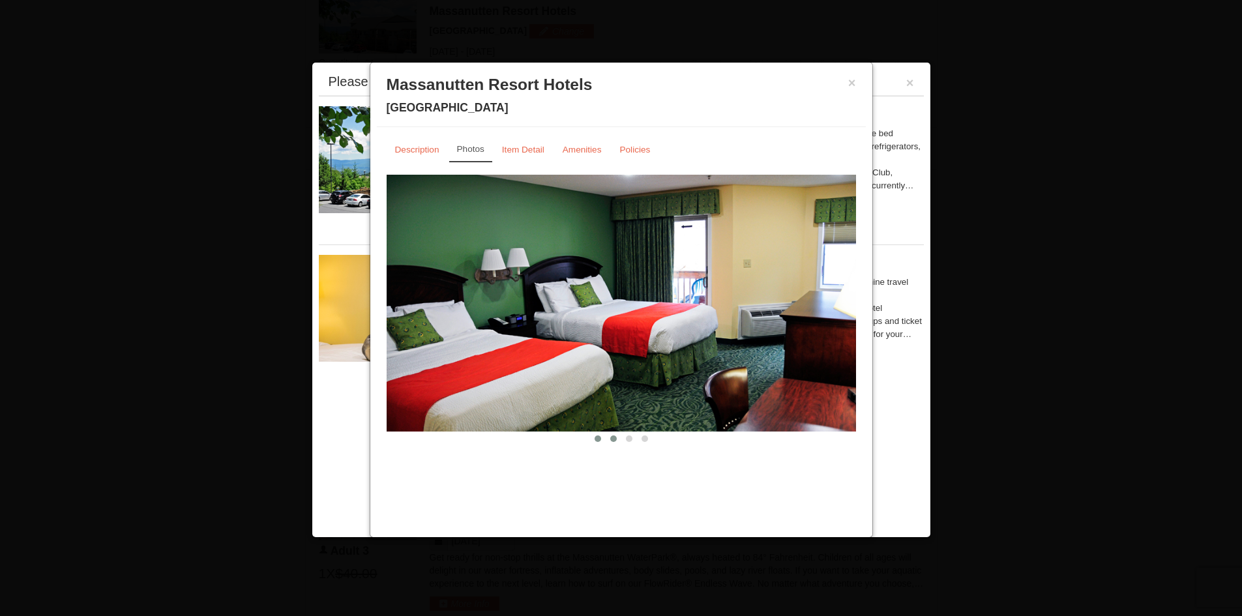
click at [613, 439] on span at bounding box center [613, 439] width 7 height 7
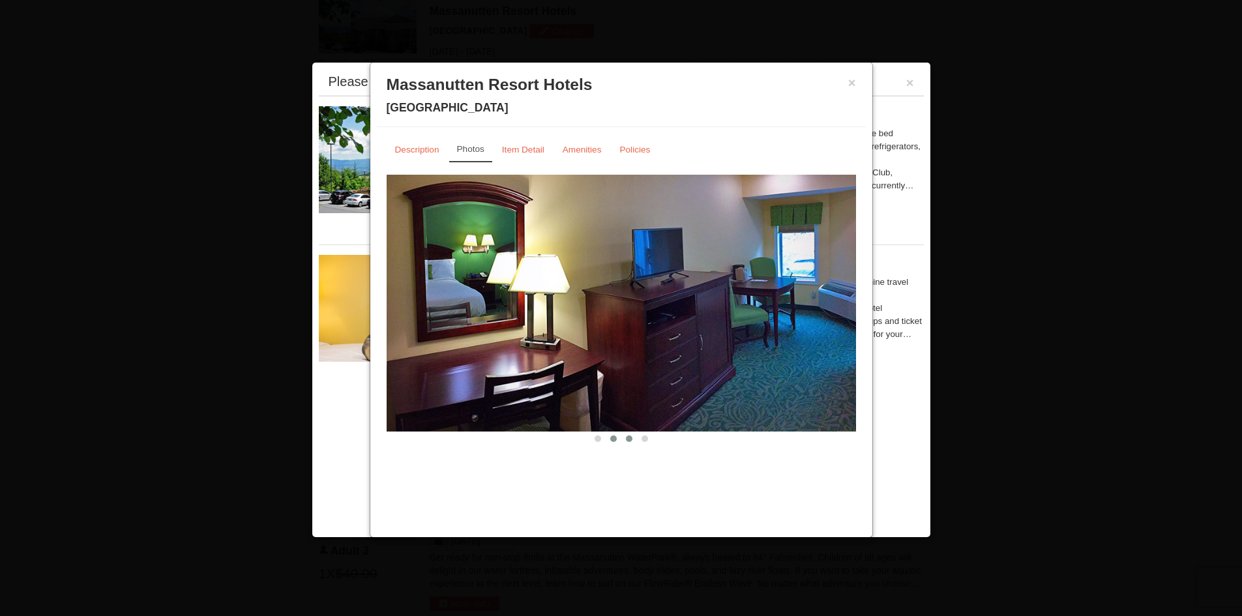
click at [627, 438] on span at bounding box center [629, 439] width 7 height 7
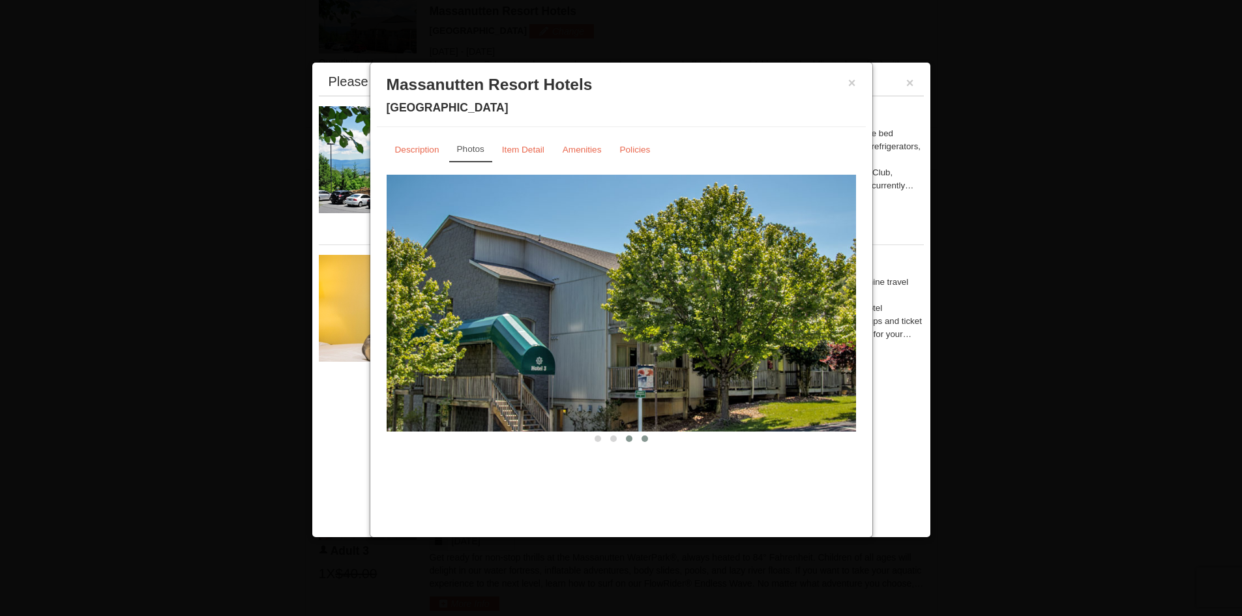
click at [648, 440] on button at bounding box center [645, 438] width 16 height 13
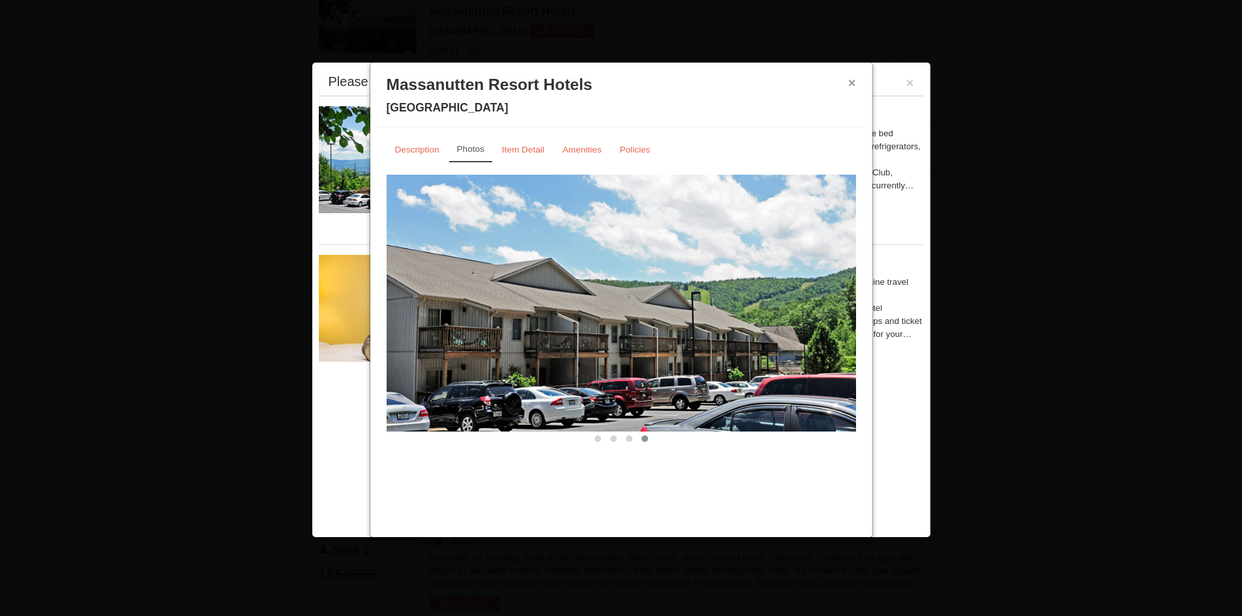
click at [851, 84] on button "×" at bounding box center [852, 82] width 8 height 13
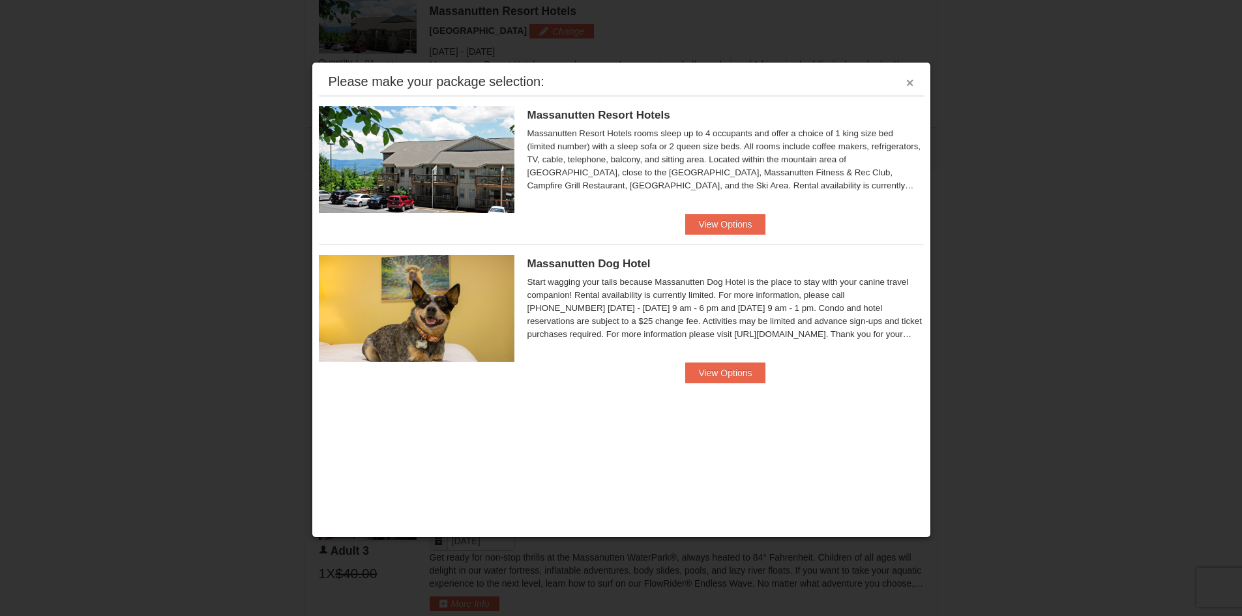
click at [912, 83] on button "×" at bounding box center [910, 82] width 8 height 13
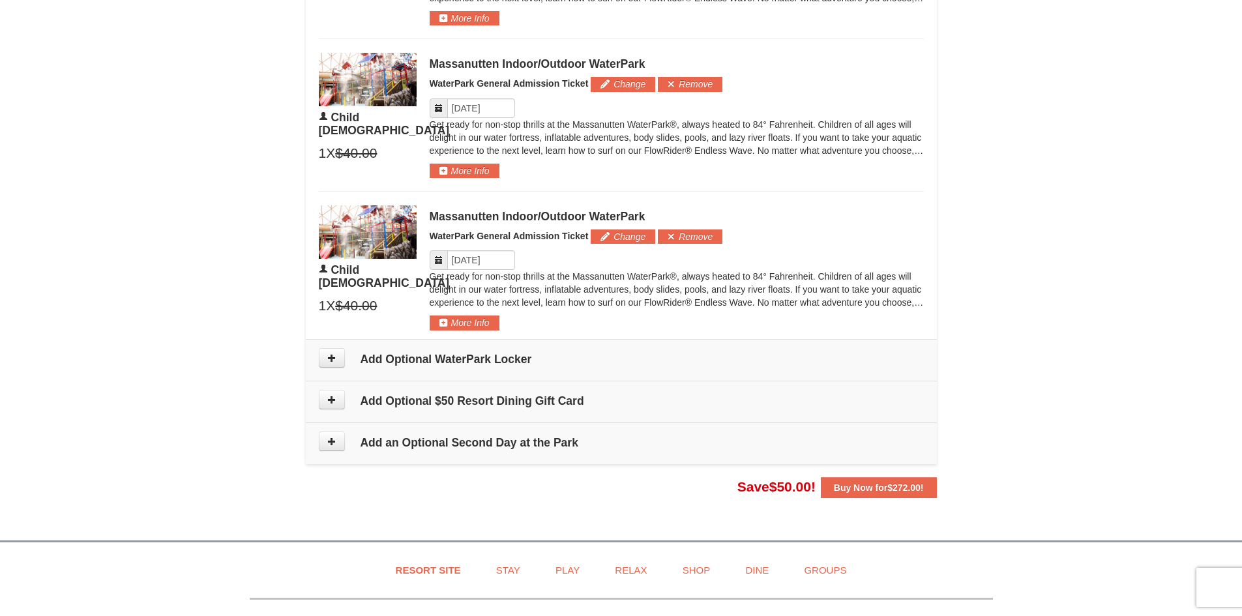
scroll to position [1145, 0]
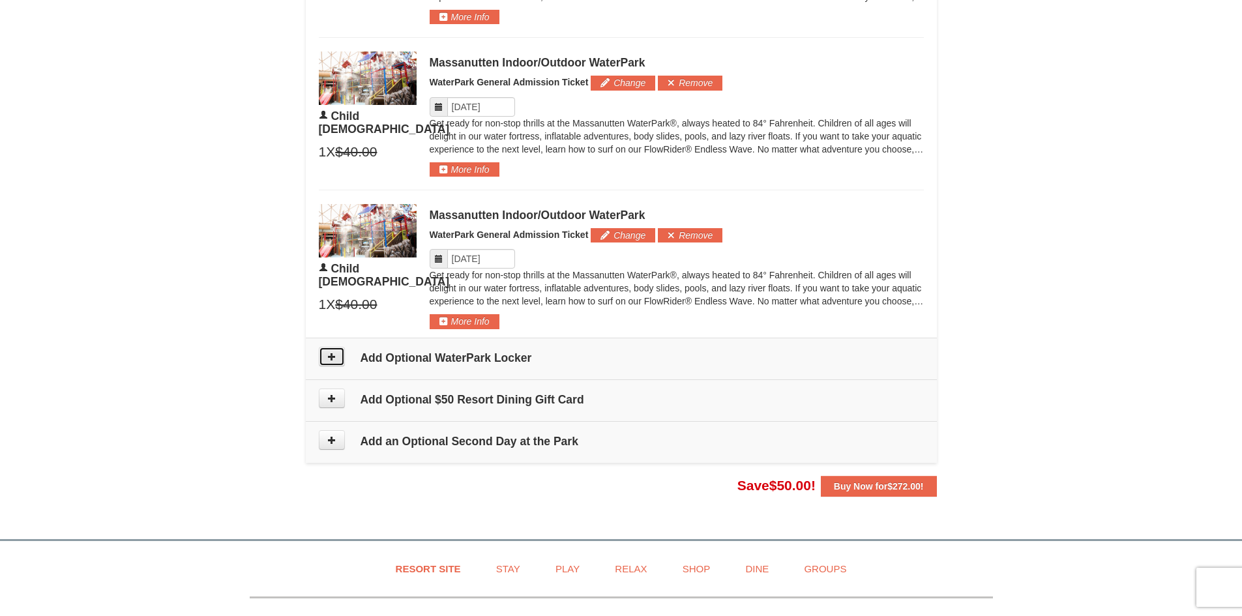
click at [335, 357] on icon at bounding box center [331, 356] width 9 height 9
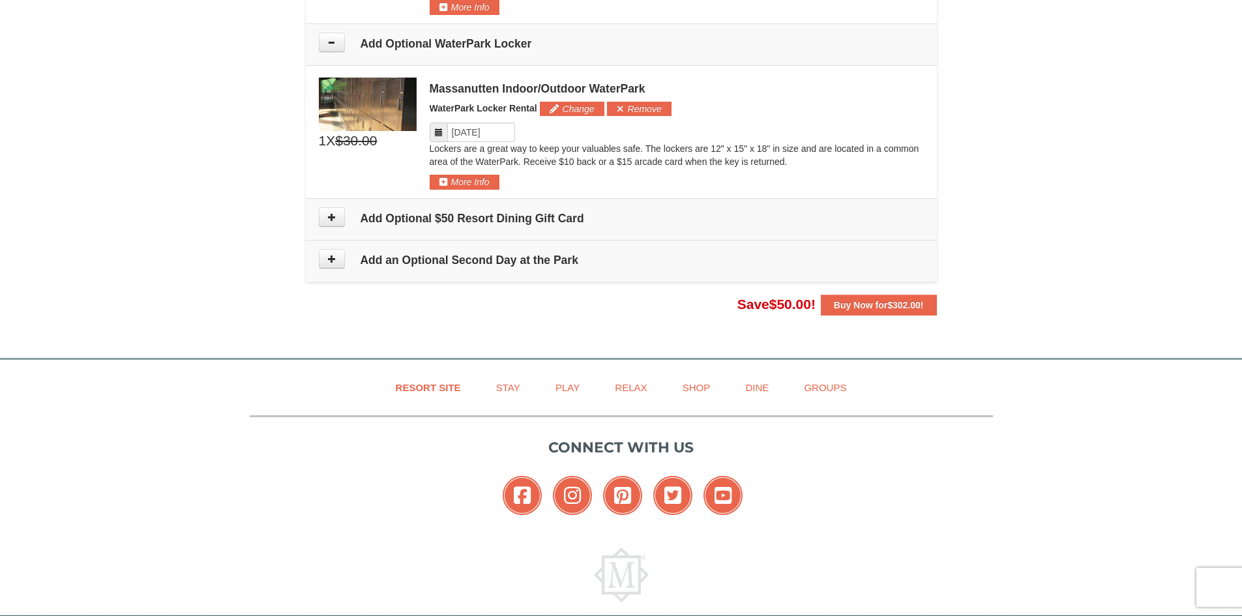
scroll to position [1483, 0]
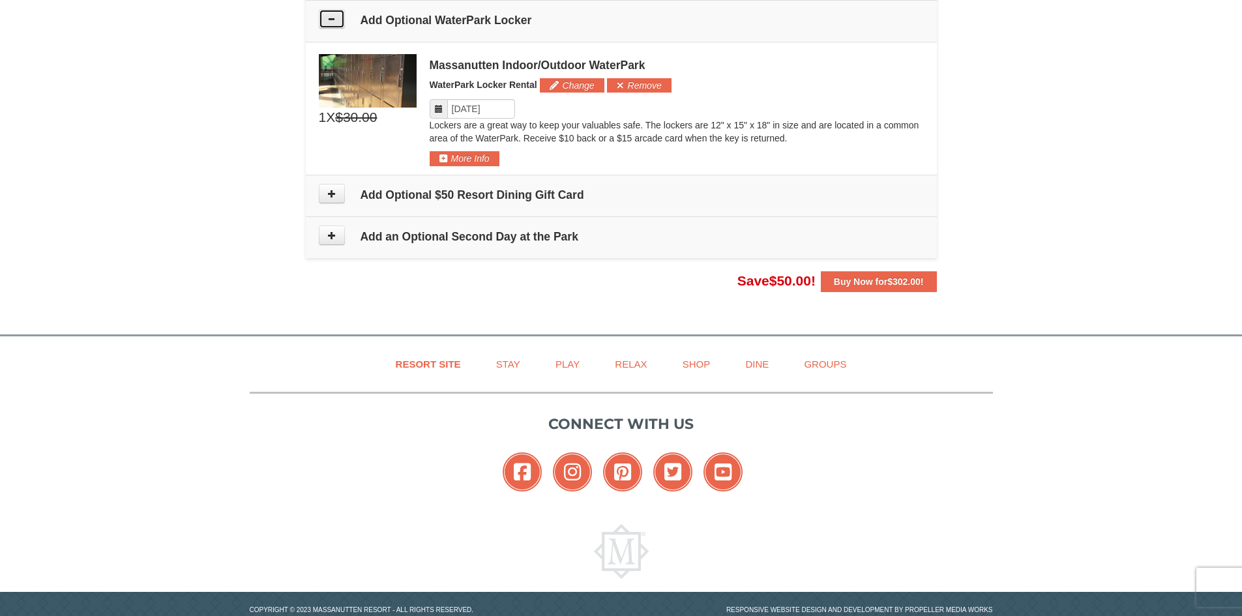
click at [335, 19] on icon at bounding box center [331, 18] width 9 height 9
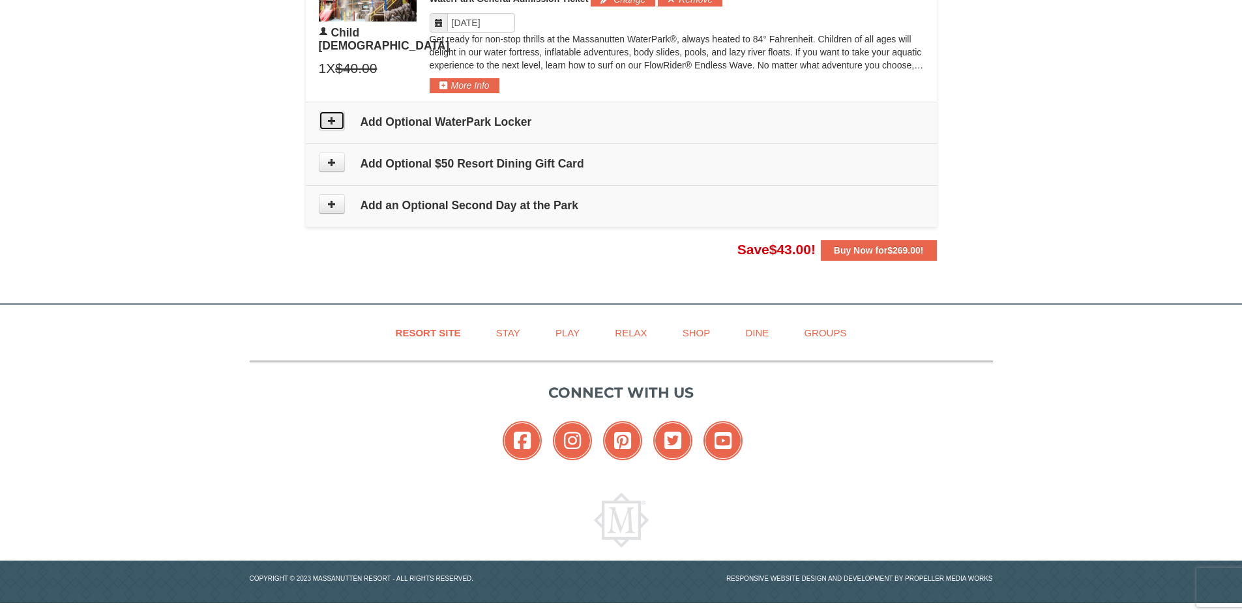
click at [328, 123] on icon at bounding box center [331, 120] width 9 height 9
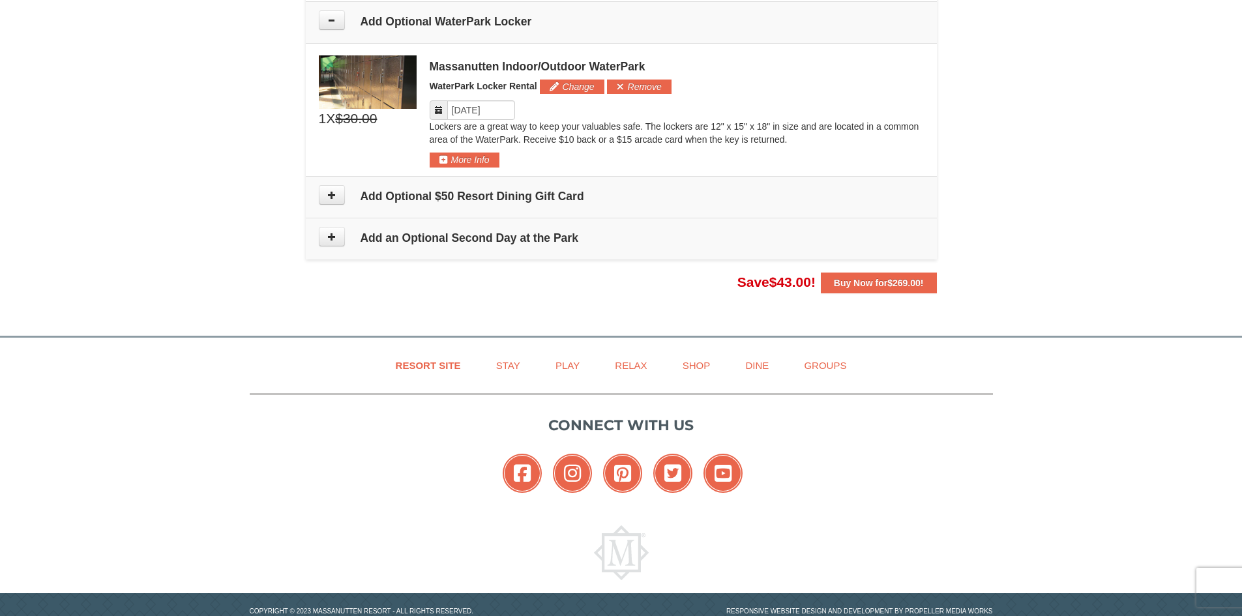
scroll to position [1483, 0]
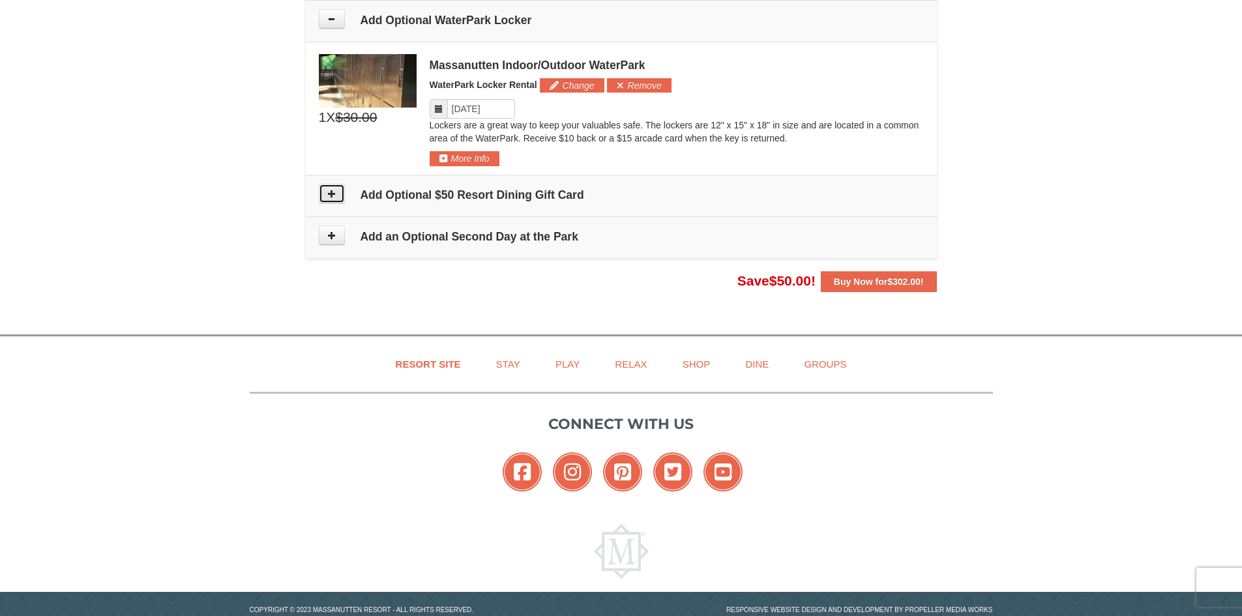
click at [327, 198] on icon at bounding box center [331, 193] width 9 height 9
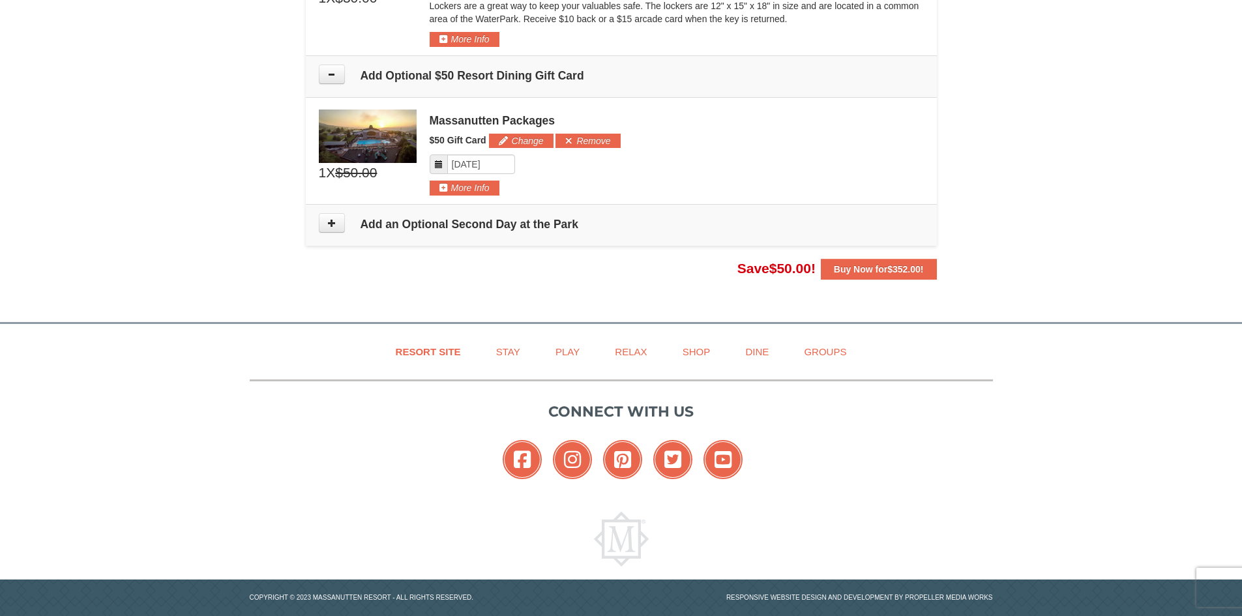
scroll to position [1621, 0]
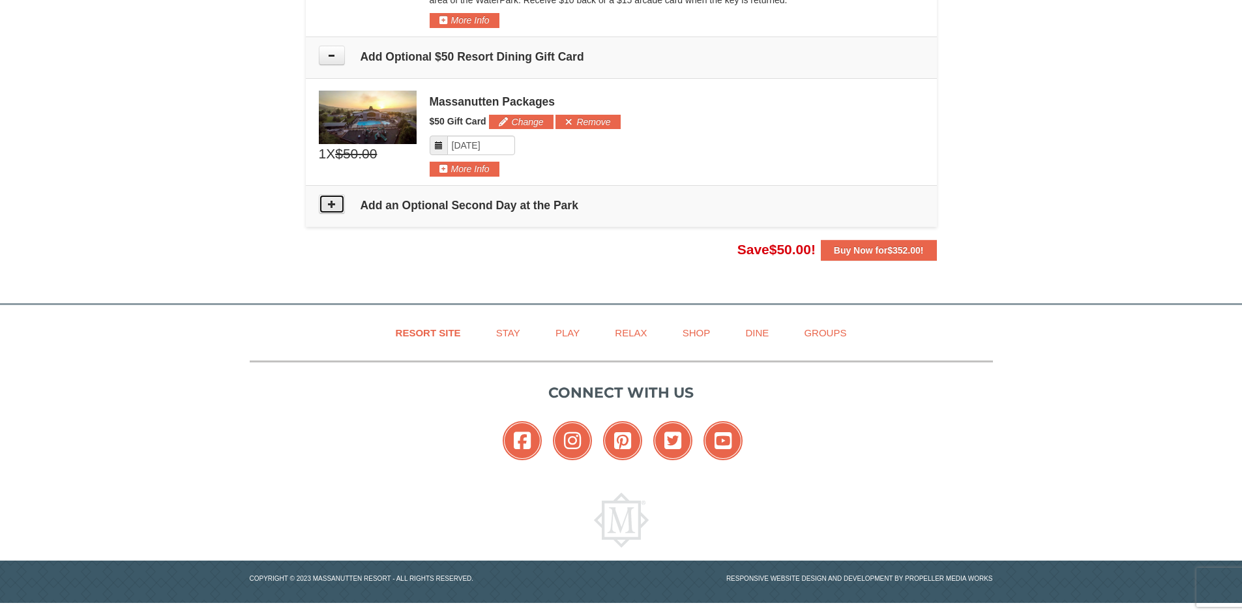
click at [335, 205] on icon at bounding box center [331, 204] width 9 height 9
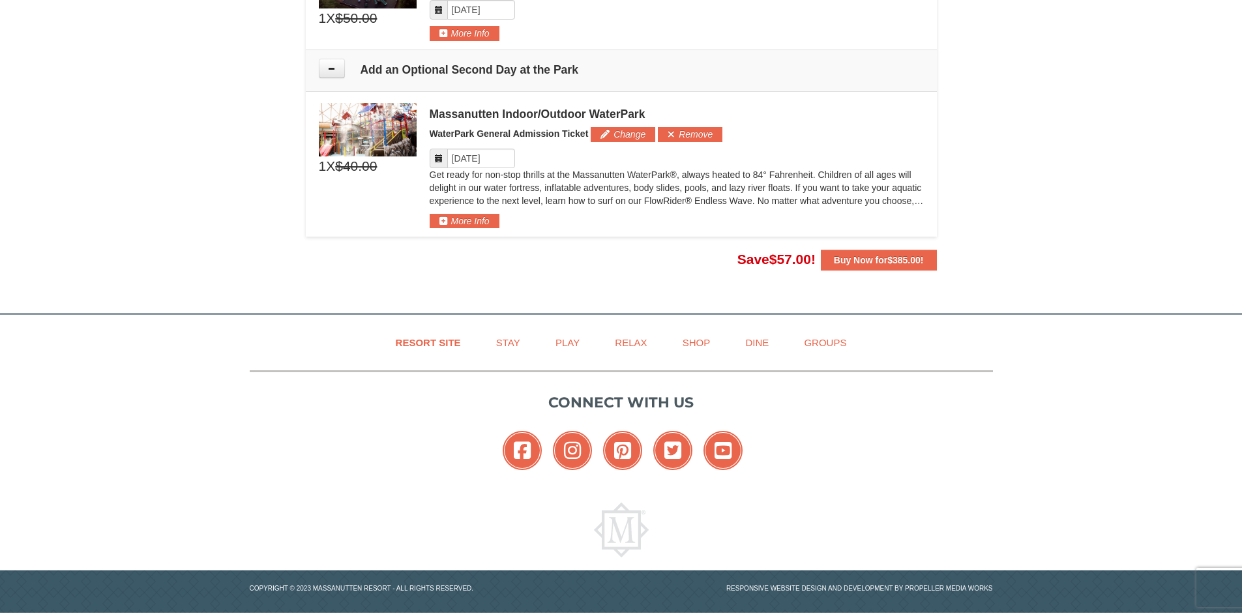
scroll to position [1767, 0]
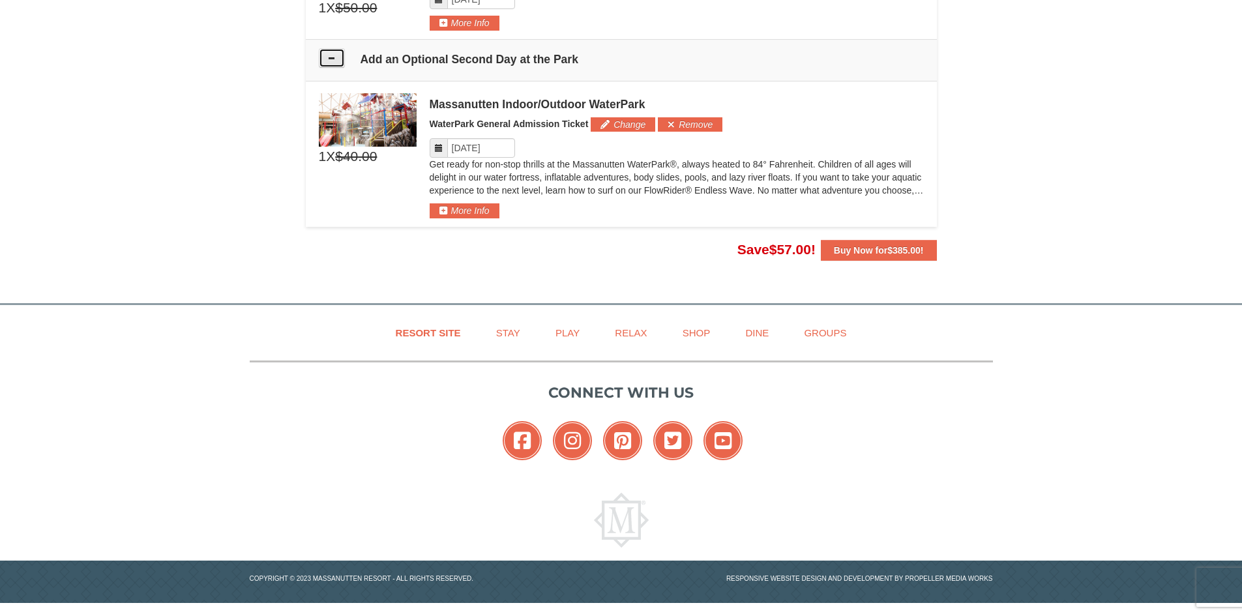
click at [330, 58] on icon at bounding box center [331, 57] width 9 height 9
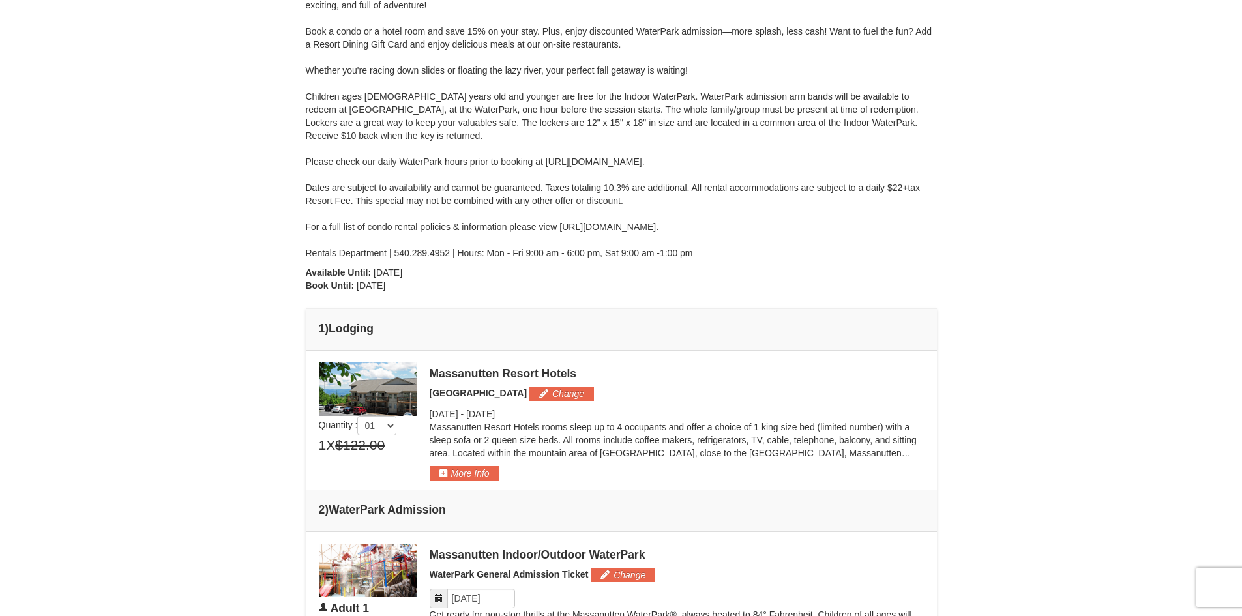
scroll to position [0, 0]
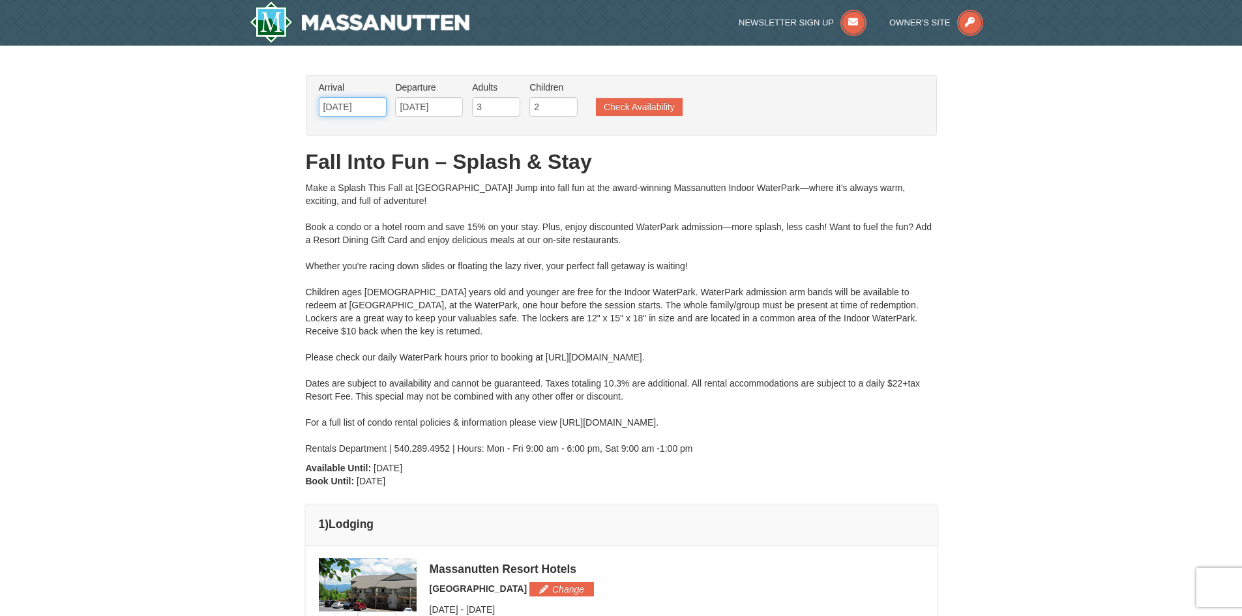
click at [351, 106] on input "11/06/2025" at bounding box center [353, 107] width 68 height 20
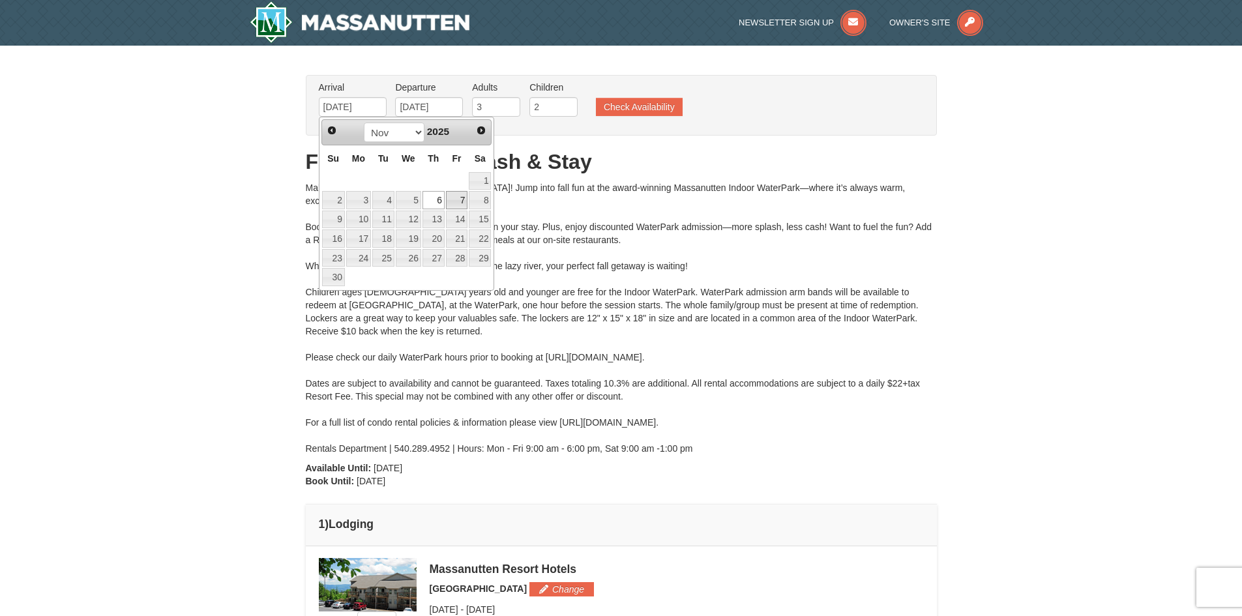
click at [456, 200] on link "7" at bounding box center [457, 200] width 22 height 18
type input "[DATE]"
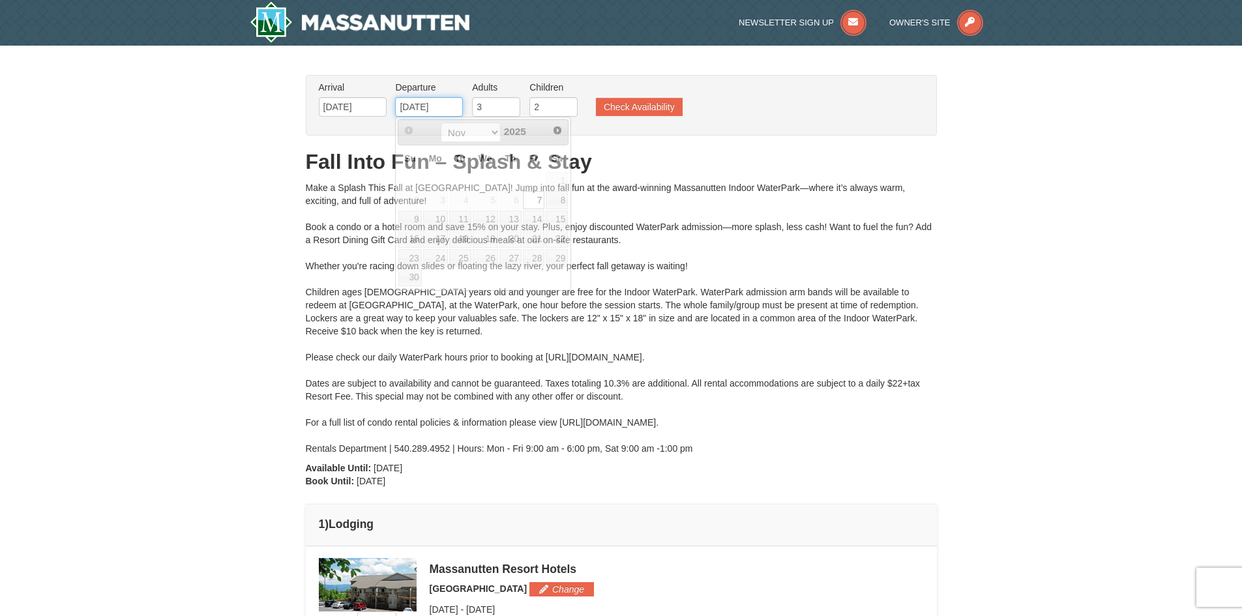
click at [419, 110] on input "[DATE]" at bounding box center [429, 107] width 68 height 20
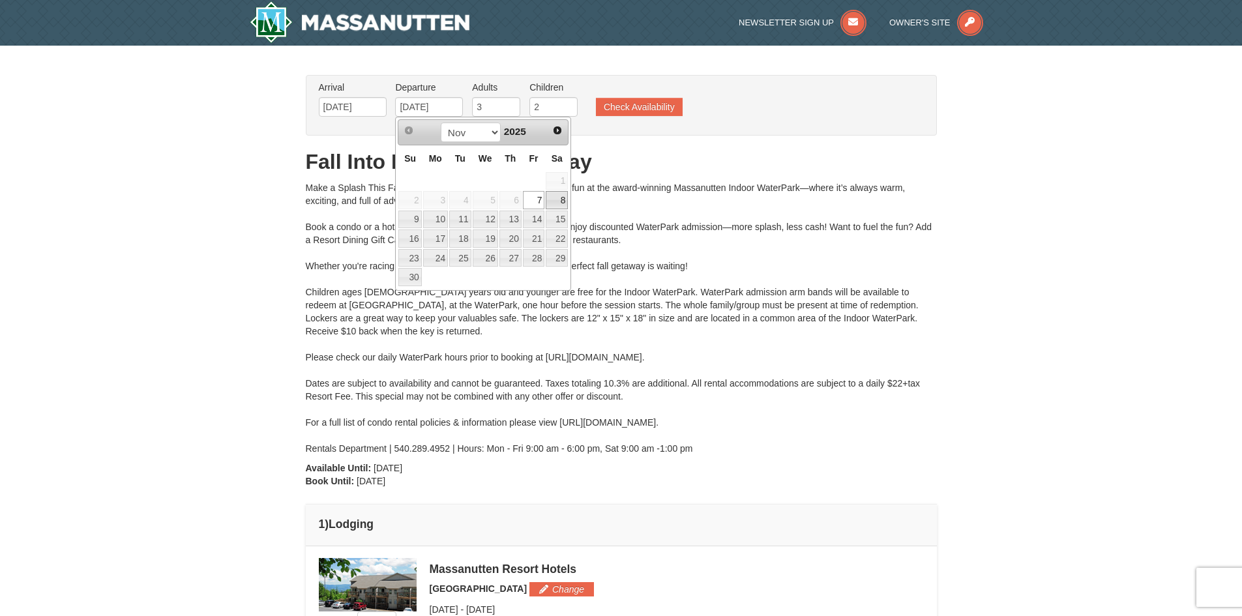
click at [558, 200] on link "8" at bounding box center [557, 200] width 22 height 18
type input "[DATE]"
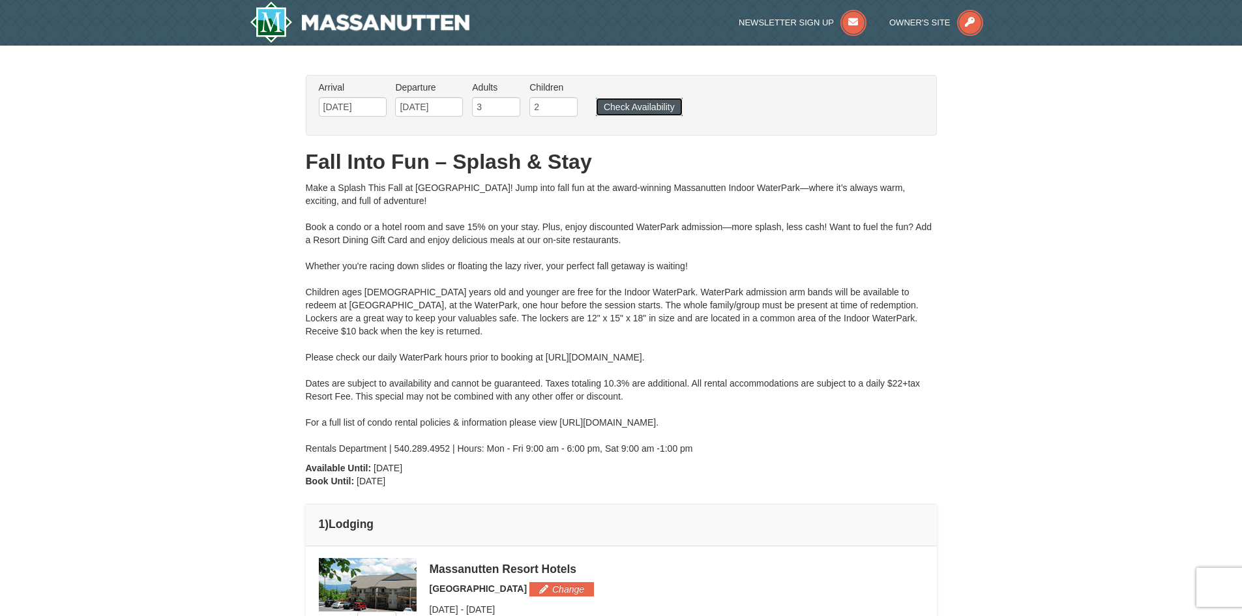
click at [653, 102] on button "Check Availability" at bounding box center [639, 107] width 87 height 18
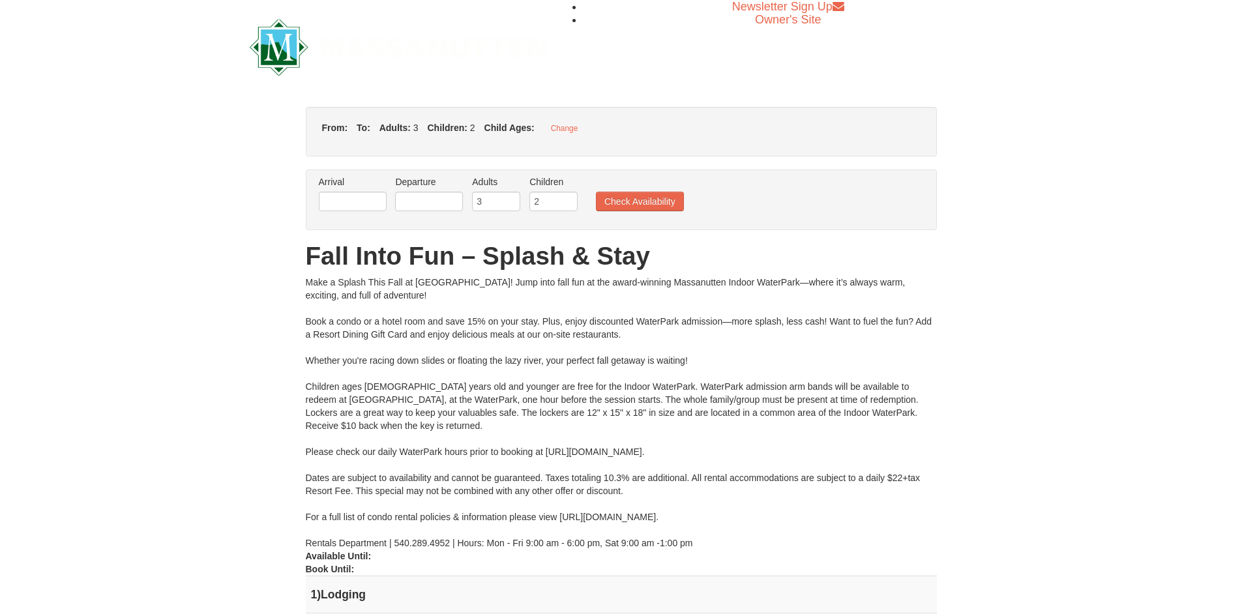
type input "[DATE]"
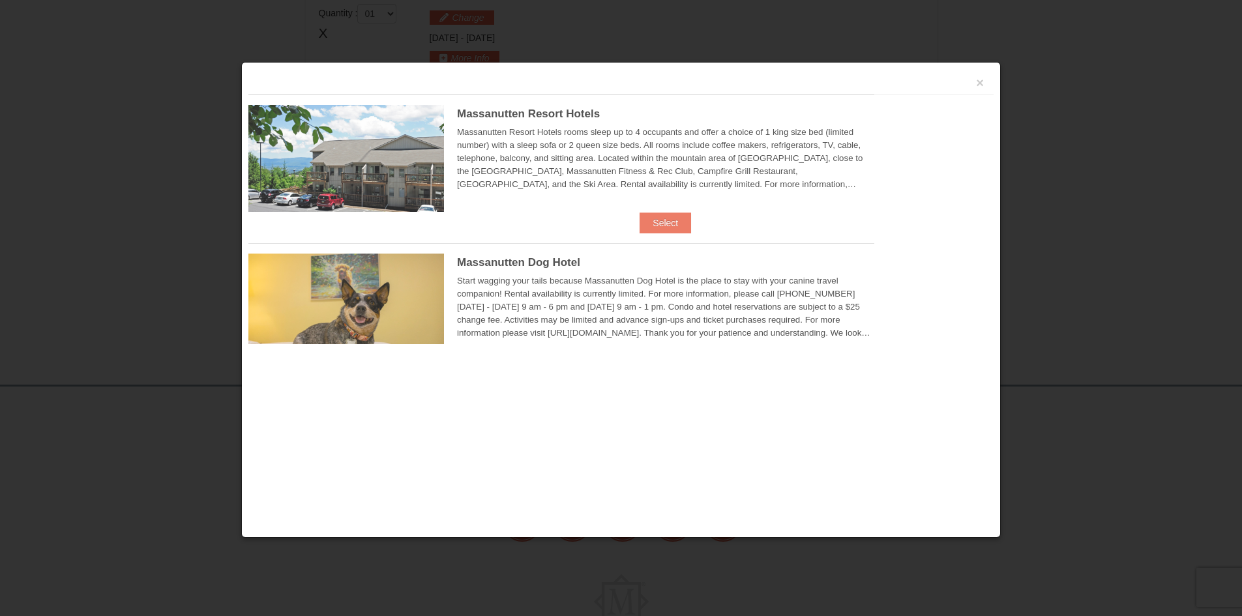
scroll to position [555, 0]
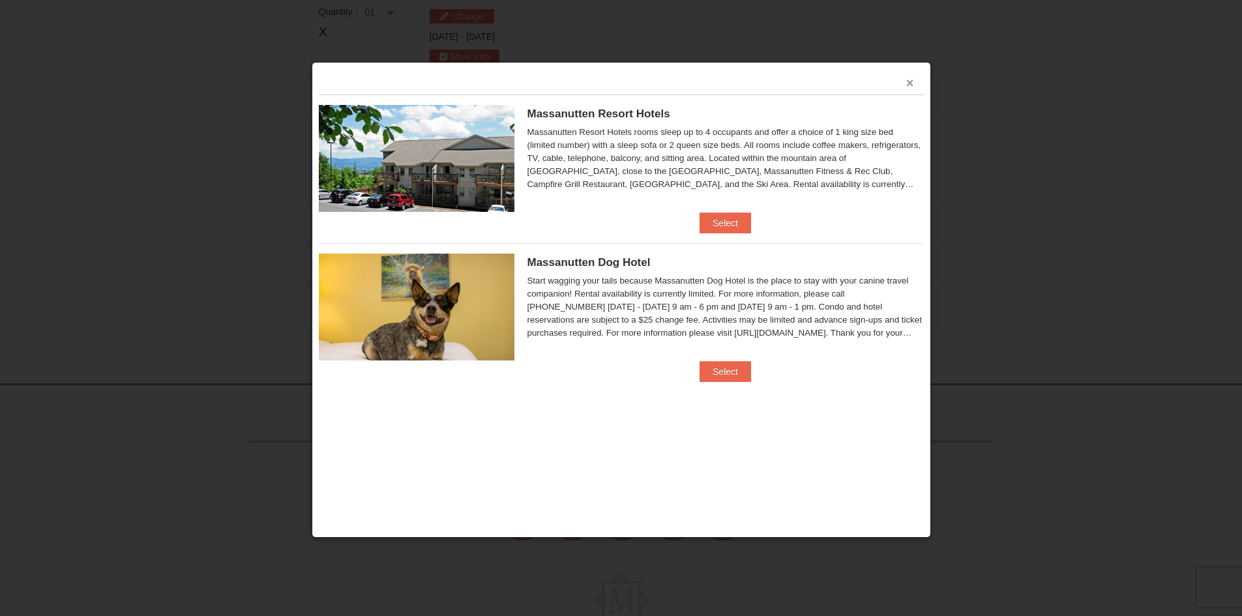
click at [909, 81] on button "×" at bounding box center [910, 82] width 8 height 13
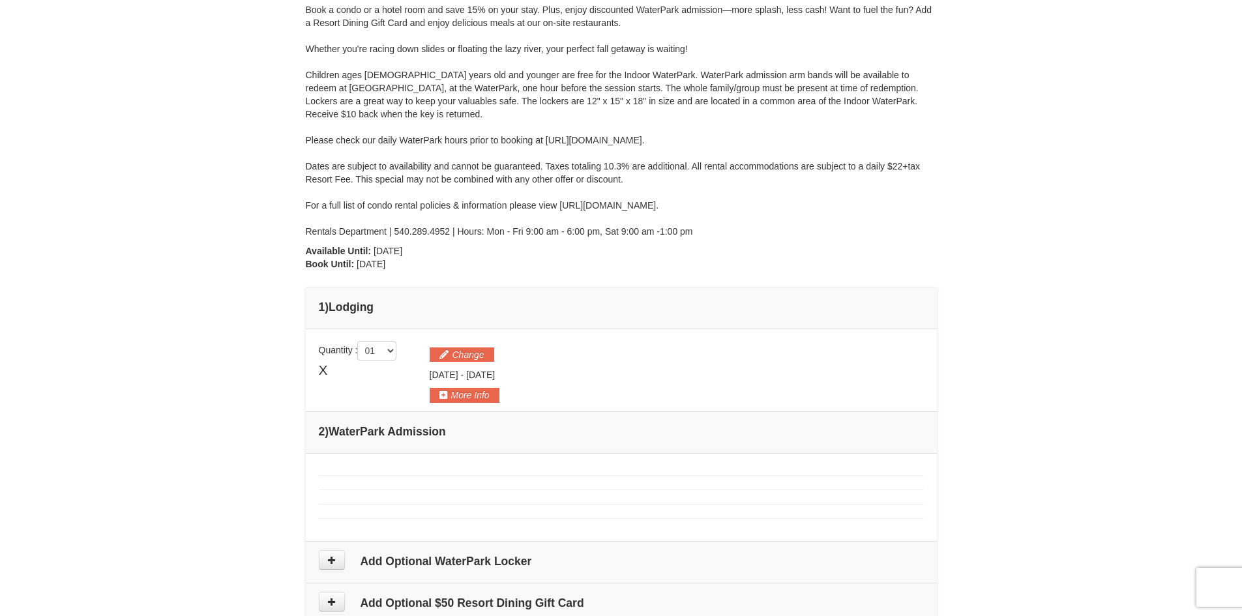
scroll to position [34, 0]
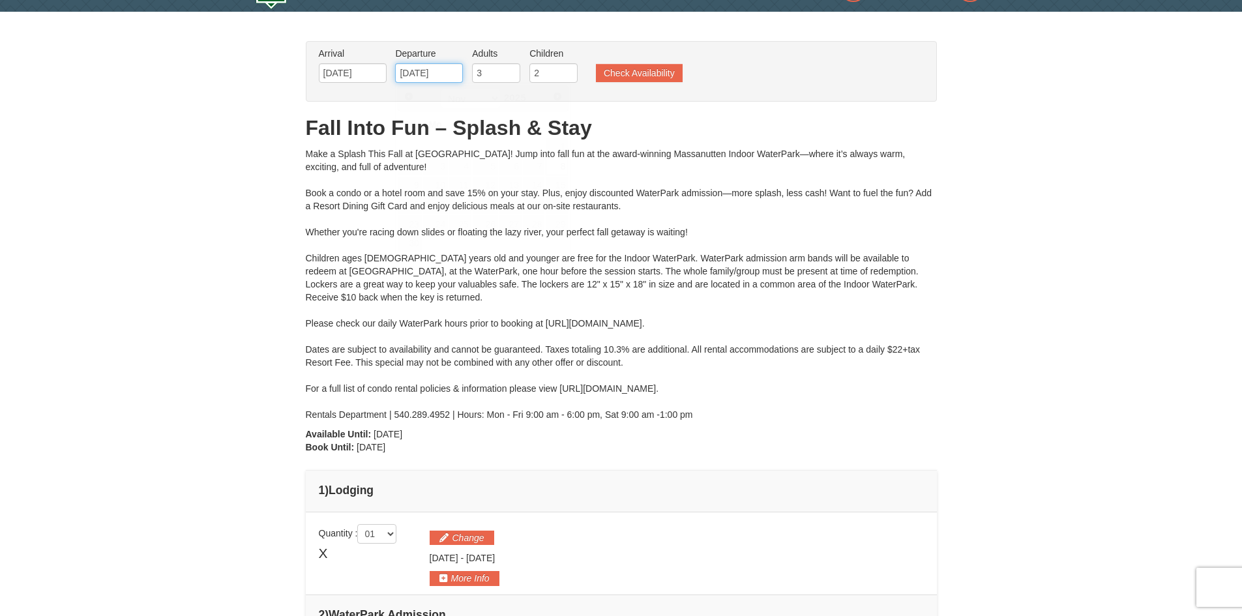
click at [431, 74] on input "[DATE]" at bounding box center [429, 73] width 68 height 20
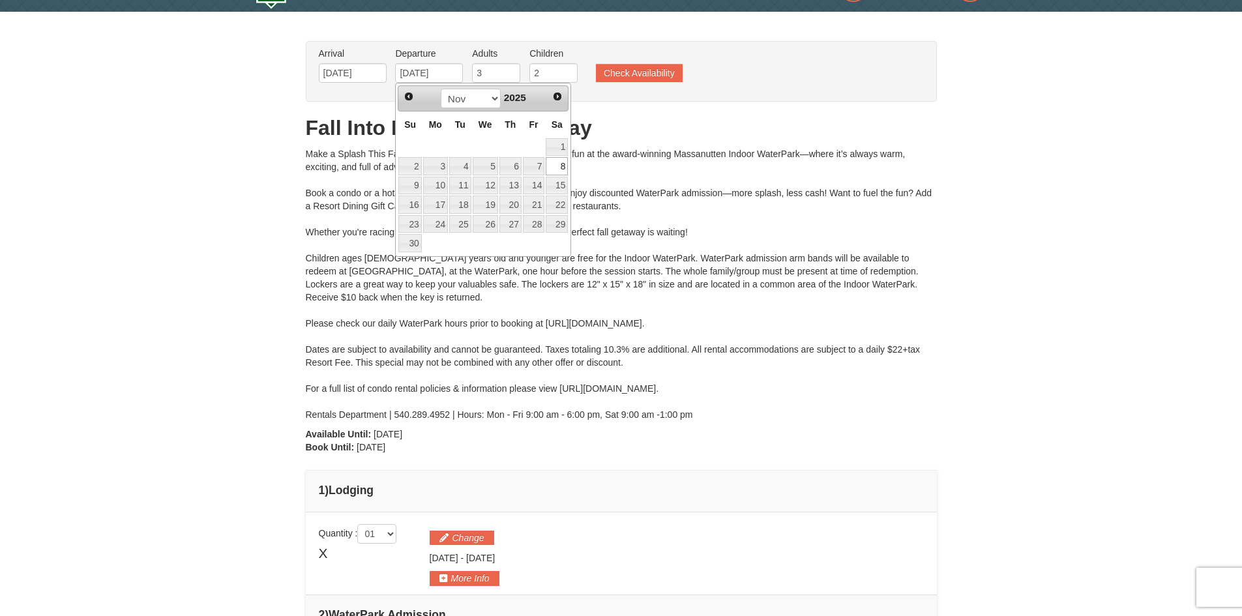
click at [239, 385] on div "× From: To: Adults: 3 Children: 2 Change Arrival Please format dates MM/DD/YYYY…" at bounding box center [621, 452] width 1242 height 880
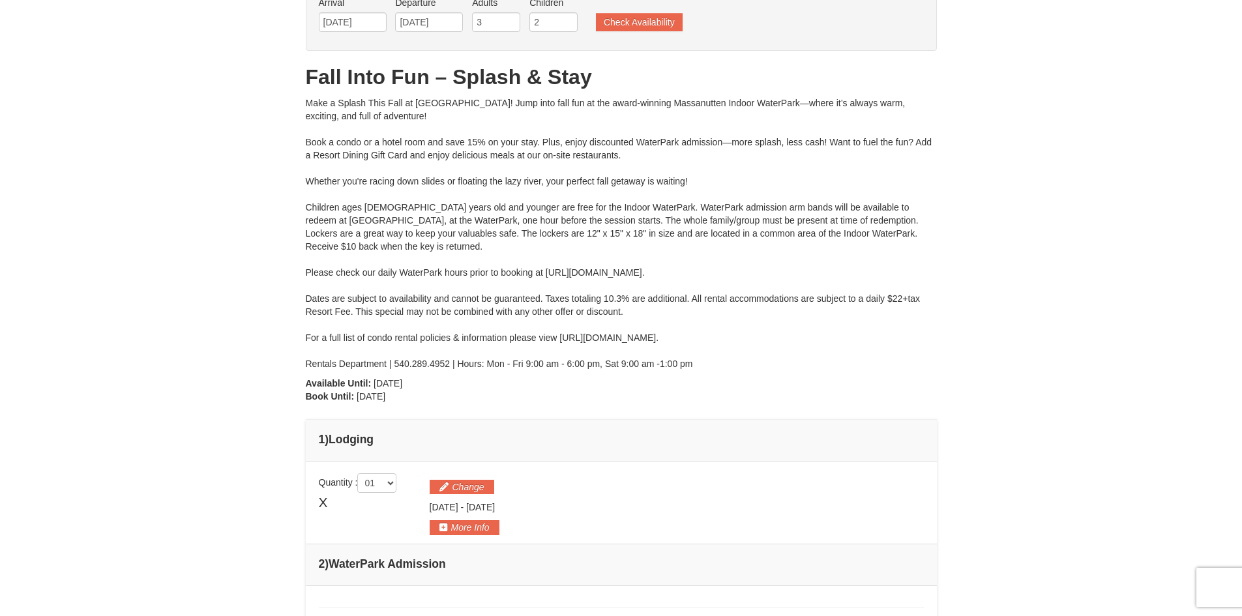
scroll to position [0, 0]
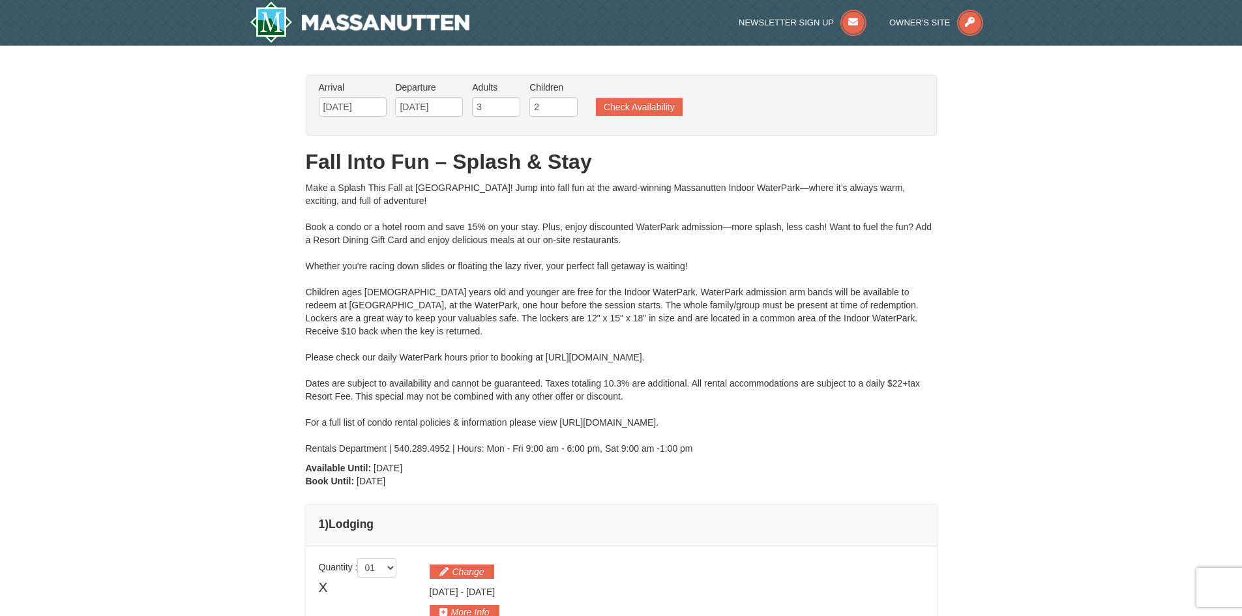
click at [231, 292] on div "× From: To: Adults: 3 Children: 2 Change Arrival Please format dates MM/DD/YYYY…" at bounding box center [621, 486] width 1242 height 880
